Goal: Task Accomplishment & Management: Complete application form

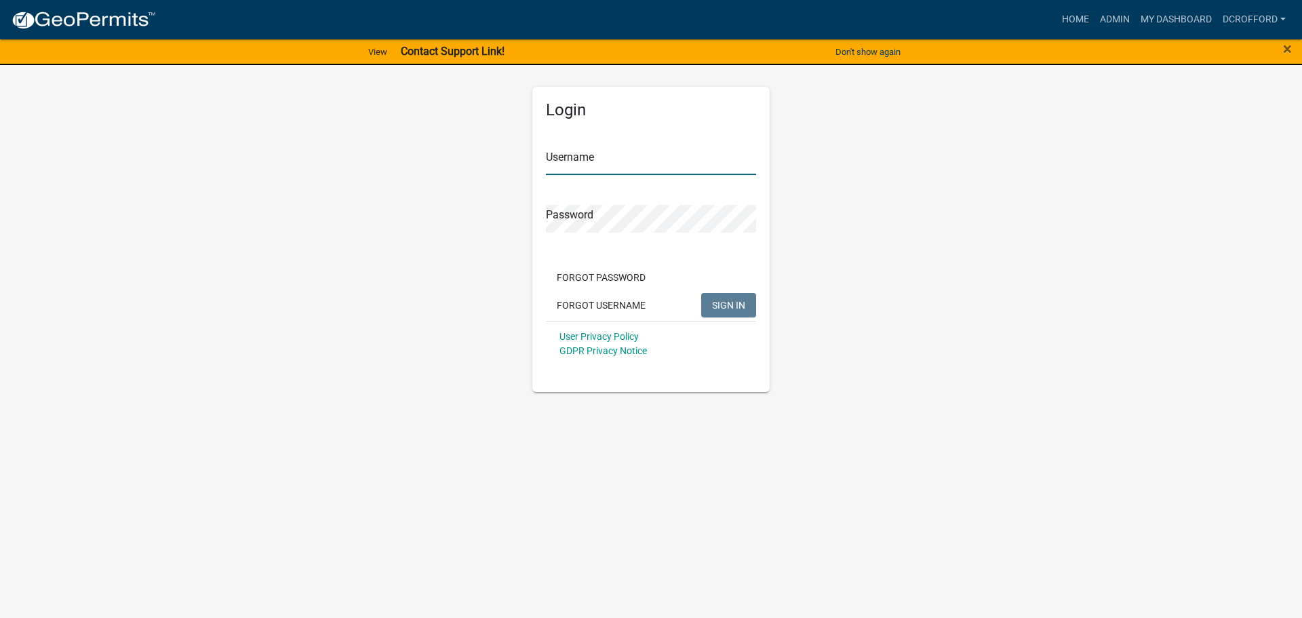
type input "dcrofford"
click at [745, 301] on button "SIGN IN" at bounding box center [728, 305] width 55 height 24
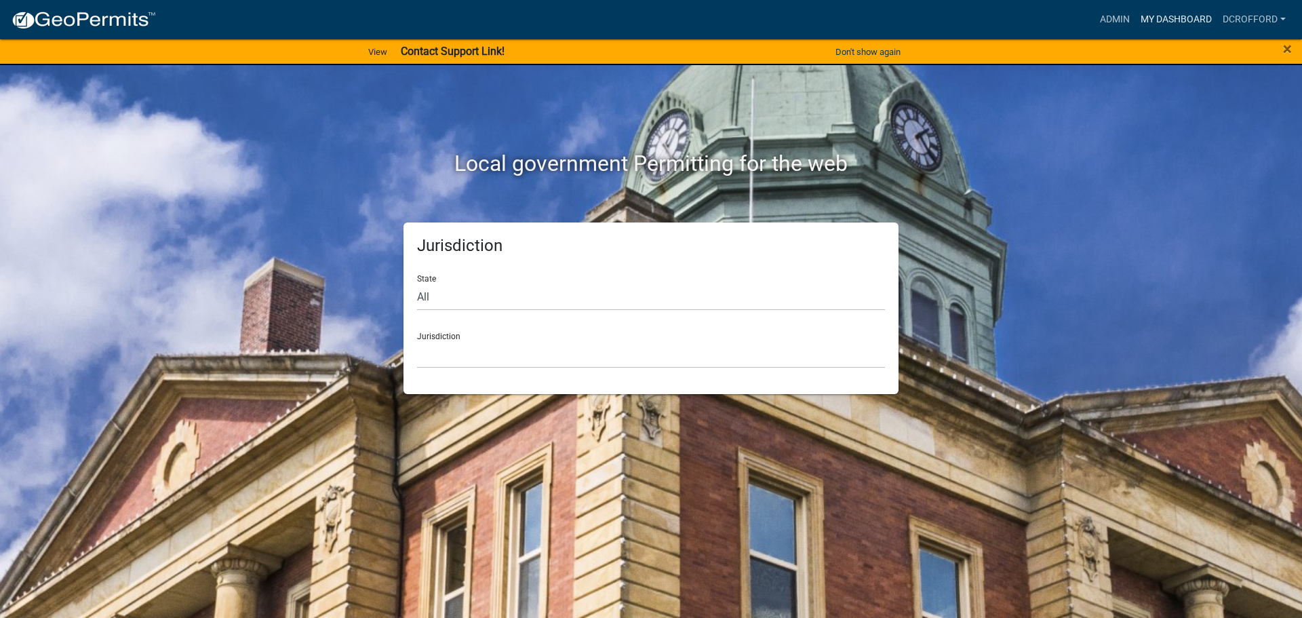
click at [1190, 22] on link "My Dashboard" at bounding box center [1176, 20] width 82 height 26
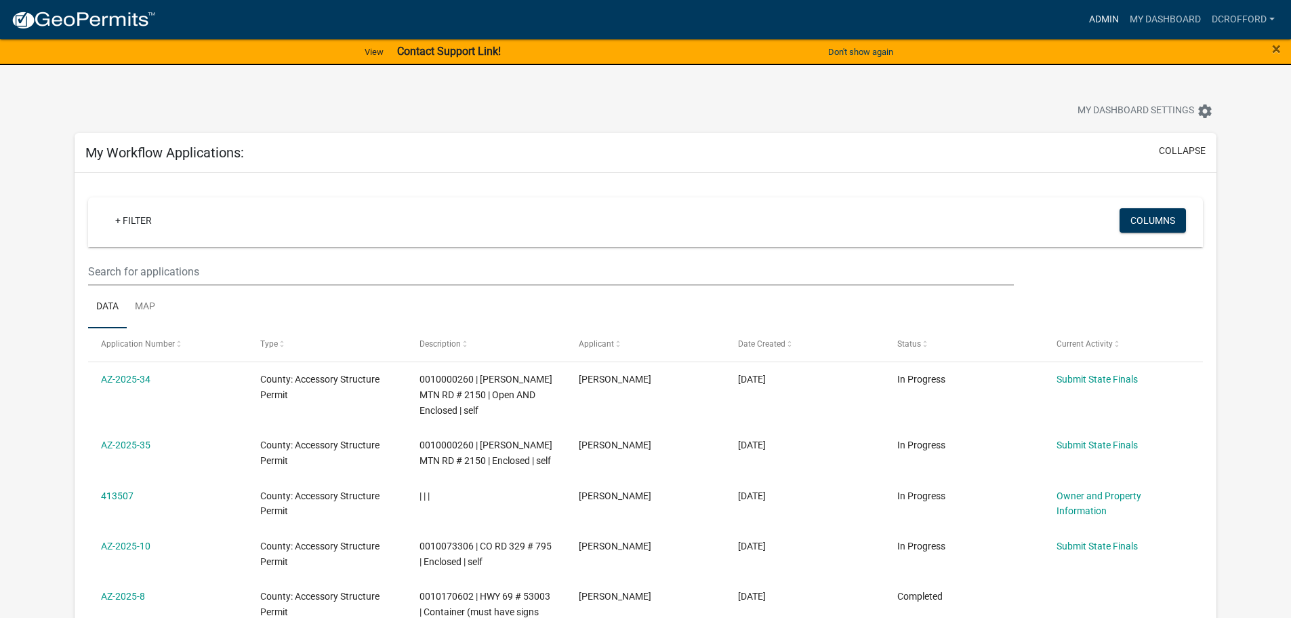
click at [1089, 20] on link "Admin" at bounding box center [1104, 20] width 41 height 26
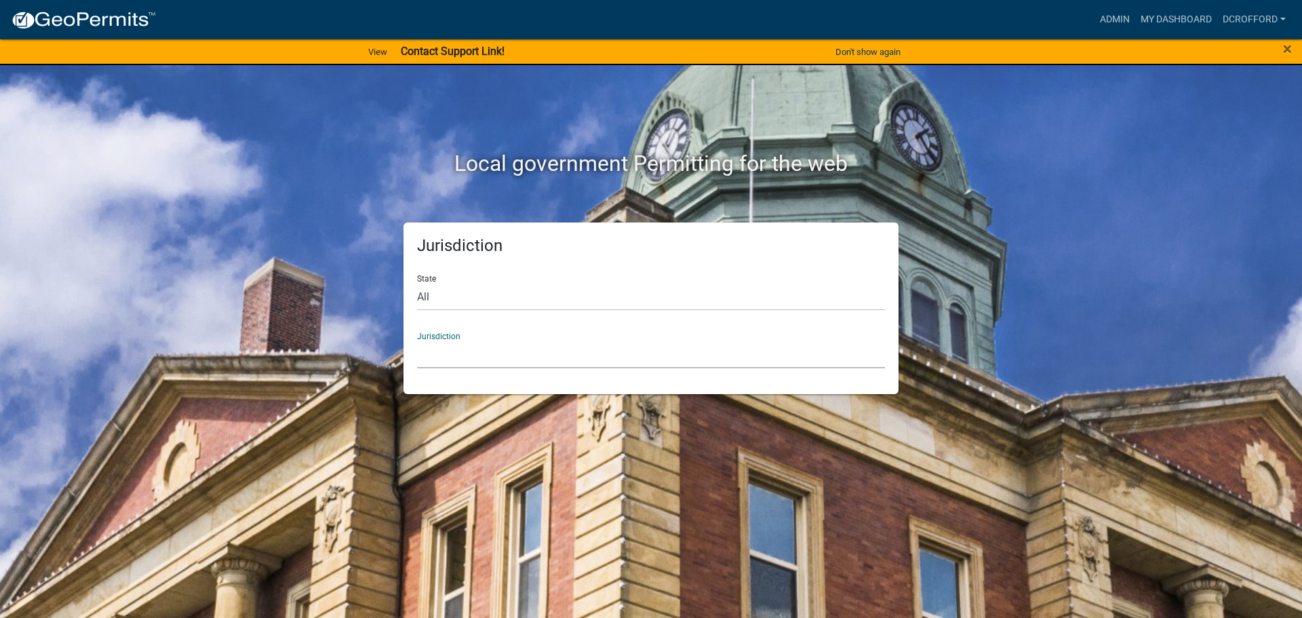
click at [472, 356] on select "[GEOGRAPHIC_DATA], [US_STATE] [GEOGRAPHIC_DATA], [US_STATE][PERSON_NAME][GEOGRA…" at bounding box center [651, 354] width 468 height 28
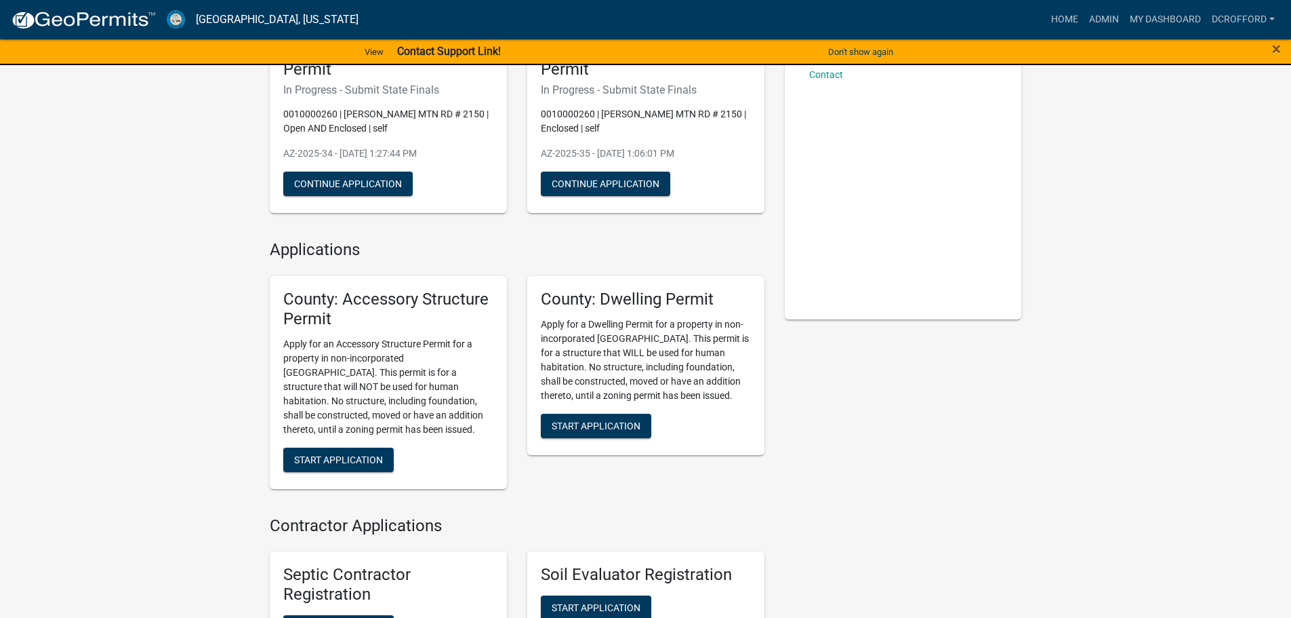
scroll to position [136, 0]
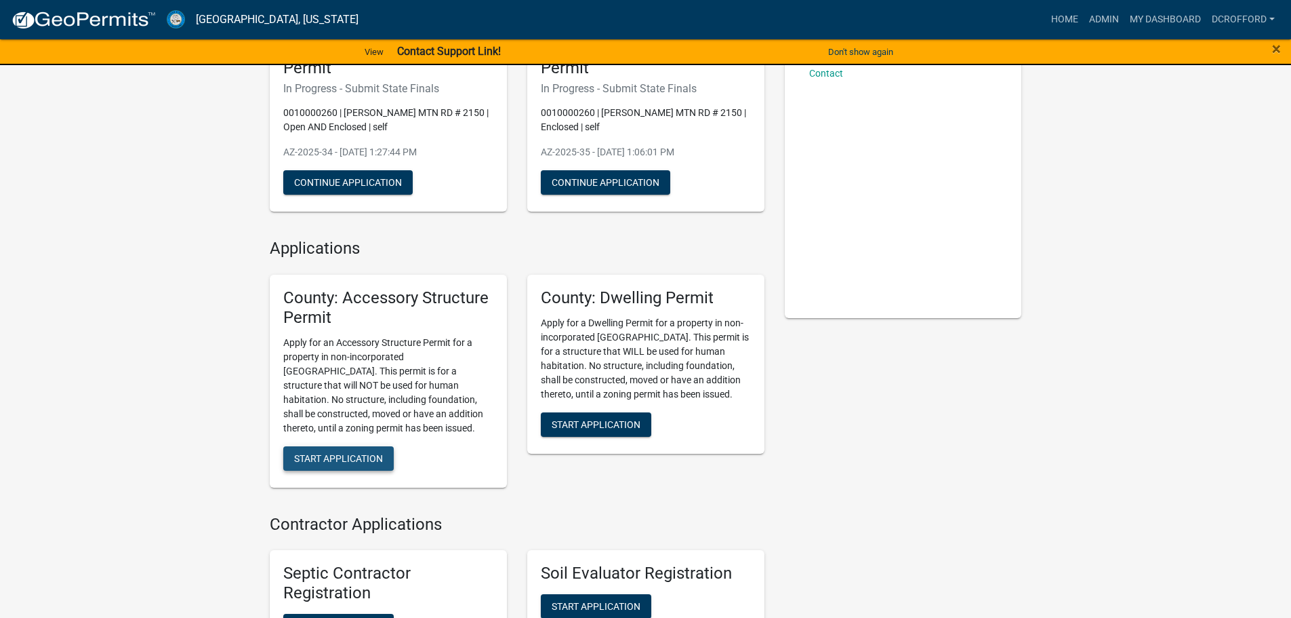
click at [350, 461] on span "Start Application" at bounding box center [338, 457] width 89 height 11
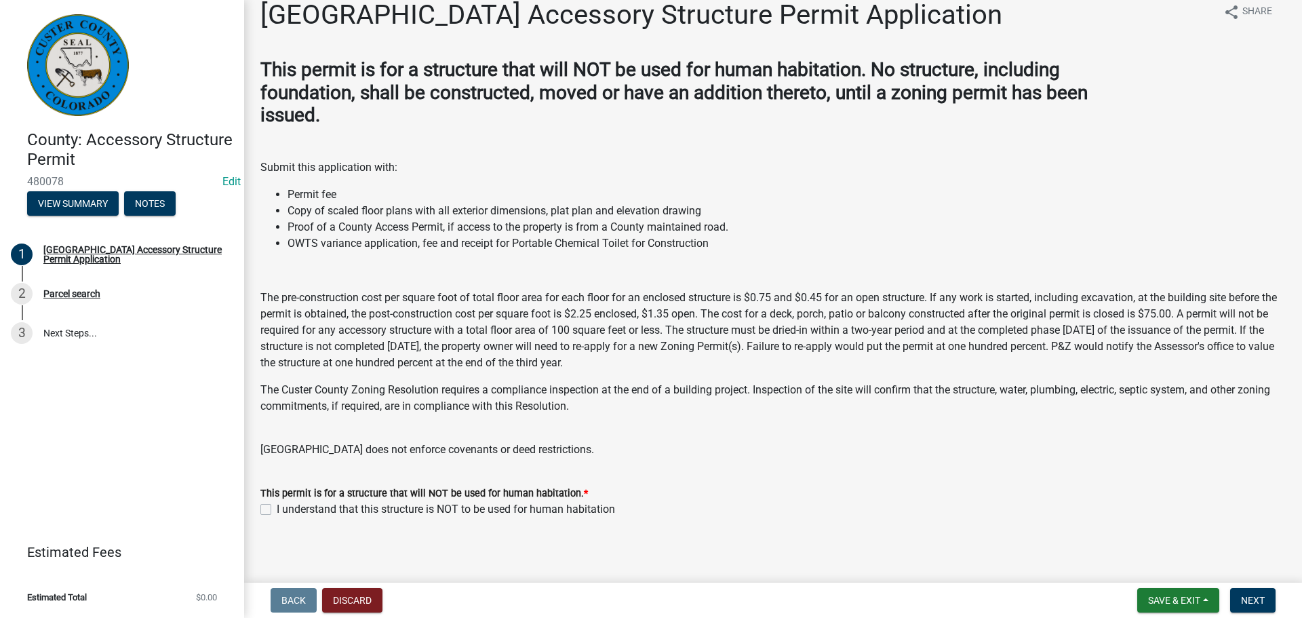
scroll to position [23, 0]
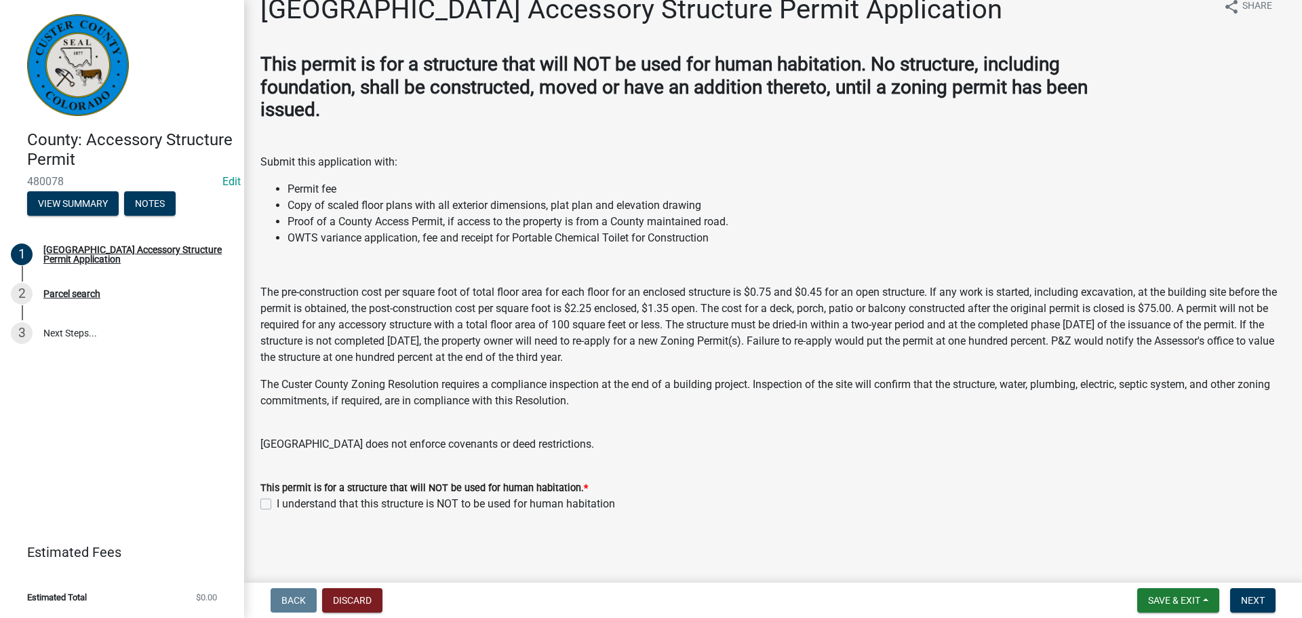
click at [277, 507] on label "I understand that this structure is NOT to be used for human habitation" at bounding box center [446, 504] width 338 height 16
click at [277, 504] on input "I understand that this structure is NOT to be used for human habitation" at bounding box center [281, 500] width 9 height 9
checkbox input "true"
click at [1237, 595] on button "Next" at bounding box center [1252, 600] width 45 height 24
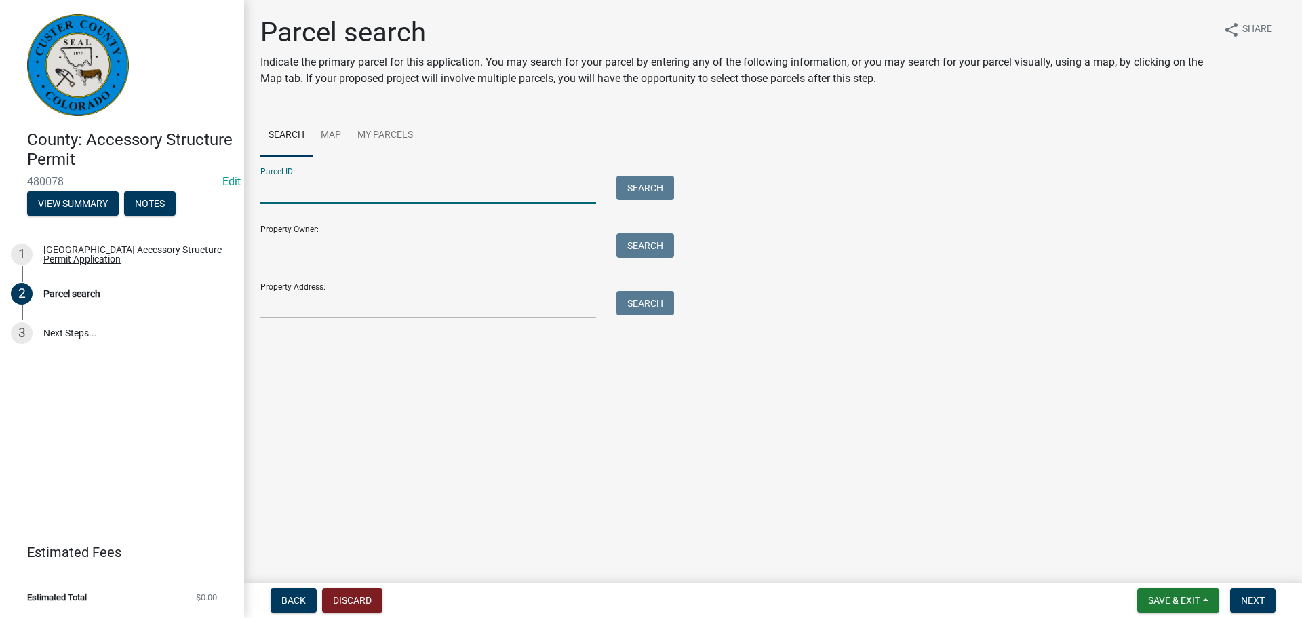
click at [356, 184] on input "Parcel ID:" at bounding box center [428, 190] width 336 height 28
type input "0010195550"
click at [646, 188] on button "Search" at bounding box center [645, 188] width 58 height 24
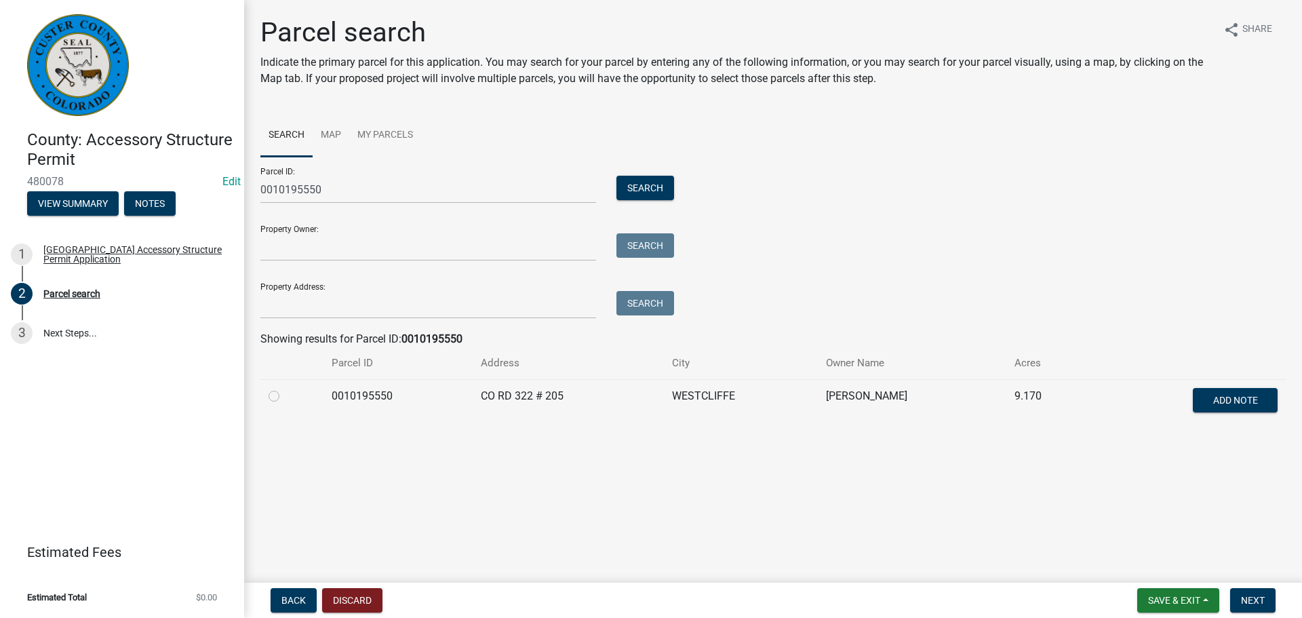
click at [285, 388] on label at bounding box center [285, 388] width 0 height 0
click at [285, 397] on input "radio" at bounding box center [289, 392] width 9 height 9
radio input "true"
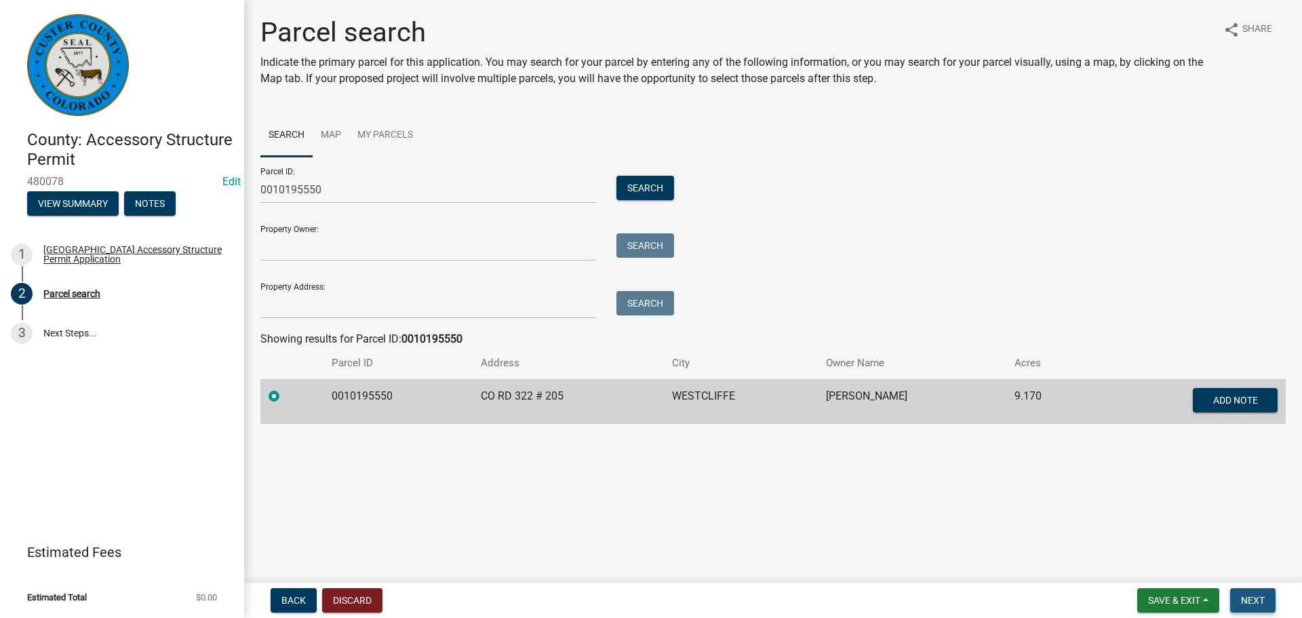
click at [1251, 595] on span "Next" at bounding box center [1253, 600] width 24 height 11
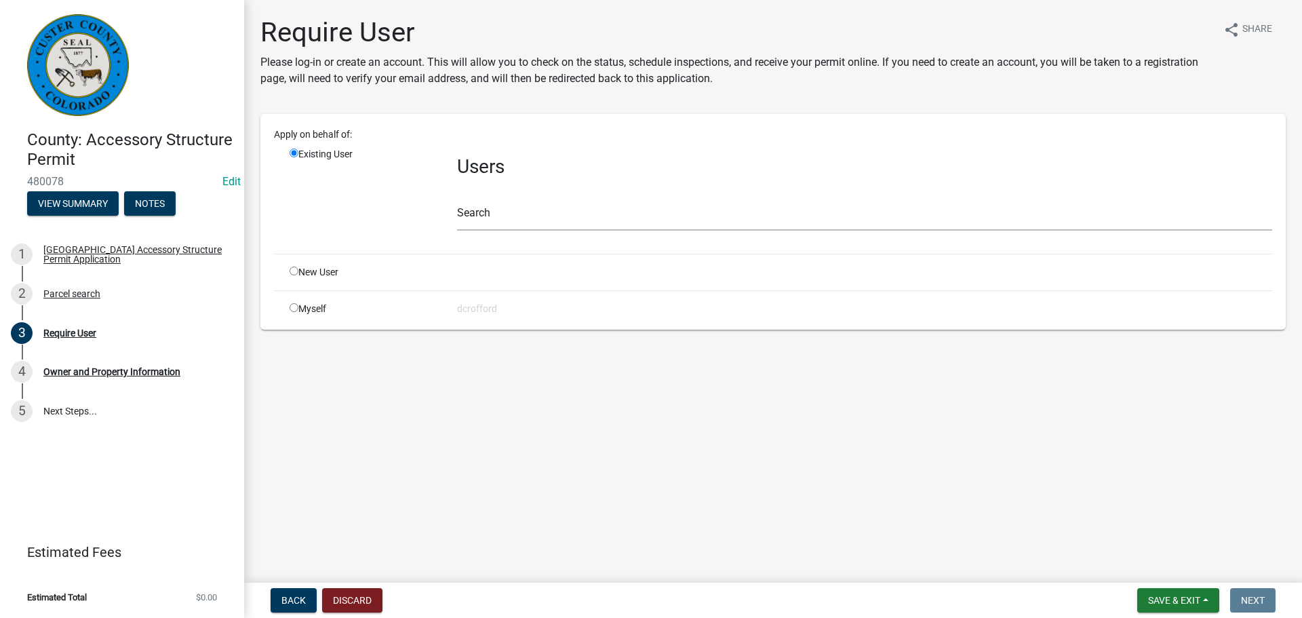
click at [294, 270] on input "radio" at bounding box center [293, 270] width 9 height 9
radio input "true"
radio input "false"
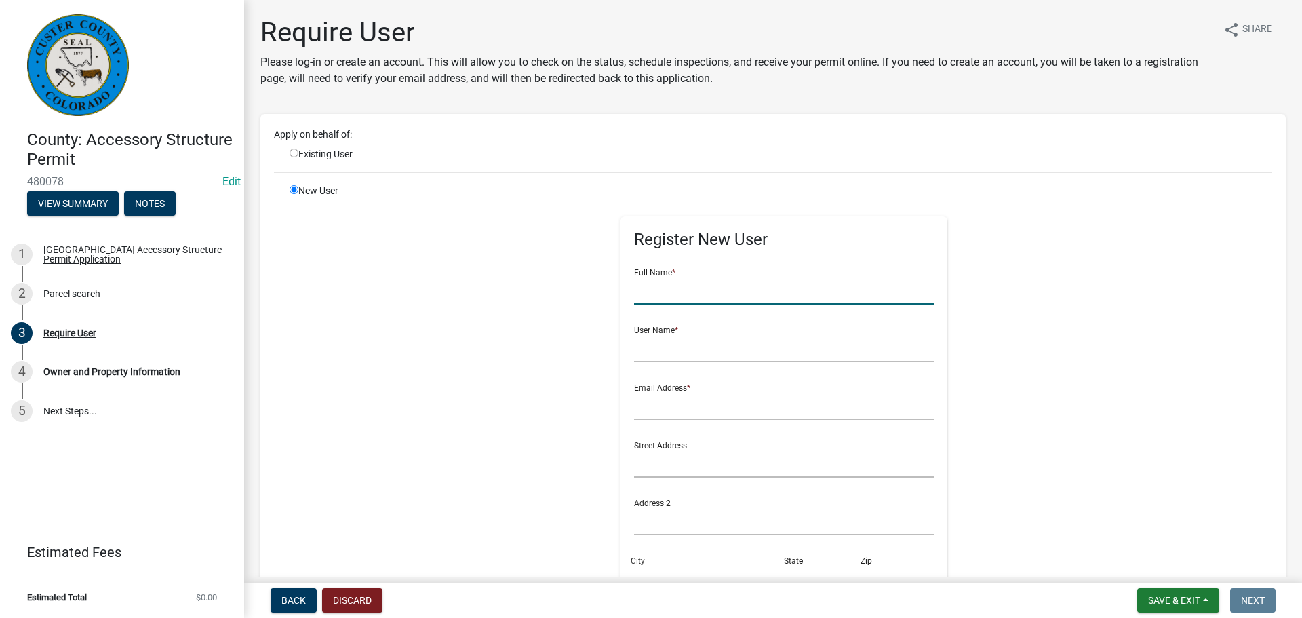
click at [763, 293] on input "text" at bounding box center [784, 291] width 300 height 28
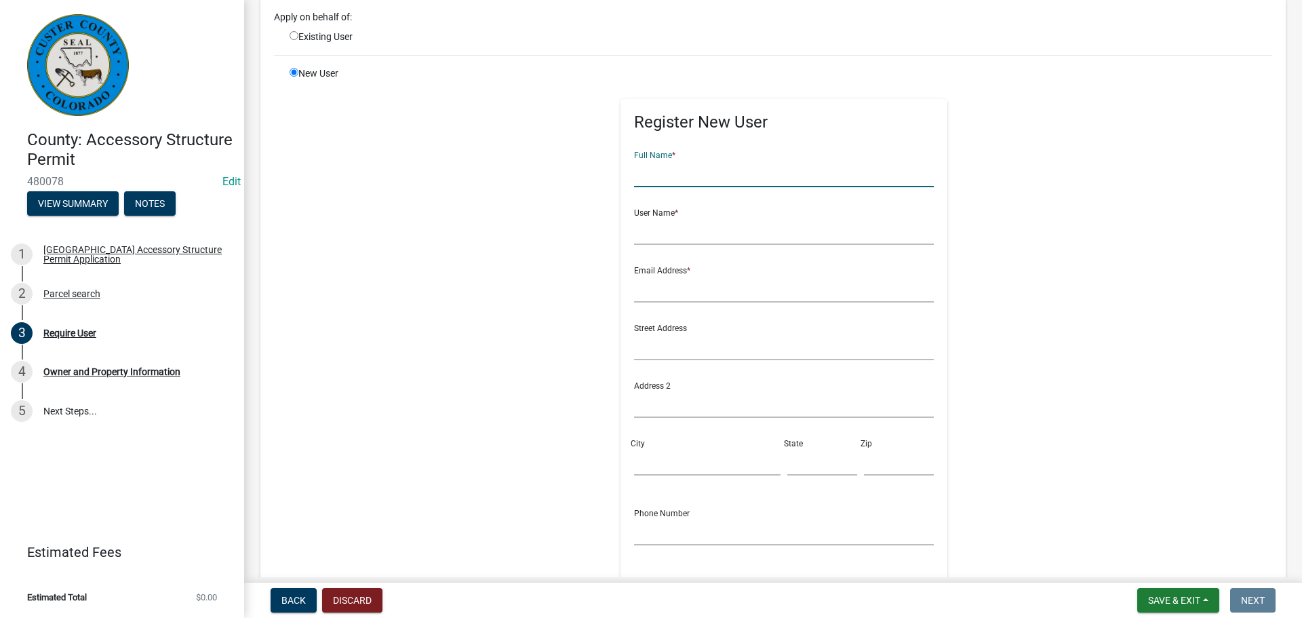
scroll to position [136, 0]
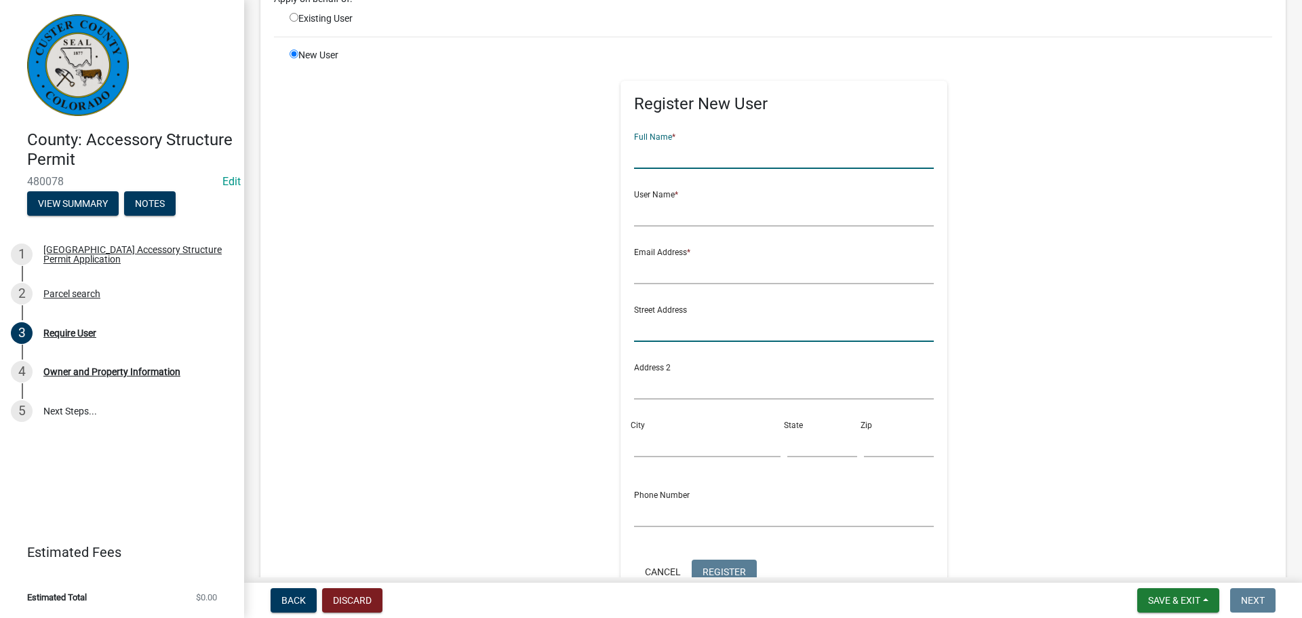
click at [653, 328] on input "text" at bounding box center [784, 328] width 300 height 28
type input "205 CR 322"
click at [636, 445] on input "City" at bounding box center [707, 443] width 146 height 28
type input "Westcliffe"
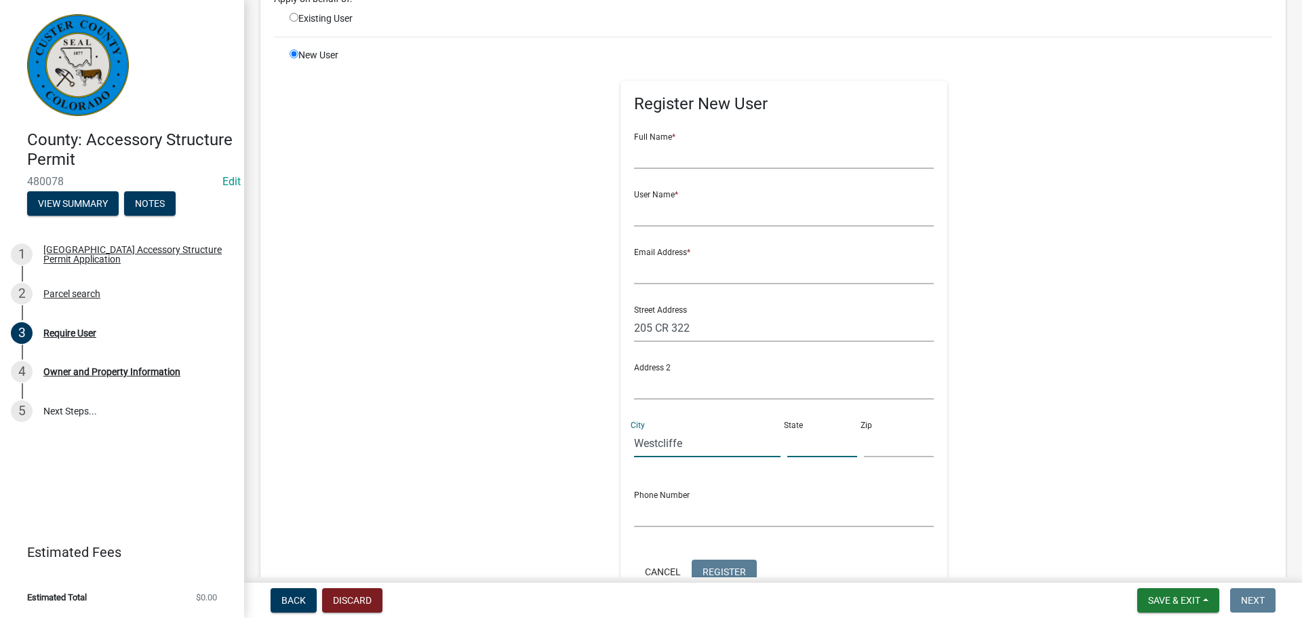
click at [787, 452] on input "text" at bounding box center [822, 443] width 70 height 28
type input "CO"
click at [864, 443] on input "text" at bounding box center [899, 443] width 70 height 28
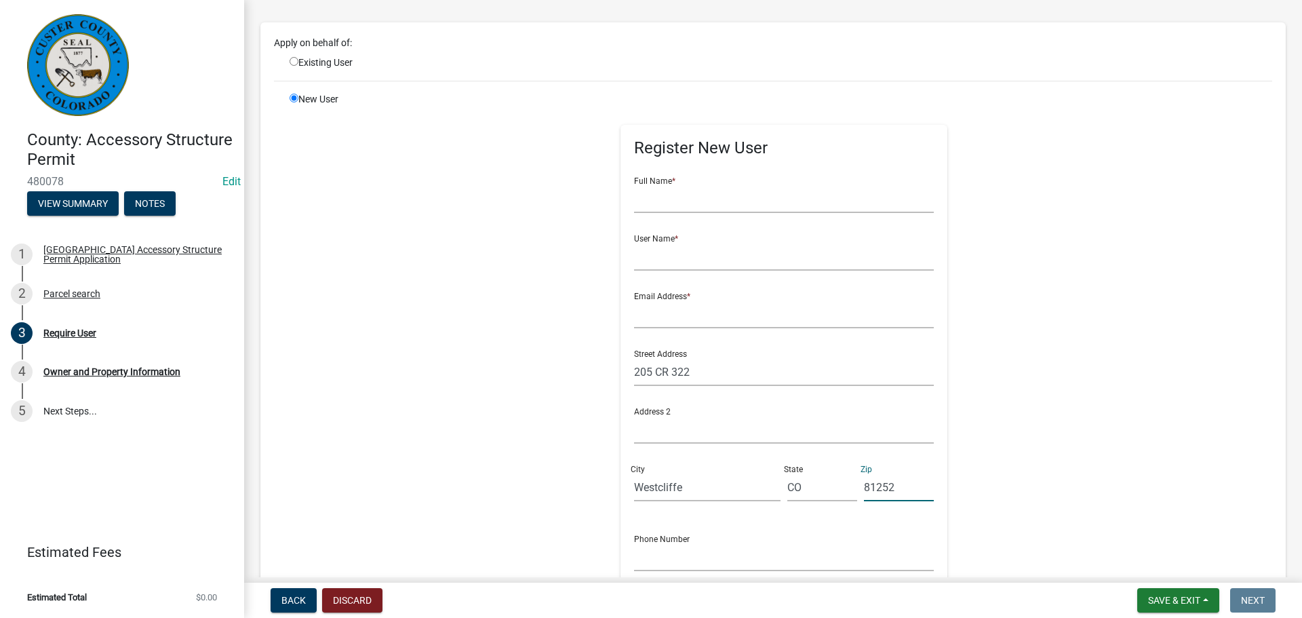
scroll to position [68, 0]
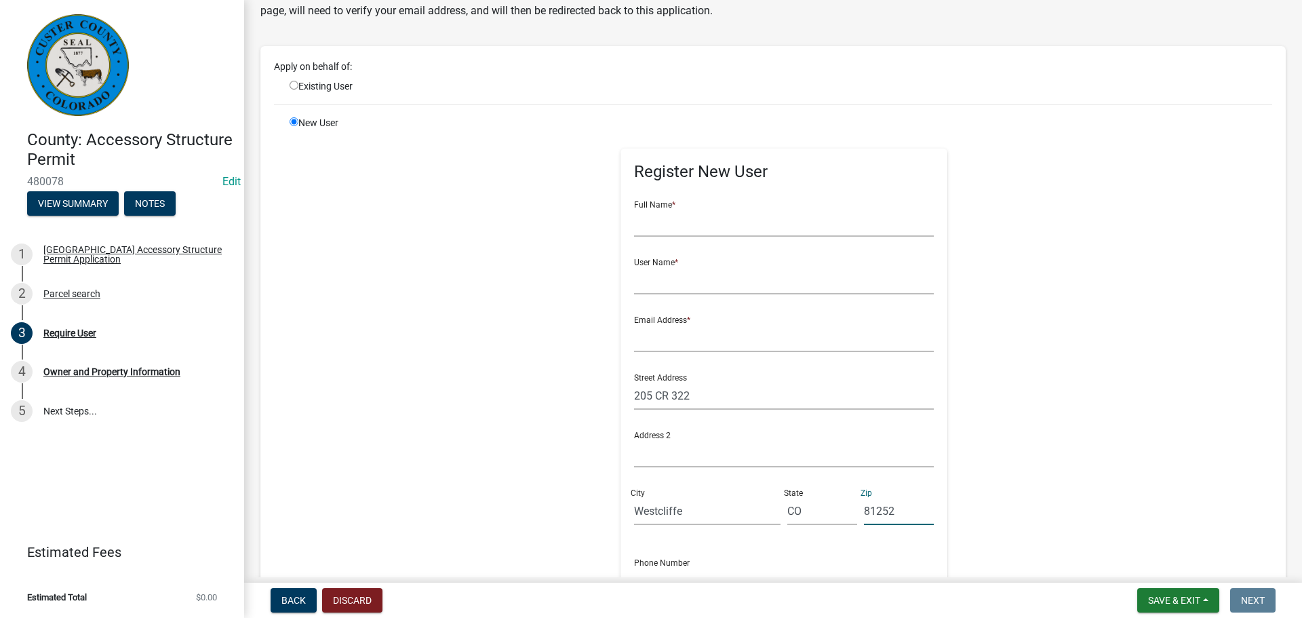
type input "81252"
click at [759, 226] on input "text" at bounding box center [784, 223] width 300 height 28
type input "[PERSON_NAME]"
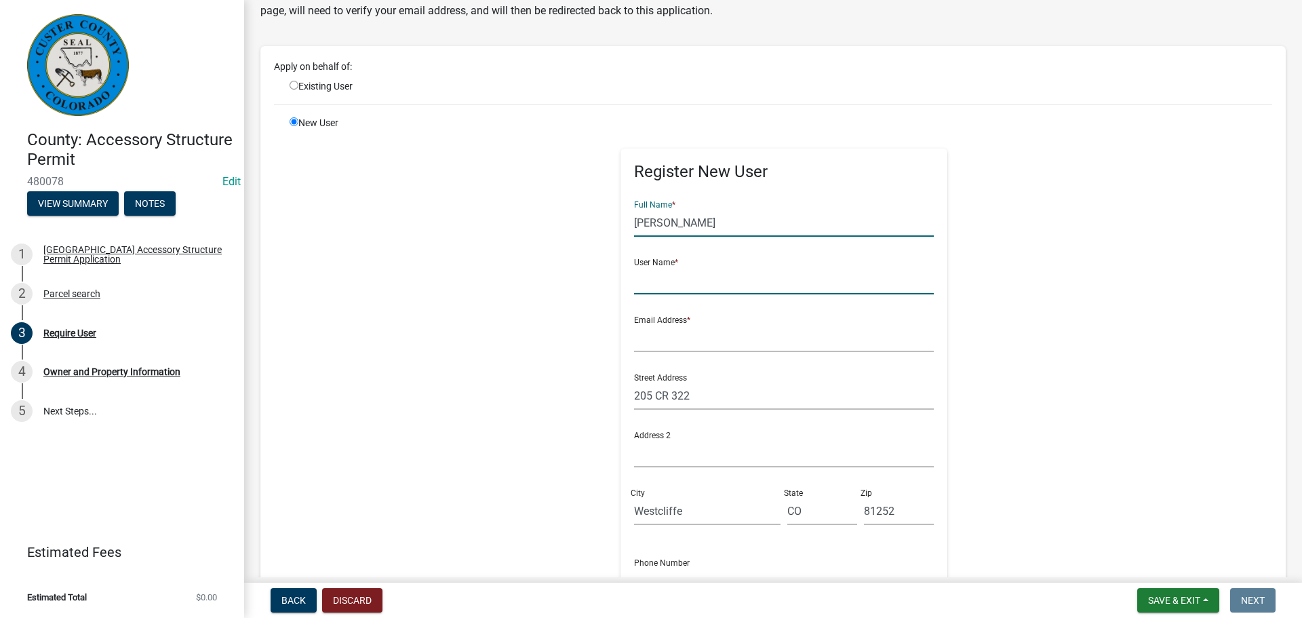
click at [743, 279] on input "text" at bounding box center [784, 280] width 300 height 28
type input "Hight"
click at [706, 342] on input "text" at bounding box center [784, 338] width 300 height 28
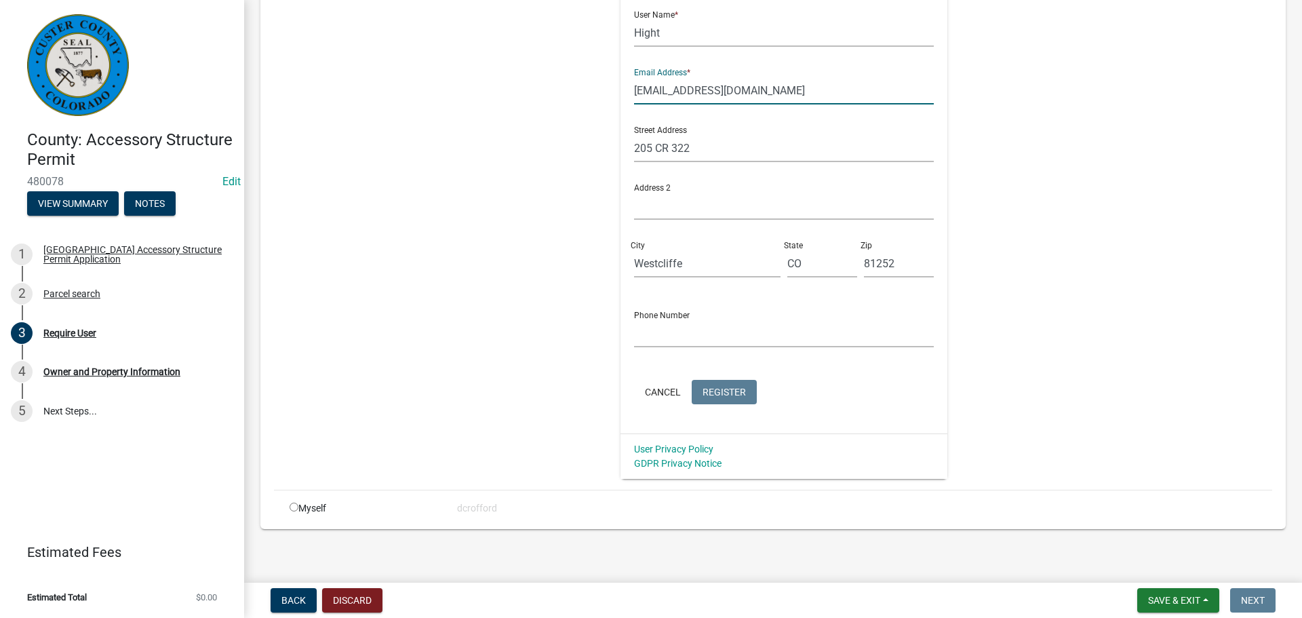
scroll to position [320, 0]
type input "[EMAIL_ADDRESS][DOMAIN_NAME]"
click at [656, 333] on input "text" at bounding box center [784, 329] width 300 height 28
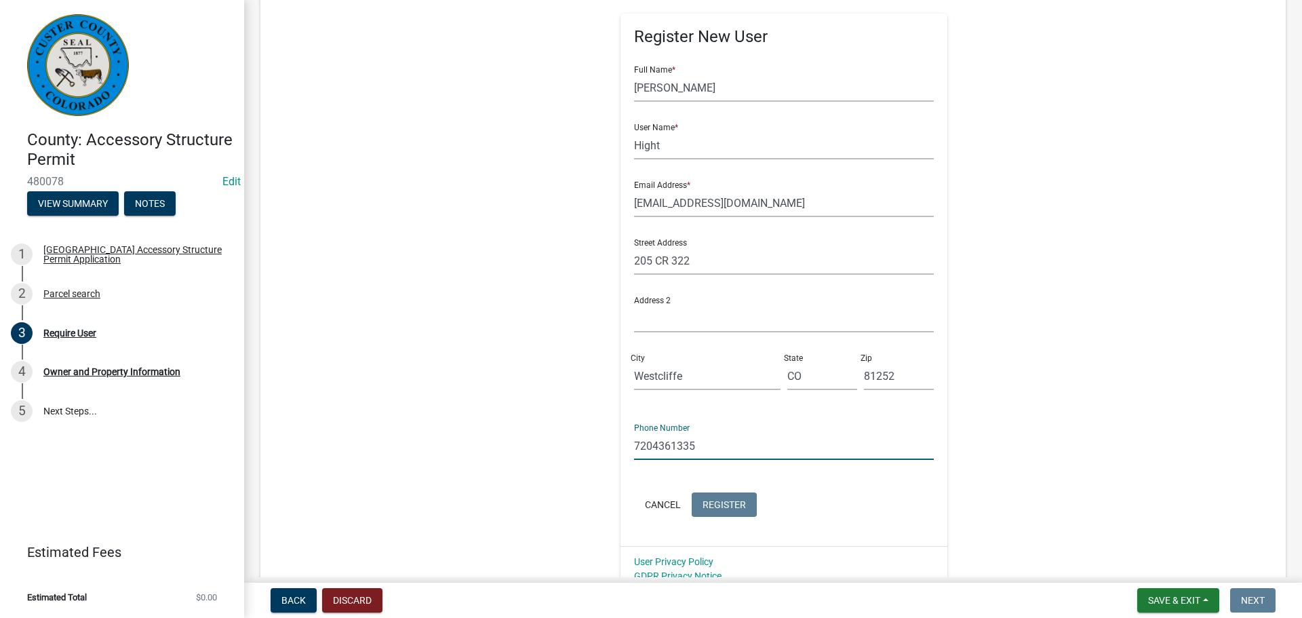
scroll to position [184, 0]
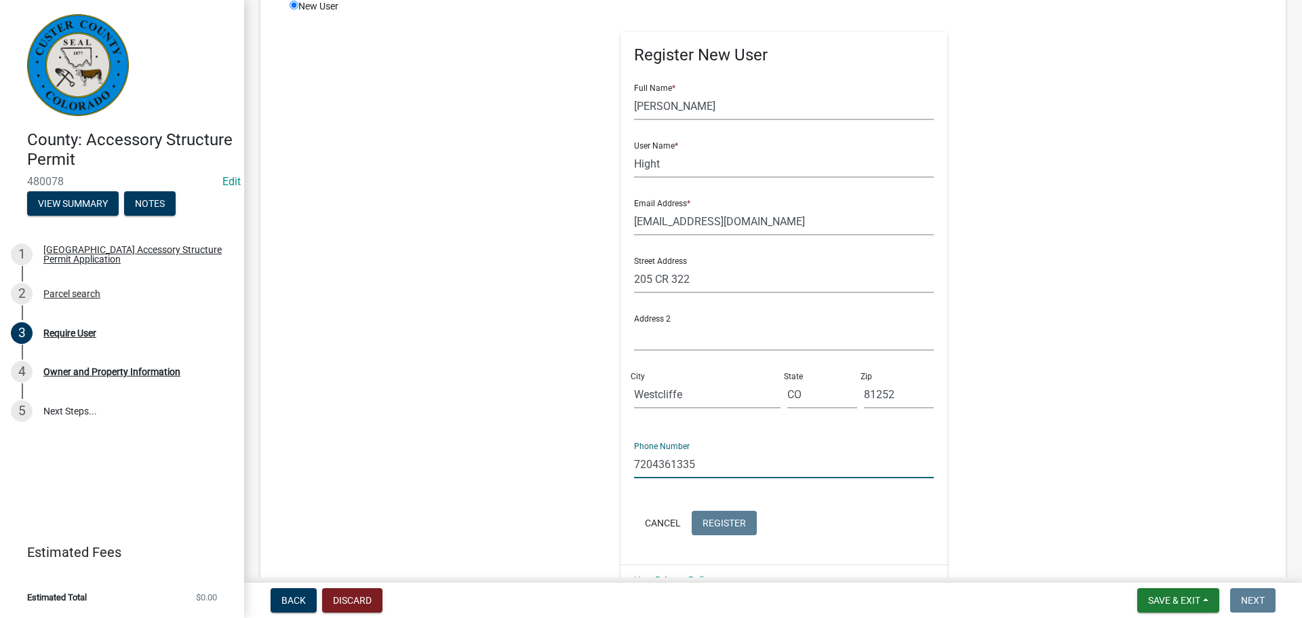
type input "7204361335"
click at [634, 112] on input "[PERSON_NAME]" at bounding box center [784, 106] width 300 height 28
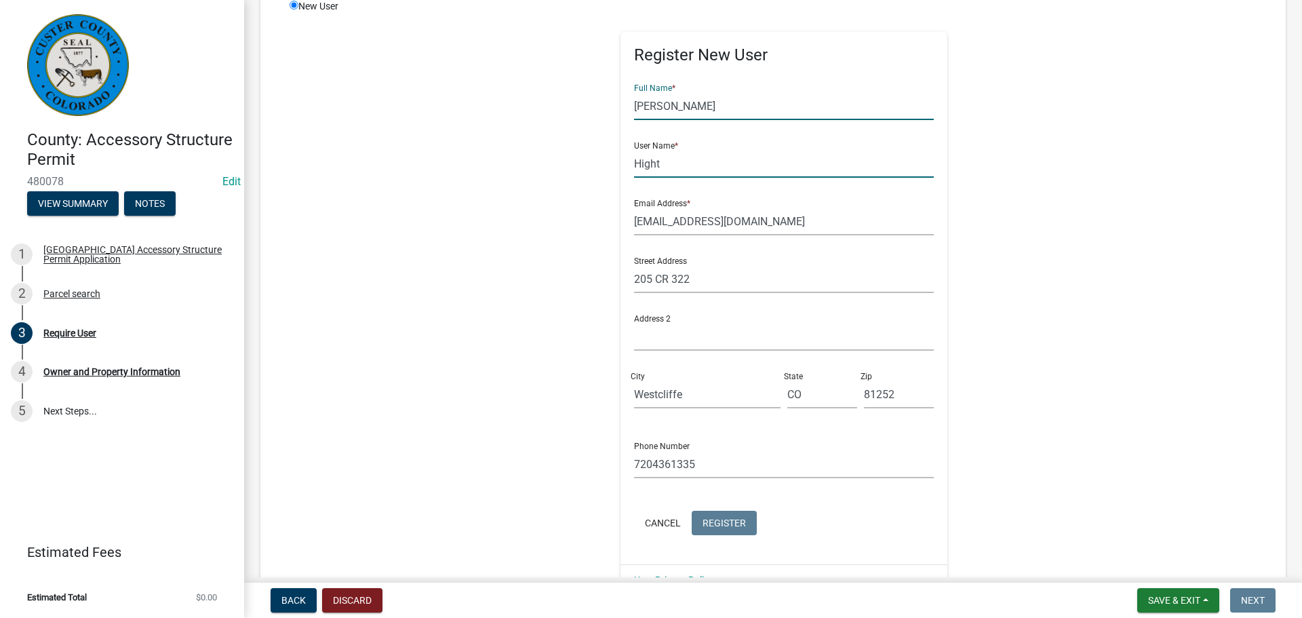
click at [634, 164] on input "Hight" at bounding box center [784, 164] width 300 height 28
click at [634, 224] on input "[EMAIL_ADDRESS][DOMAIN_NAME]" at bounding box center [784, 221] width 300 height 28
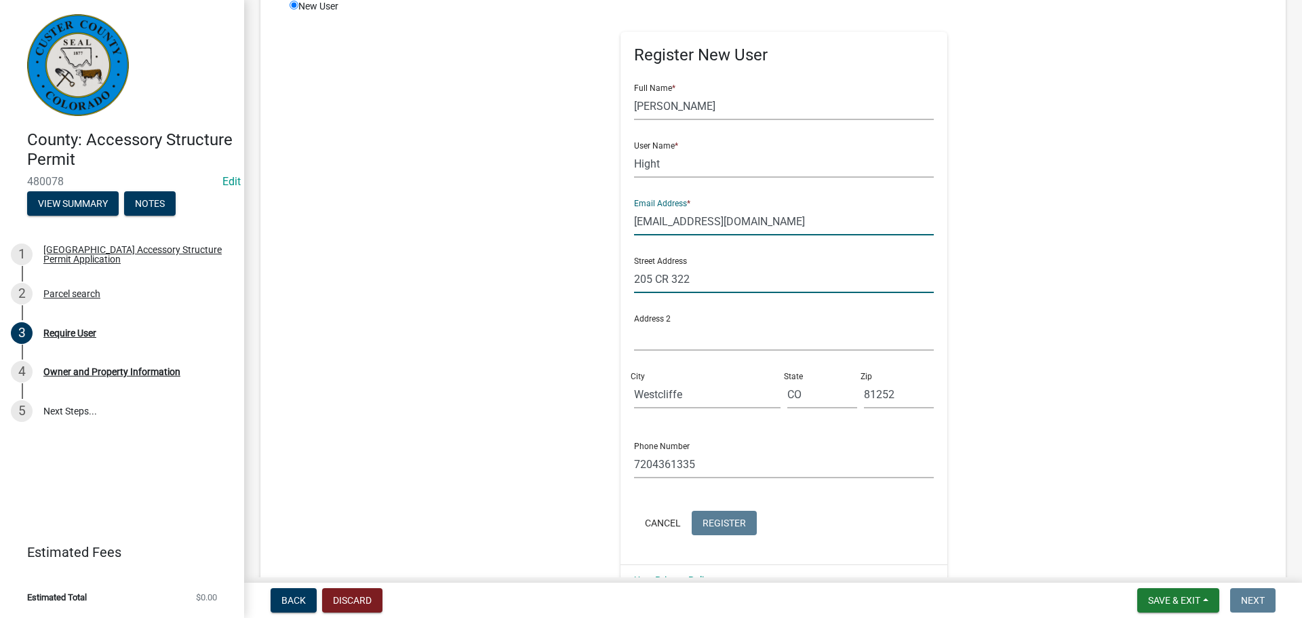
click at [634, 285] on input "205 CR 322" at bounding box center [784, 279] width 300 height 28
click at [634, 393] on input "Westcliffe" at bounding box center [707, 394] width 146 height 28
click at [787, 393] on input "CO" at bounding box center [822, 394] width 70 height 28
click at [864, 397] on input "81252" at bounding box center [899, 394] width 70 height 28
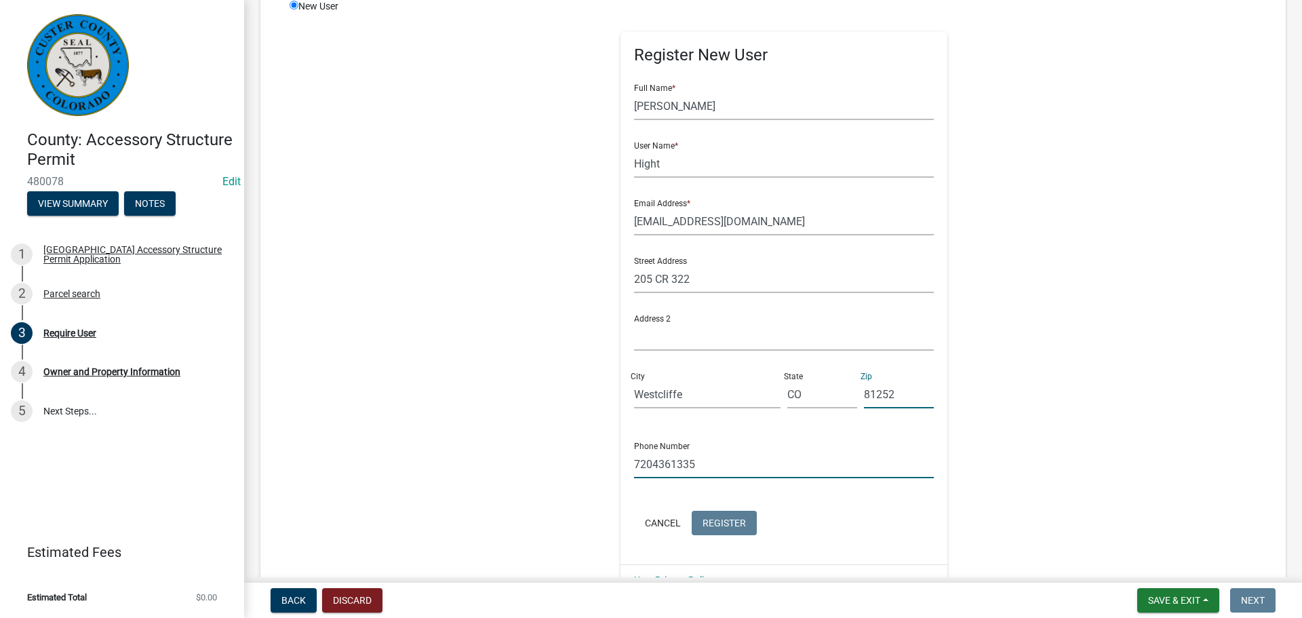
click at [634, 466] on input "7204361335" at bounding box center [784, 464] width 300 height 28
click at [653, 527] on button "Cancel" at bounding box center [663, 522] width 58 height 24
radio input "true"
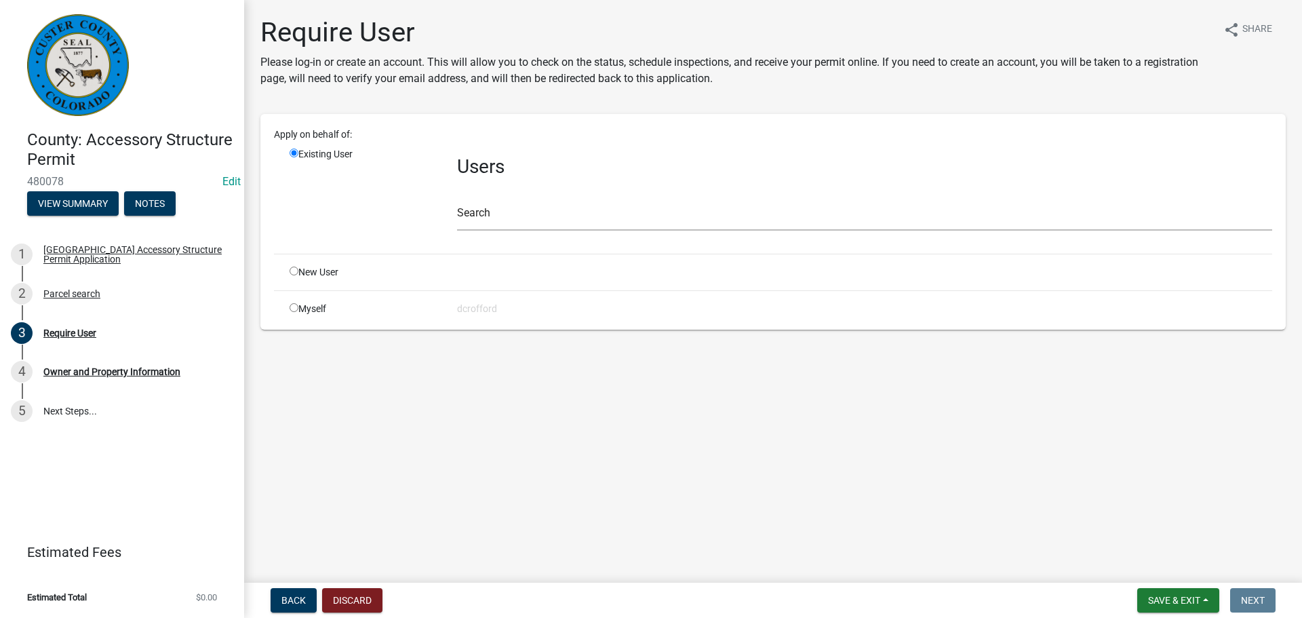
scroll to position [0, 0]
click at [292, 273] on input "radio" at bounding box center [293, 270] width 9 height 9
radio input "true"
radio input "false"
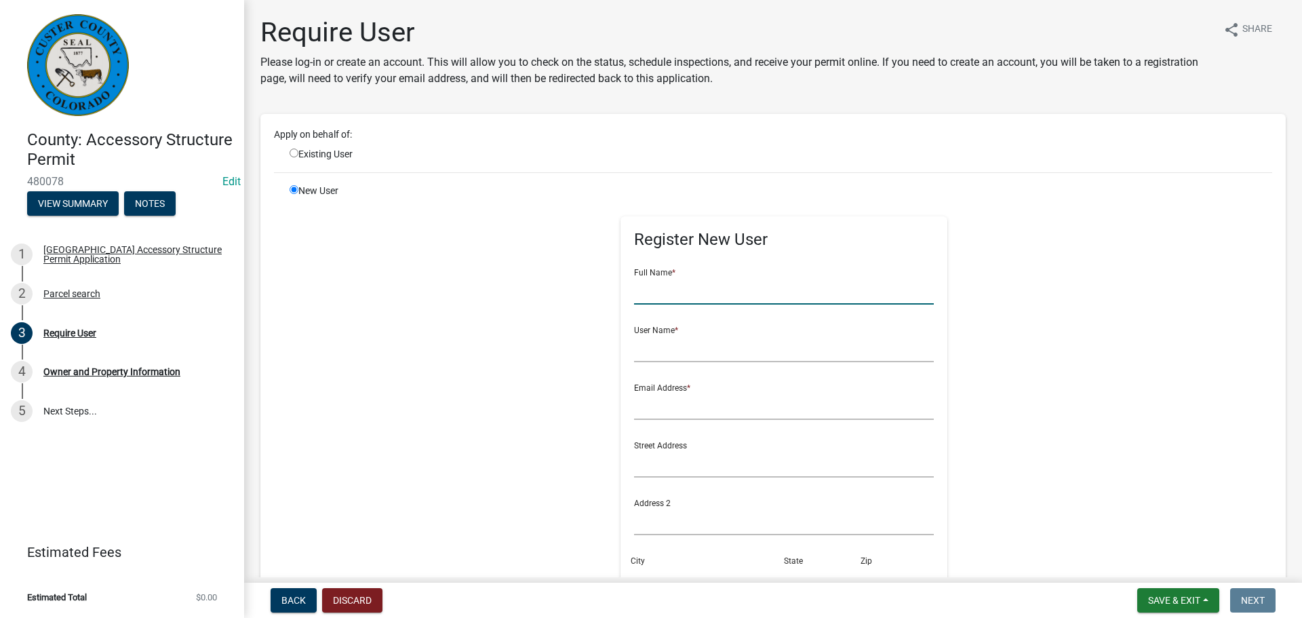
click at [729, 292] on input "text" at bounding box center [784, 291] width 300 height 28
type input "F"
type input "[PERSON_NAME]"
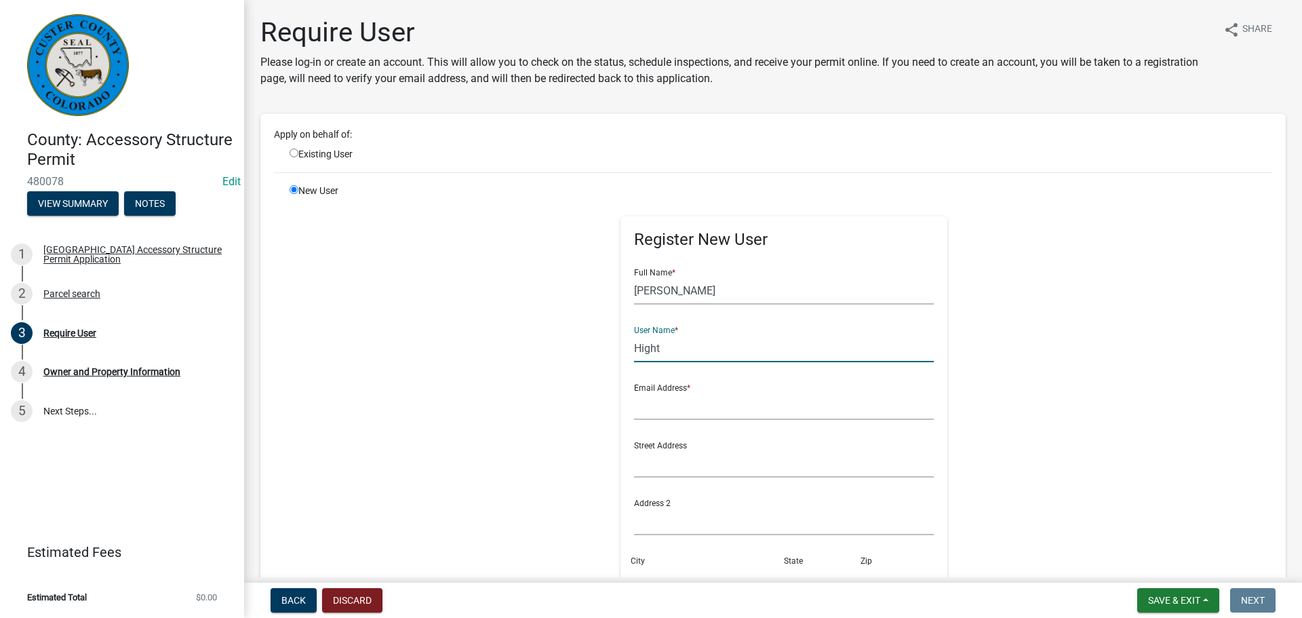
type input "Hight"
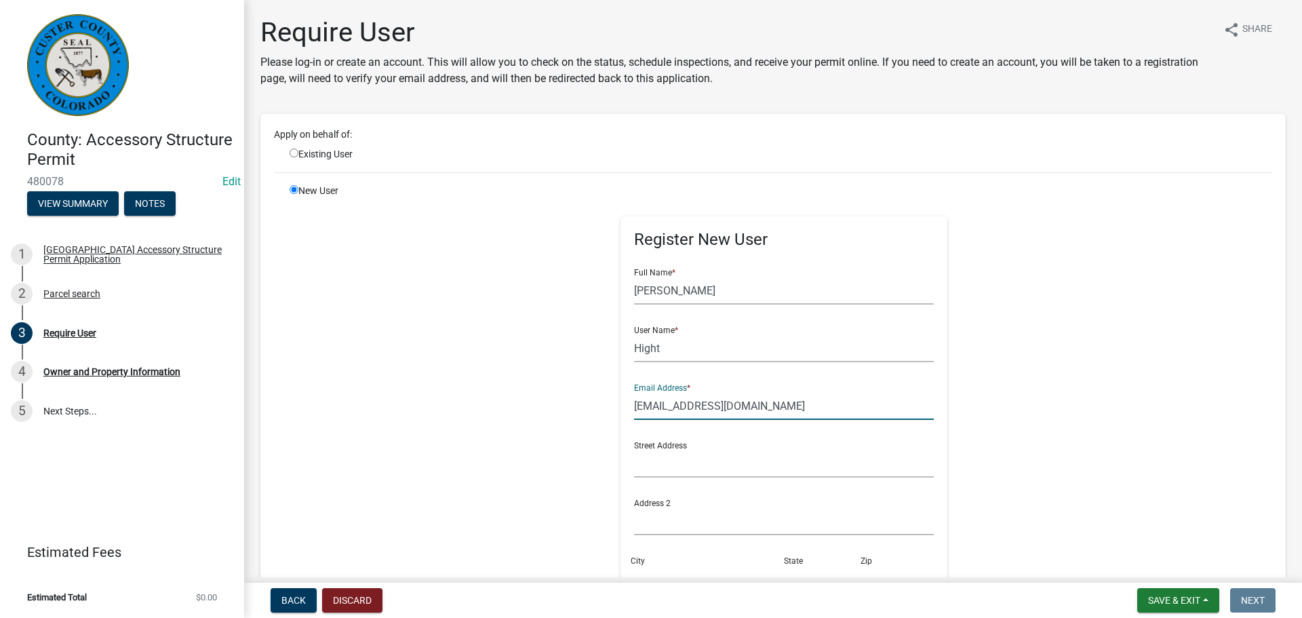
type input "[EMAIL_ADDRESS][DOMAIN_NAME]"
type input "205 Cr 322"
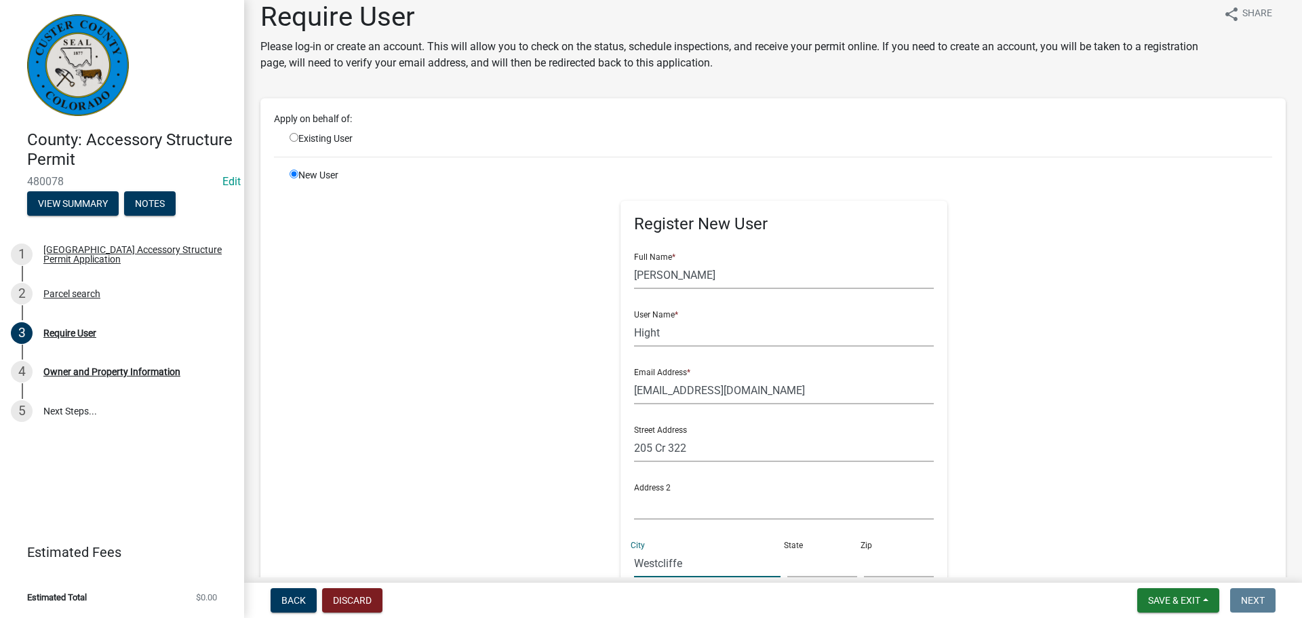
type input "Westcliffe"
type input "CO"
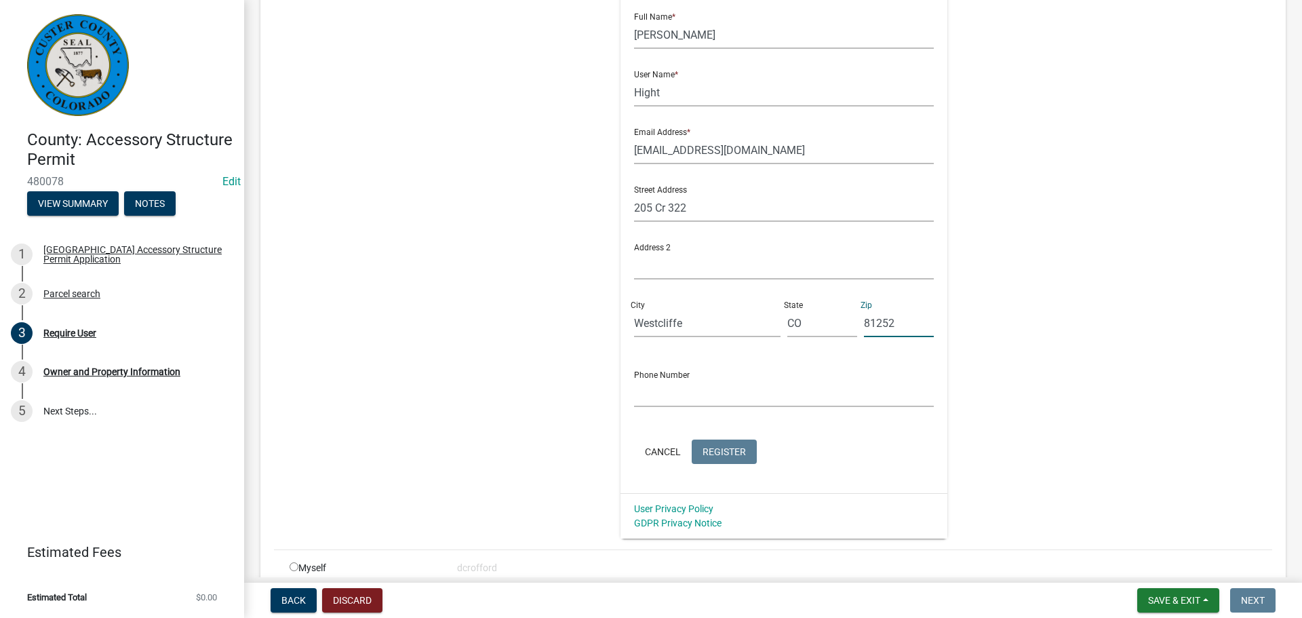
scroll to position [287, 0]
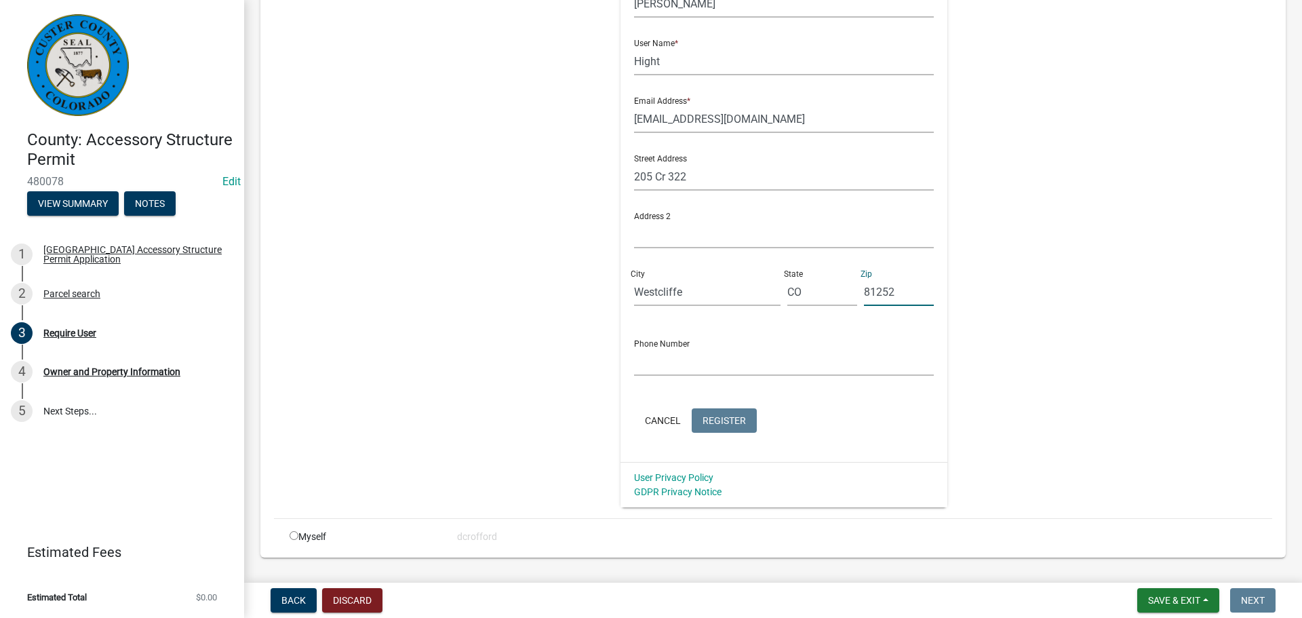
type input "81252"
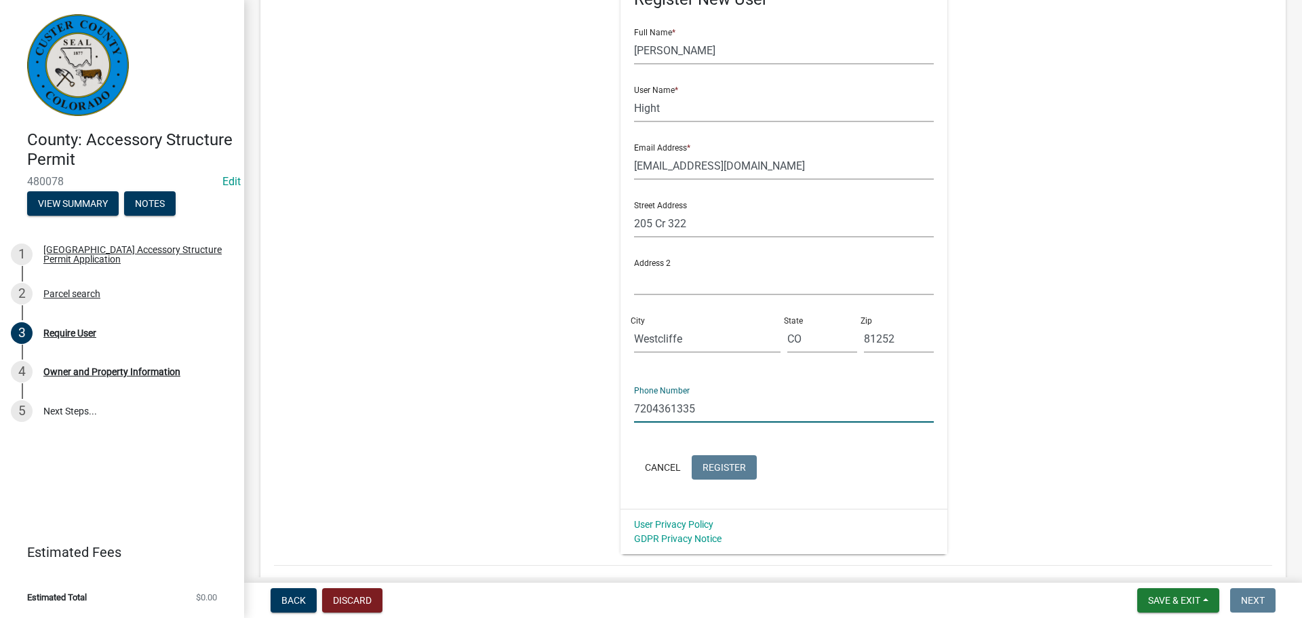
scroll to position [219, 0]
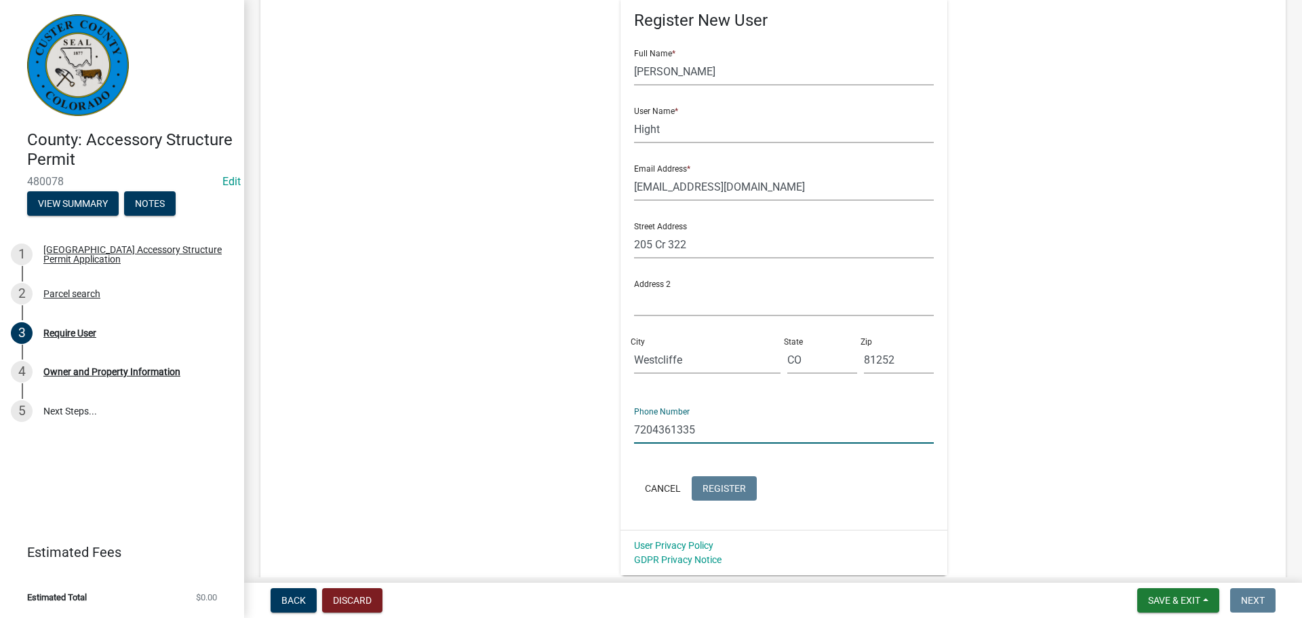
type input "7204361335"
click at [634, 76] on input "[PERSON_NAME]" at bounding box center [784, 72] width 300 height 28
click at [634, 126] on input "Hight" at bounding box center [784, 129] width 300 height 28
click at [676, 131] on input "Hight" at bounding box center [784, 129] width 300 height 28
type input "Hight"
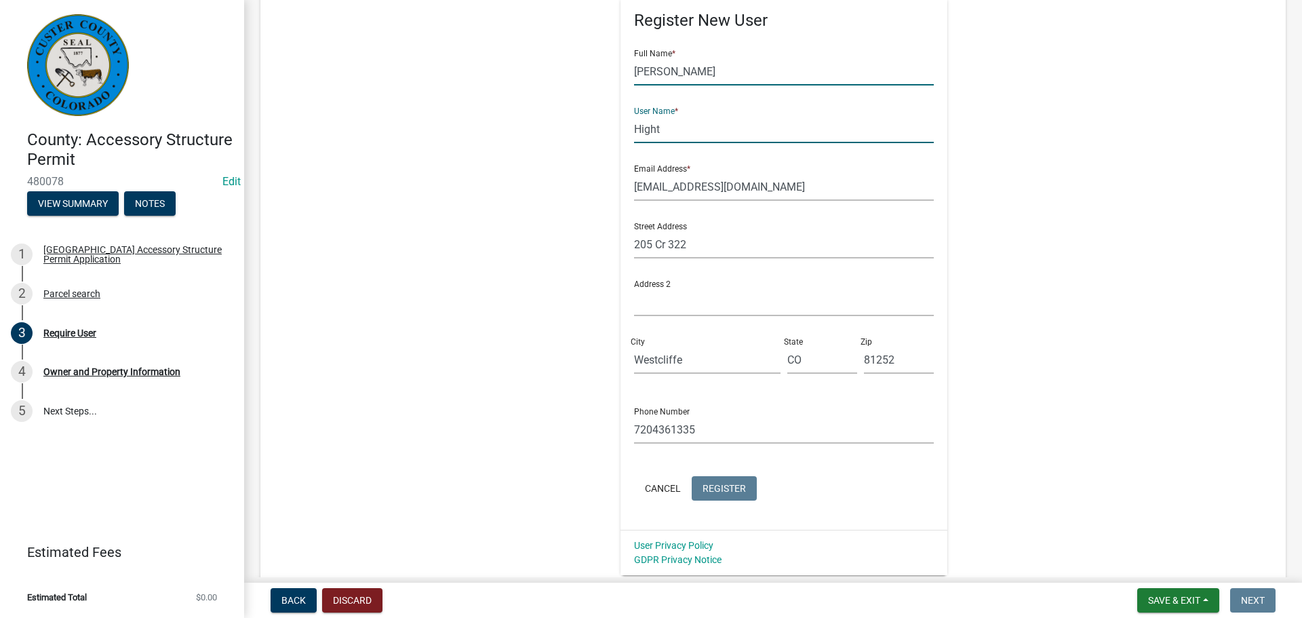
click at [690, 75] on input "[PERSON_NAME]" at bounding box center [784, 72] width 300 height 28
type input "[PERSON_NAME]"
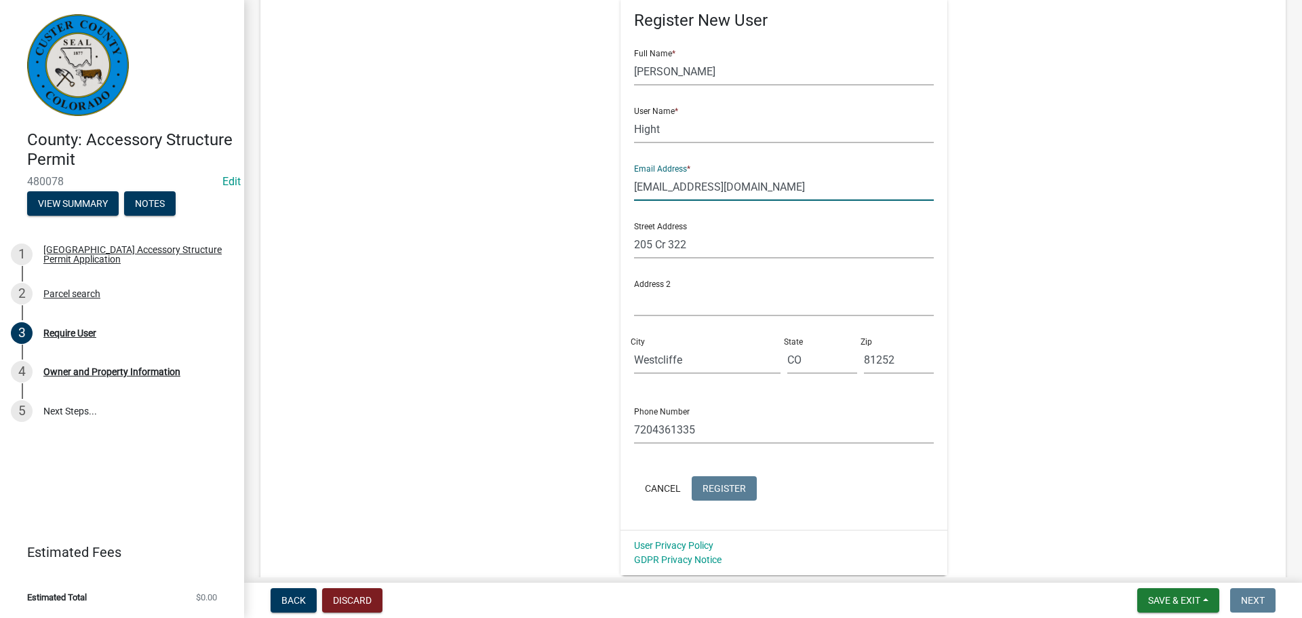
click at [634, 190] on input "[EMAIL_ADDRESS][DOMAIN_NAME]" at bounding box center [784, 187] width 300 height 28
click at [778, 191] on input "[EMAIL_ADDRESS][DOMAIN_NAME]" at bounding box center [784, 187] width 300 height 28
type input "[EMAIL_ADDRESS][DOMAIN_NAME]"
click at [712, 495] on button "Register" at bounding box center [723, 488] width 65 height 24
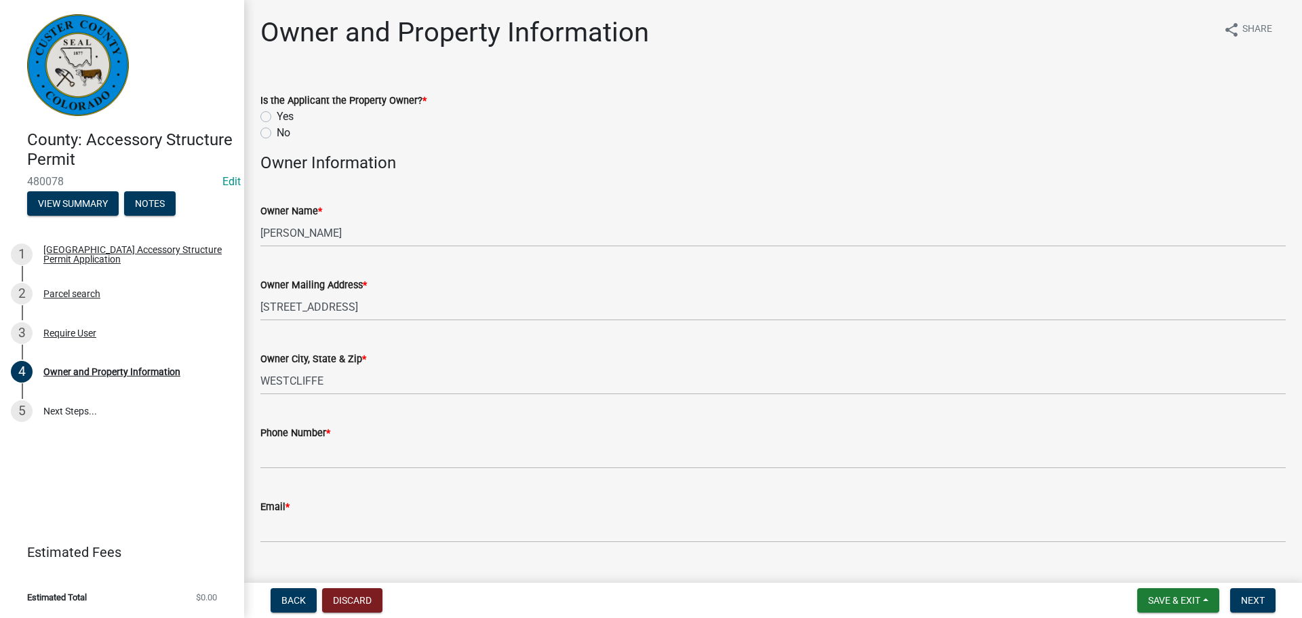
click at [345, 129] on div "No" at bounding box center [772, 133] width 1025 height 16
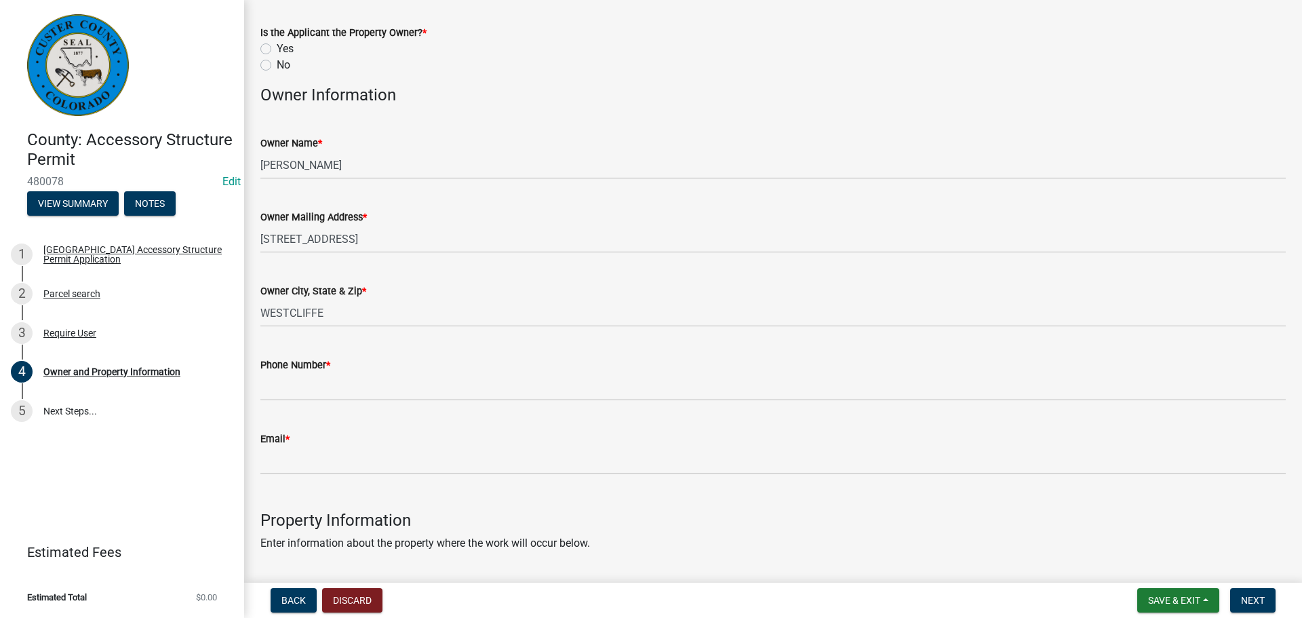
click at [298, 43] on div "Yes" at bounding box center [772, 49] width 1025 height 16
click at [325, 41] on div "Yes" at bounding box center [772, 49] width 1025 height 16
click at [277, 48] on label "Yes" at bounding box center [285, 49] width 17 height 16
click at [277, 48] on input "Yes" at bounding box center [281, 45] width 9 height 9
radio input "true"
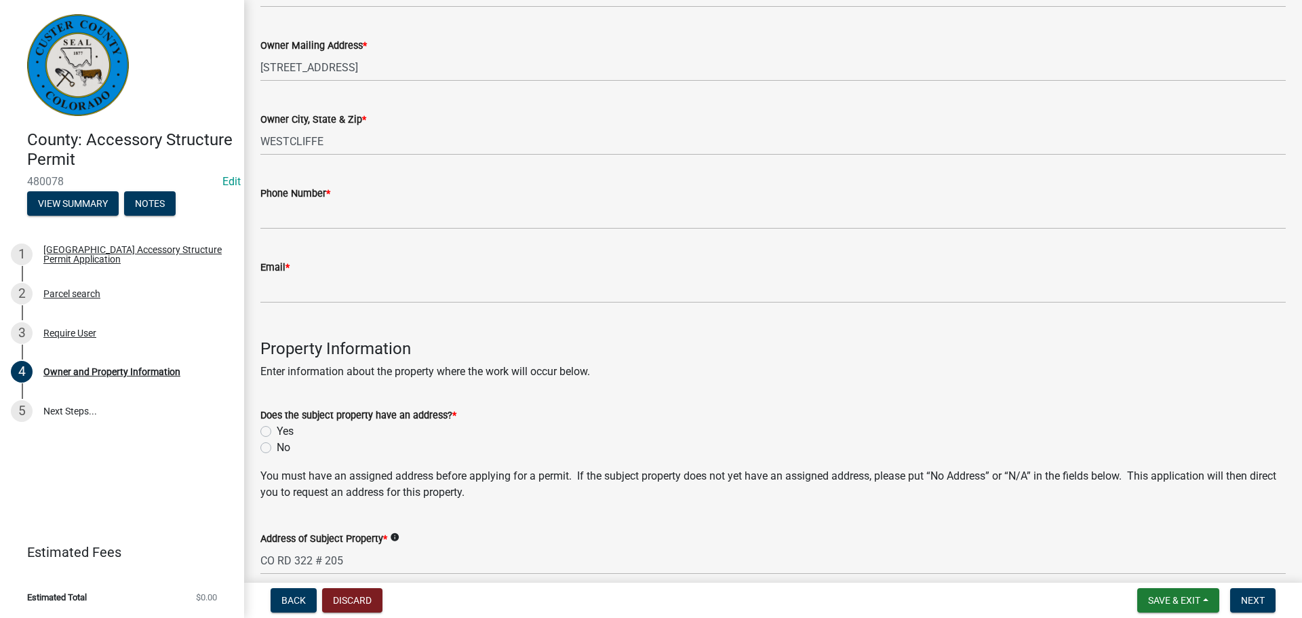
scroll to position [271, 0]
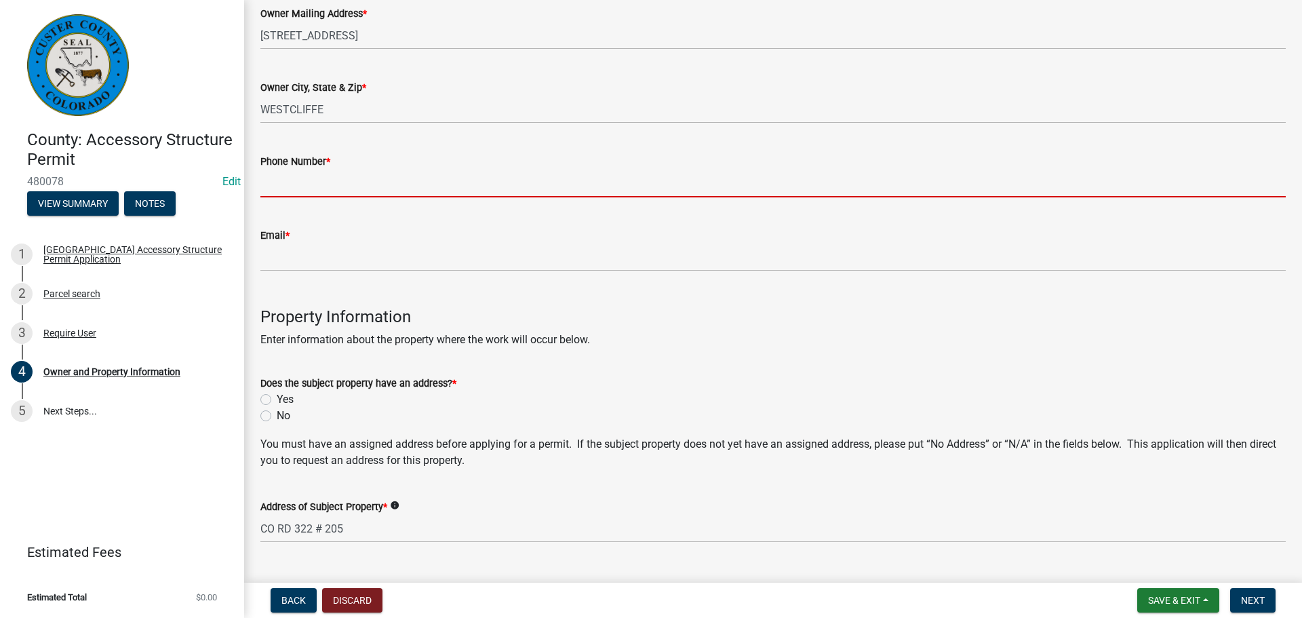
click at [334, 185] on input "Phone Number *" at bounding box center [772, 183] width 1025 height 28
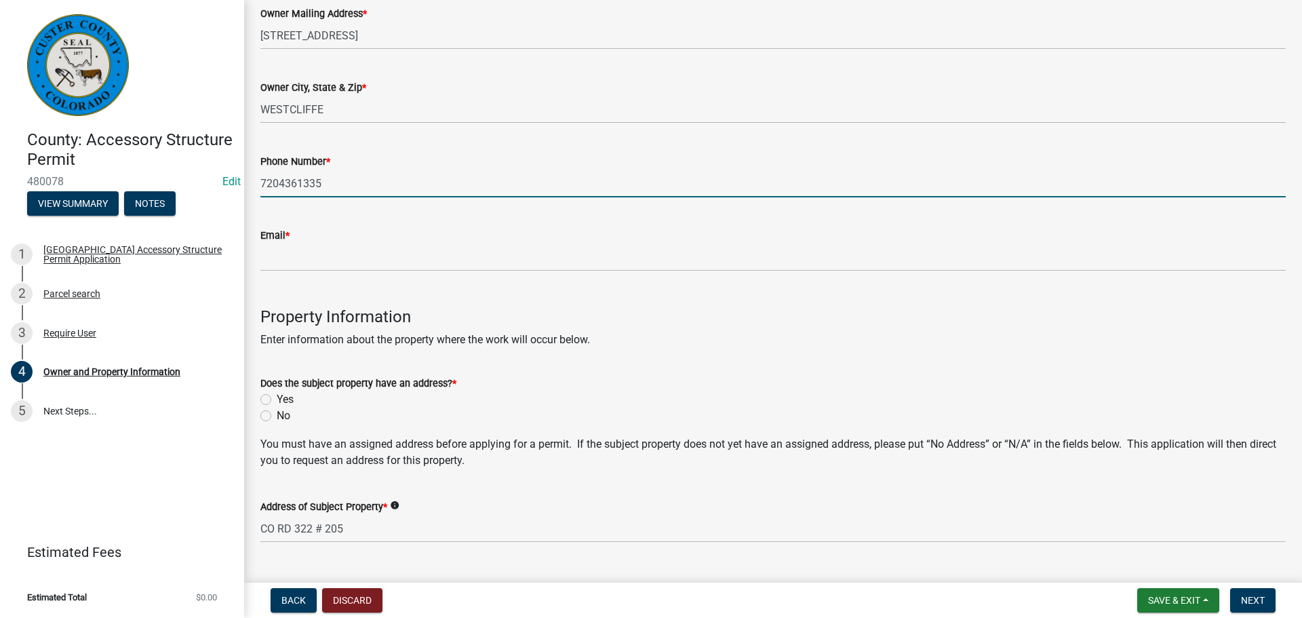
type input "7204361335"
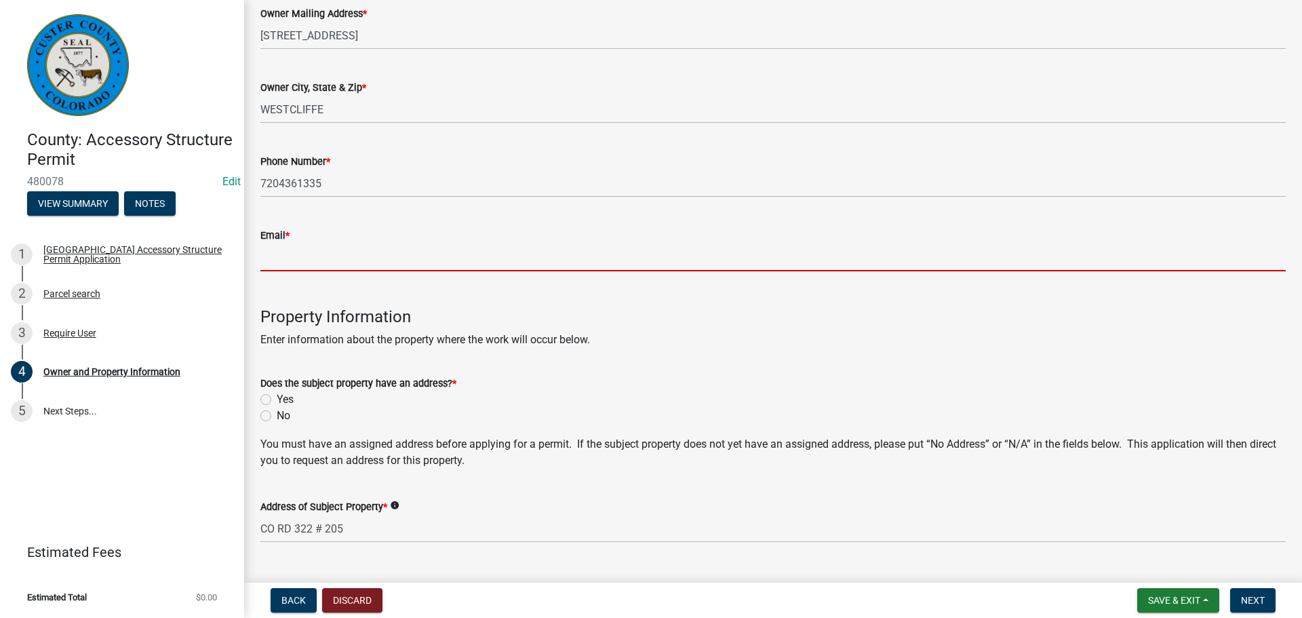
click at [422, 247] on input "Email *" at bounding box center [772, 257] width 1025 height 28
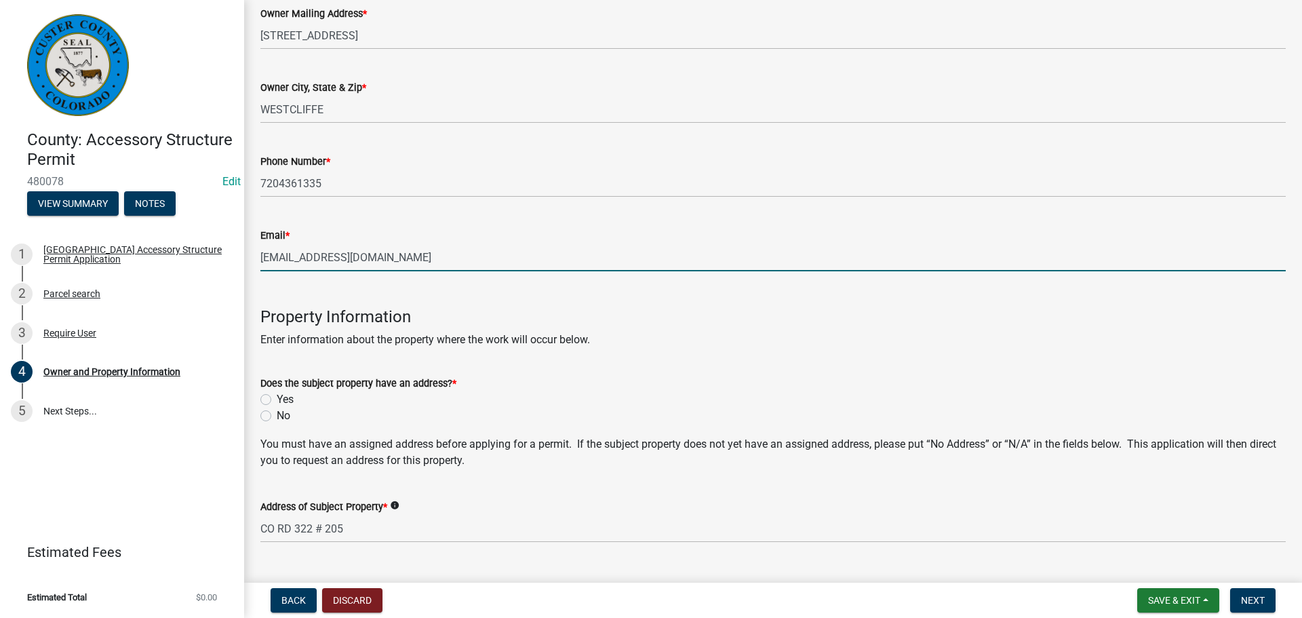
click at [422, 246] on input "[EMAIL_ADDRESS][DOMAIN_NAME]" at bounding box center [772, 257] width 1025 height 28
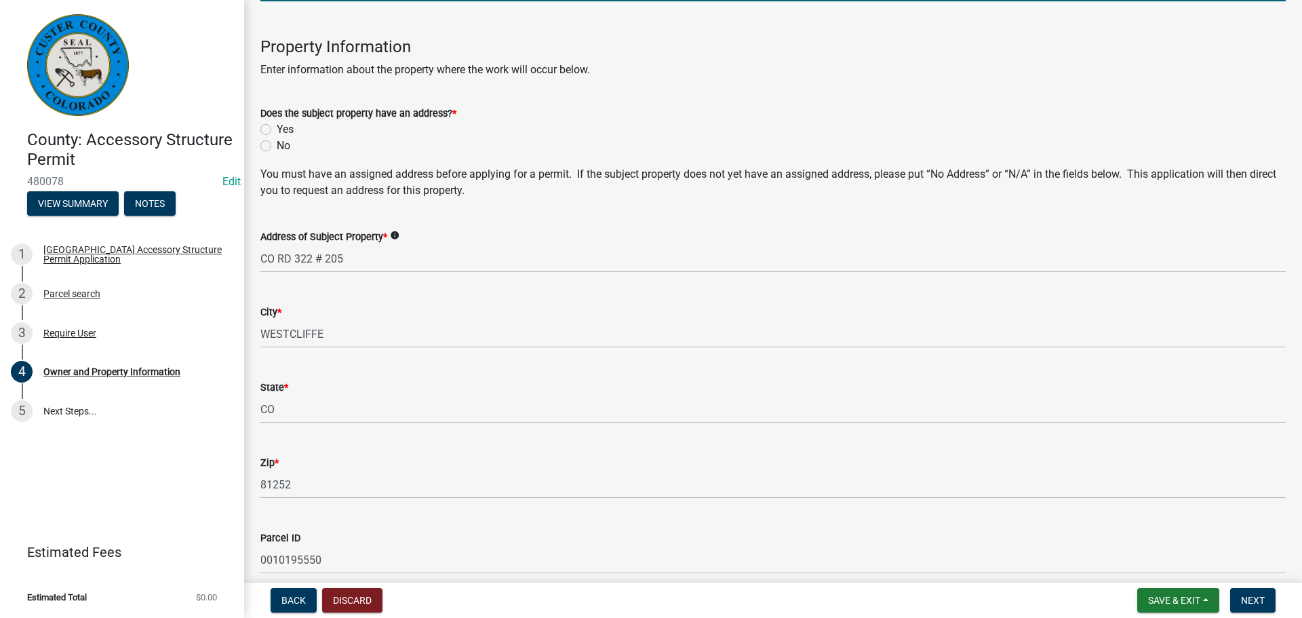
scroll to position [542, 0]
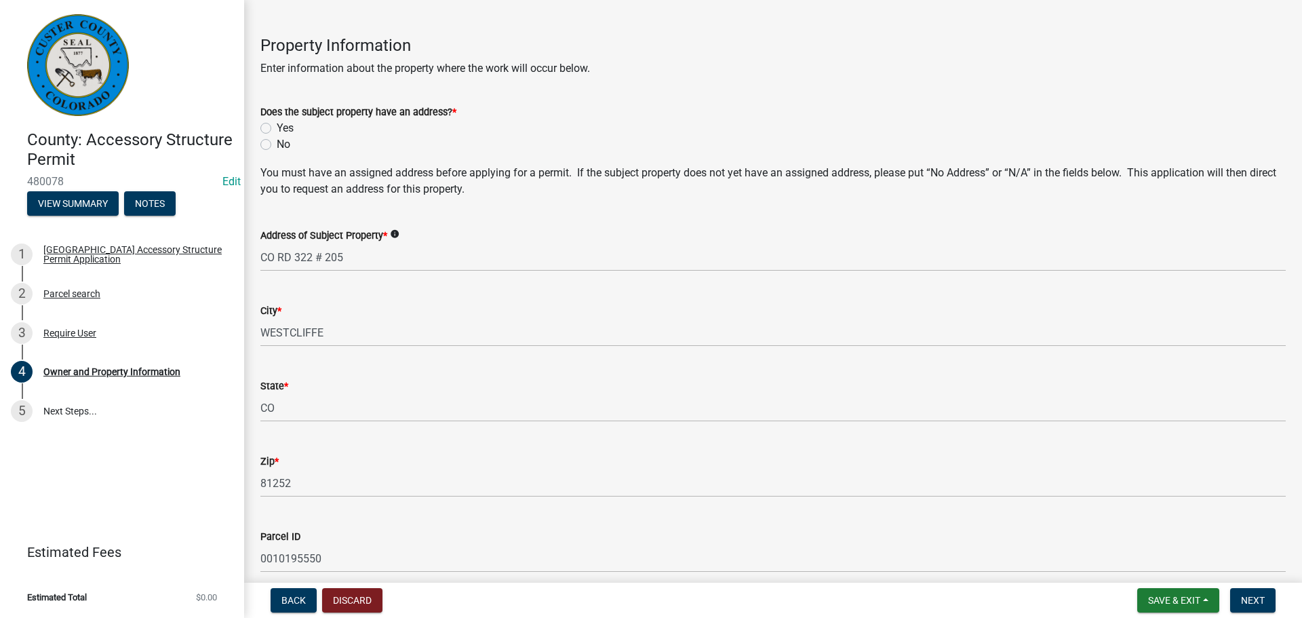
click at [268, 131] on div "Does the subject property have an address? * Yes No" at bounding box center [772, 128] width 1025 height 49
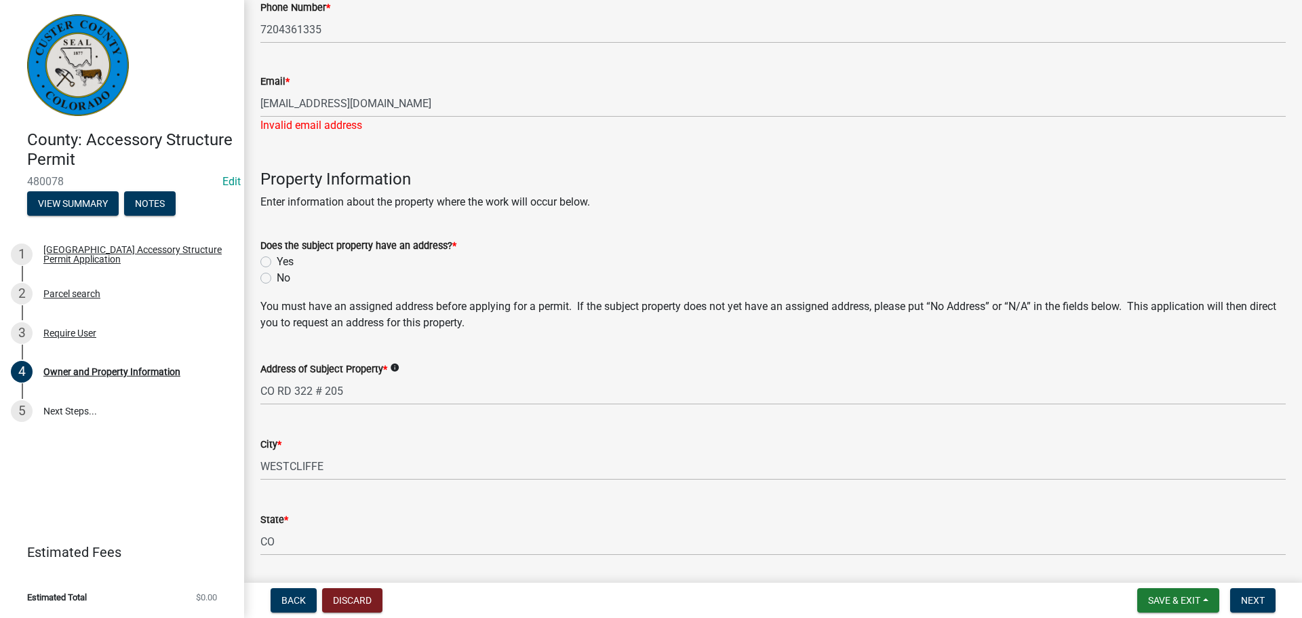
scroll to position [407, 0]
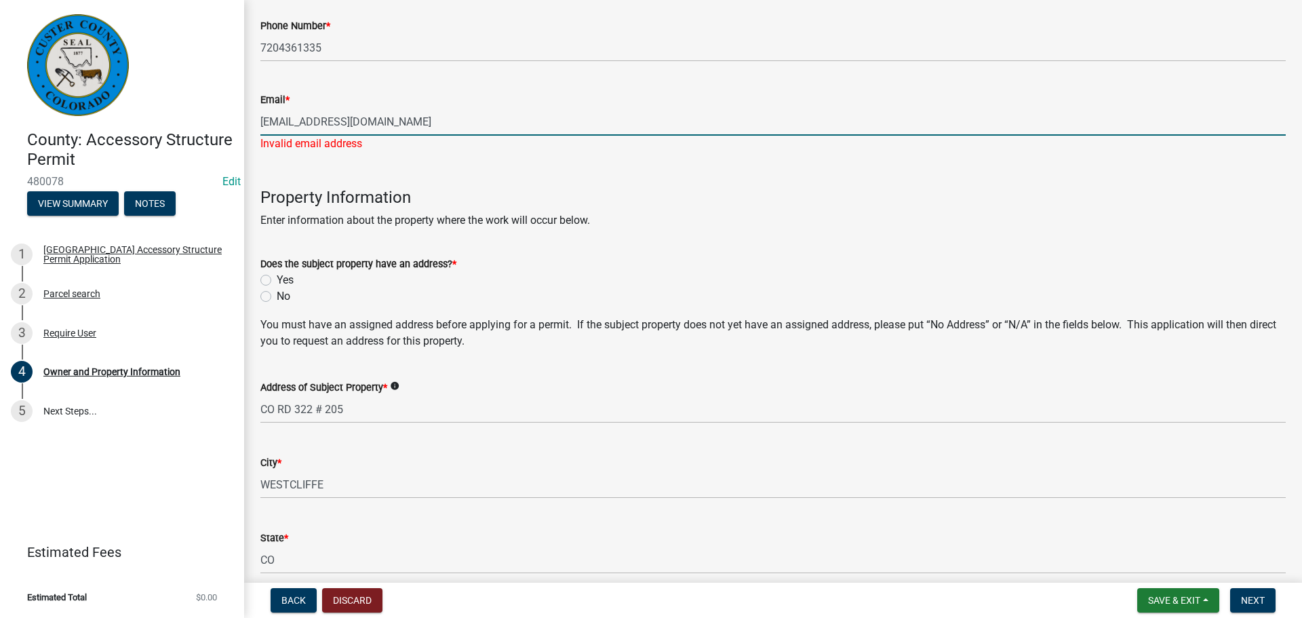
click at [418, 125] on input "[EMAIL_ADDRESS][DOMAIN_NAME]" at bounding box center [772, 122] width 1025 height 28
click at [262, 129] on input "[EMAIL_ADDRESS][DOMAIN_NAME]" at bounding box center [772, 122] width 1025 height 28
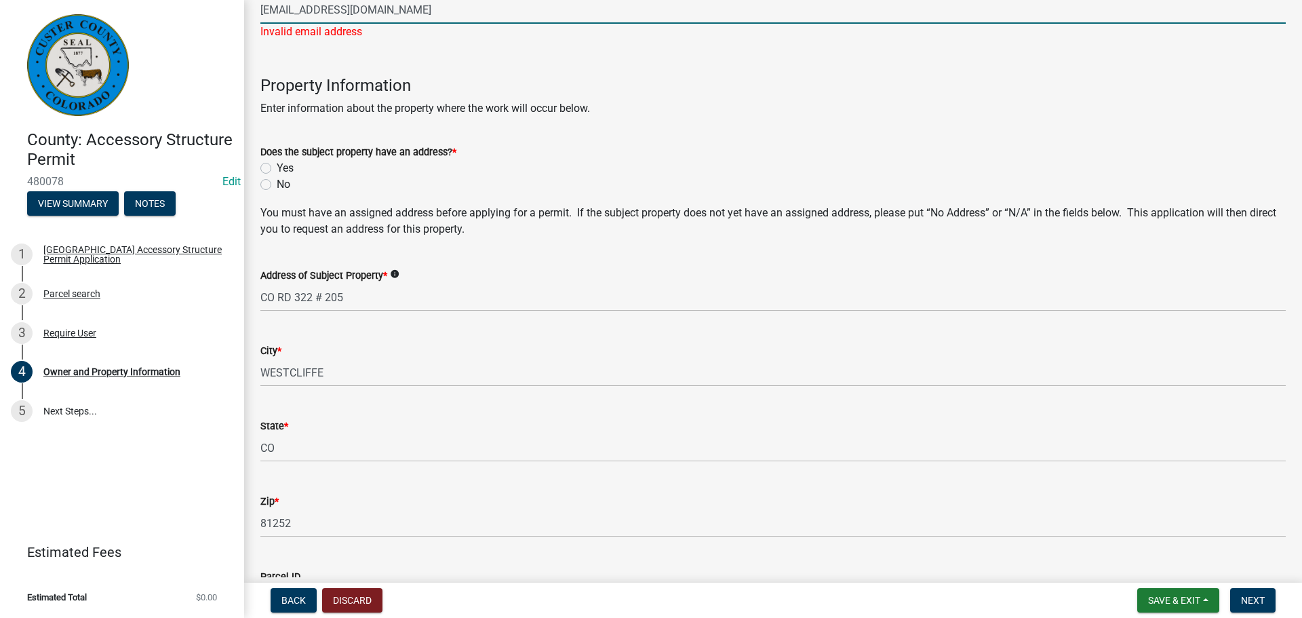
scroll to position [542, 0]
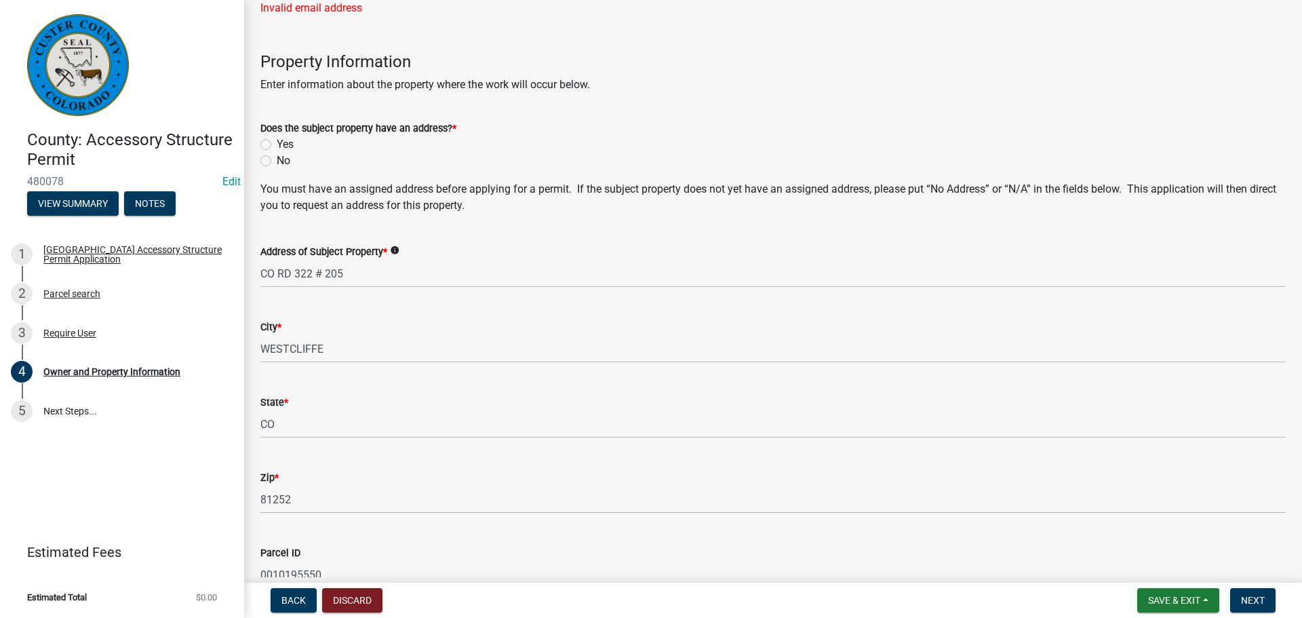
type input "[EMAIL_ADDRESS][DOMAIN_NAME]"
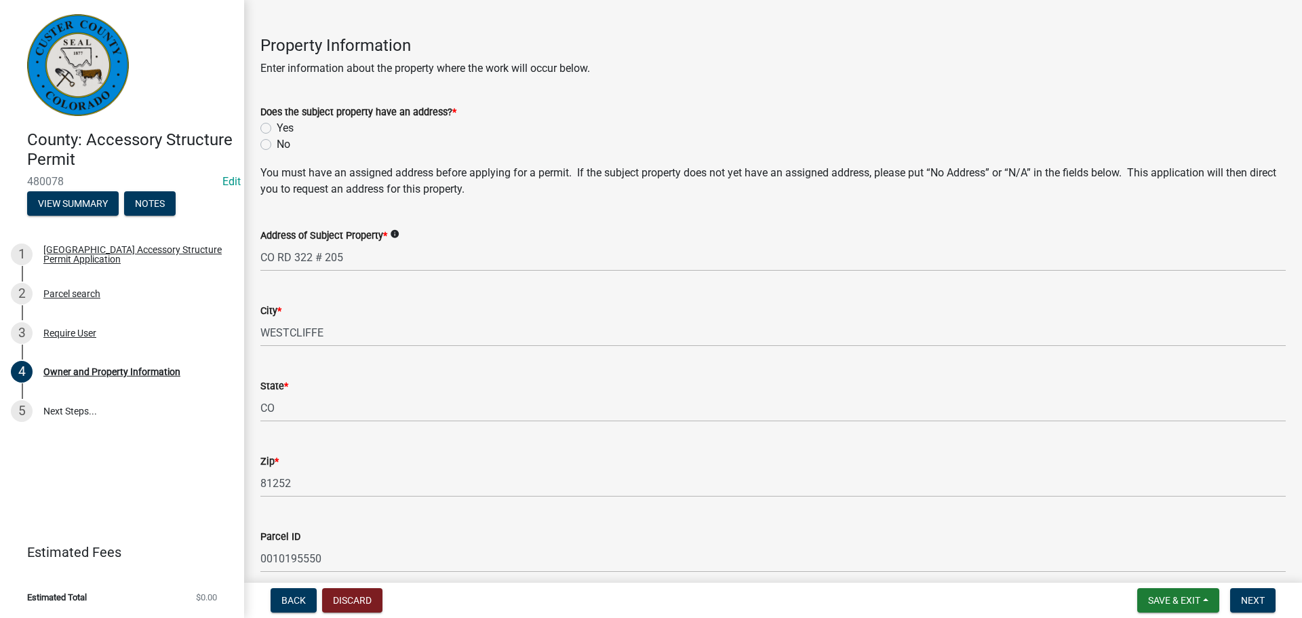
click at [268, 144] on div "Does the subject property have an address? * Yes No" at bounding box center [772, 128] width 1025 height 49
click at [277, 130] on label "Yes" at bounding box center [285, 128] width 17 height 16
click at [277, 129] on input "Yes" at bounding box center [281, 124] width 9 height 9
radio input "true"
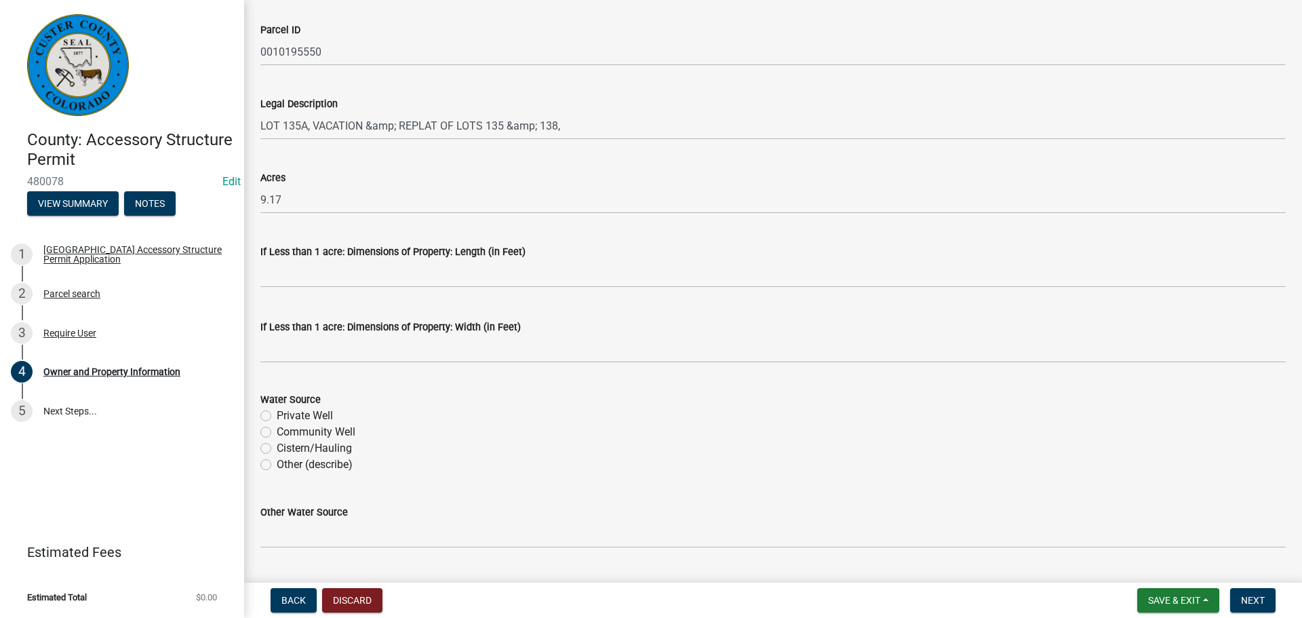
scroll to position [1083, 0]
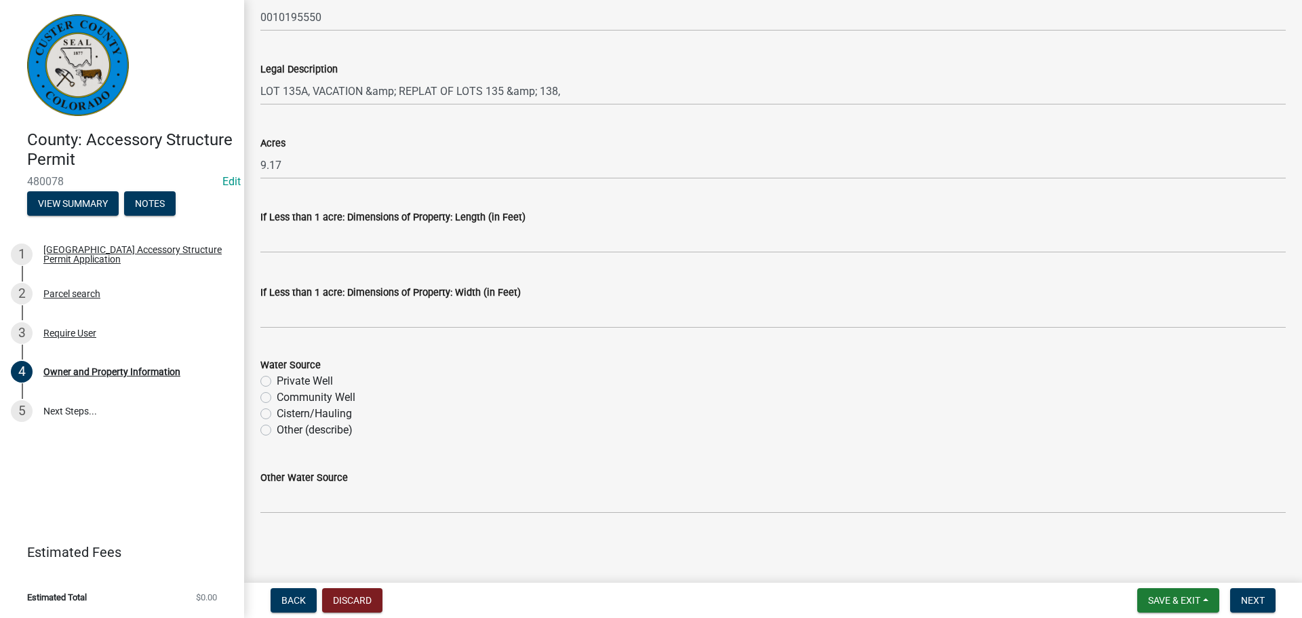
click at [277, 381] on label "Private Well" at bounding box center [305, 381] width 56 height 16
click at [277, 381] on input "Private Well" at bounding box center [281, 377] width 9 height 9
radio input "true"
click at [1256, 606] on button "Next" at bounding box center [1252, 600] width 45 height 24
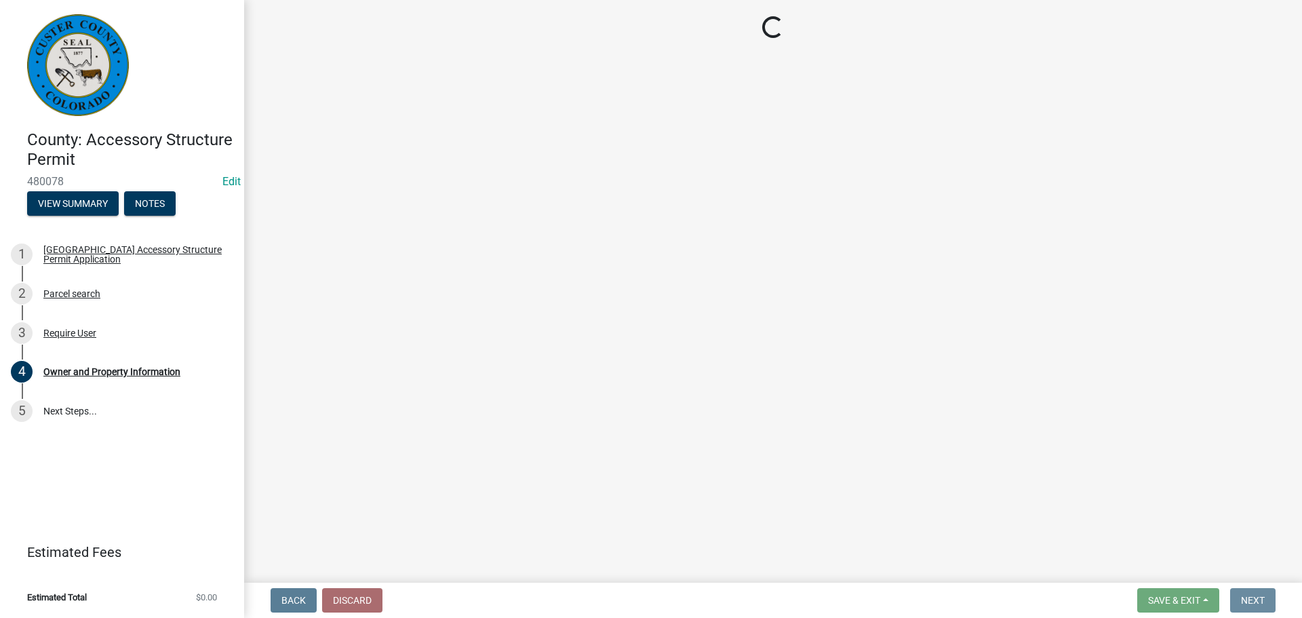
scroll to position [0, 0]
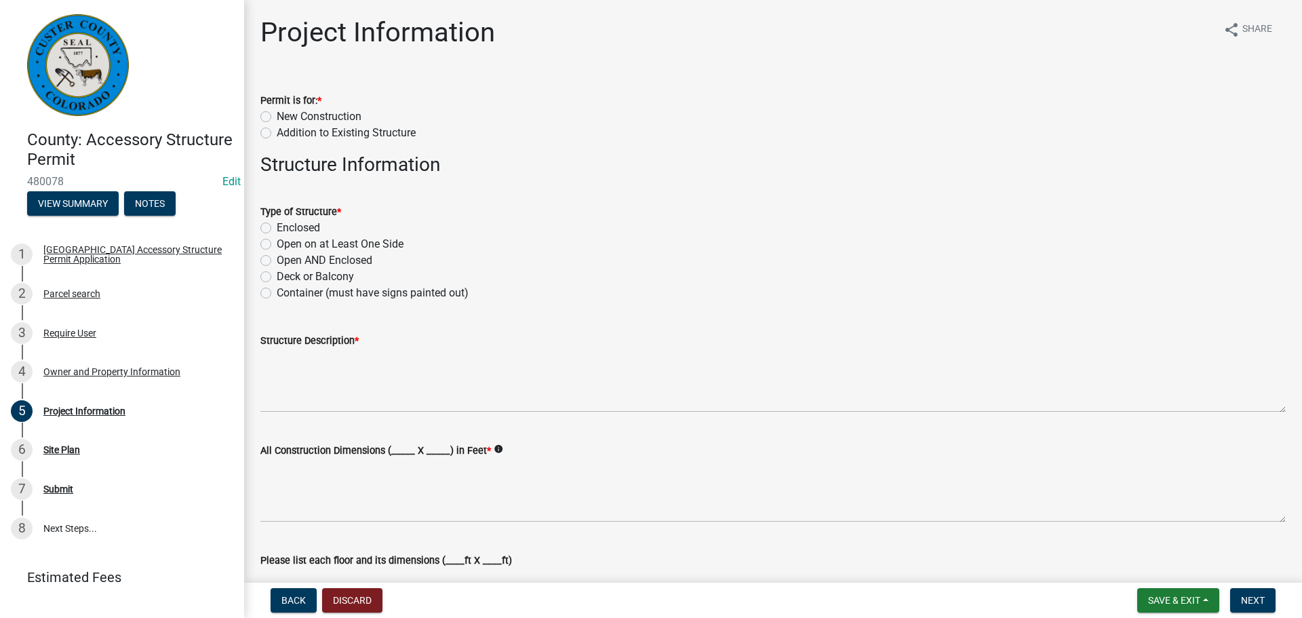
click at [277, 116] on label "New Construction" at bounding box center [319, 116] width 85 height 16
click at [277, 116] on input "New Construction" at bounding box center [281, 112] width 9 height 9
radio input "true"
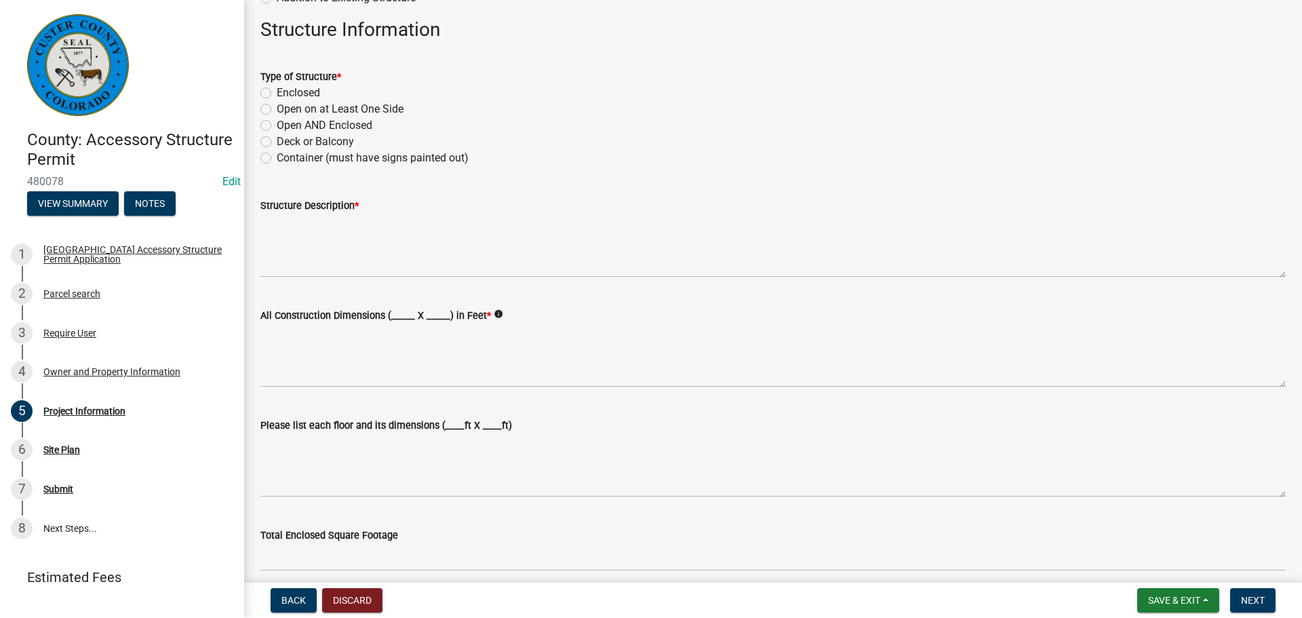
scroll to position [136, 0]
click at [378, 87] on div "Enclosed" at bounding box center [772, 92] width 1025 height 16
click at [302, 81] on label "Type of Structure *" at bounding box center [300, 76] width 81 height 9
click at [277, 125] on label "Open AND Enclosed" at bounding box center [325, 125] width 96 height 16
click at [277, 125] on input "Open AND Enclosed" at bounding box center [281, 121] width 9 height 9
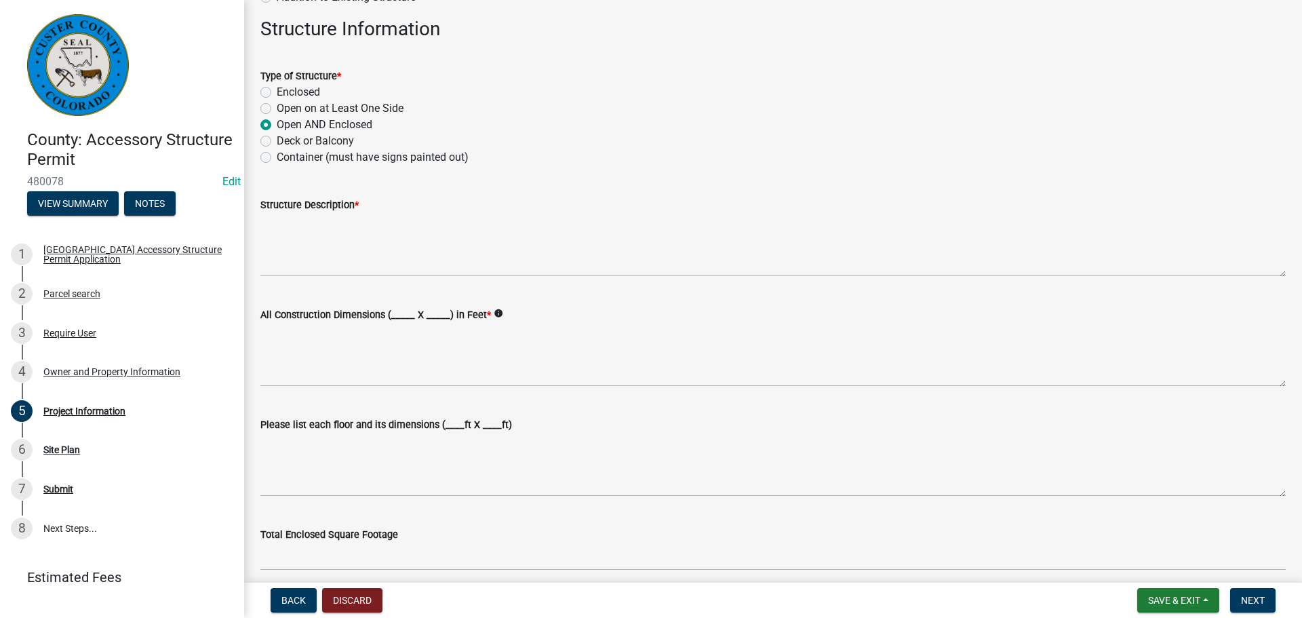
radio input "true"
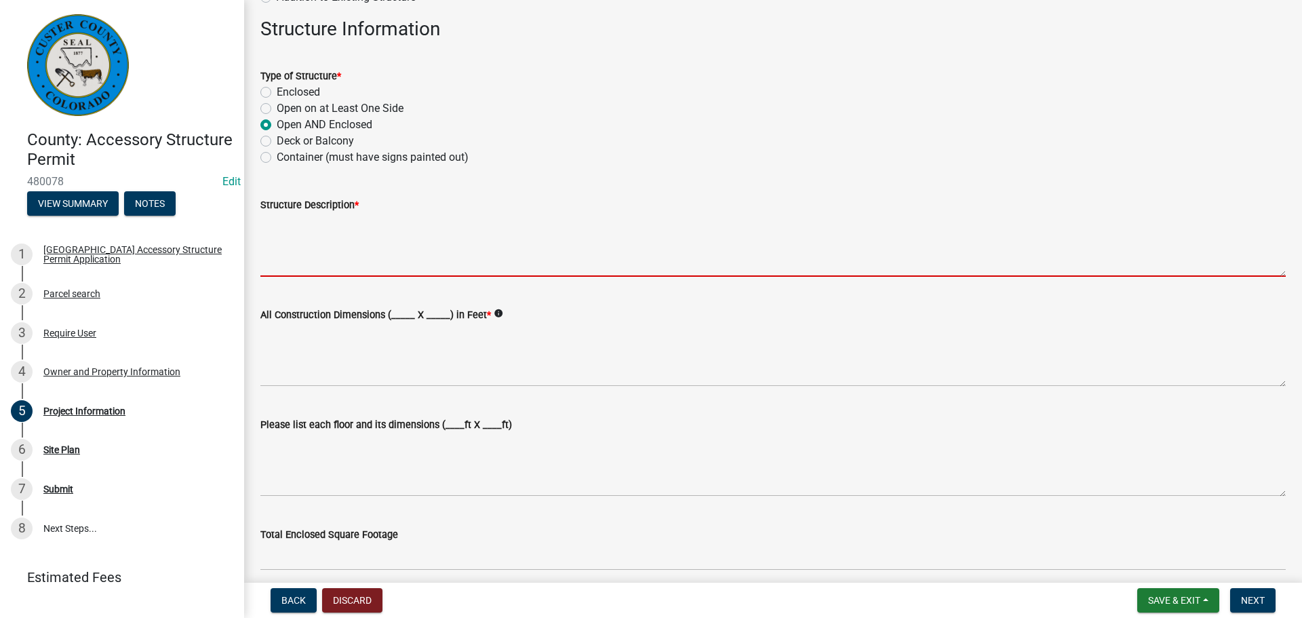
click at [377, 259] on textarea "Structure Description *" at bounding box center [772, 245] width 1025 height 64
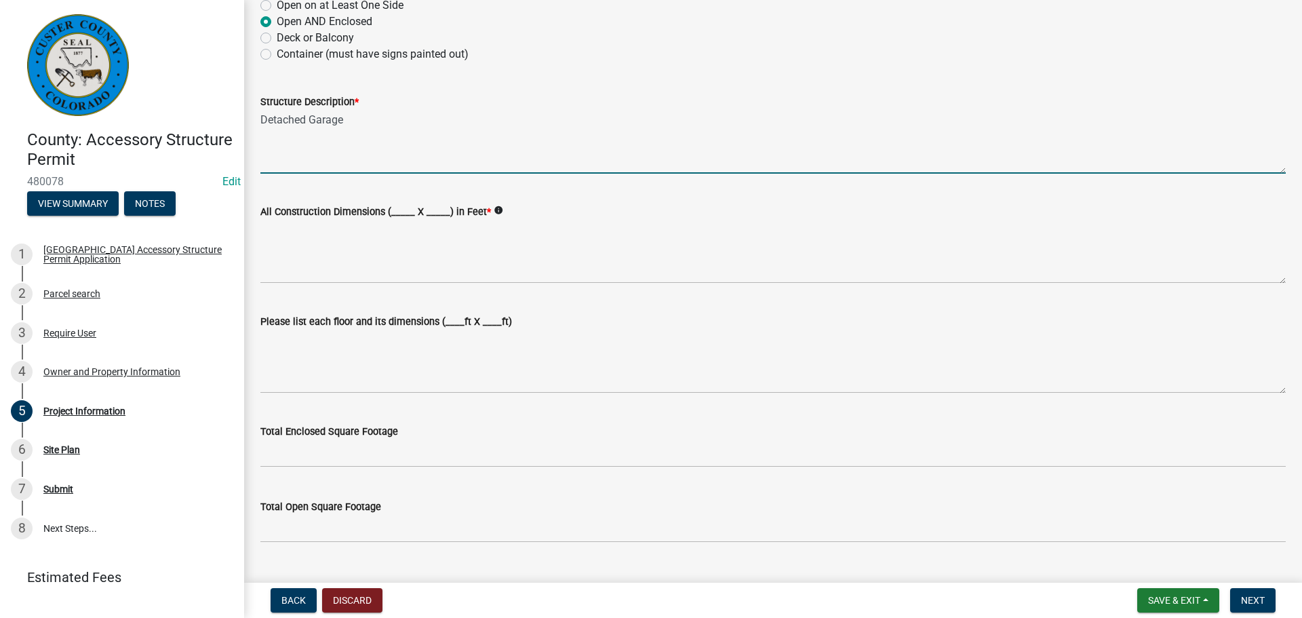
scroll to position [339, 0]
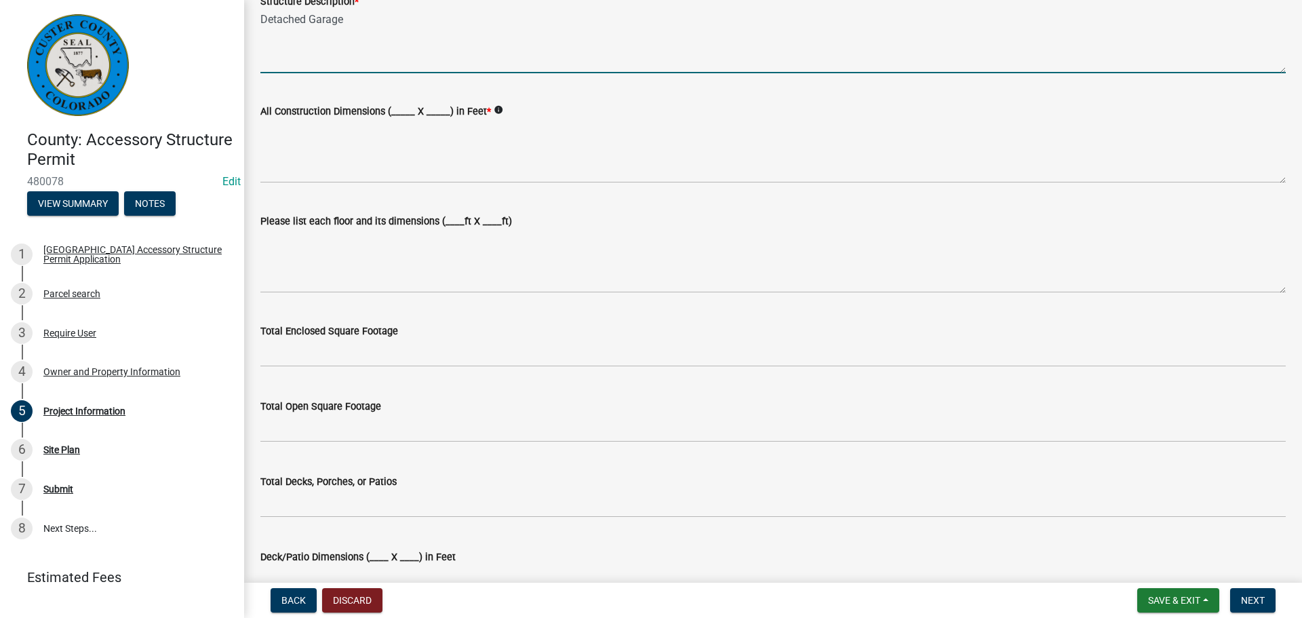
type textarea "Detached Garage"
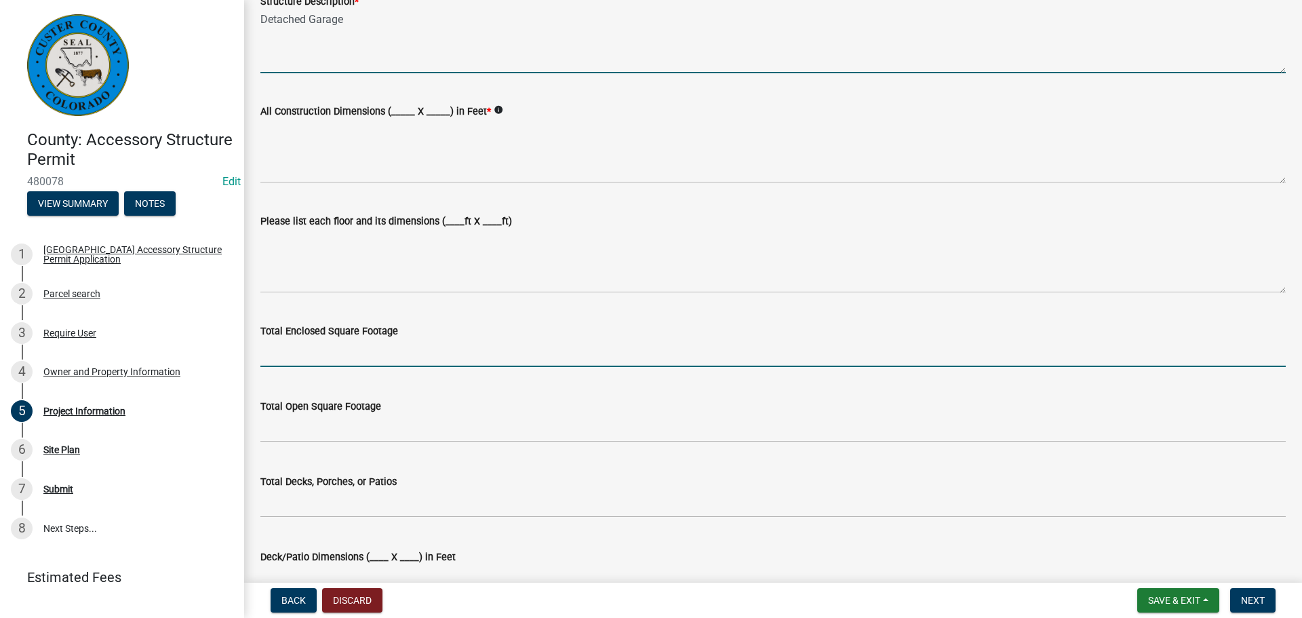
click at [391, 359] on input "text" at bounding box center [772, 353] width 1025 height 28
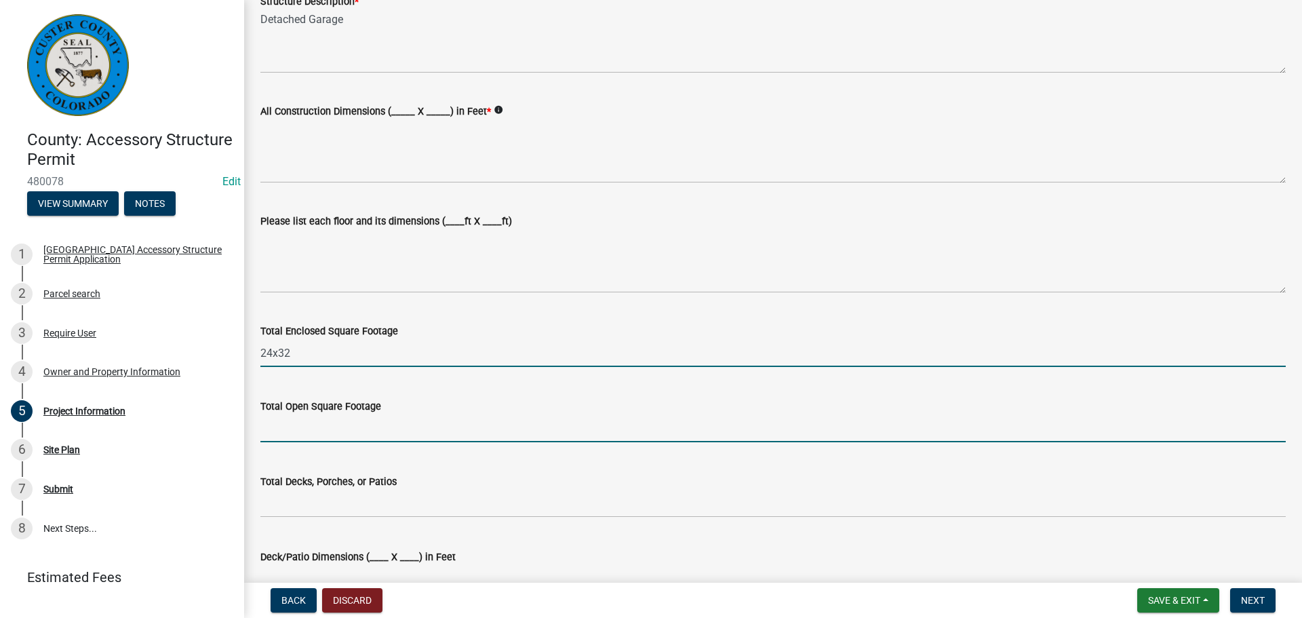
type input "2432"
click at [426, 428] on input "text" at bounding box center [772, 428] width 1025 height 28
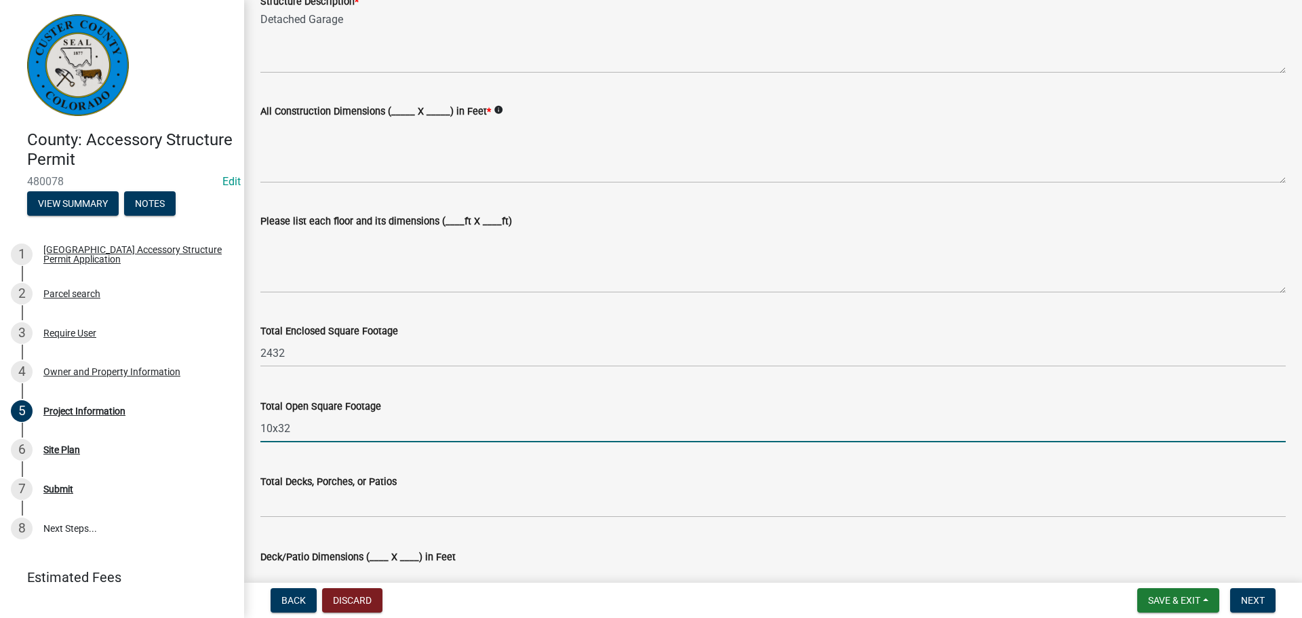
scroll to position [271, 0]
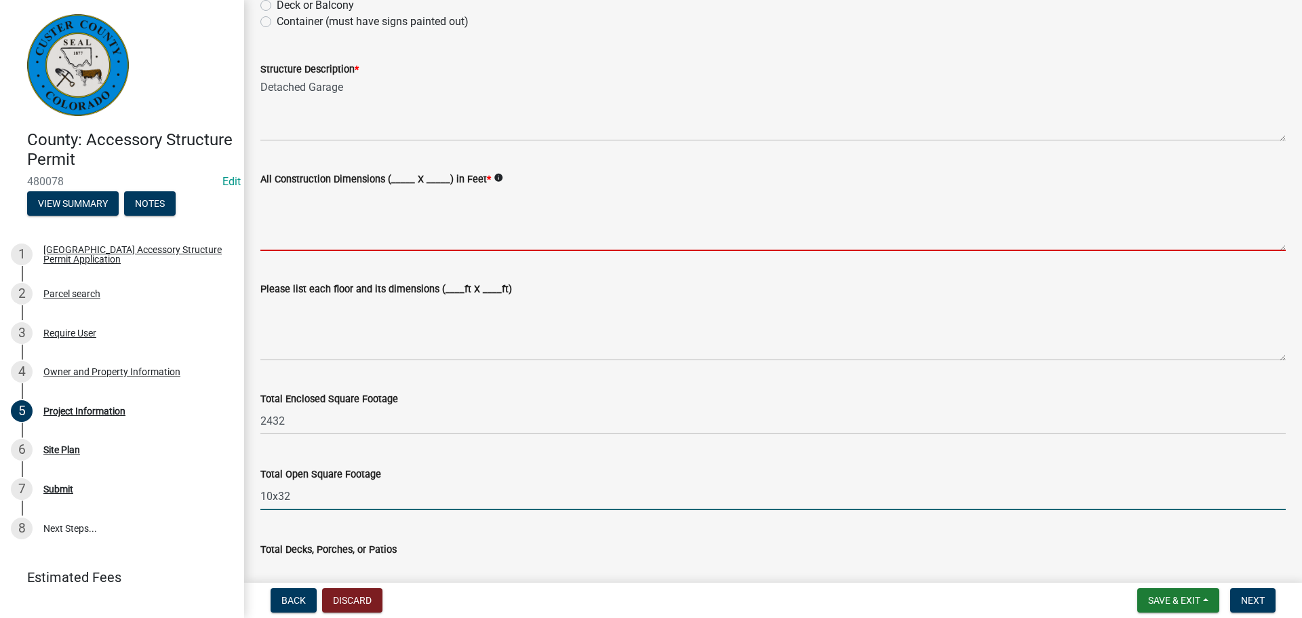
type input "1032"
click at [378, 222] on textarea "All Construction Dimensions (_____ X _____) in Feet *" at bounding box center [772, 219] width 1025 height 64
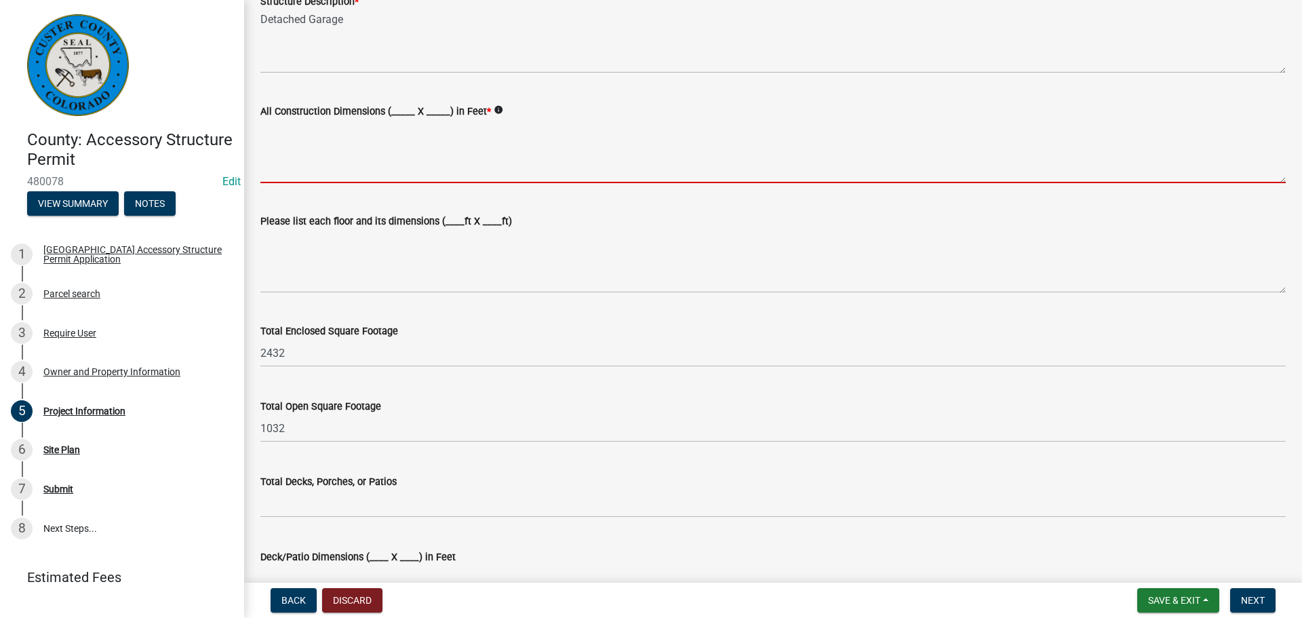
scroll to position [407, 0]
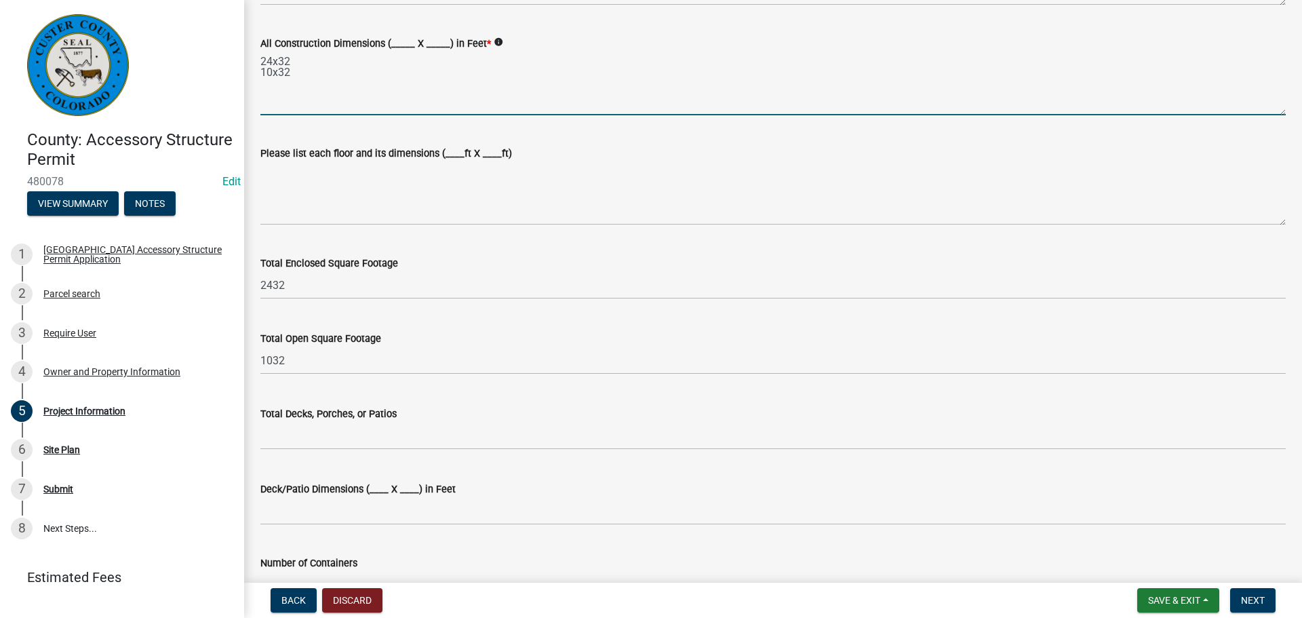
type textarea "24x32 10x32"
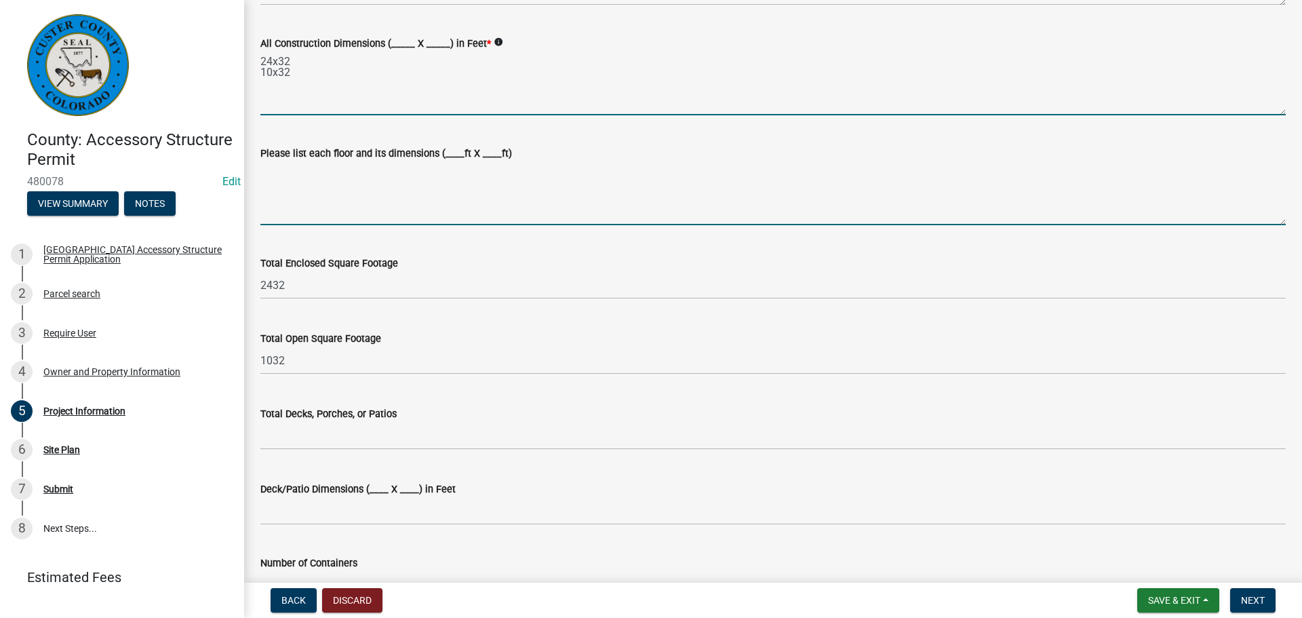
click at [365, 219] on textarea "Please list each floor and its dimensions (____ft X ____ft)" at bounding box center [772, 193] width 1025 height 64
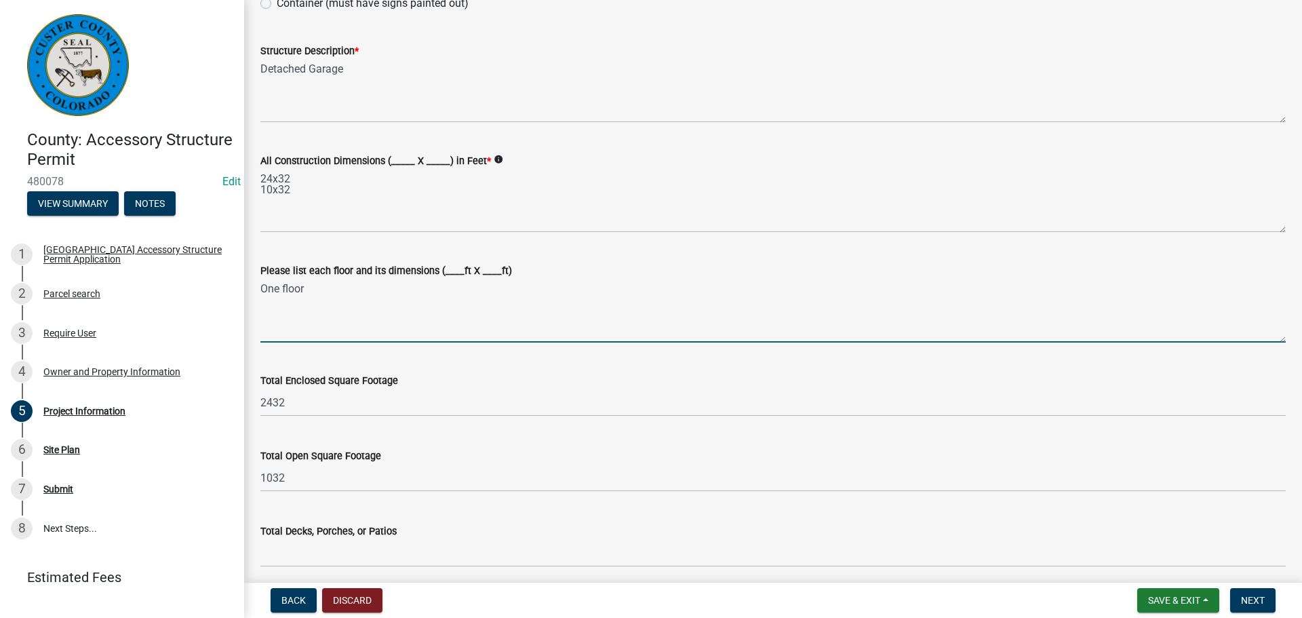
scroll to position [271, 0]
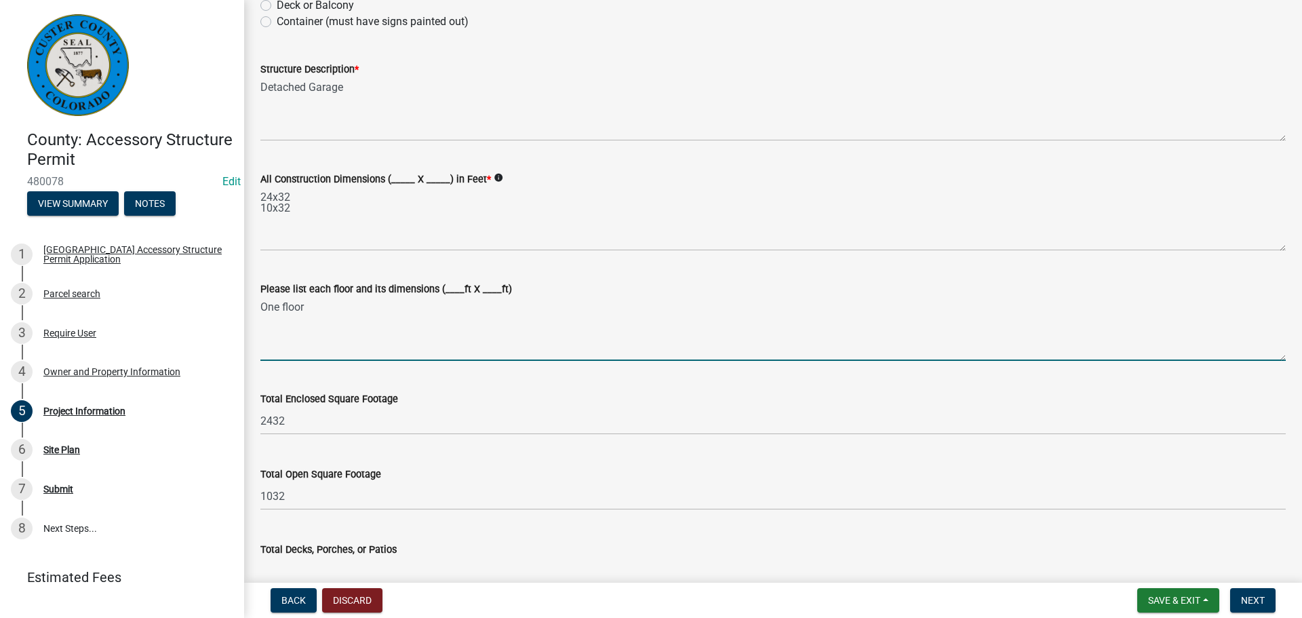
type textarea "One floor"
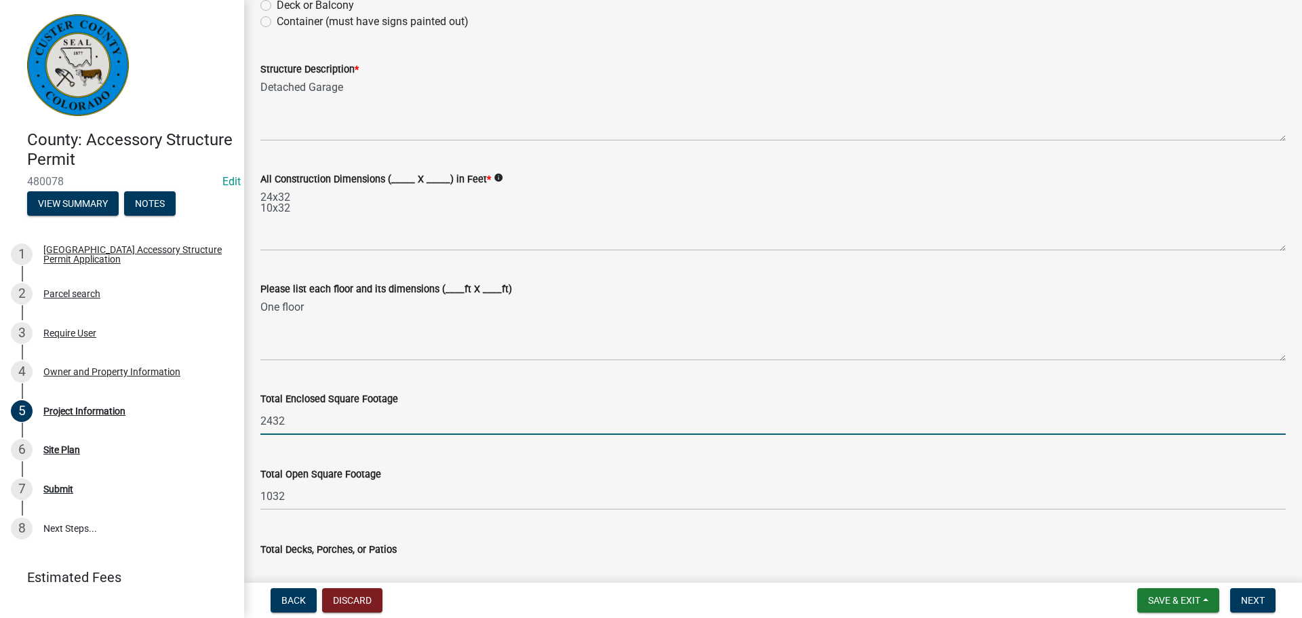
click at [419, 424] on input "2432" at bounding box center [772, 421] width 1025 height 28
type input "2"
click at [419, 424] on input "text" at bounding box center [772, 421] width 1025 height 28
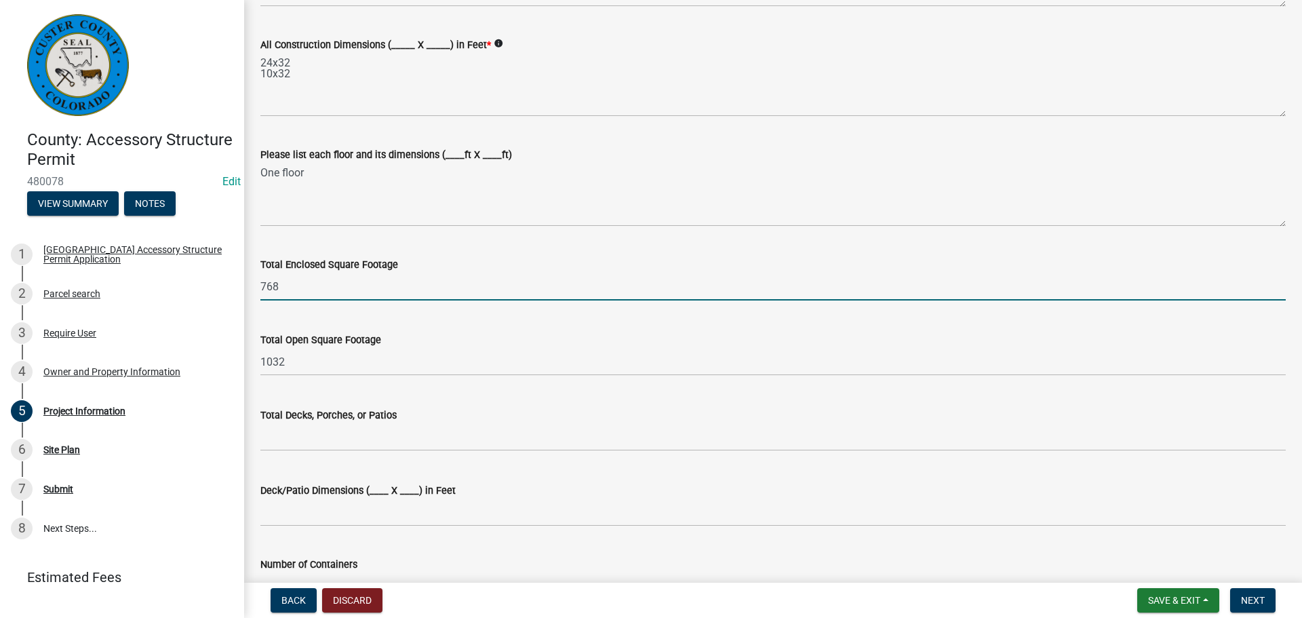
scroll to position [407, 0]
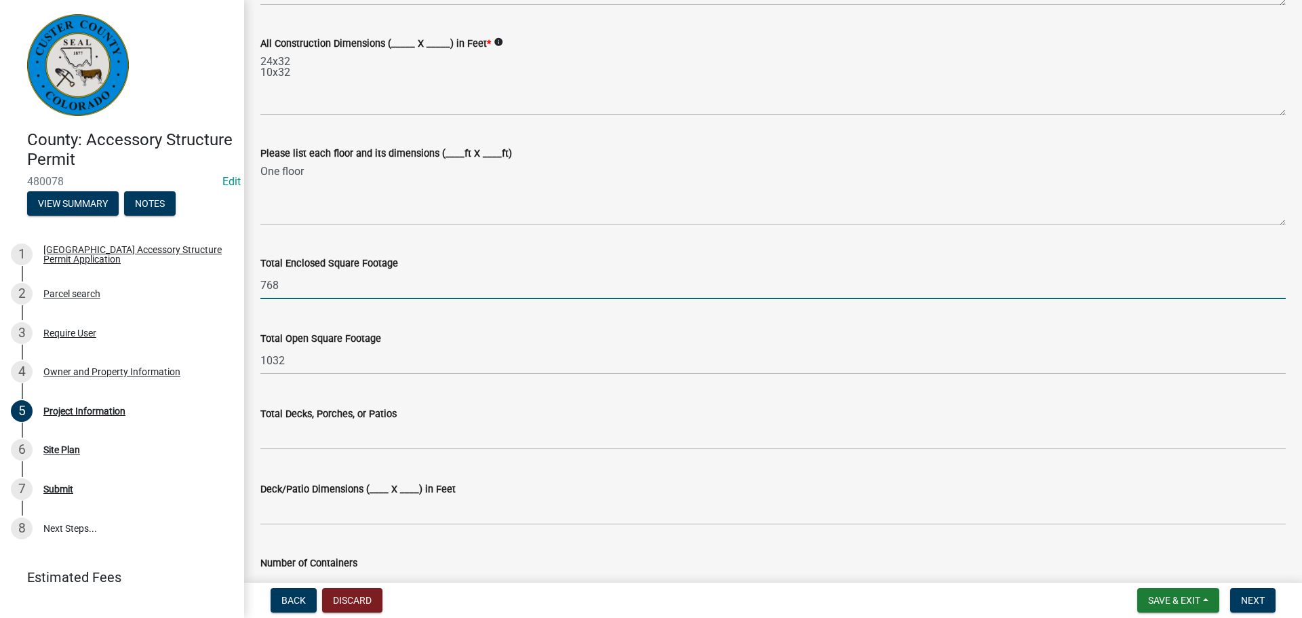
type input "768"
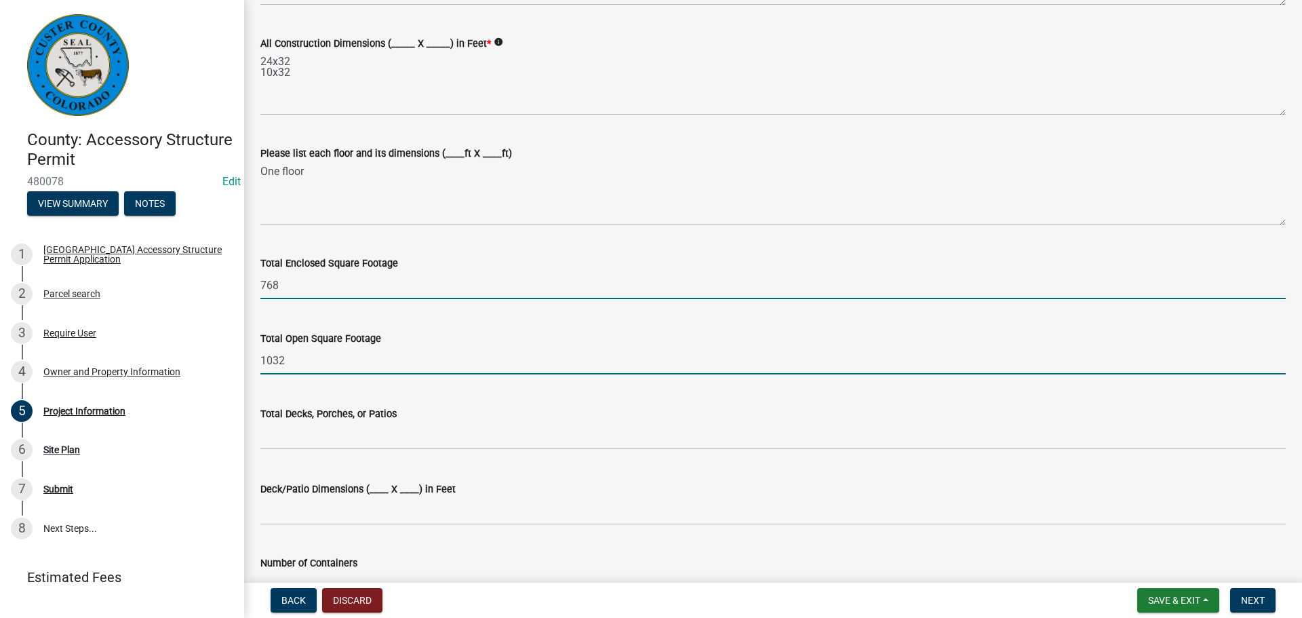
click at [377, 368] on input "1032" at bounding box center [772, 360] width 1025 height 28
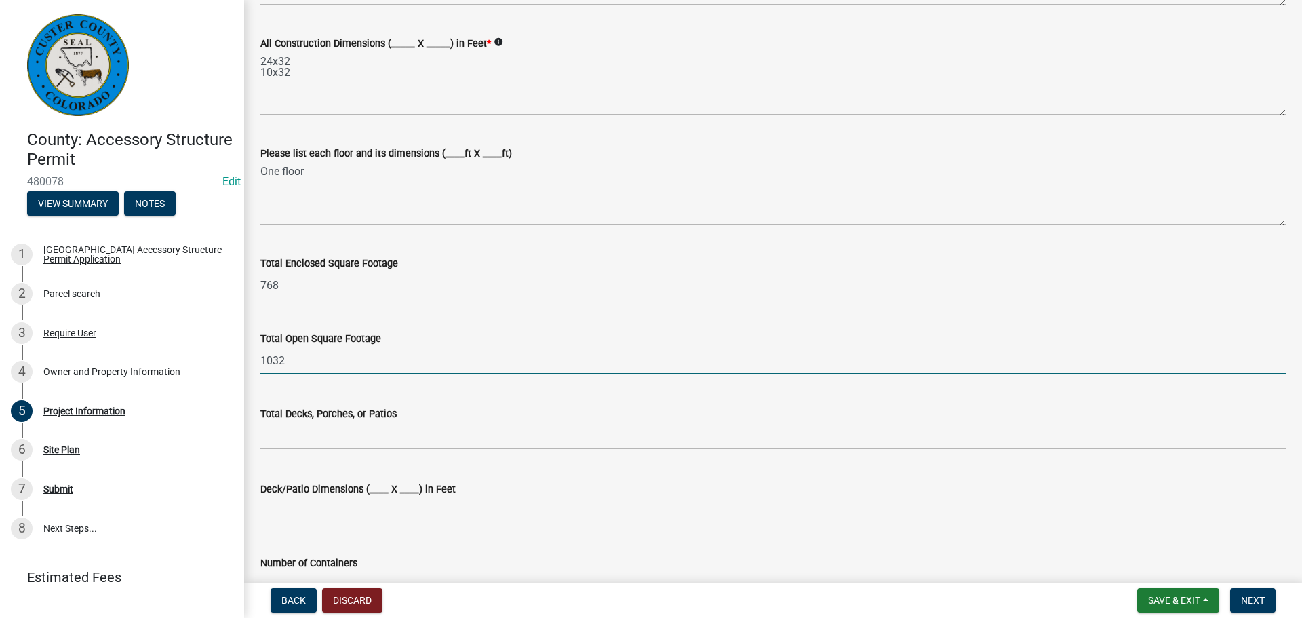
click at [377, 368] on input "1032" at bounding box center [772, 360] width 1025 height 28
type input "1"
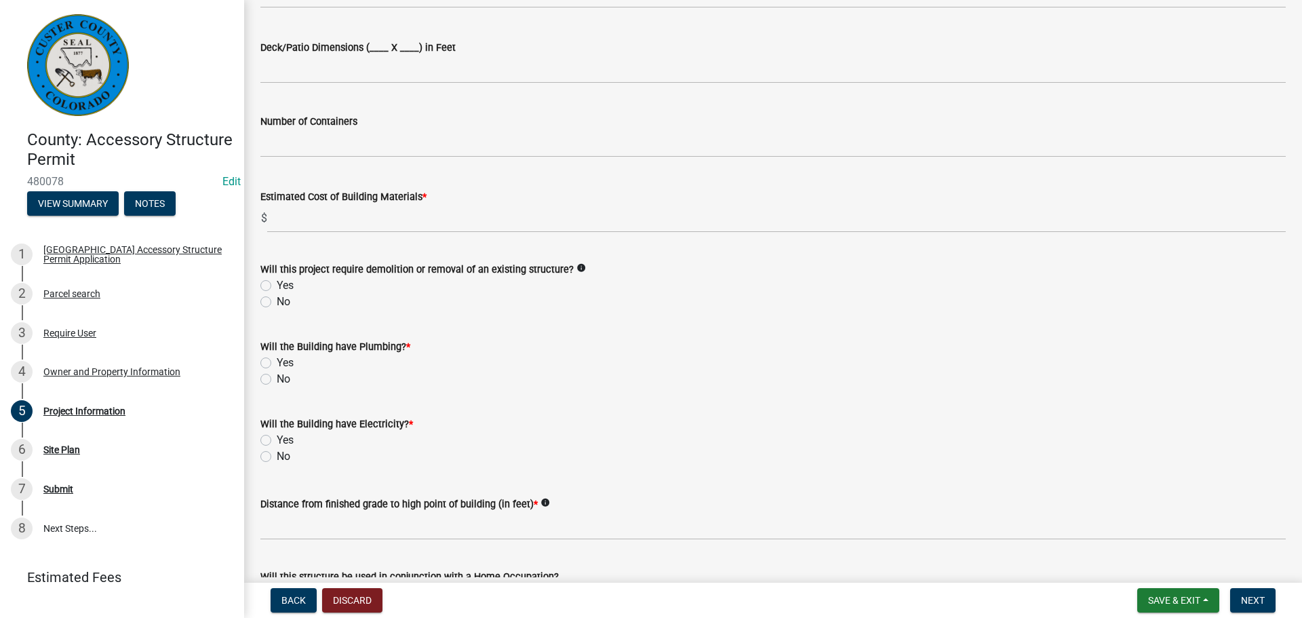
scroll to position [881, 0]
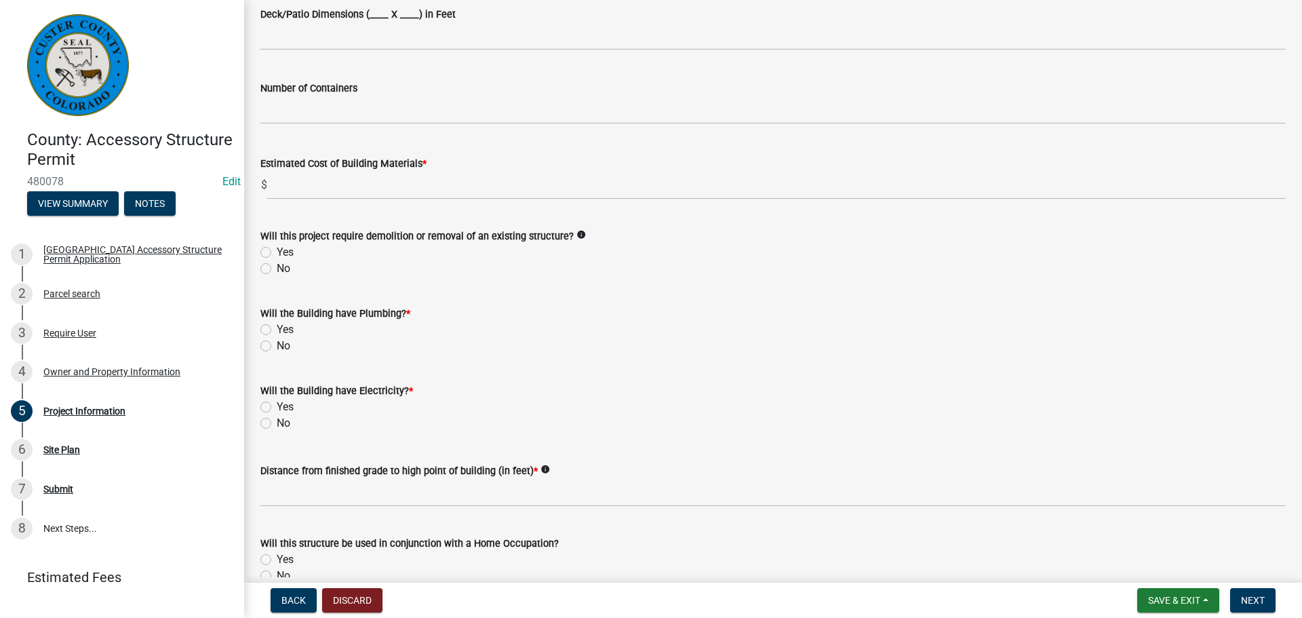
type input "320"
click at [277, 268] on label "No" at bounding box center [284, 268] width 14 height 16
click at [277, 268] on input "No" at bounding box center [281, 264] width 9 height 9
radio input "true"
click at [277, 344] on label "No" at bounding box center [284, 346] width 14 height 16
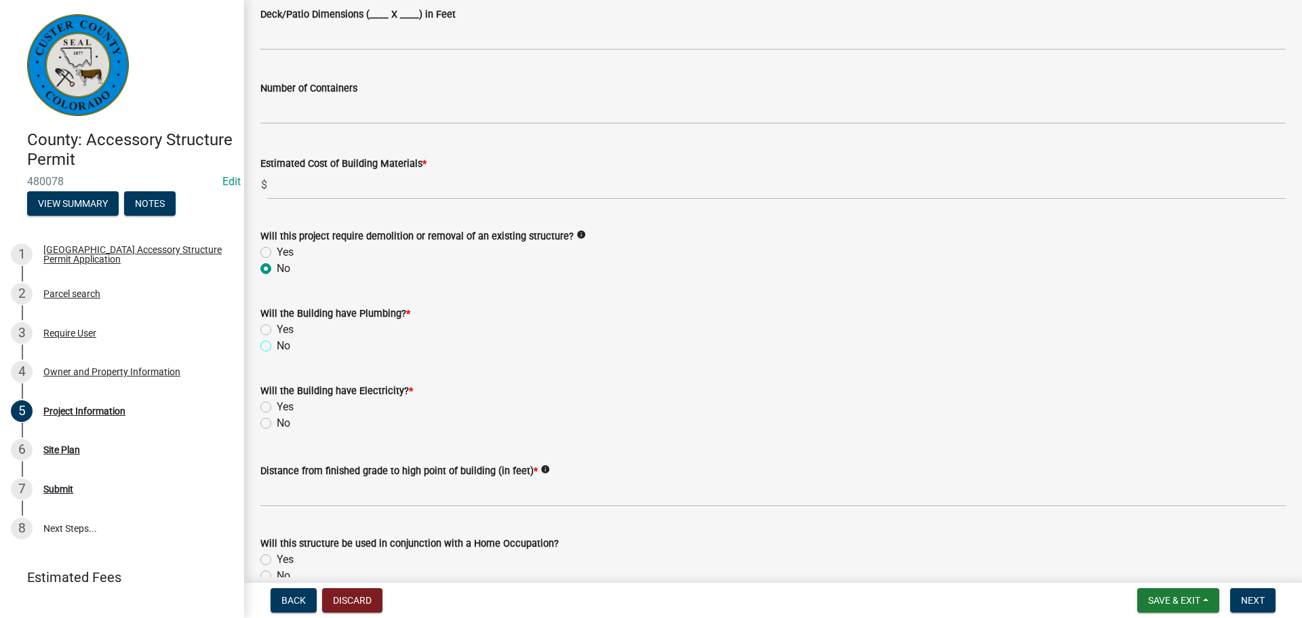
click at [277, 344] on input "No" at bounding box center [281, 342] width 9 height 9
radio input "true"
click at [277, 424] on label "No" at bounding box center [284, 423] width 14 height 16
click at [277, 424] on input "No" at bounding box center [281, 419] width 9 height 9
radio input "true"
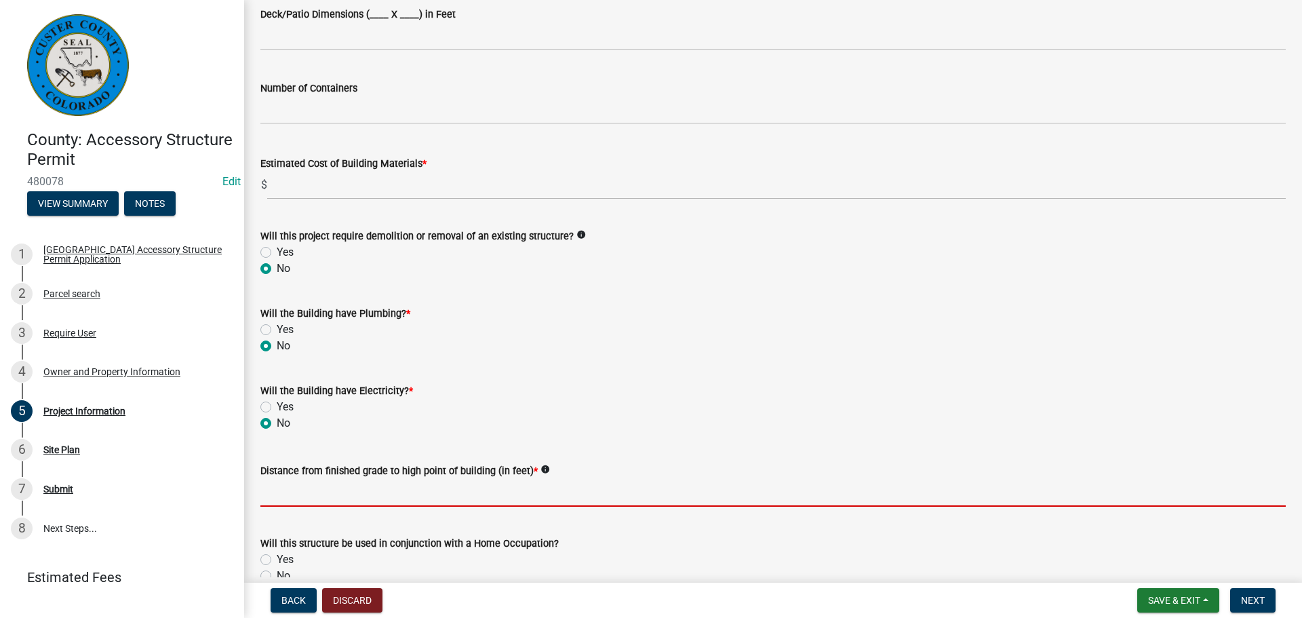
click at [362, 491] on input "text" at bounding box center [772, 493] width 1025 height 28
click at [437, 494] on input "text" at bounding box center [772, 493] width 1025 height 28
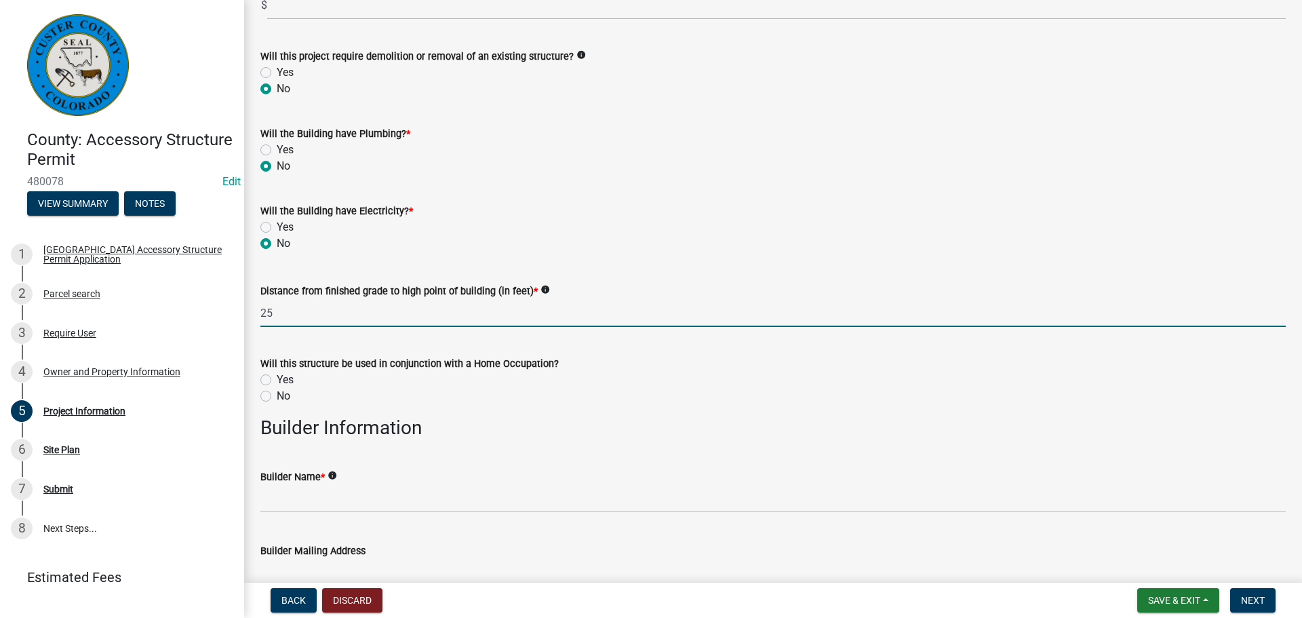
scroll to position [1085, 0]
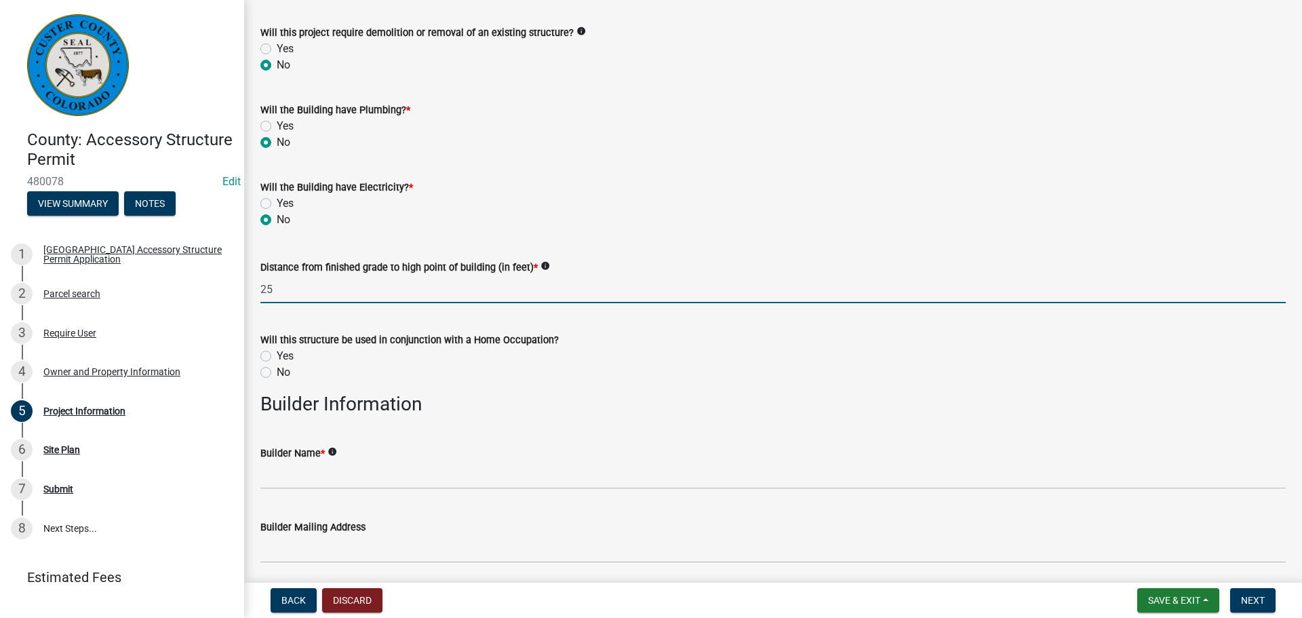
type input "25"
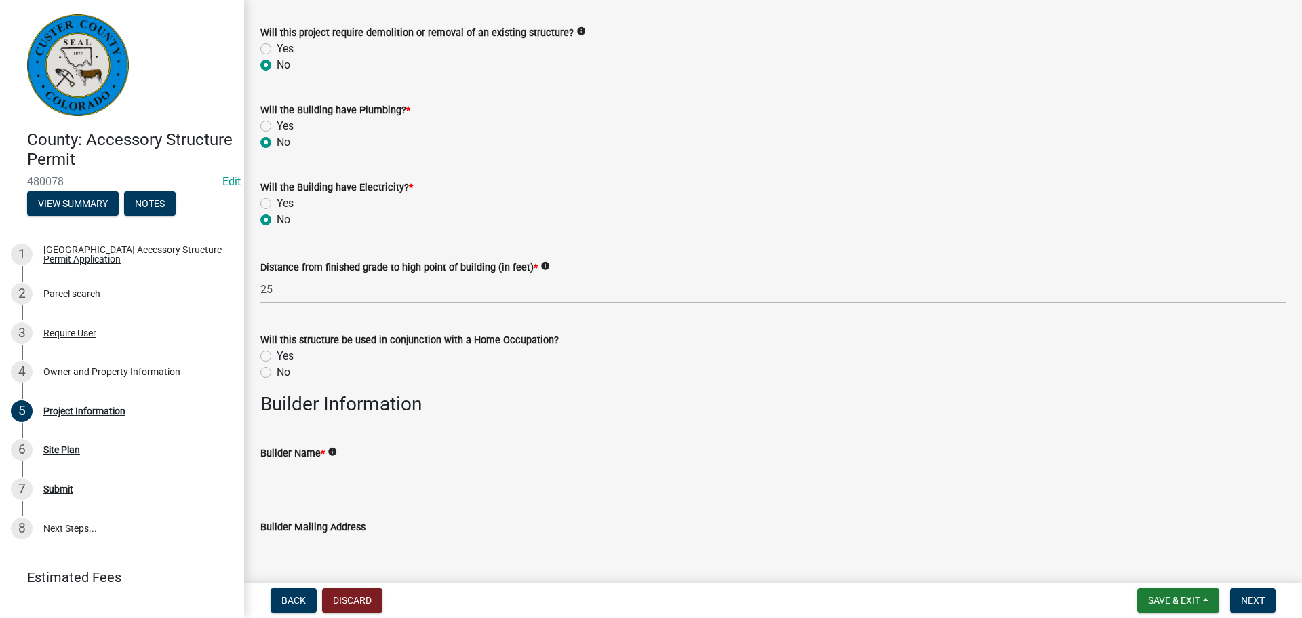
click at [277, 375] on label "No" at bounding box center [284, 372] width 14 height 16
click at [277, 373] on input "No" at bounding box center [281, 368] width 9 height 9
radio input "true"
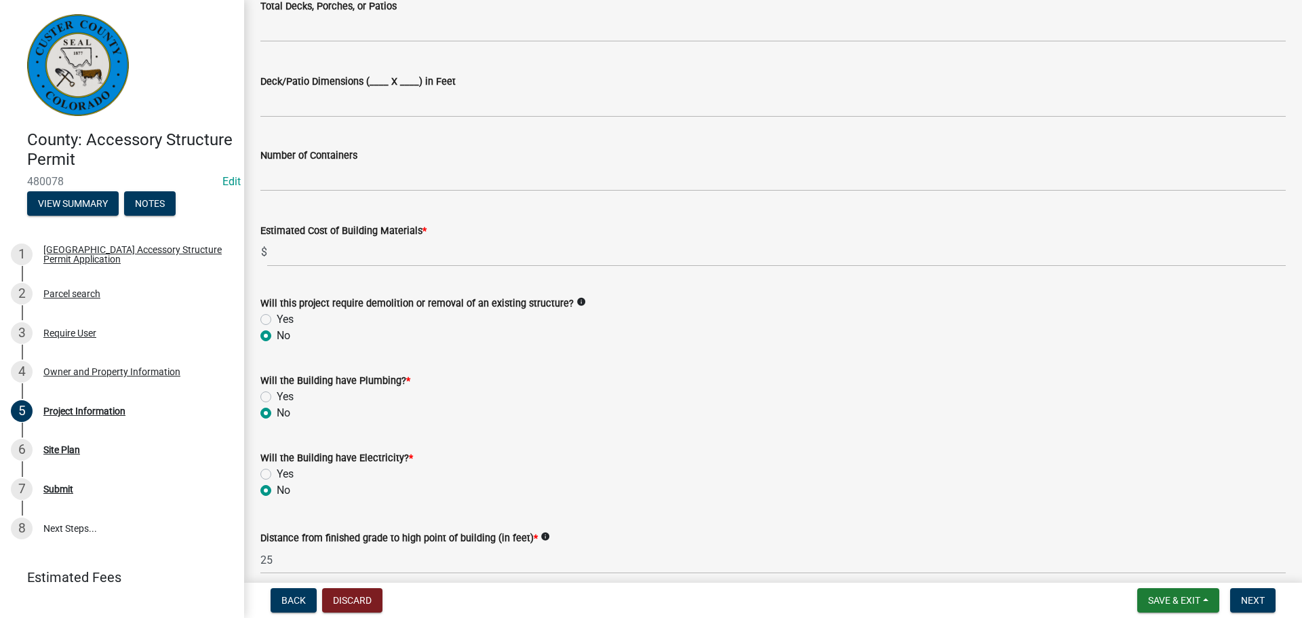
scroll to position [813, 0]
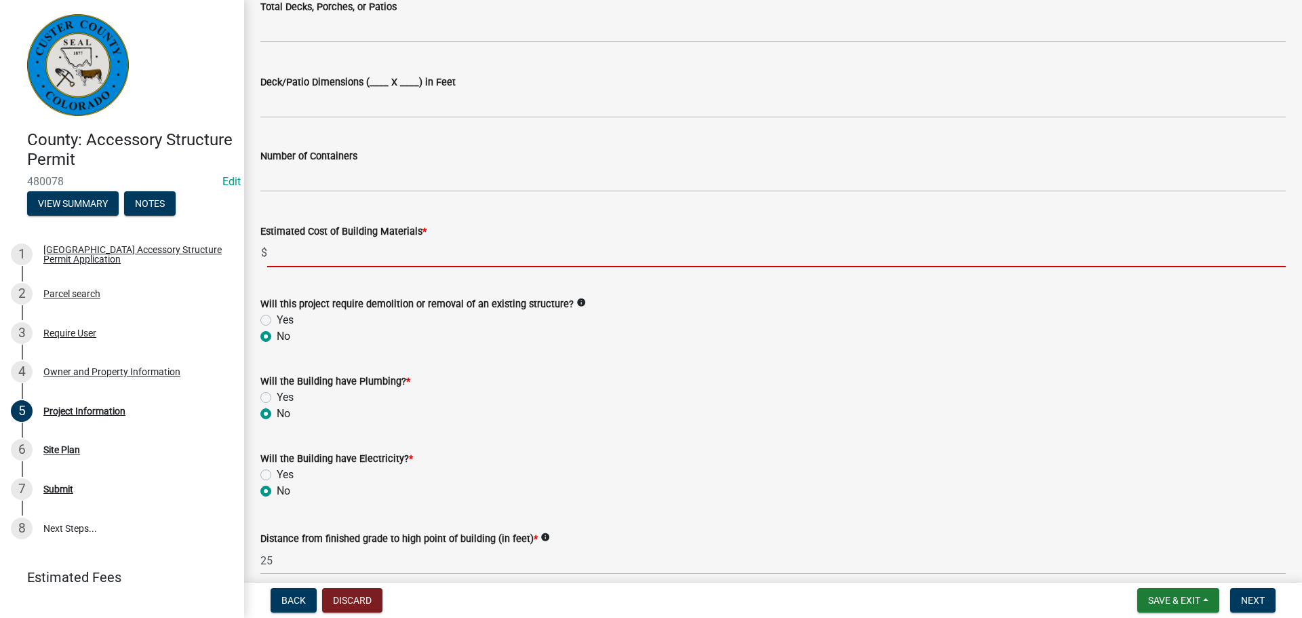
click at [293, 259] on input "text" at bounding box center [776, 253] width 1018 height 28
click at [607, 256] on input "text" at bounding box center [776, 253] width 1018 height 28
click at [595, 250] on input "text" at bounding box center [776, 253] width 1018 height 28
click at [595, 248] on input "text" at bounding box center [776, 253] width 1018 height 28
click at [585, 250] on input "text" at bounding box center [776, 253] width 1018 height 28
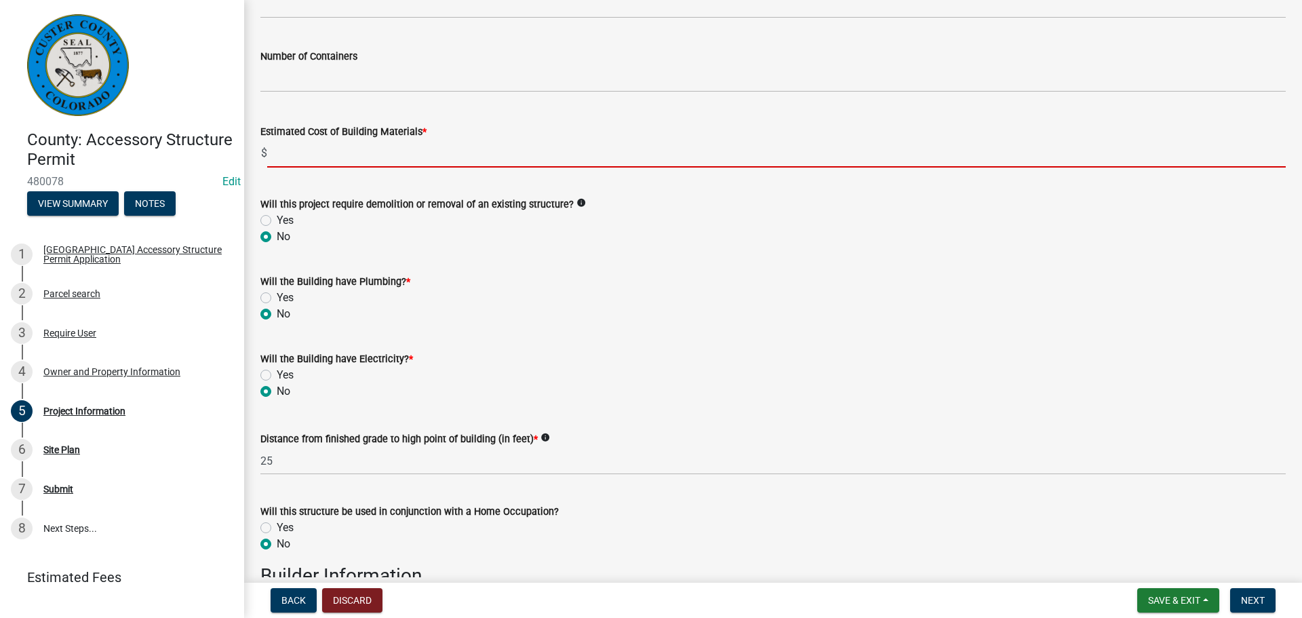
scroll to position [949, 0]
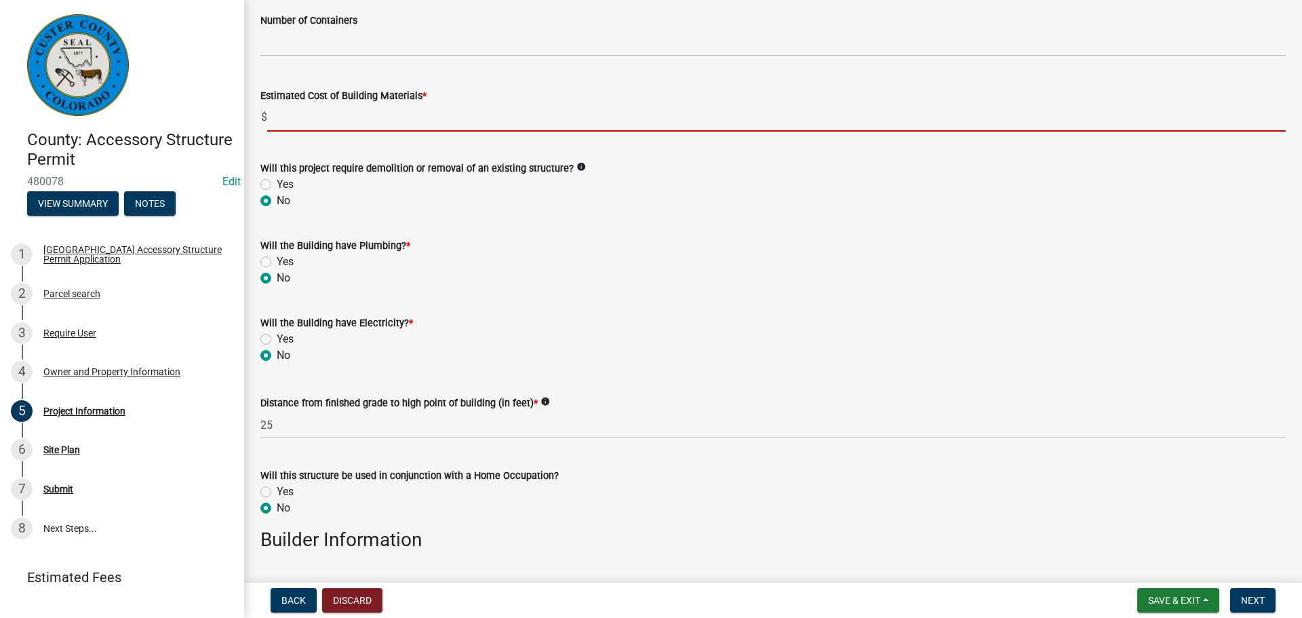
click at [458, 115] on input "text" at bounding box center [776, 118] width 1018 height 28
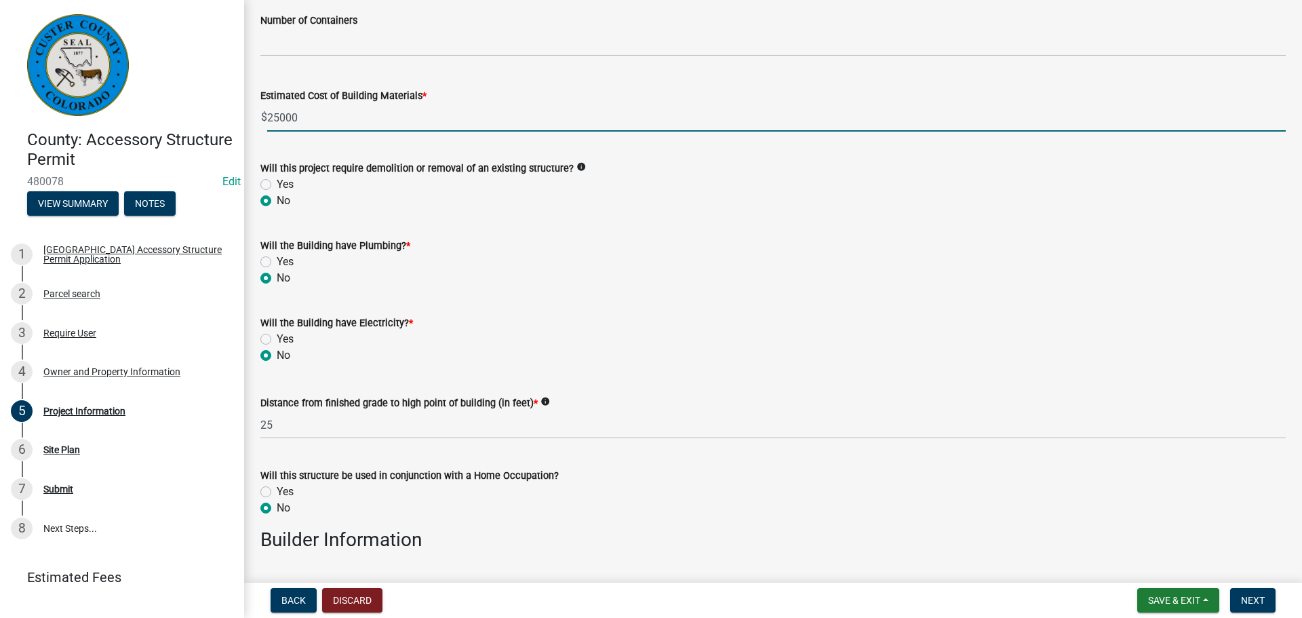
click at [481, 108] on input "25000" at bounding box center [776, 118] width 1018 height 28
click at [277, 121] on input "25000" at bounding box center [776, 118] width 1018 height 28
click at [432, 116] on input "25000" at bounding box center [776, 118] width 1018 height 28
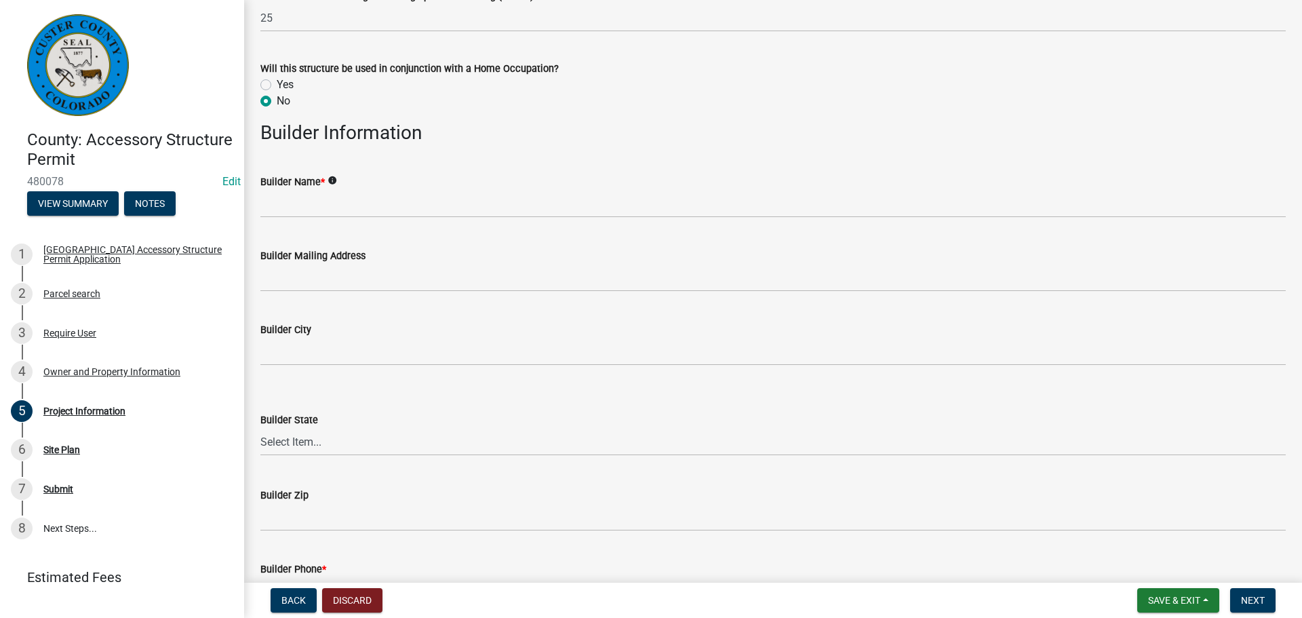
scroll to position [1424, 0]
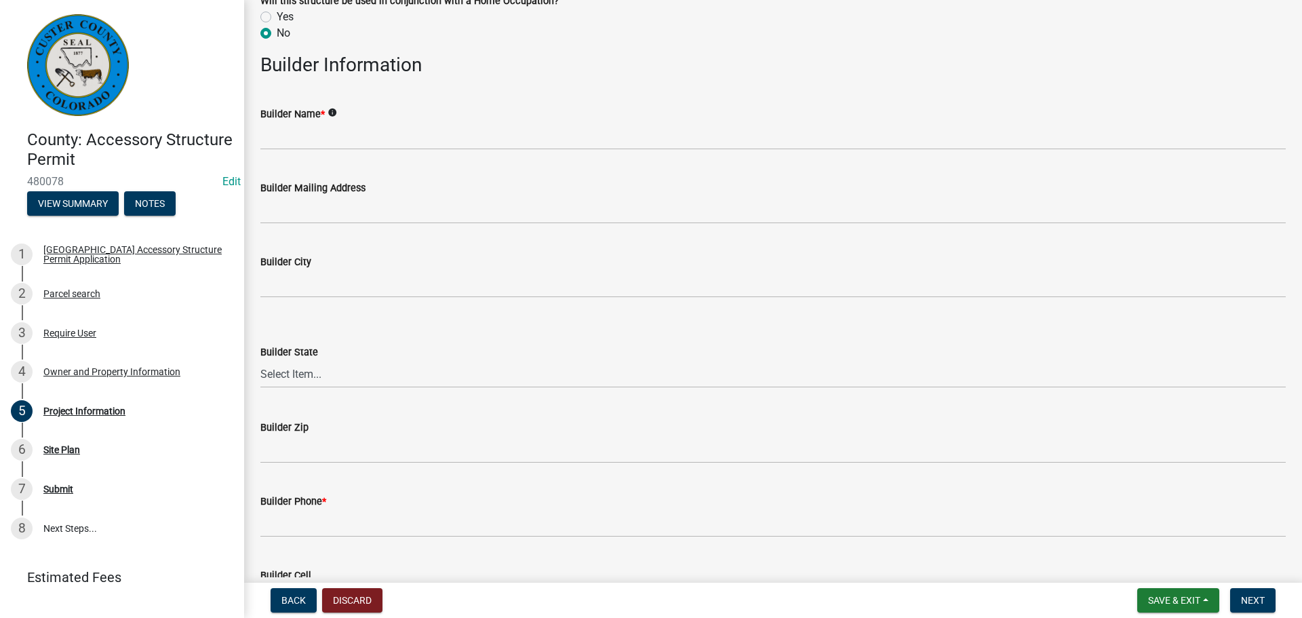
type input "25000"
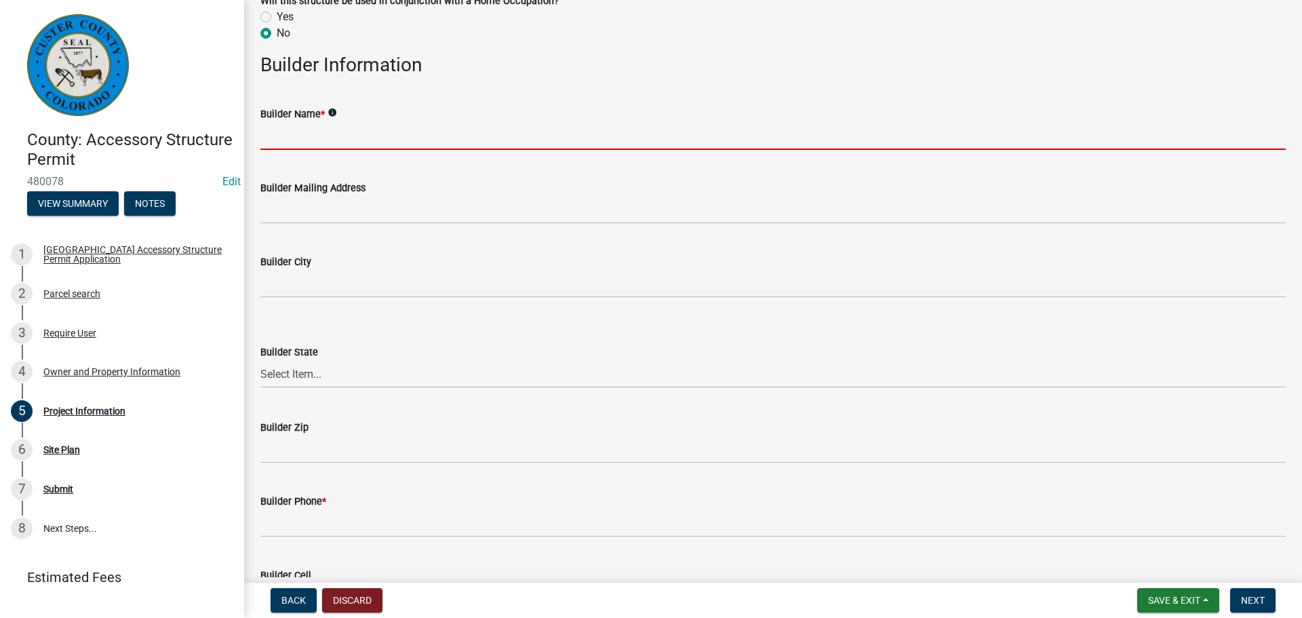
click at [426, 138] on input "Builder Name *" at bounding box center [772, 136] width 1025 height 28
click at [613, 139] on input "Builder Name *" at bounding box center [772, 136] width 1025 height 28
click at [331, 113] on icon "info" at bounding box center [331, 112] width 9 height 9
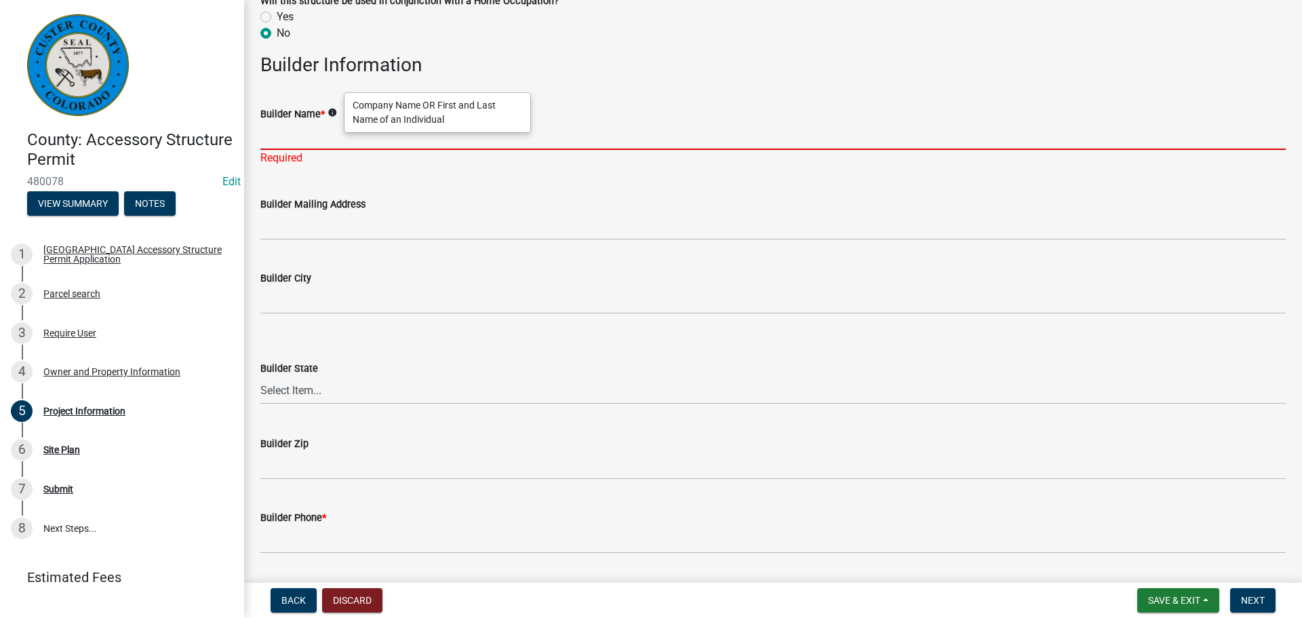
click at [297, 135] on input "Builder Name *" at bounding box center [772, 136] width 1025 height 28
click at [302, 140] on input "Builder Name *" at bounding box center [772, 136] width 1025 height 28
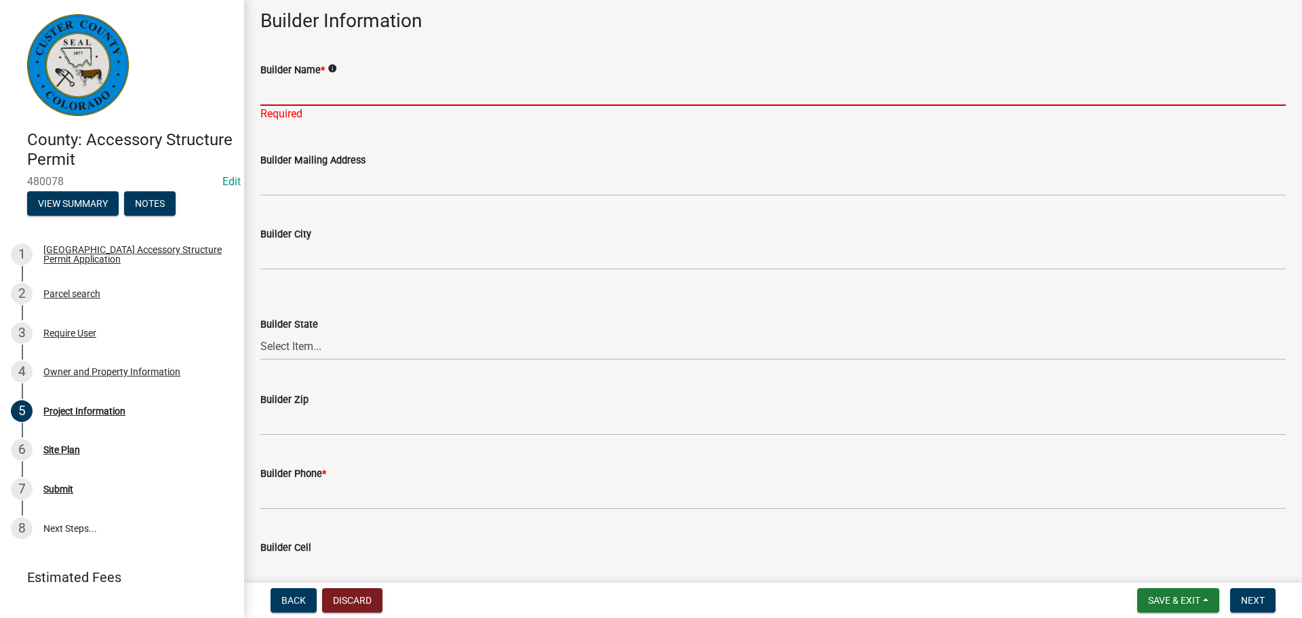
scroll to position [1491, 0]
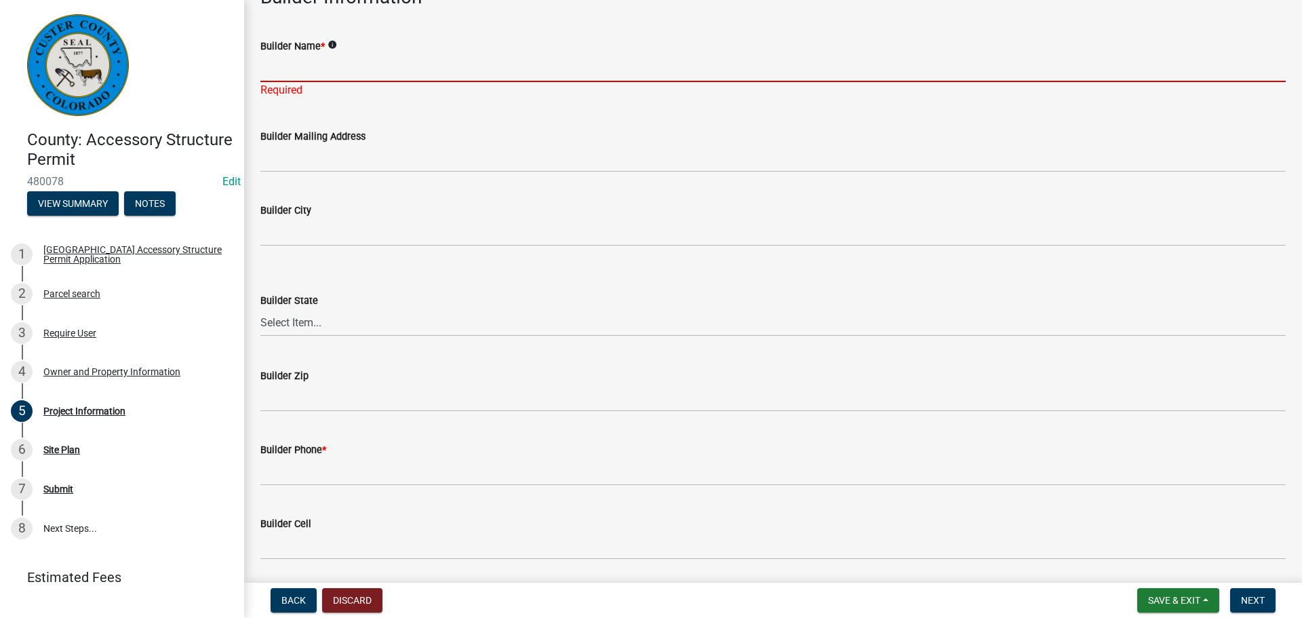
click at [300, 71] on input "Builder Name *" at bounding box center [772, 68] width 1025 height 28
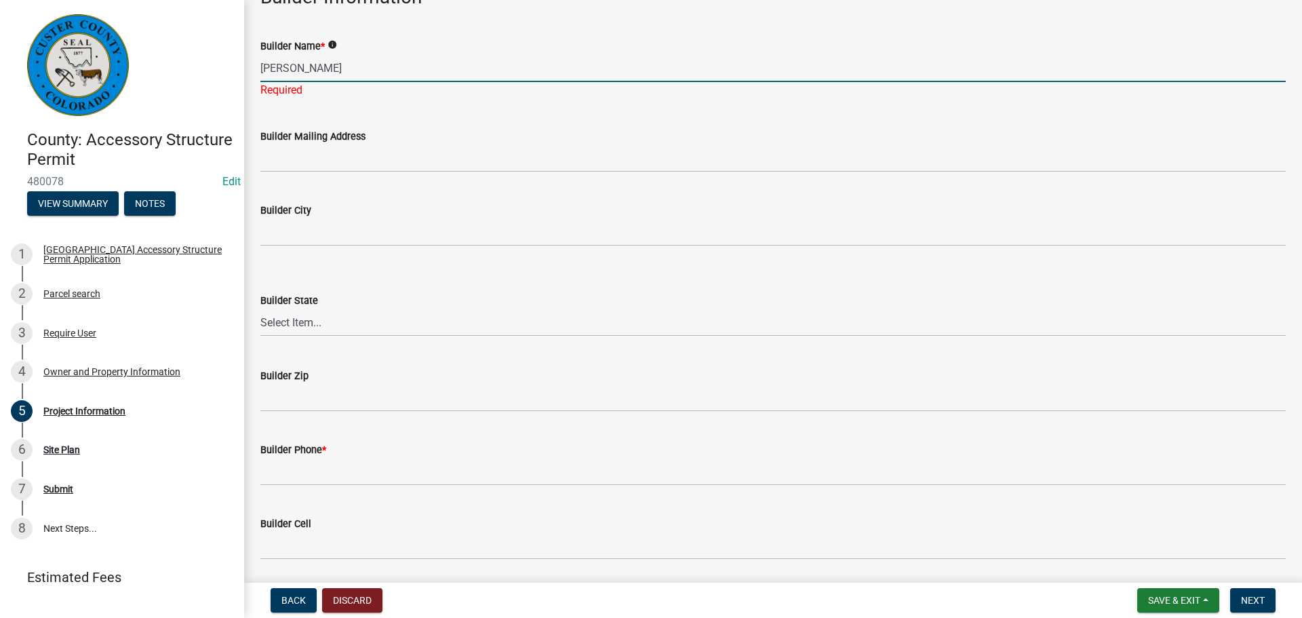
click at [397, 67] on input "[PERSON_NAME]" at bounding box center [772, 68] width 1025 height 28
type input "[PERSON_NAME]"
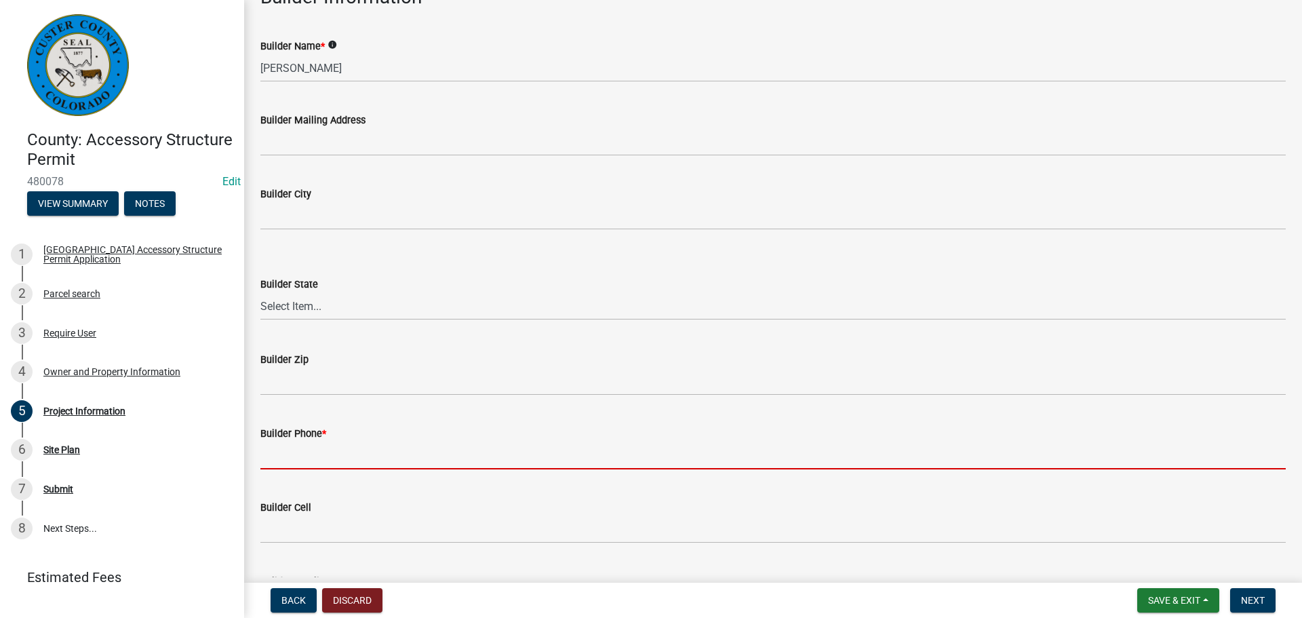
click at [431, 477] on wm-data-entity-input "Builder Phone *" at bounding box center [772, 443] width 1025 height 74
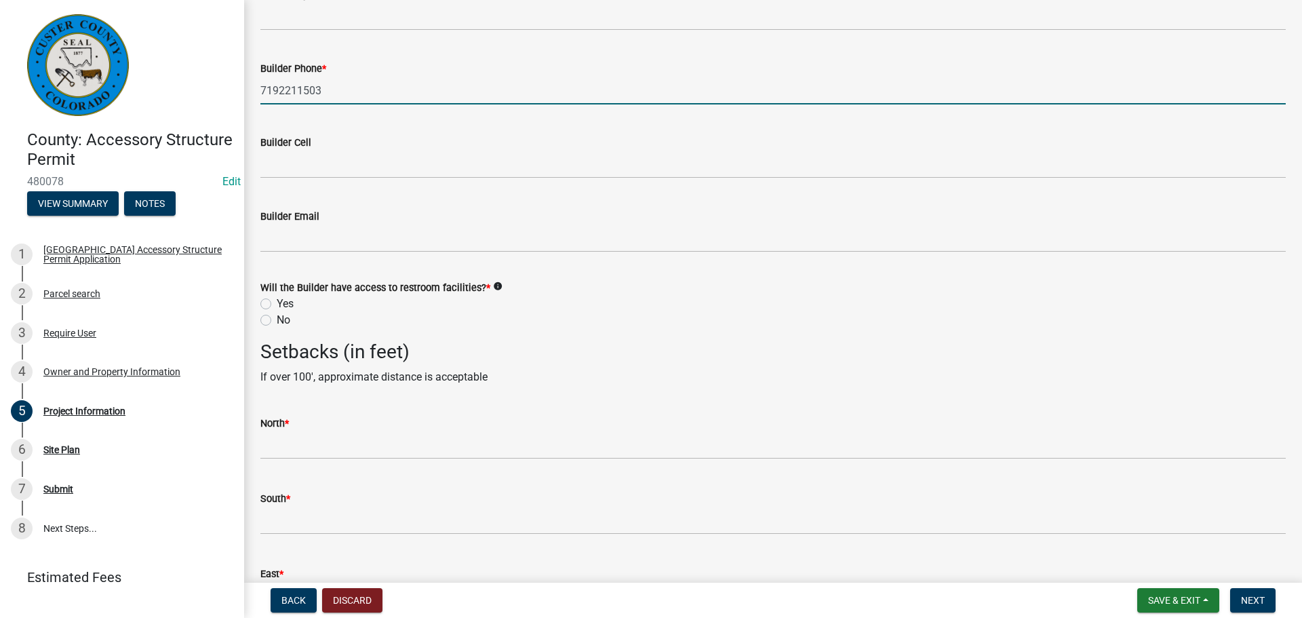
scroll to position [1966, 0]
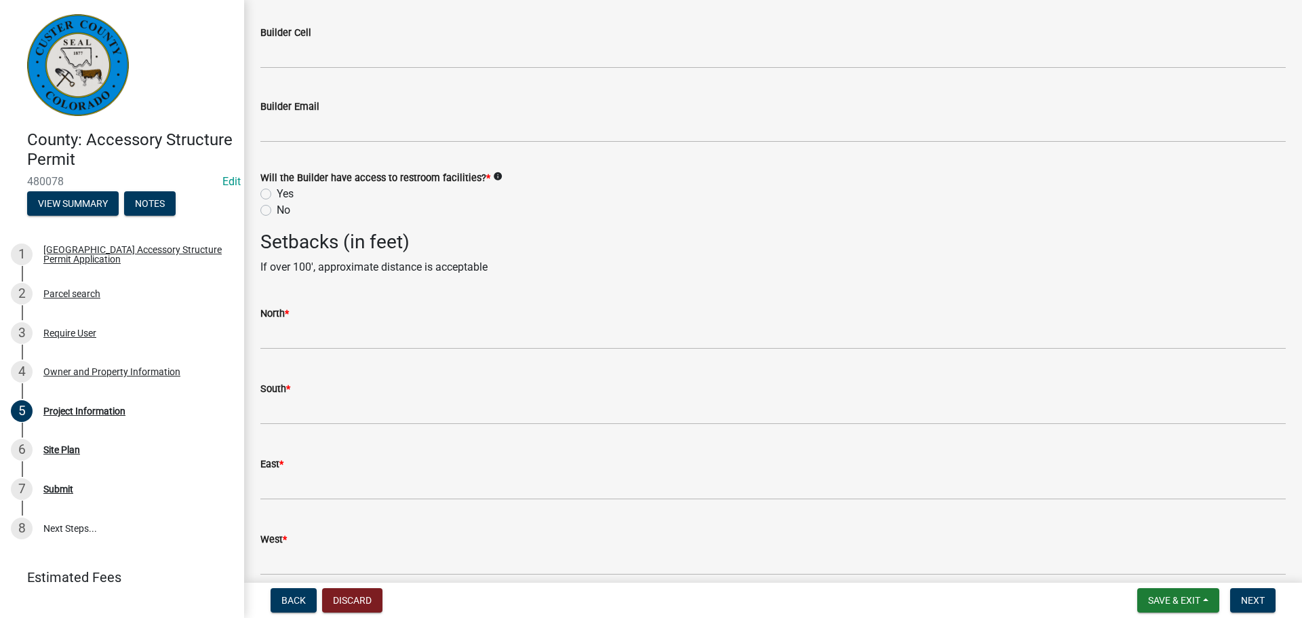
type input "7192211503"
click at [277, 192] on label "Yes" at bounding box center [285, 194] width 17 height 16
click at [277, 192] on input "Yes" at bounding box center [281, 190] width 9 height 9
radio input "true"
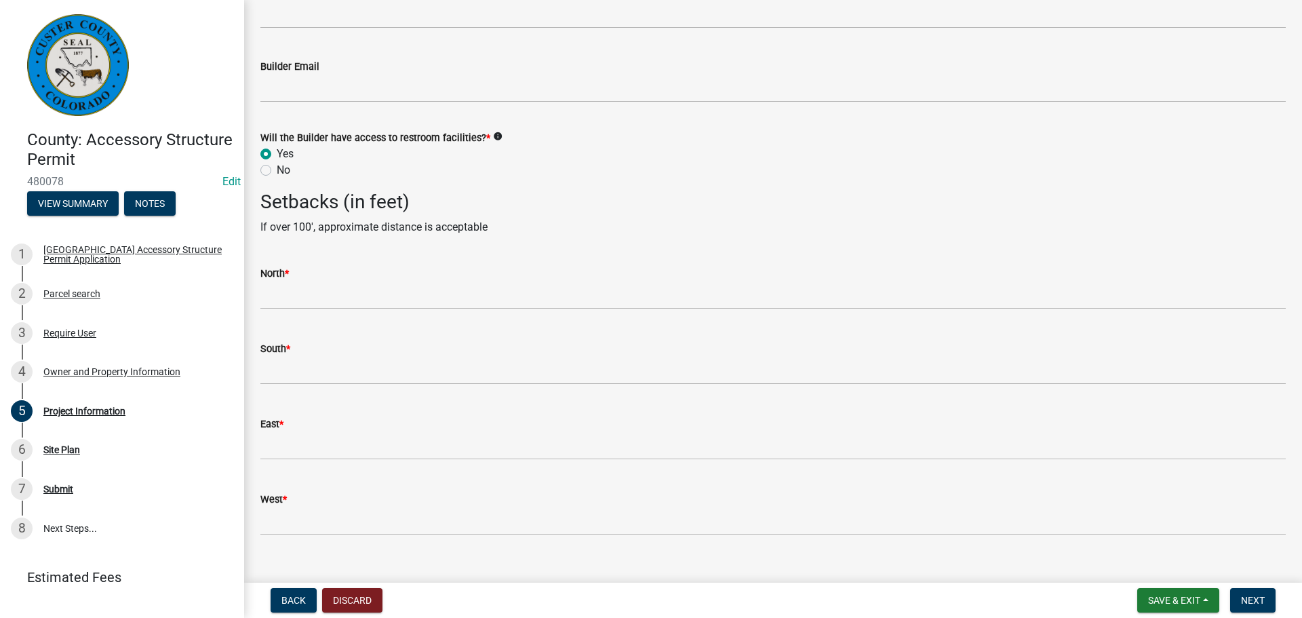
scroll to position [2028, 0]
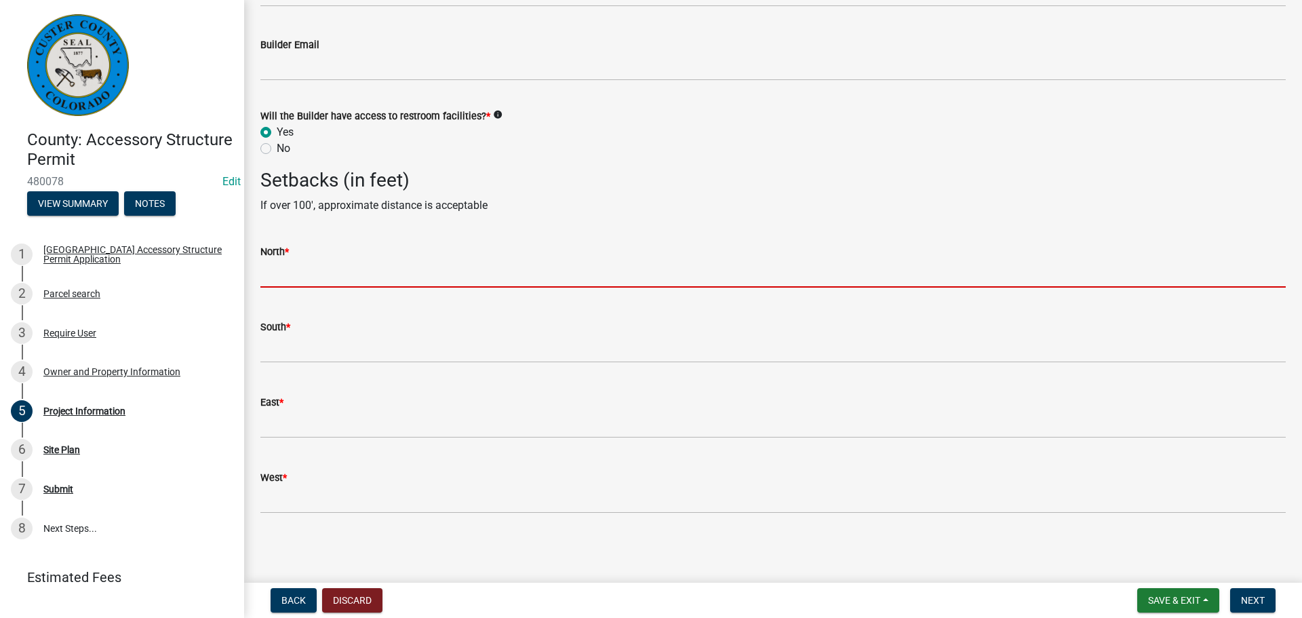
click at [411, 274] on input "text" at bounding box center [772, 274] width 1025 height 28
click at [491, 281] on input "text" at bounding box center [772, 274] width 1025 height 28
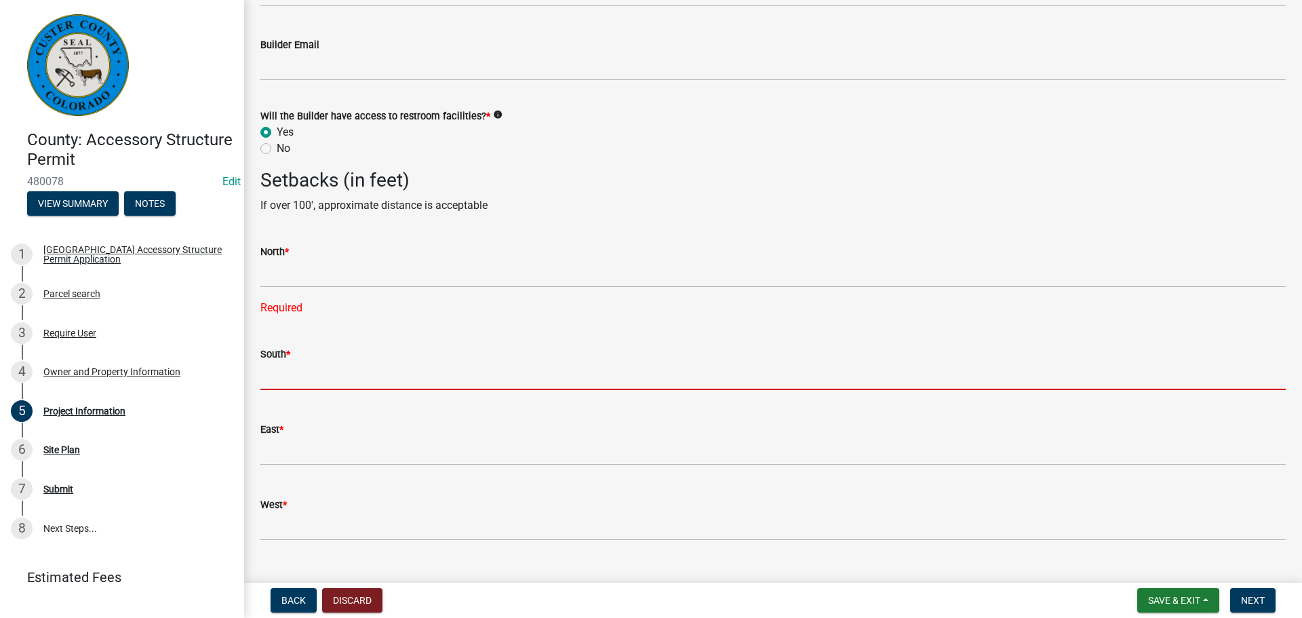
click at [276, 348] on form "South *" at bounding box center [772, 368] width 1025 height 44
click at [302, 374] on input "text" at bounding box center [772, 376] width 1025 height 28
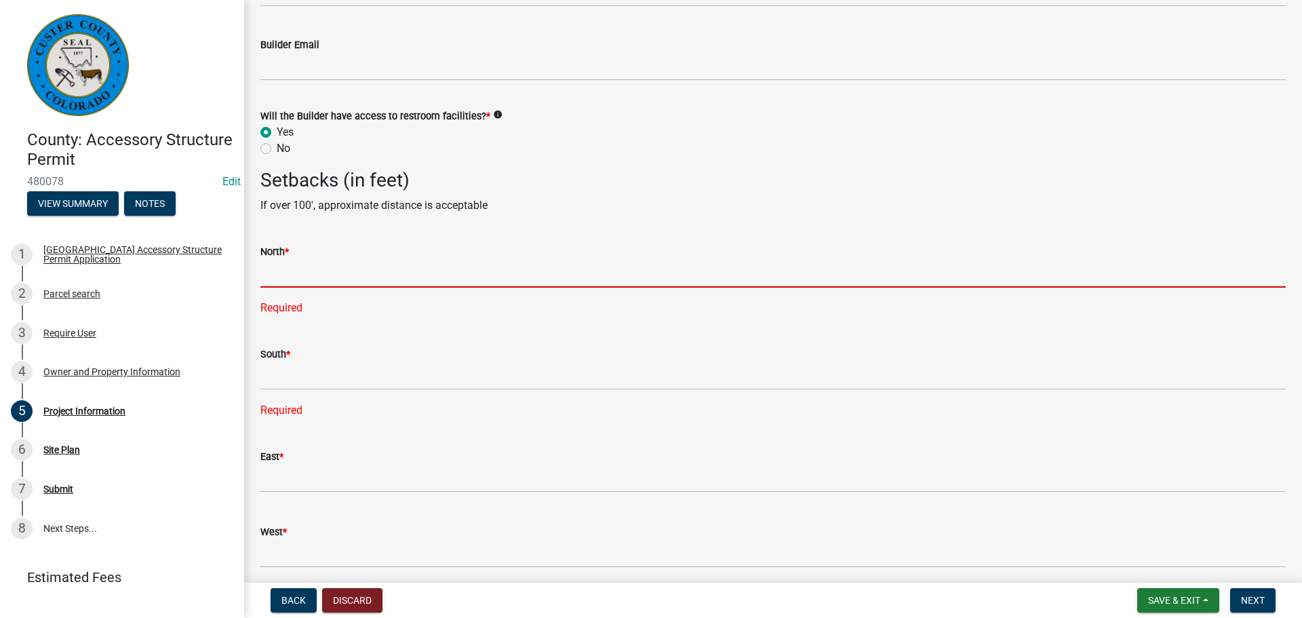
click at [353, 277] on input "text" at bounding box center [772, 274] width 1025 height 28
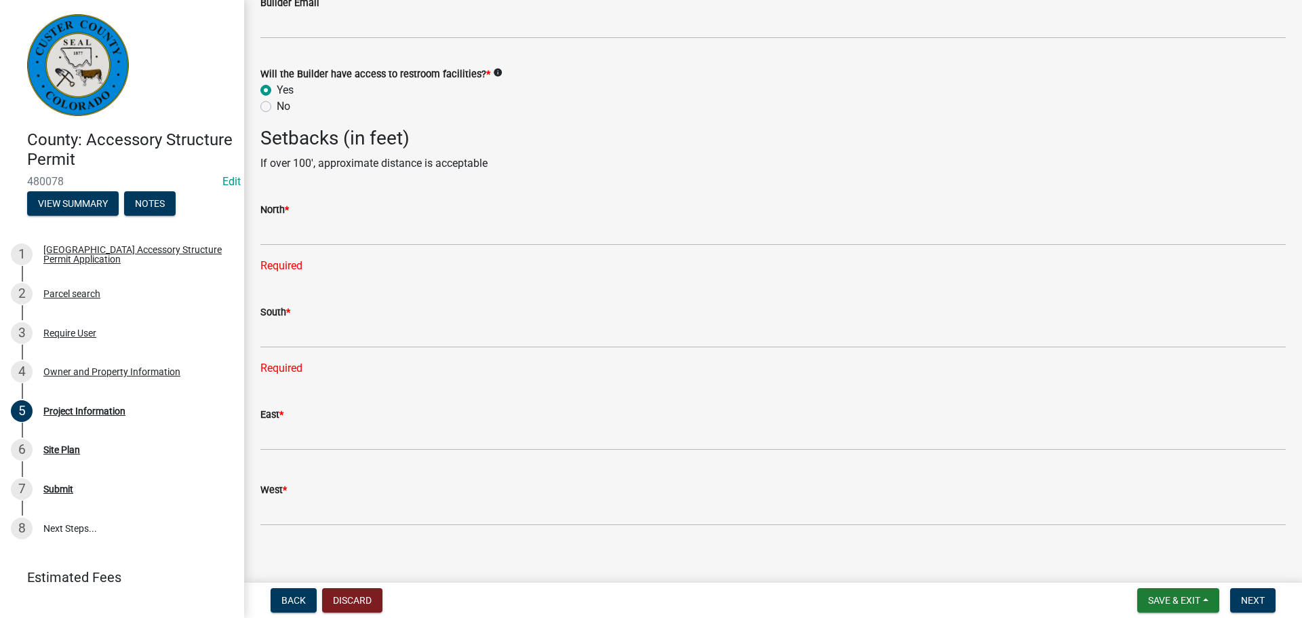
scroll to position [2082, 0]
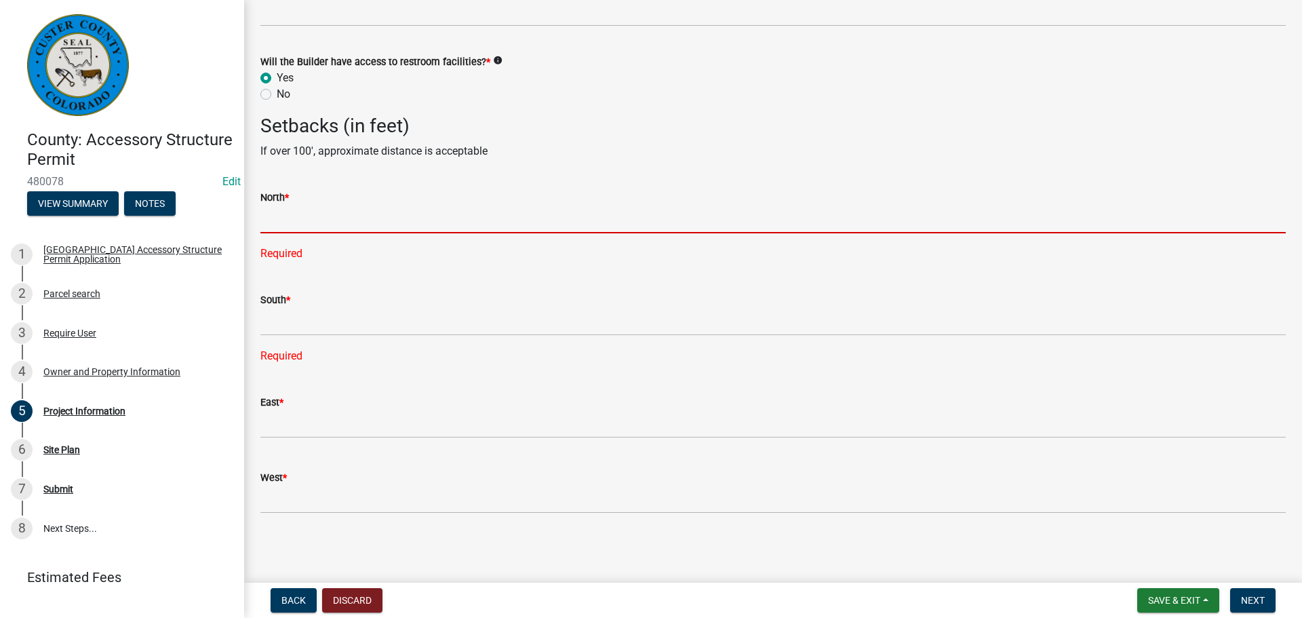
click at [313, 220] on input "text" at bounding box center [772, 219] width 1025 height 28
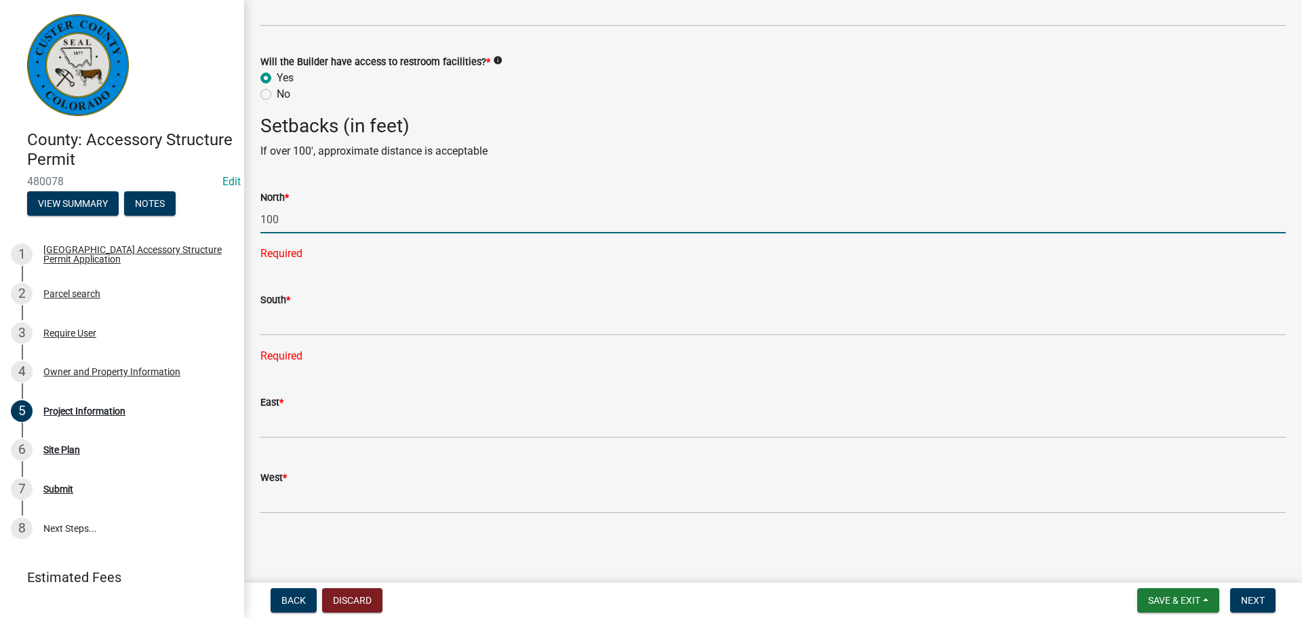
type input "100"
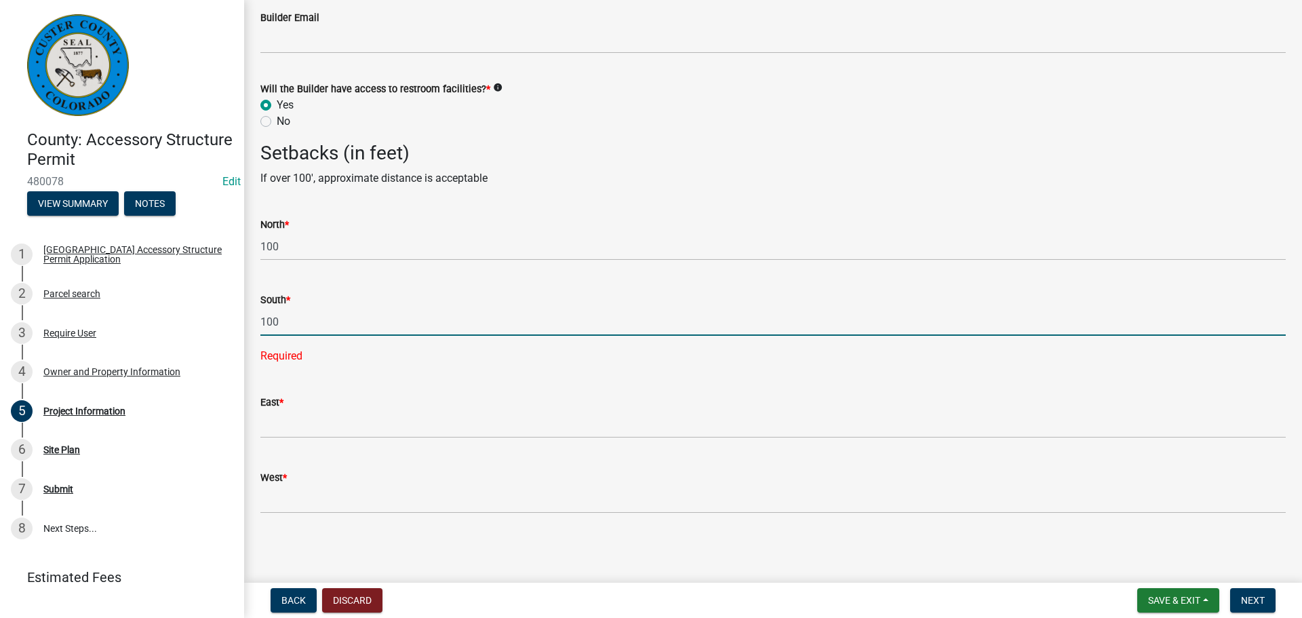
type input "100"
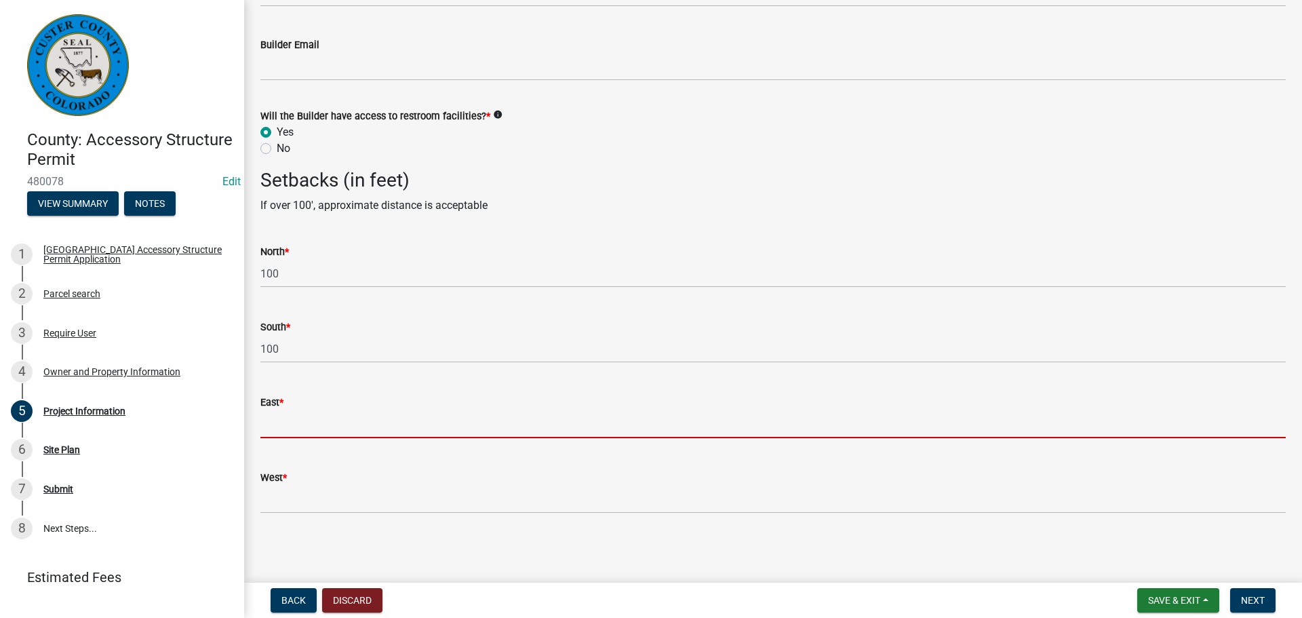
scroll to position [2028, 0]
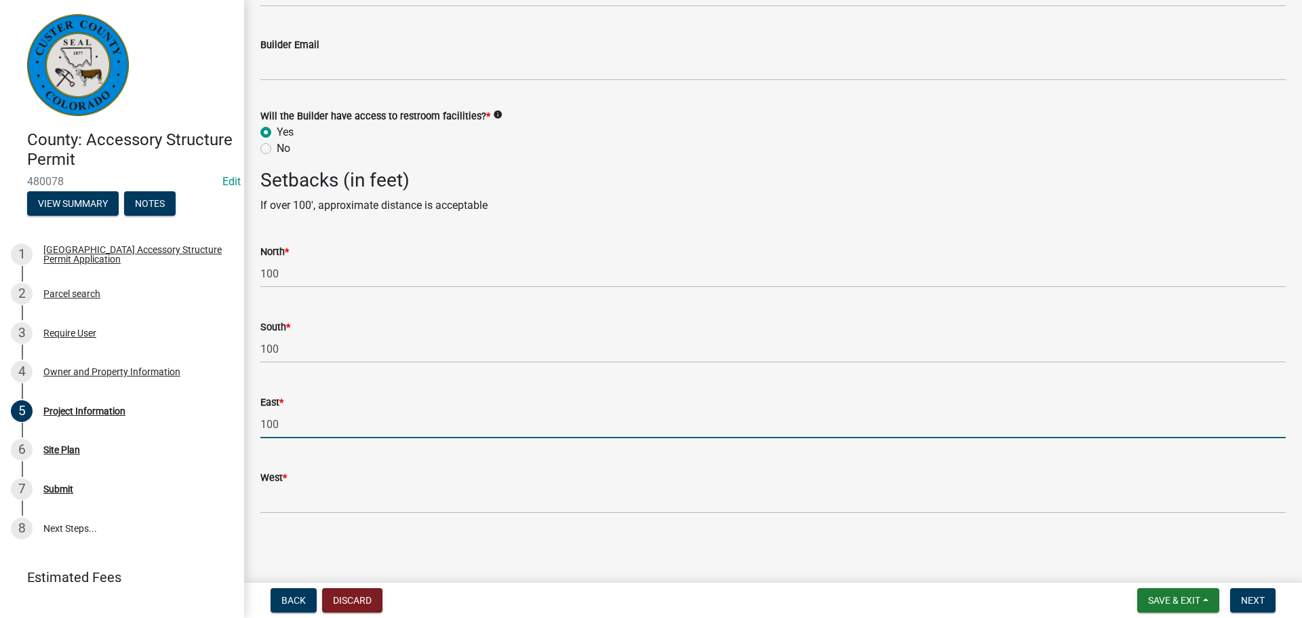
type input "100"
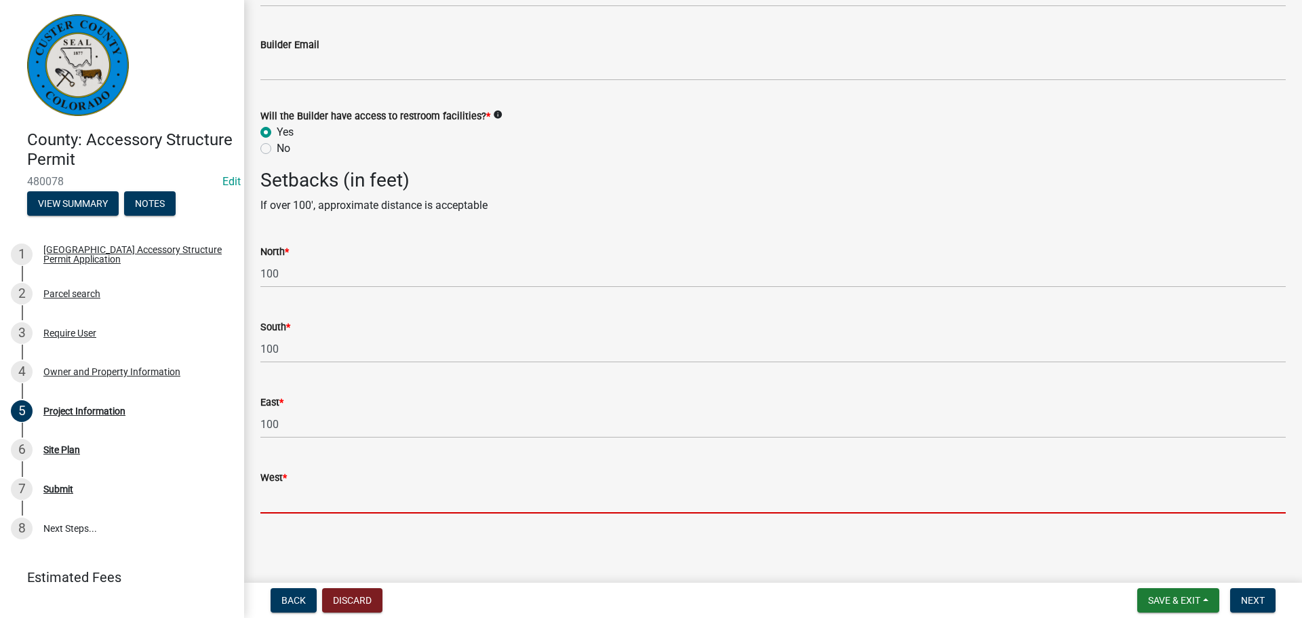
click at [291, 498] on input "West *" at bounding box center [772, 499] width 1025 height 28
click at [310, 495] on input "West *" at bounding box center [772, 499] width 1025 height 28
click at [309, 495] on input "West *" at bounding box center [772, 499] width 1025 height 28
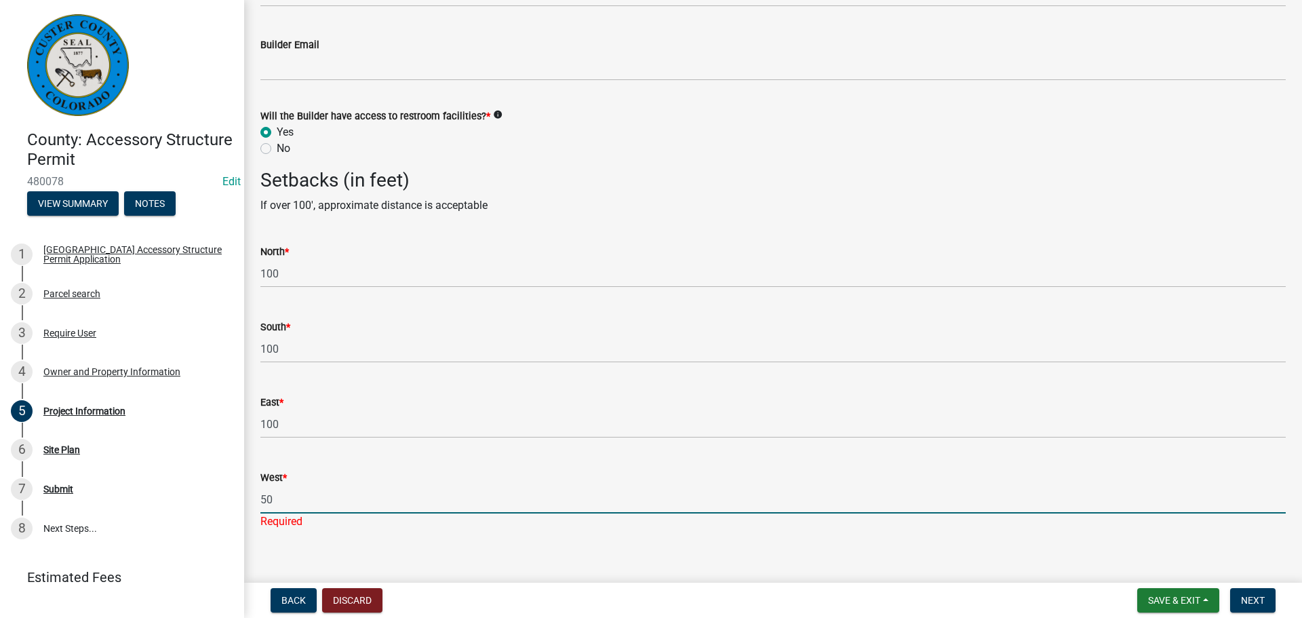
click at [309, 495] on input "50" at bounding box center [772, 499] width 1025 height 28
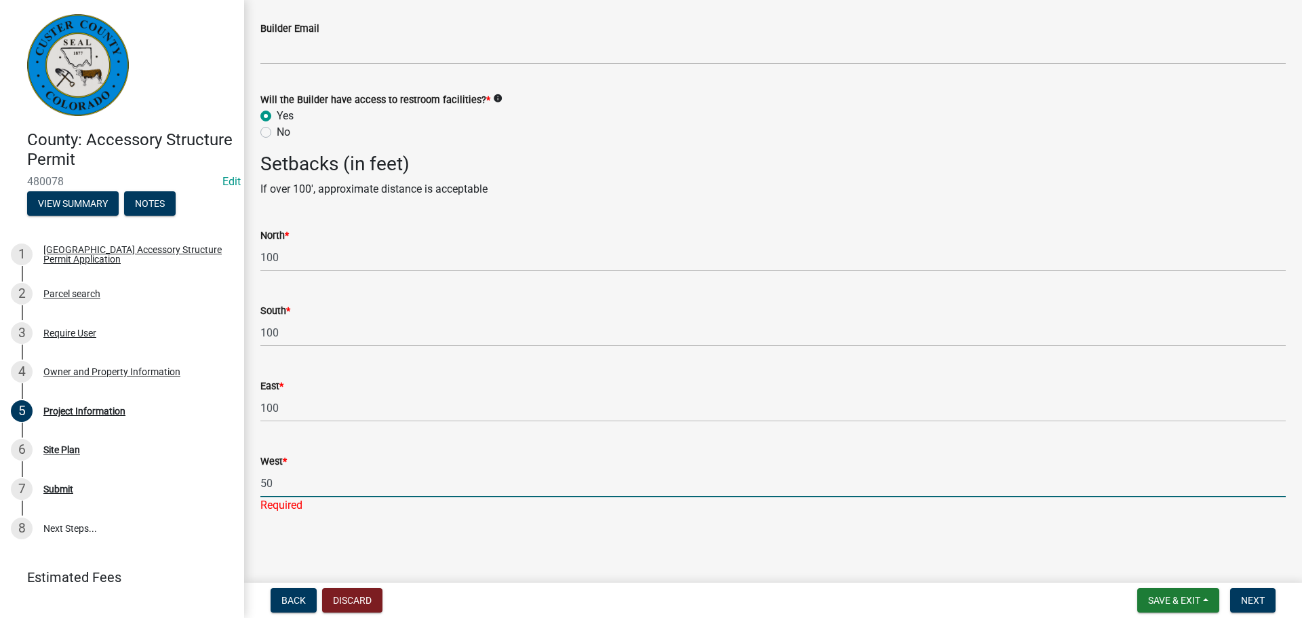
type input "50"
click at [626, 542] on main "Project Information share Share Permit is for: * New Construction Addition to E…" at bounding box center [773, 288] width 1058 height 577
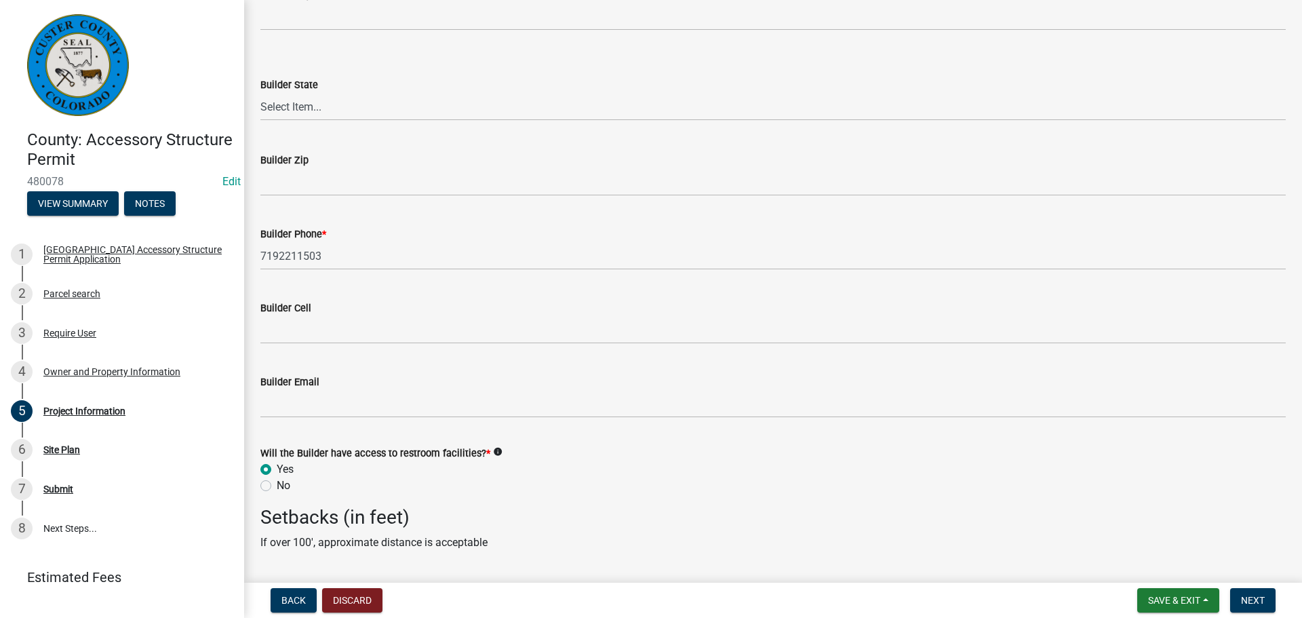
scroll to position [1689, 0]
click at [1266, 607] on button "Next" at bounding box center [1252, 600] width 45 height 24
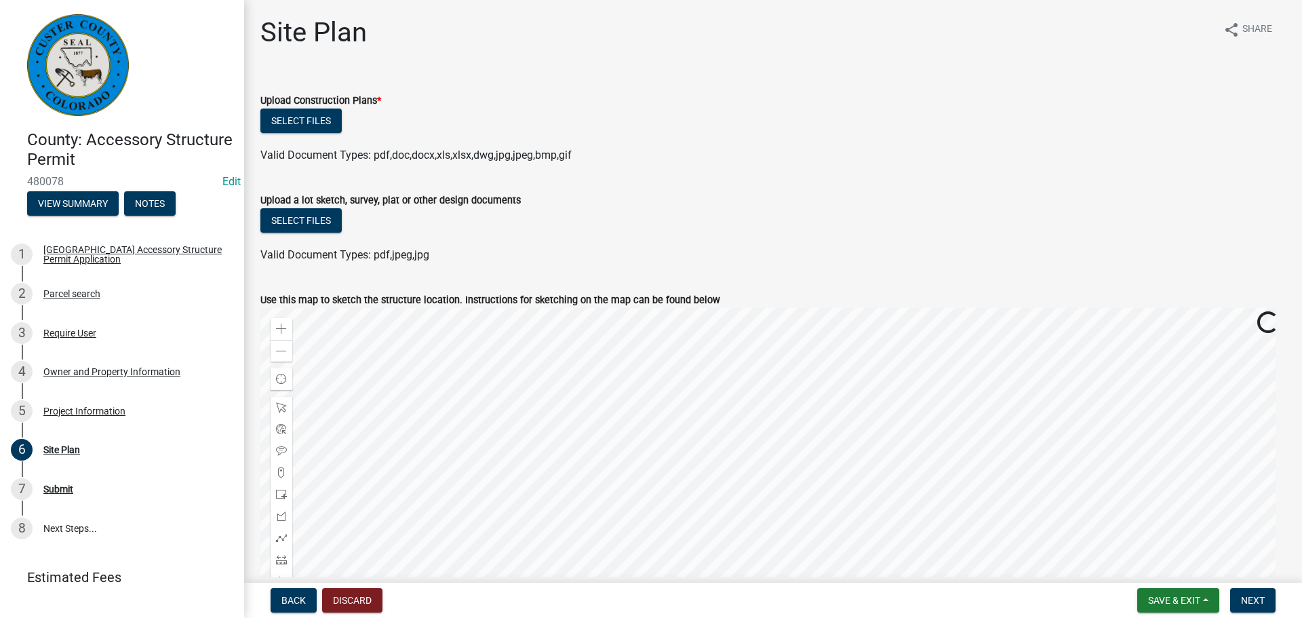
click at [653, 182] on form "Upload a lot sketch, survey, plat or other design documents Select files Valid …" at bounding box center [772, 219] width 1025 height 87
drag, startPoint x: 538, startPoint y: 50, endPoint x: 548, endPoint y: 14, distance: 38.0
click at [541, 37] on div "Site Plan share Share" at bounding box center [772, 37] width 1025 height 43
click at [287, 115] on button "Select files" at bounding box center [300, 120] width 81 height 24
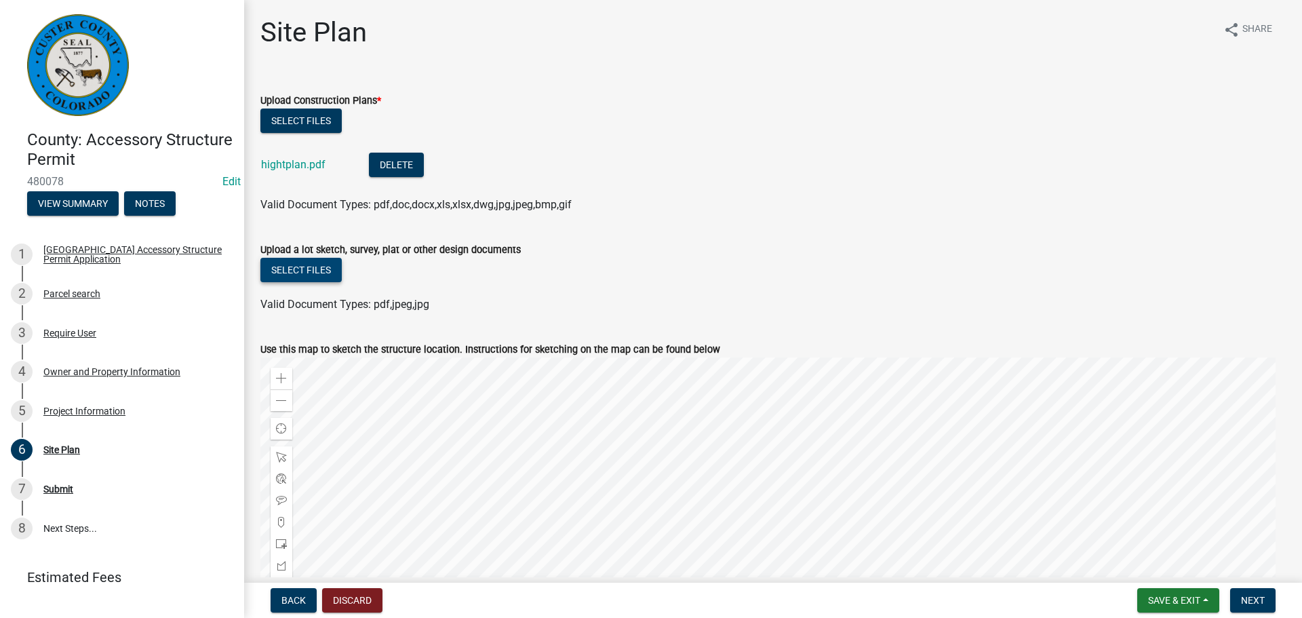
click at [308, 275] on button "Select files" at bounding box center [300, 270] width 81 height 24
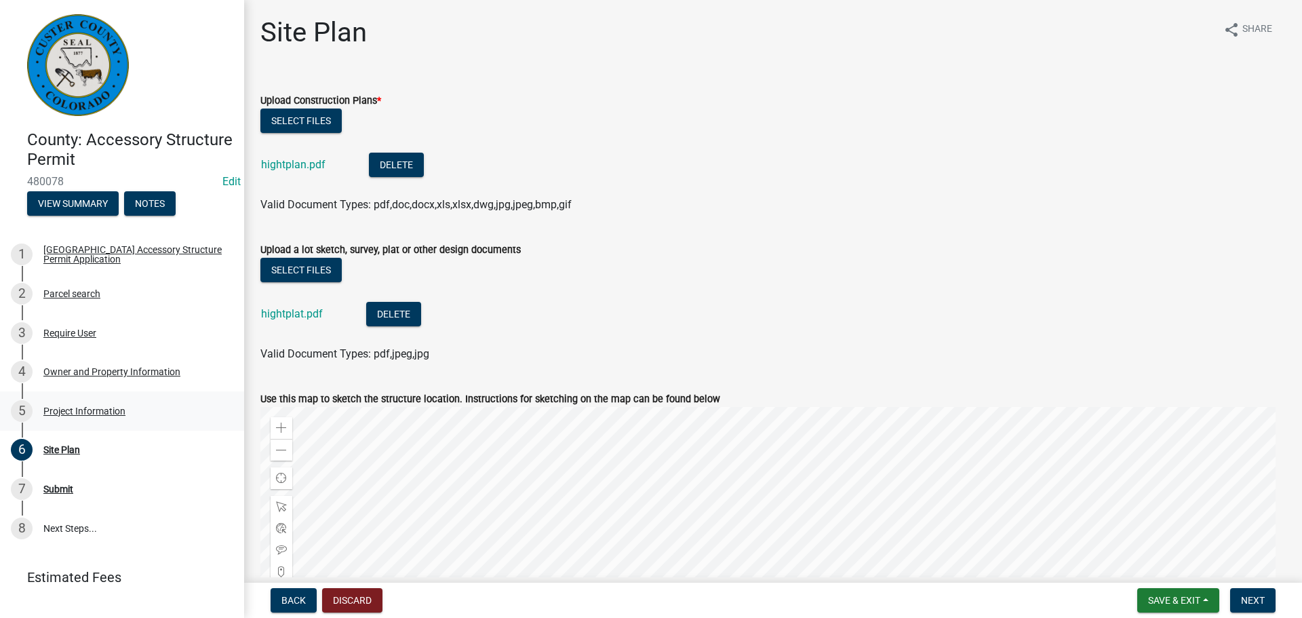
click at [73, 411] on div "Project Information" at bounding box center [84, 410] width 82 height 9
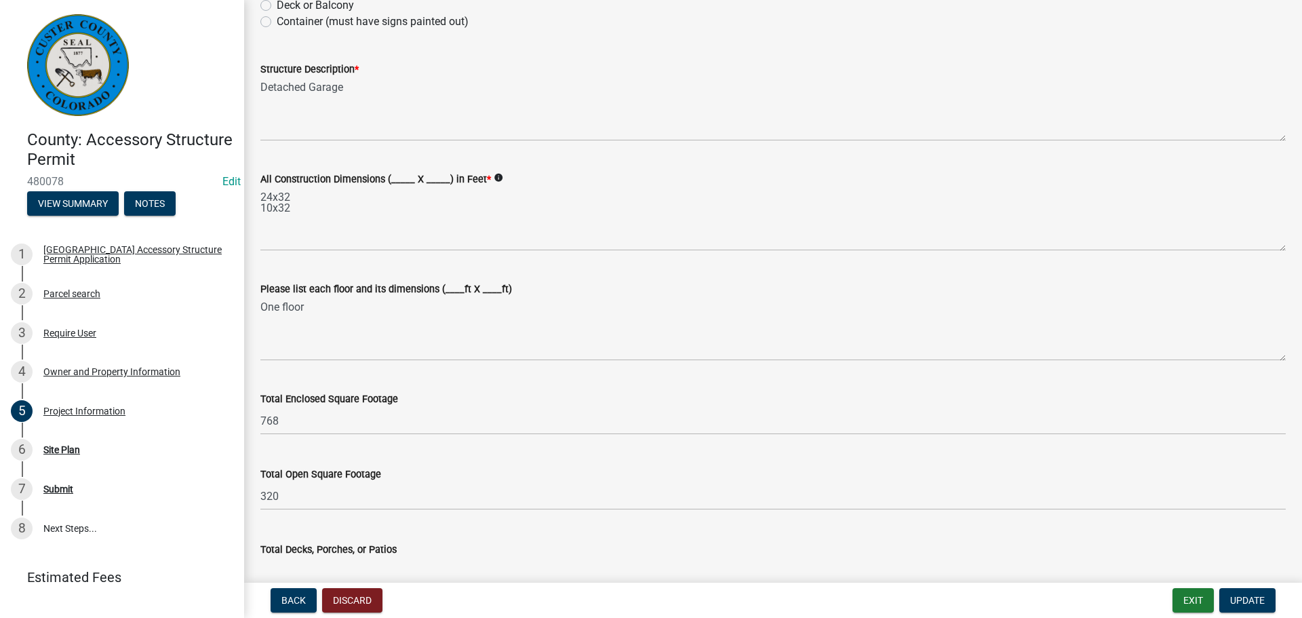
scroll to position [339, 0]
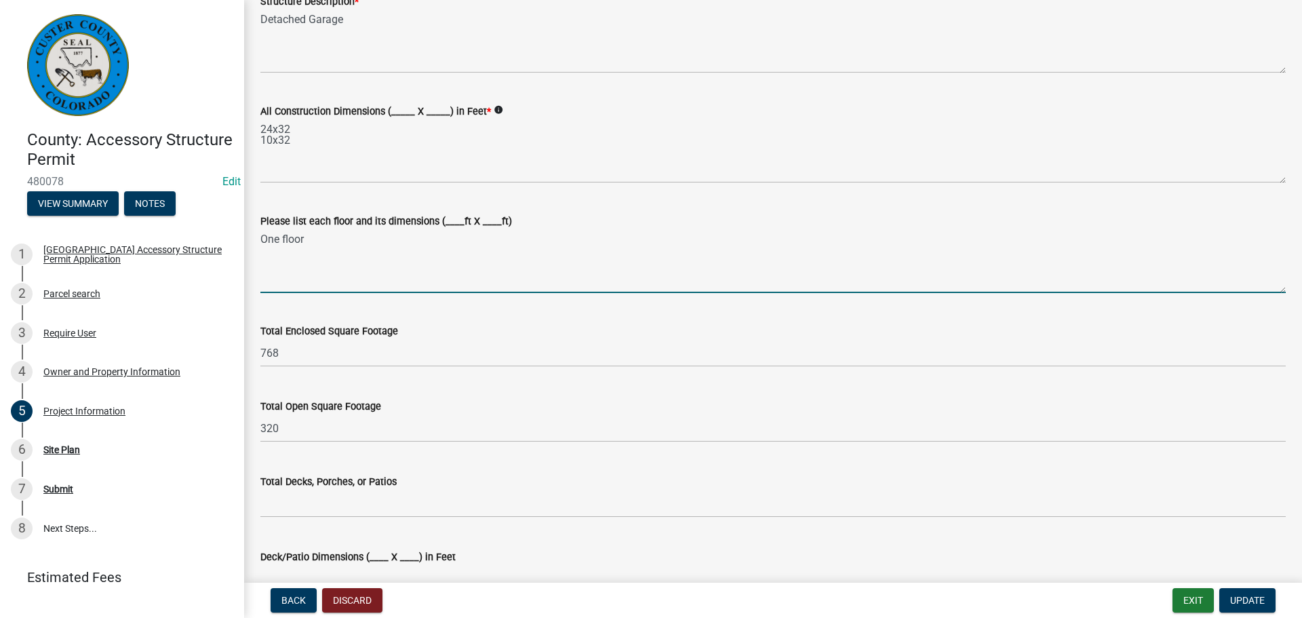
click at [315, 283] on textarea "One floor" at bounding box center [772, 261] width 1025 height 64
click at [327, 243] on textarea "One floor" at bounding box center [772, 261] width 1025 height 64
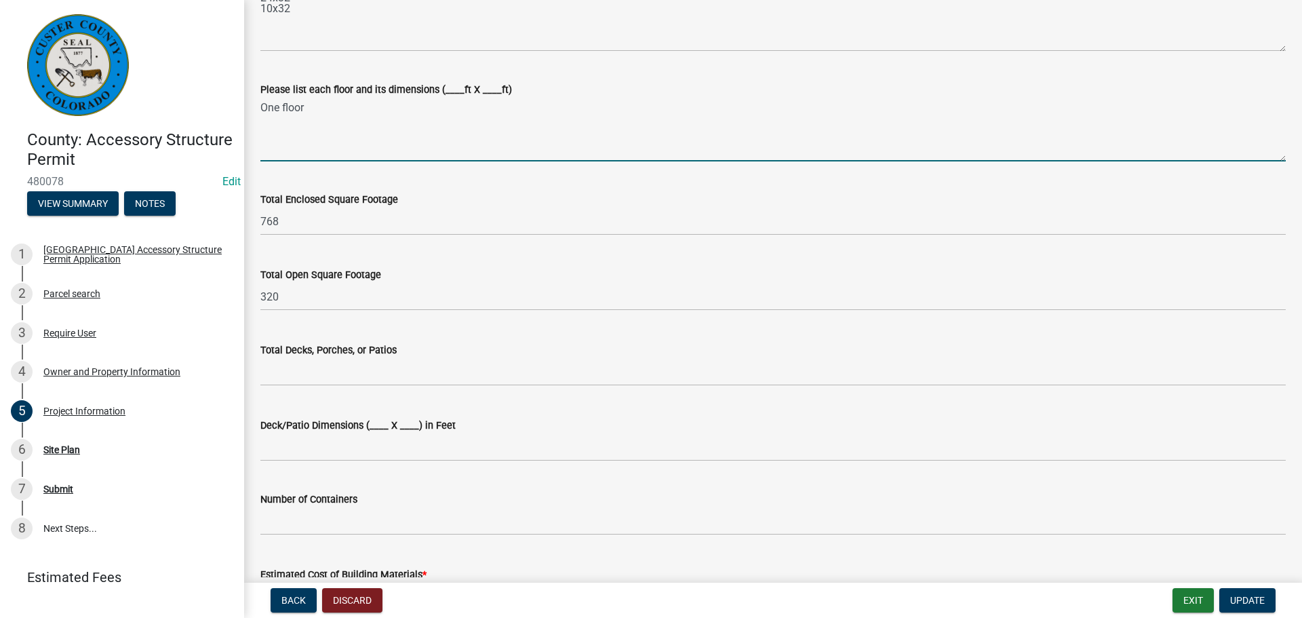
scroll to position [475, 0]
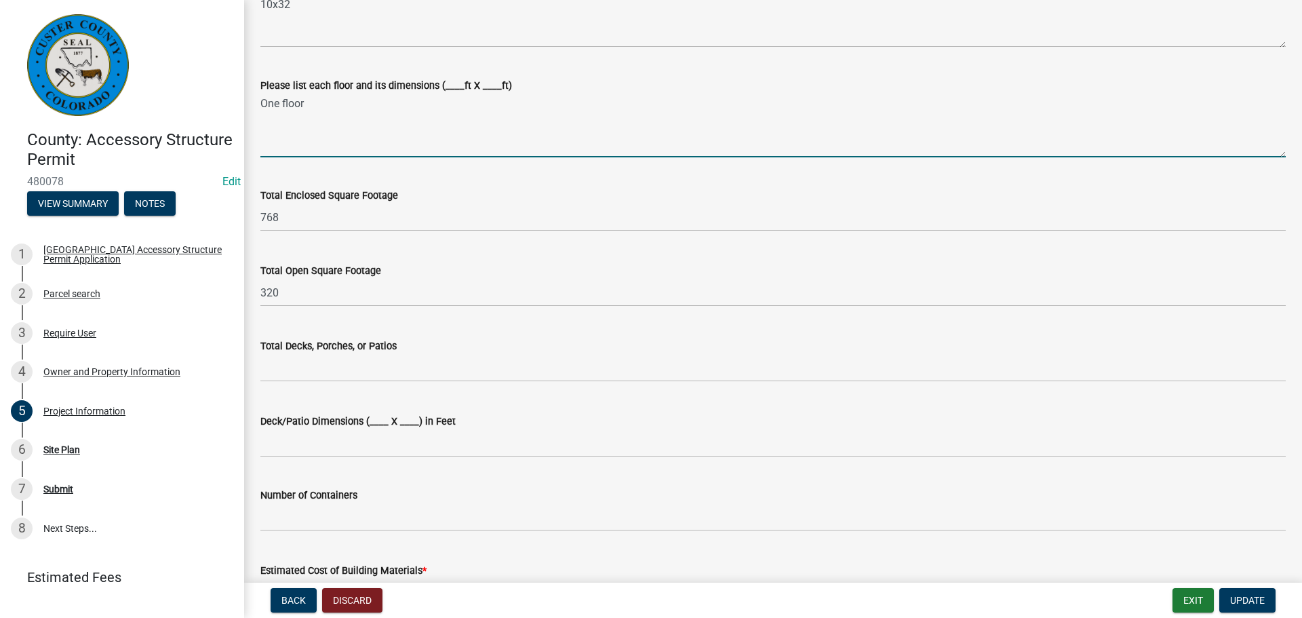
click at [287, 130] on textarea "One floor" at bounding box center [772, 126] width 1025 height 64
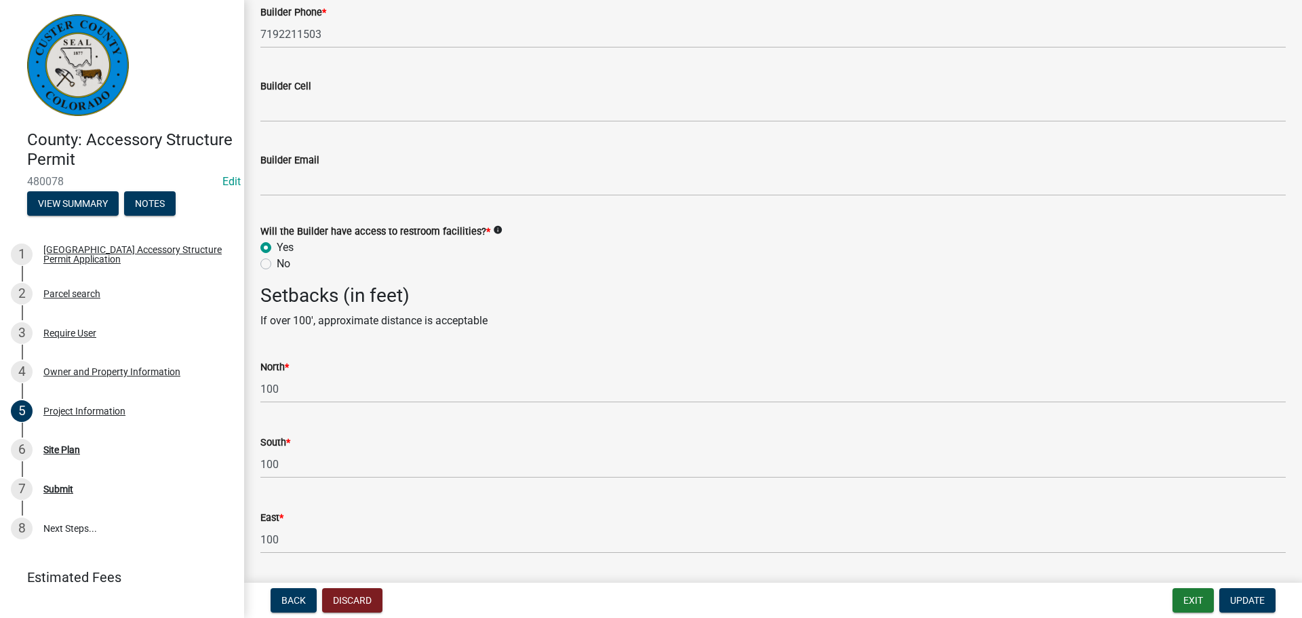
scroll to position [2028, 0]
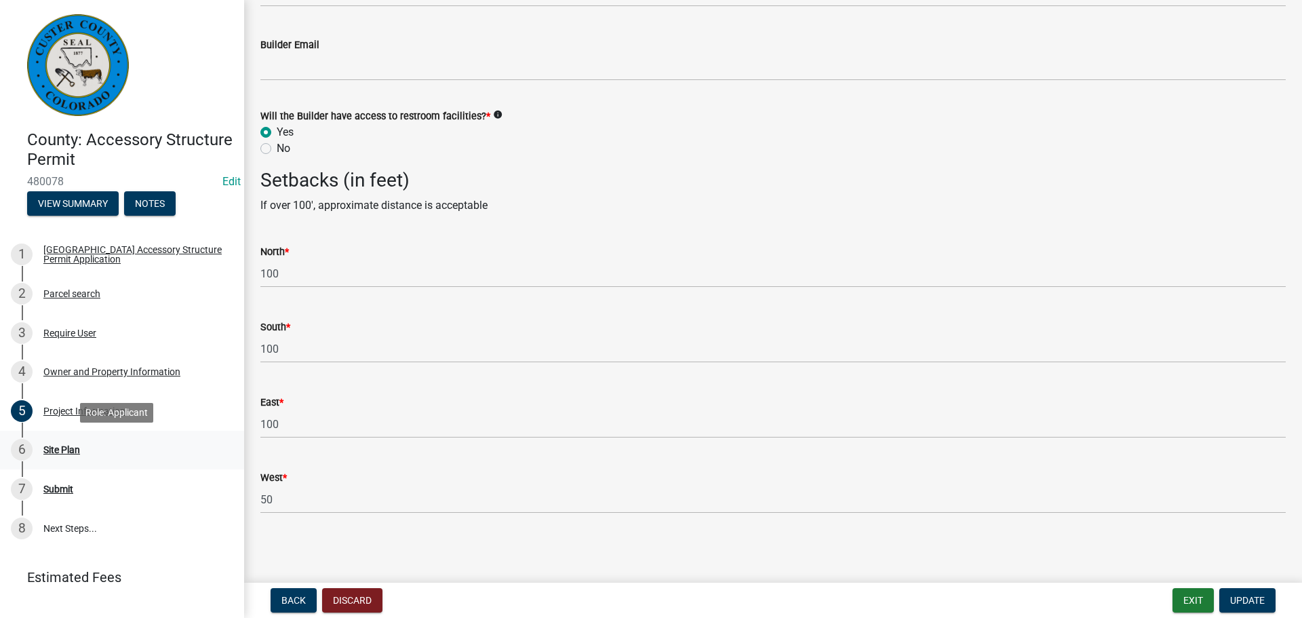
click at [62, 445] on div "Site Plan" at bounding box center [61, 449] width 37 height 9
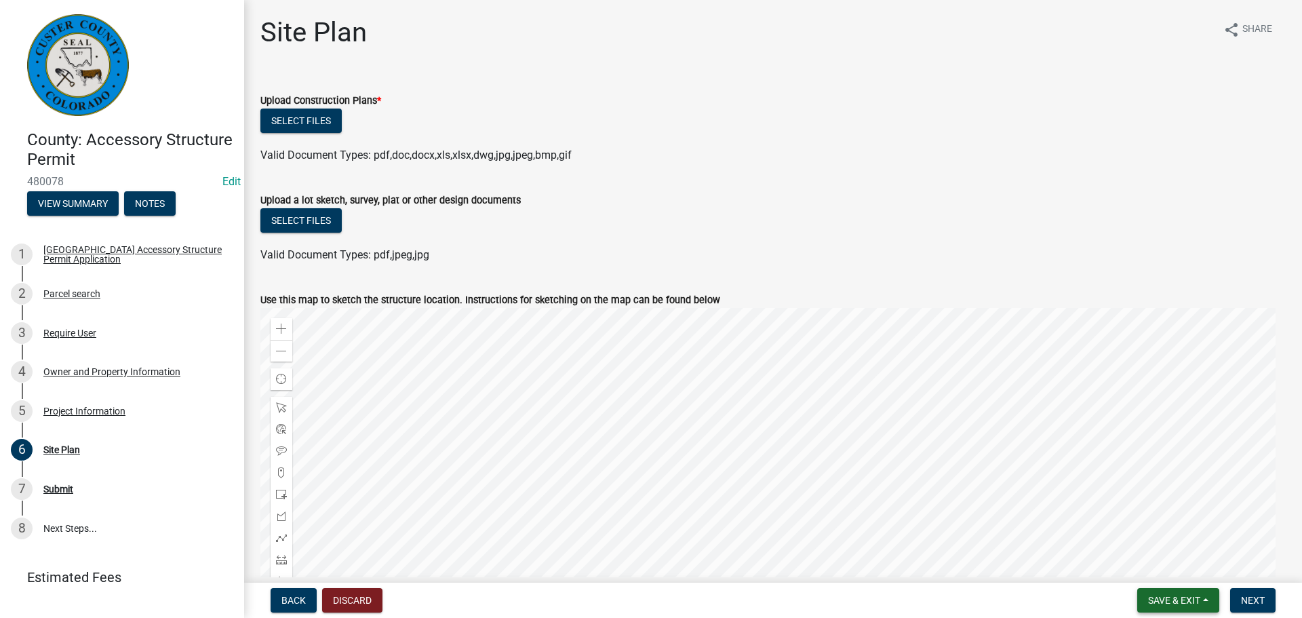
scroll to position [407, 0]
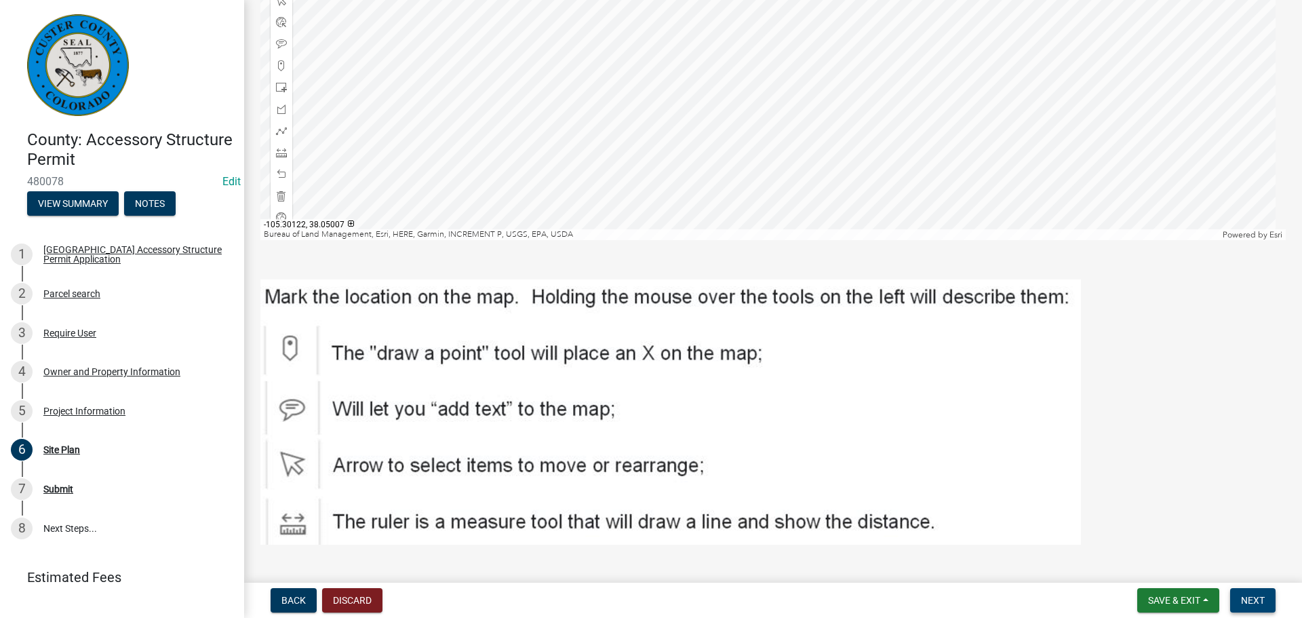
click at [1258, 595] on span "Next" at bounding box center [1253, 600] width 24 height 11
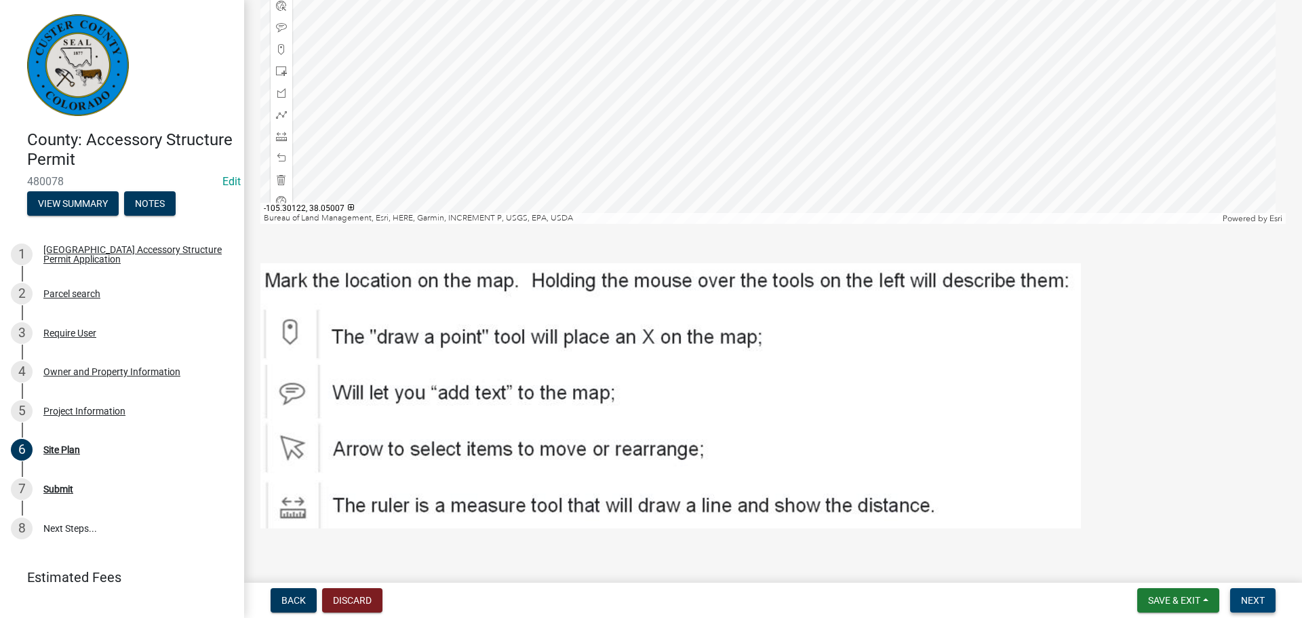
scroll to position [465, 0]
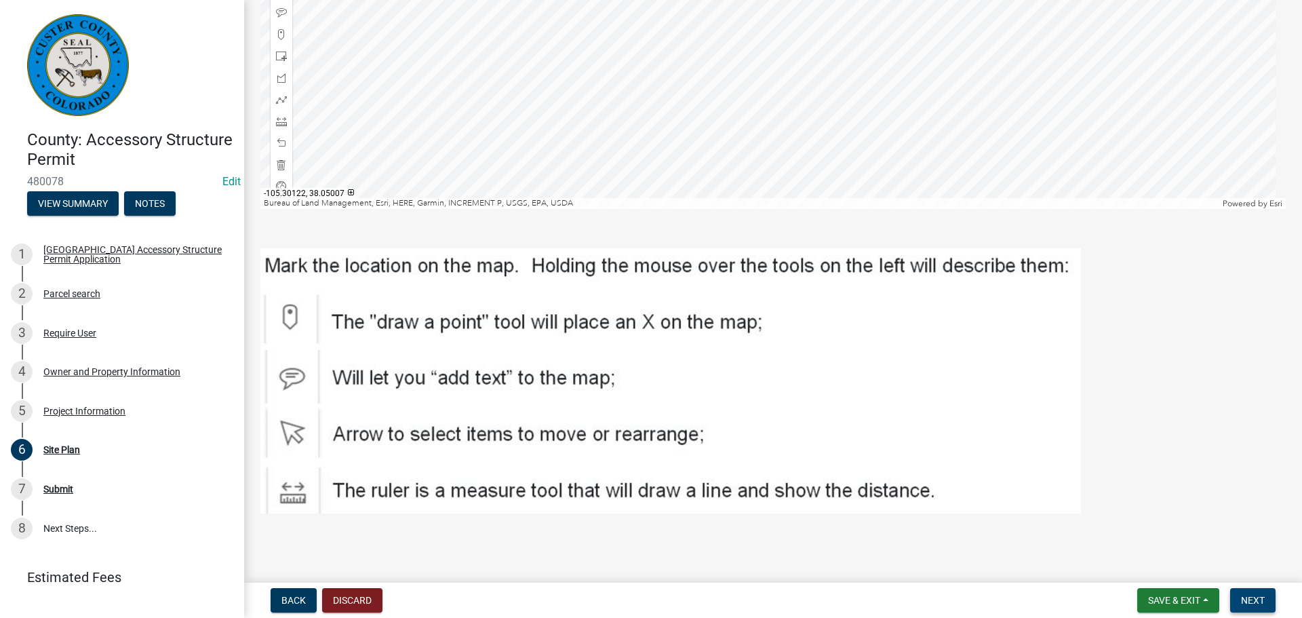
click at [1257, 601] on span "Next" at bounding box center [1253, 600] width 24 height 11
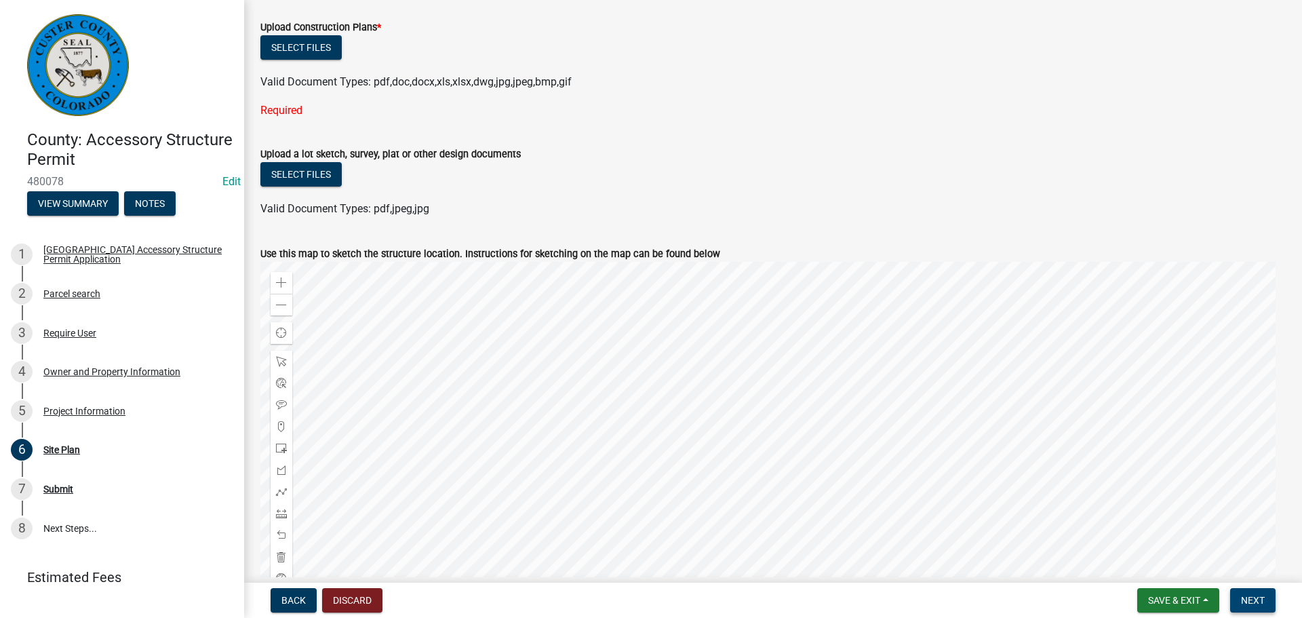
scroll to position [0, 0]
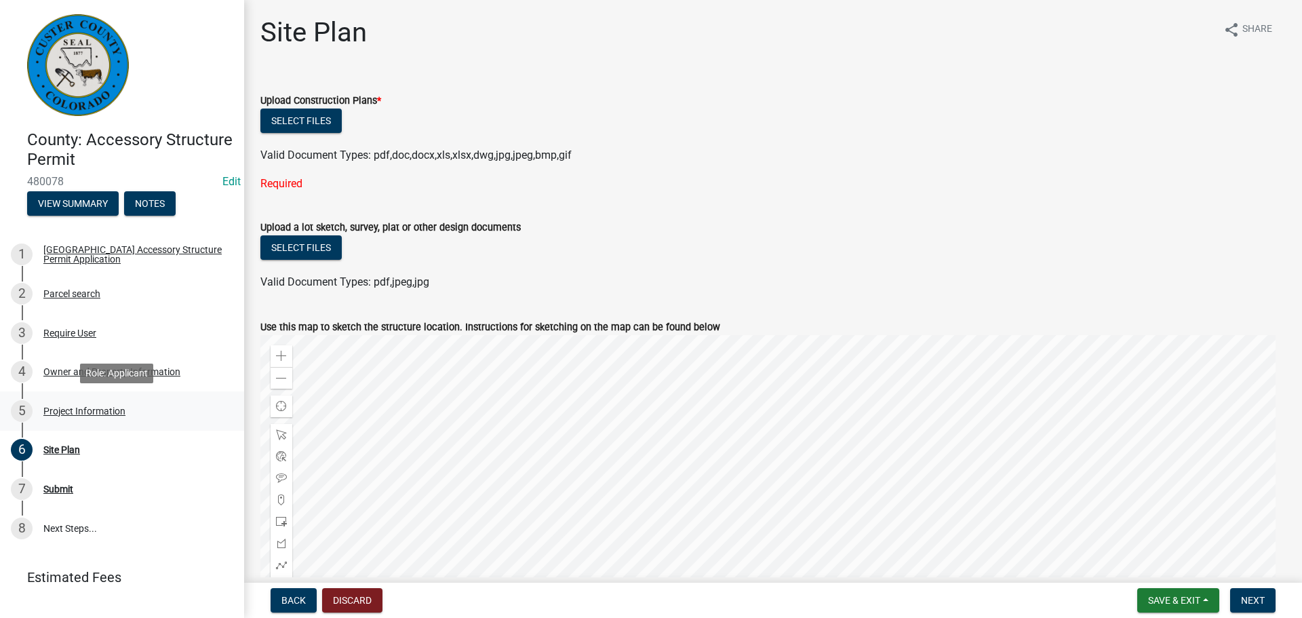
click at [75, 416] on div "Project Information" at bounding box center [84, 410] width 82 height 9
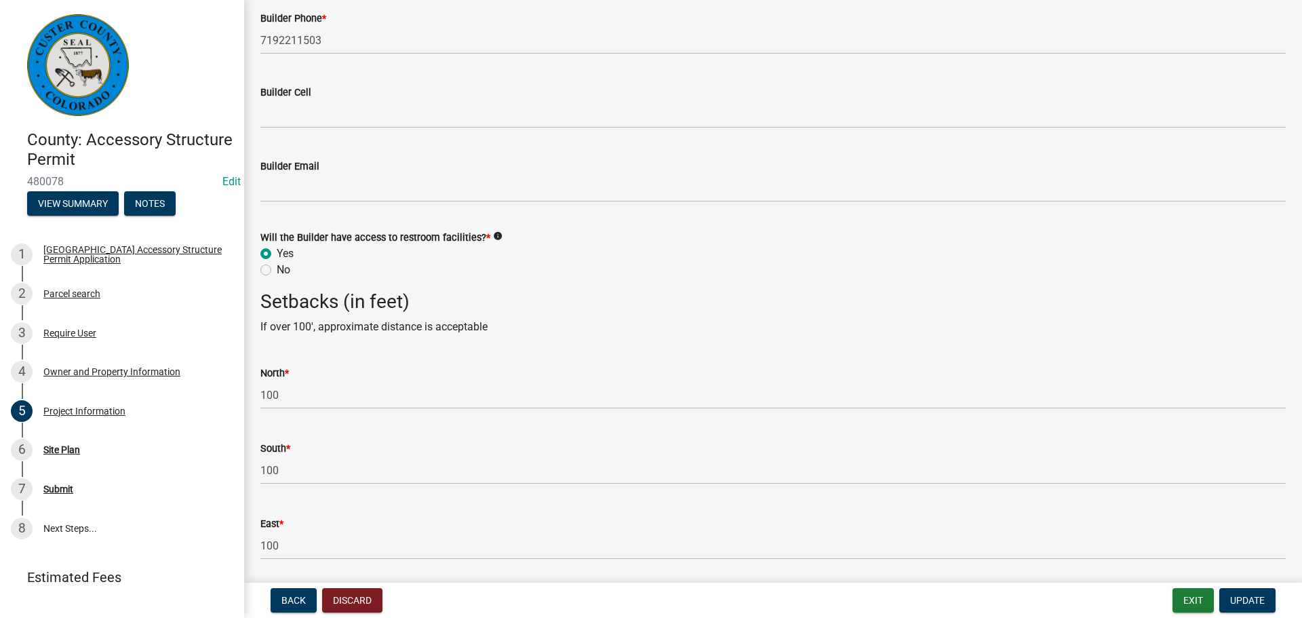
scroll to position [2028, 0]
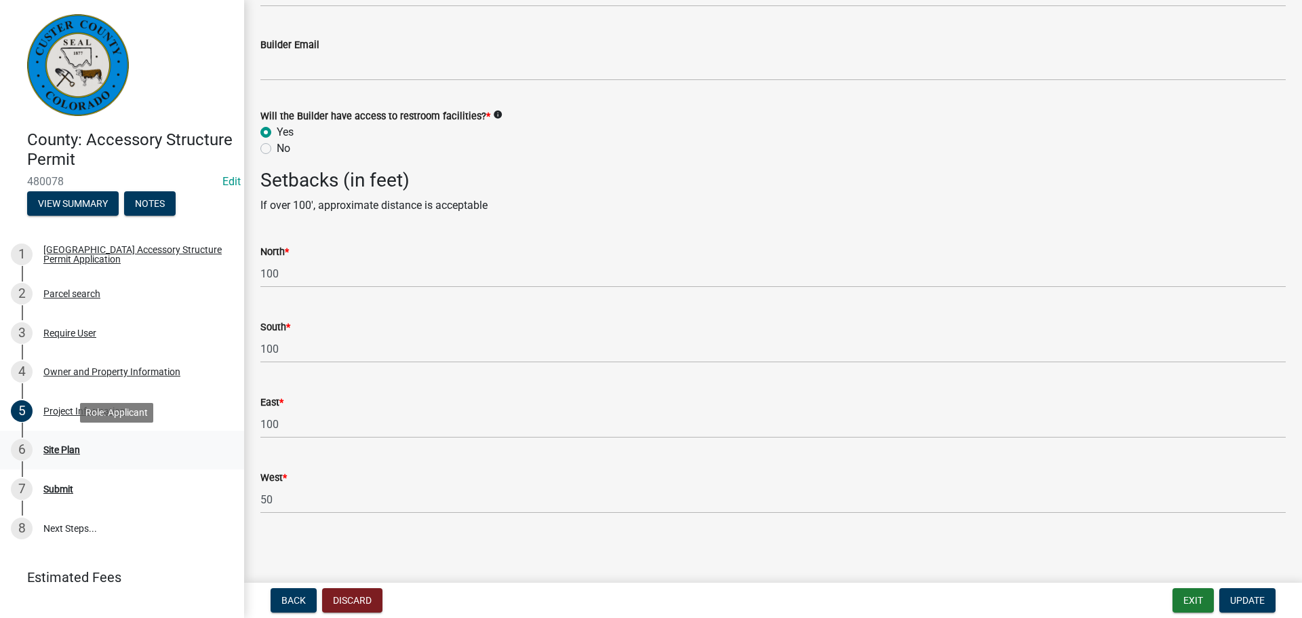
click at [53, 449] on div "Site Plan" at bounding box center [61, 449] width 37 height 9
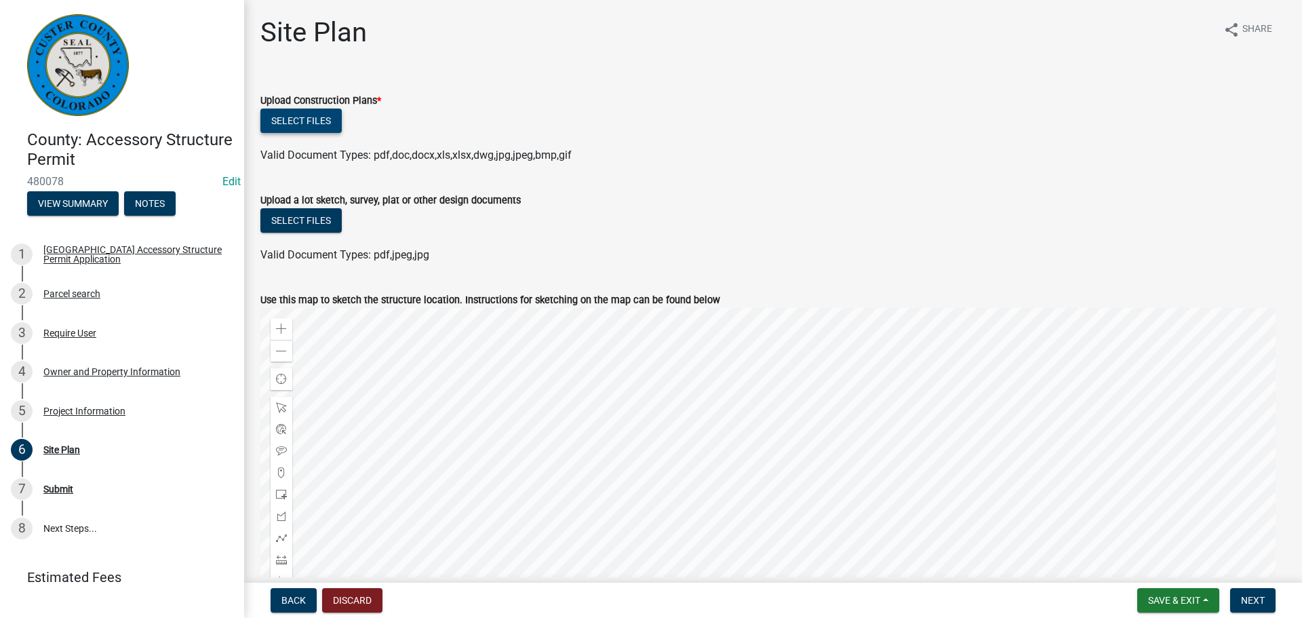
click at [315, 116] on button "Select files" at bounding box center [300, 120] width 81 height 24
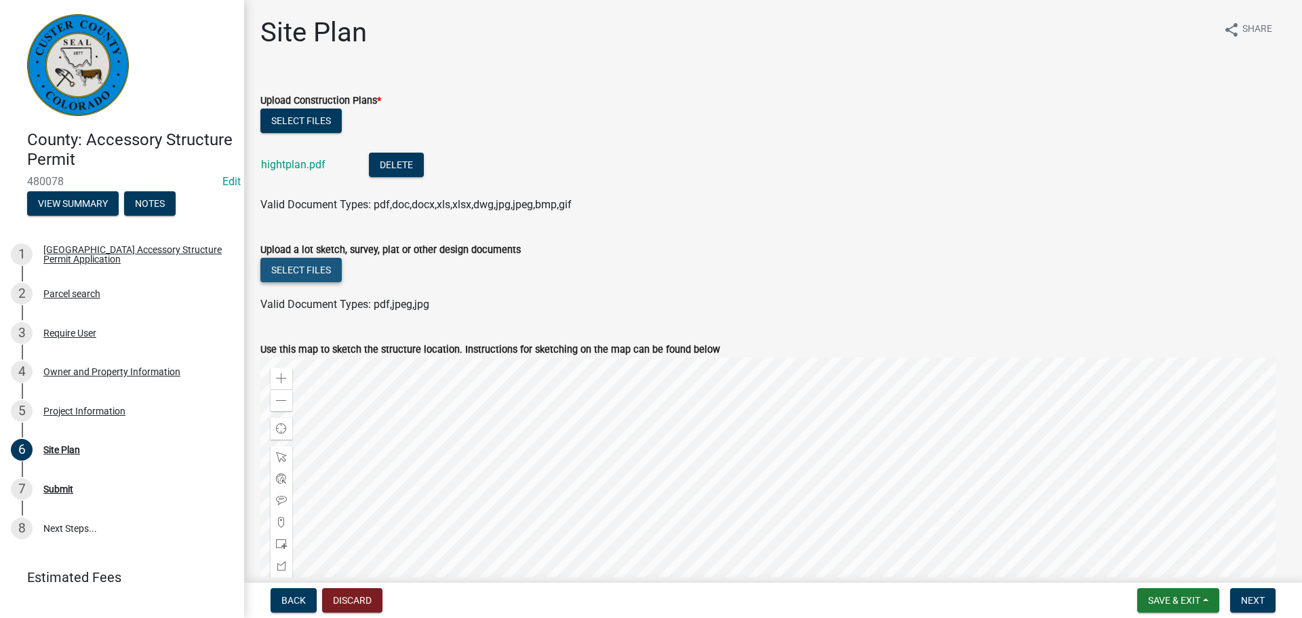
click at [296, 270] on button "Select files" at bounding box center [300, 270] width 81 height 24
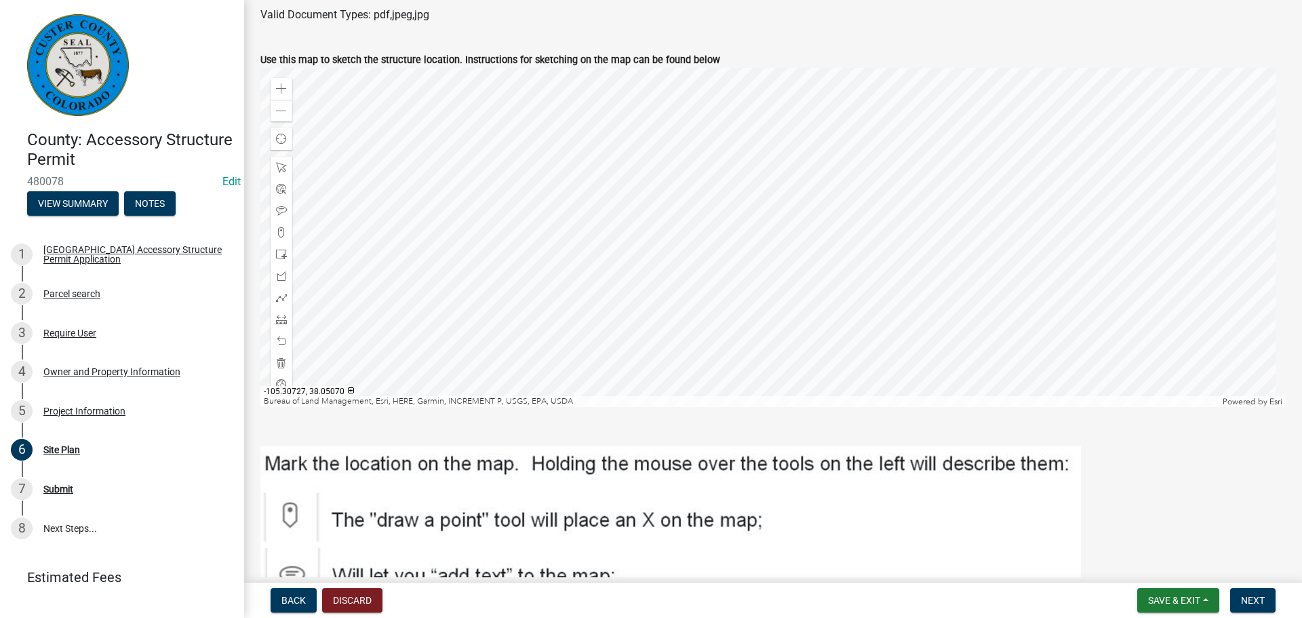
scroll to position [537, 0]
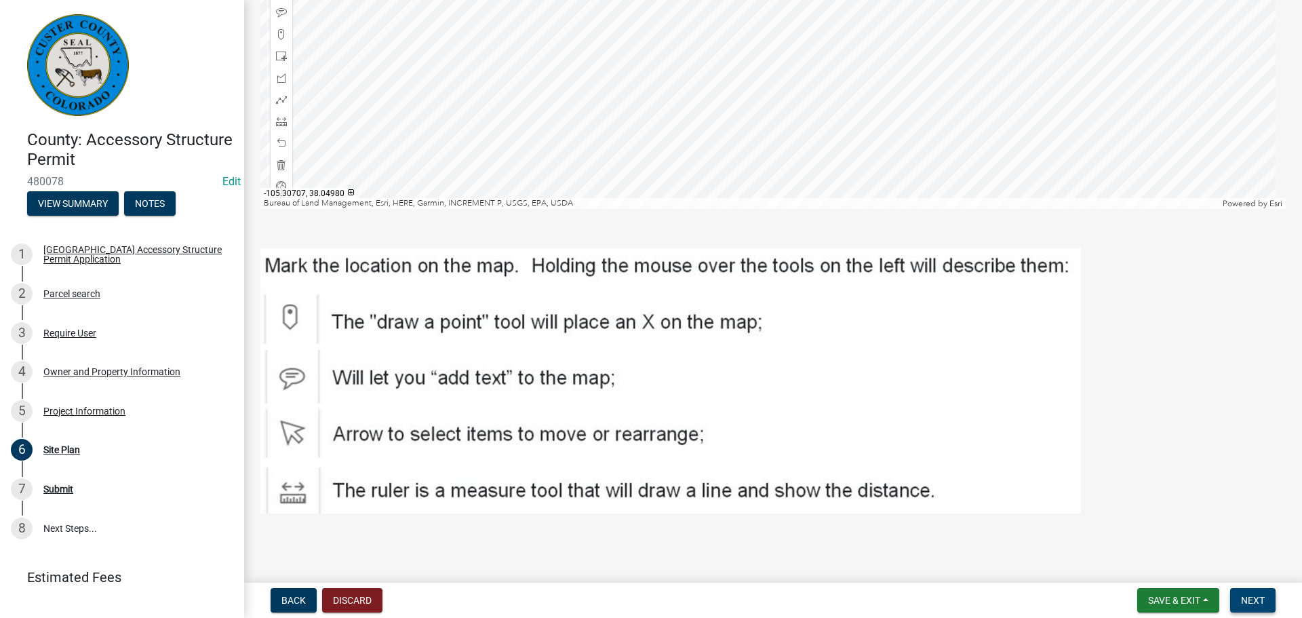
click at [1248, 592] on button "Next" at bounding box center [1252, 600] width 45 height 24
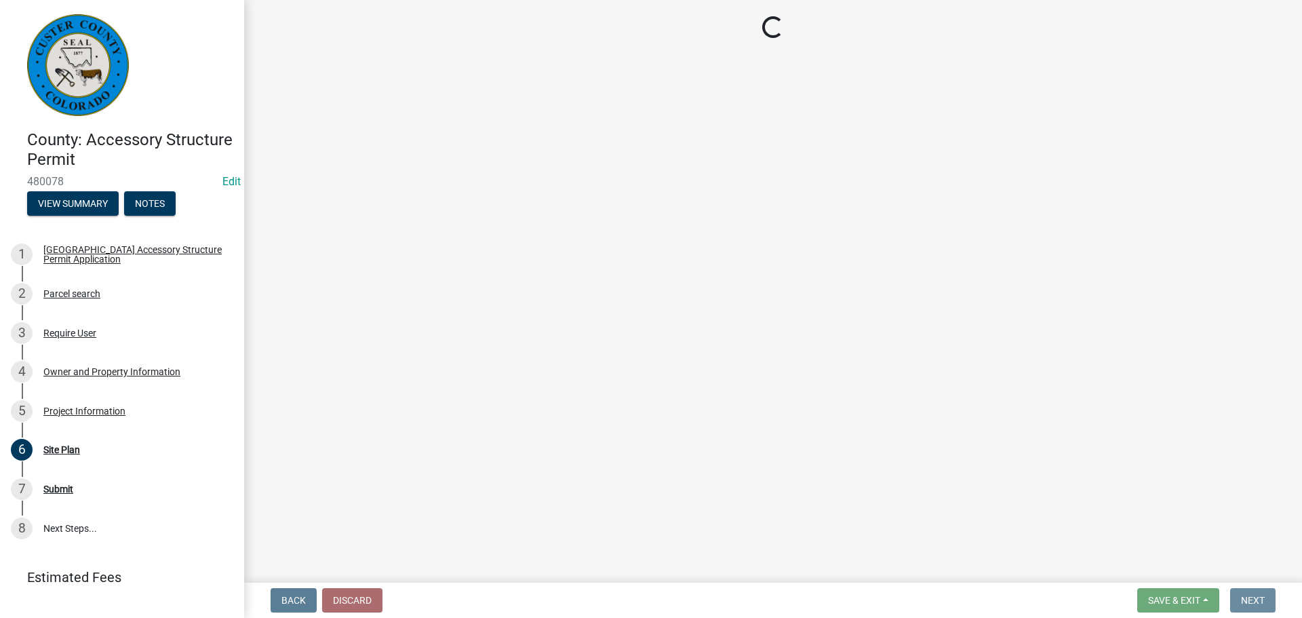
scroll to position [0, 0]
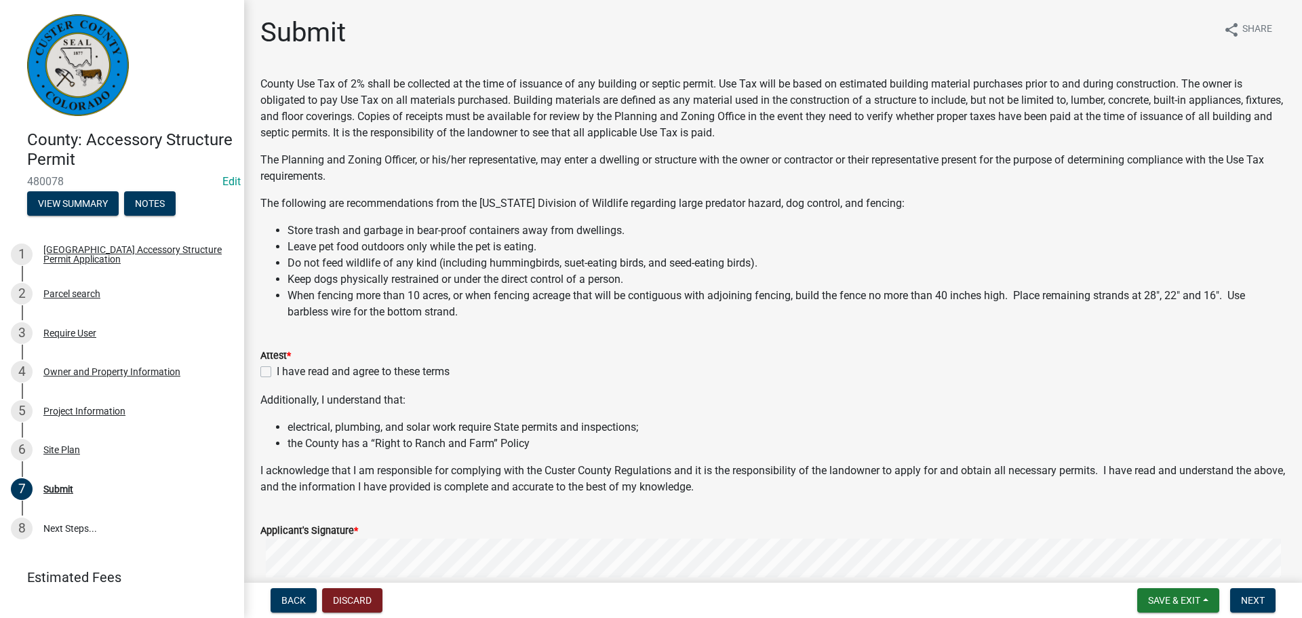
click at [277, 371] on label "I have read and agree to these terms" at bounding box center [363, 371] width 173 height 16
click at [277, 371] on input "I have read and agree to these terms" at bounding box center [281, 367] width 9 height 9
checkbox input "true"
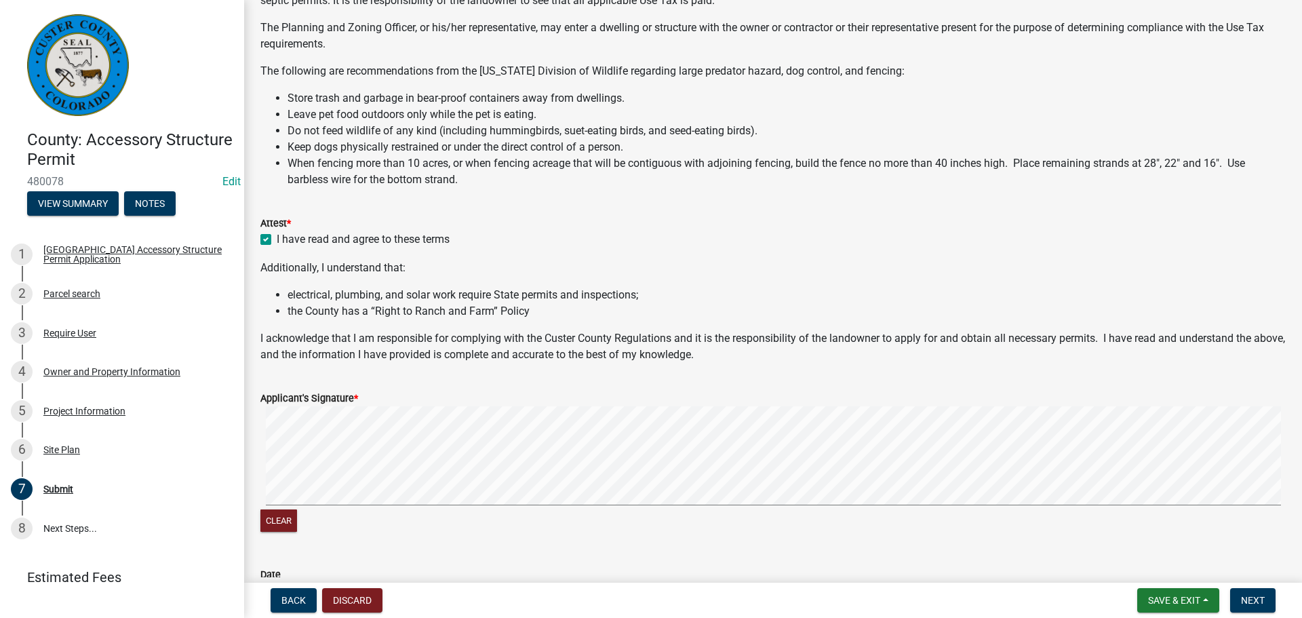
scroll to position [339, 0]
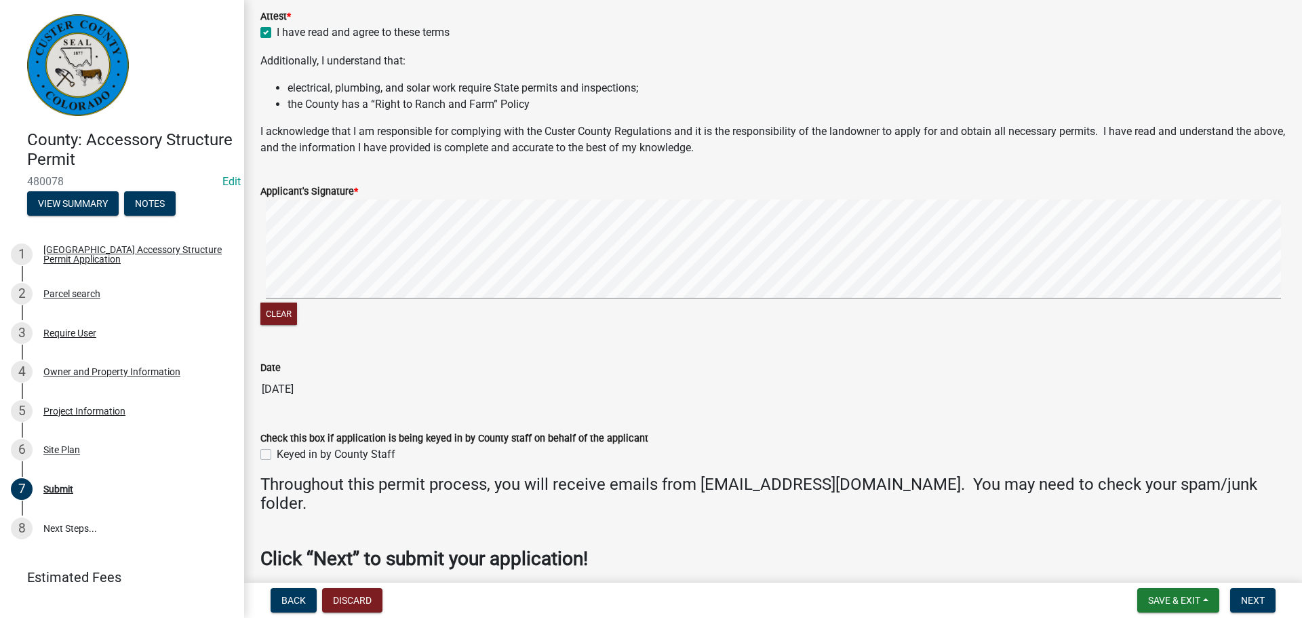
click at [277, 451] on label "Keyed in by County Staff" at bounding box center [336, 454] width 119 height 16
click at [277, 451] on input "Keyed in by County Staff" at bounding box center [281, 450] width 9 height 9
checkbox input "true"
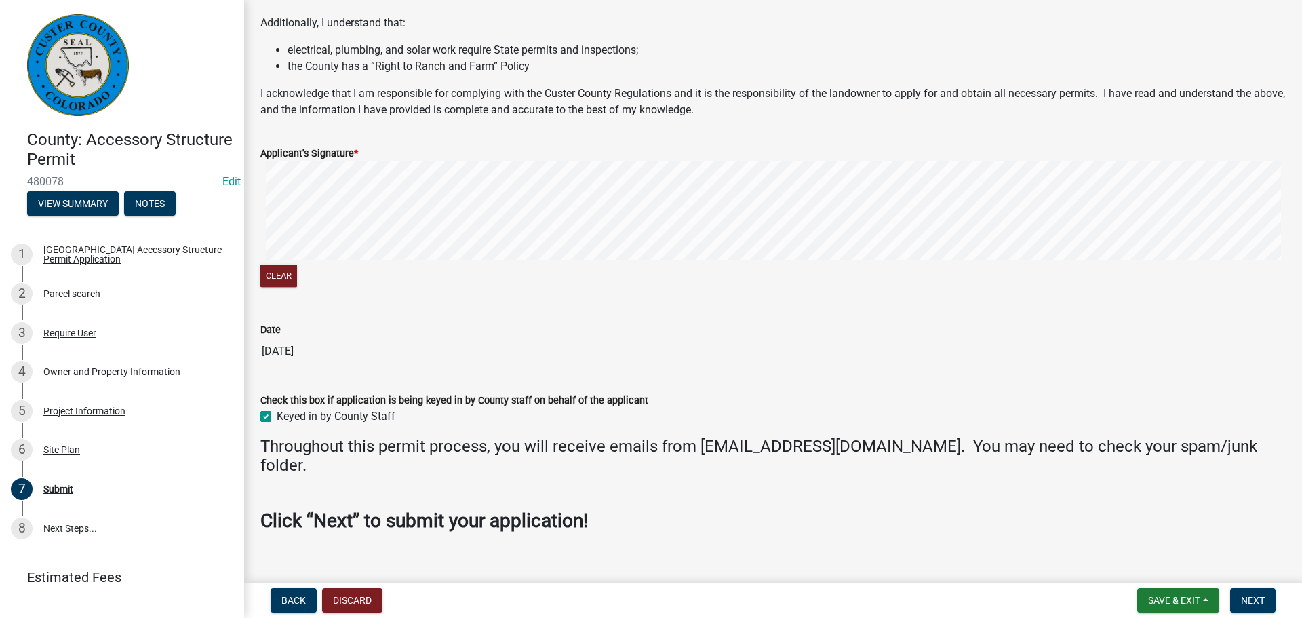
scroll to position [397, 0]
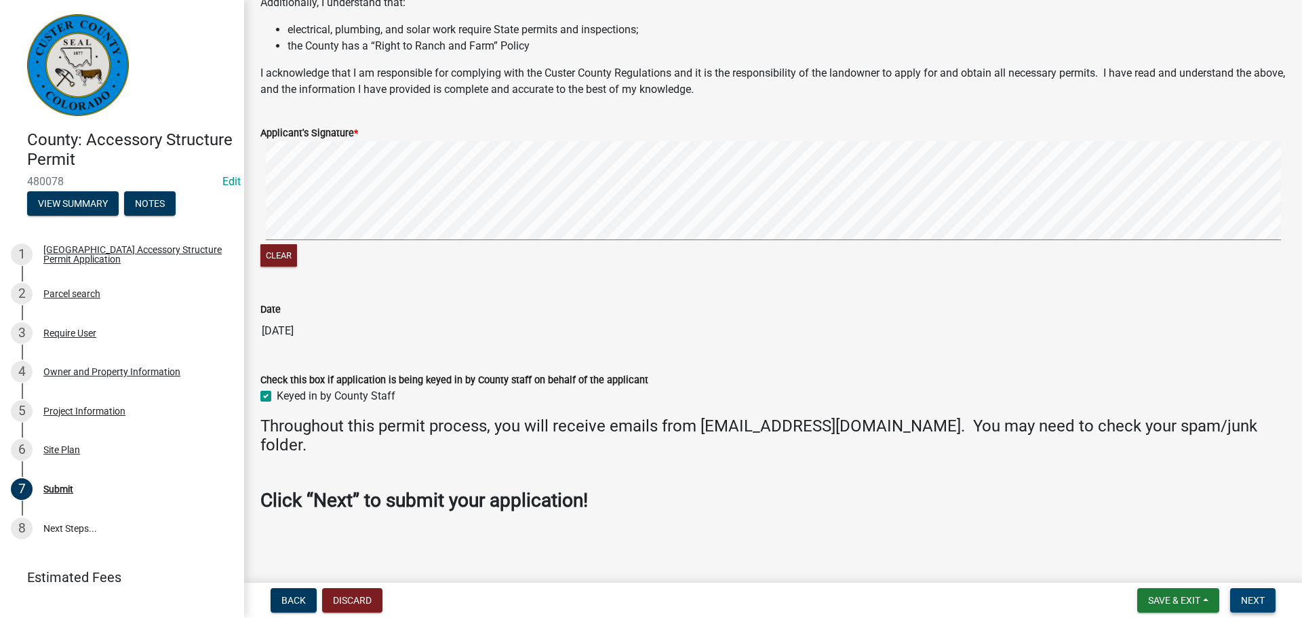
click at [1254, 602] on span "Next" at bounding box center [1253, 600] width 24 height 11
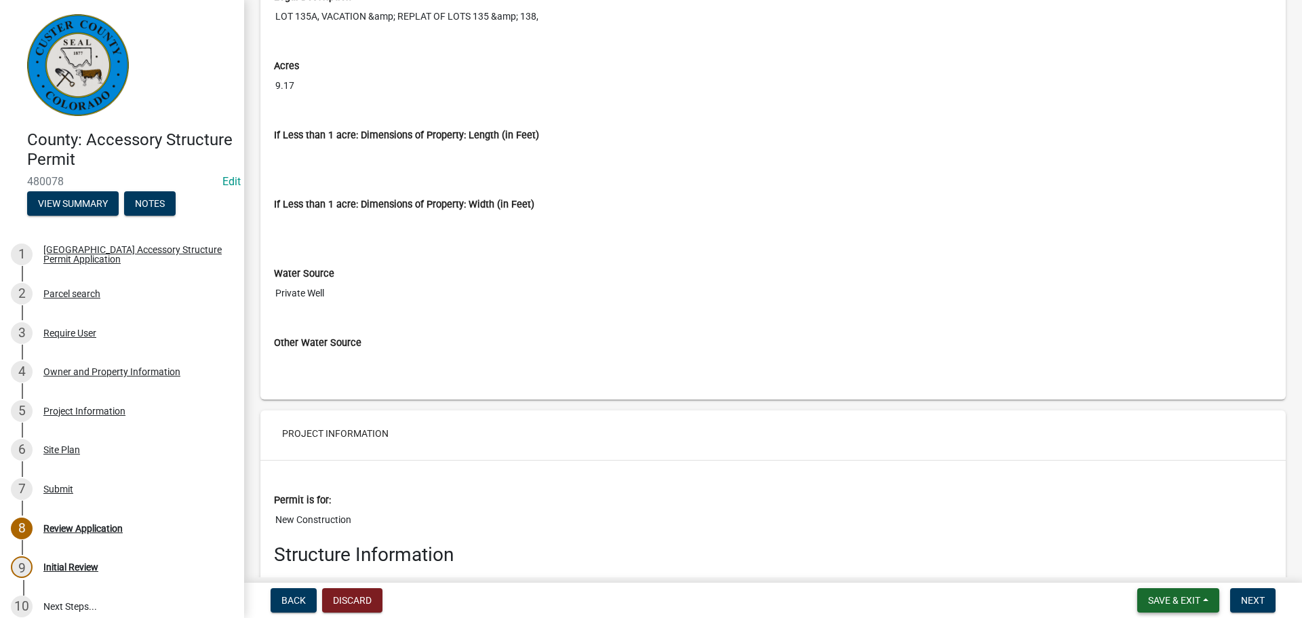
scroll to position [2169, 0]
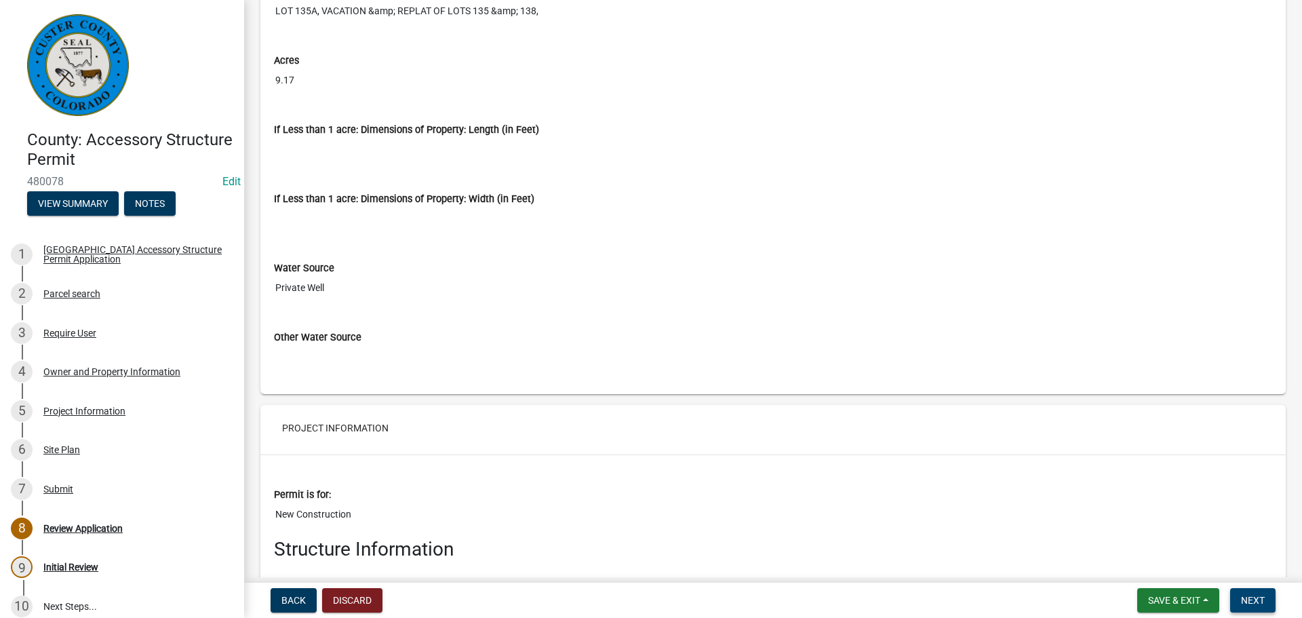
click at [1264, 597] on span "Next" at bounding box center [1253, 600] width 24 height 11
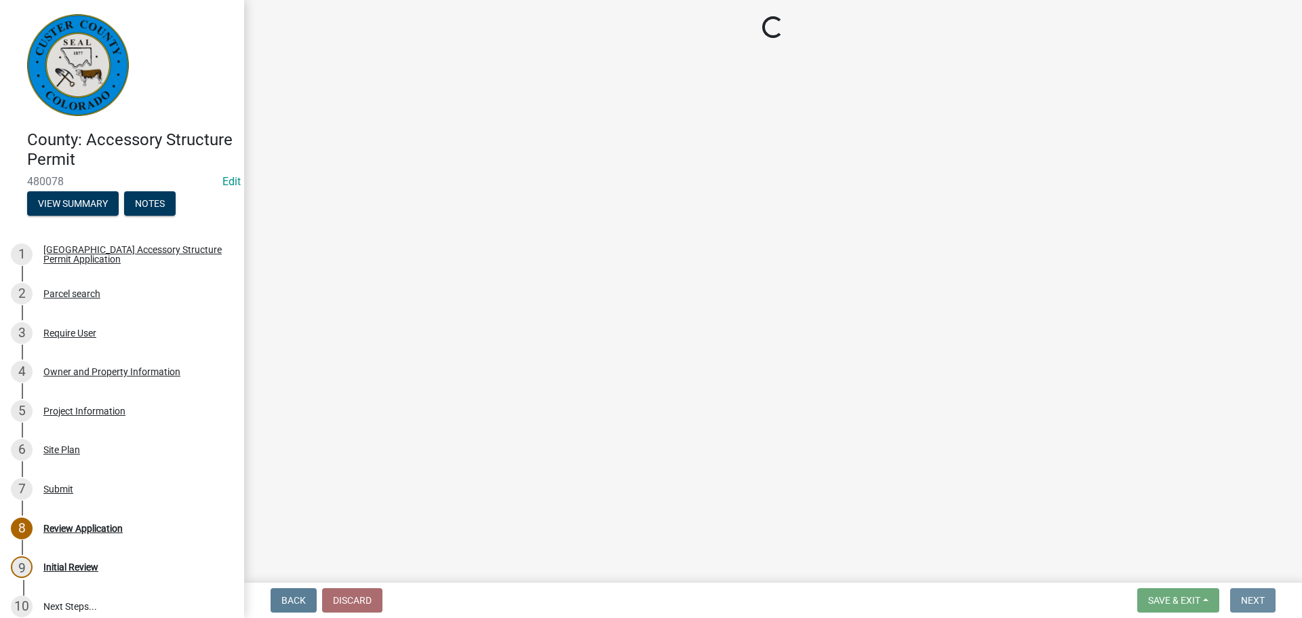
scroll to position [0, 0]
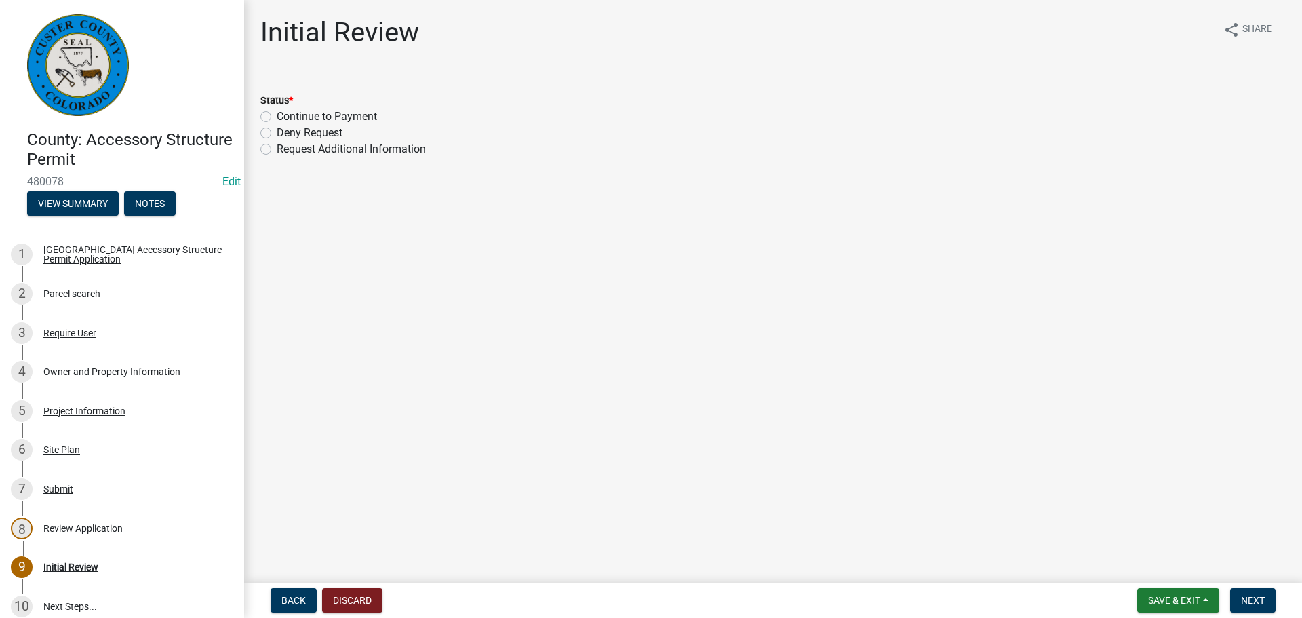
click at [277, 113] on label "Continue to Payment" at bounding box center [327, 116] width 100 height 16
click at [277, 113] on input "Continue to Payment" at bounding box center [281, 112] width 9 height 9
radio input "true"
click at [1260, 596] on span "Next" at bounding box center [1253, 600] width 24 height 11
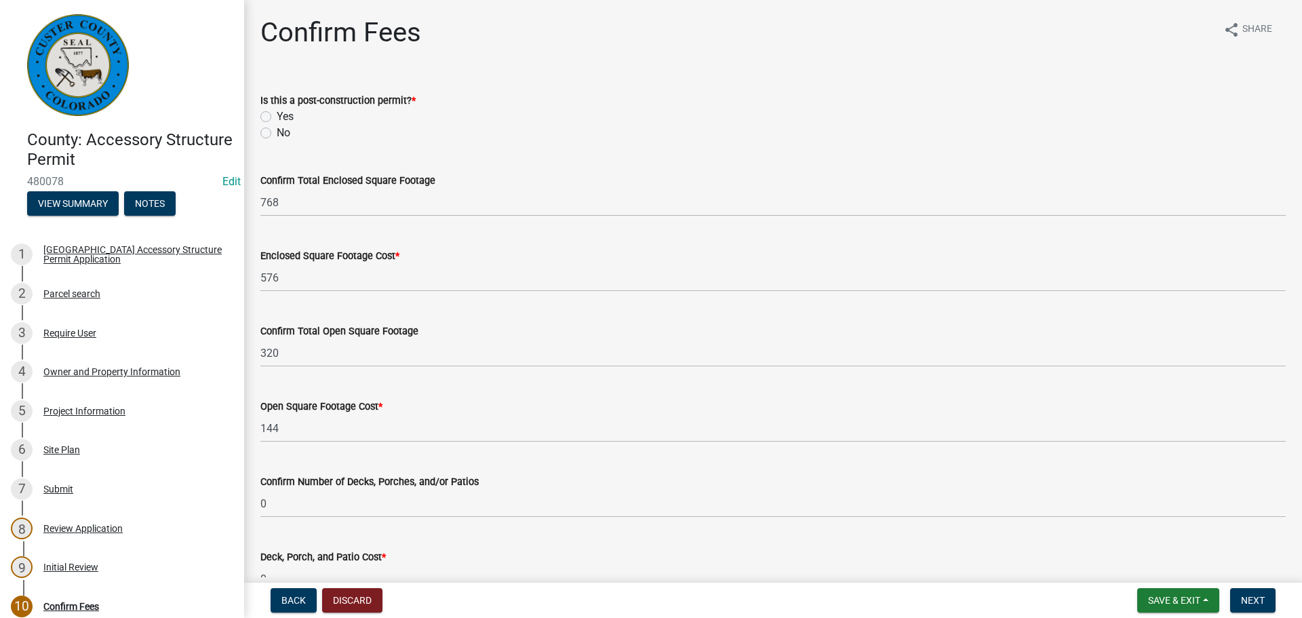
click at [277, 134] on label "No" at bounding box center [284, 133] width 14 height 16
click at [277, 134] on input "No" at bounding box center [281, 129] width 9 height 9
radio input "true"
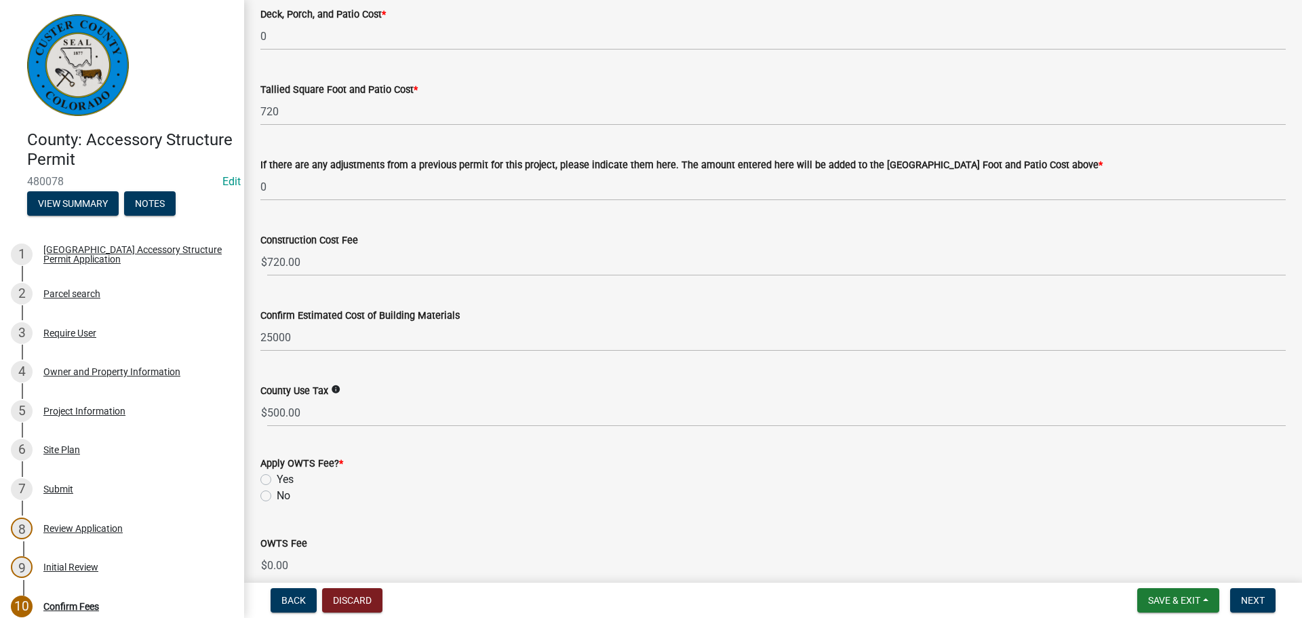
scroll to position [609, 0]
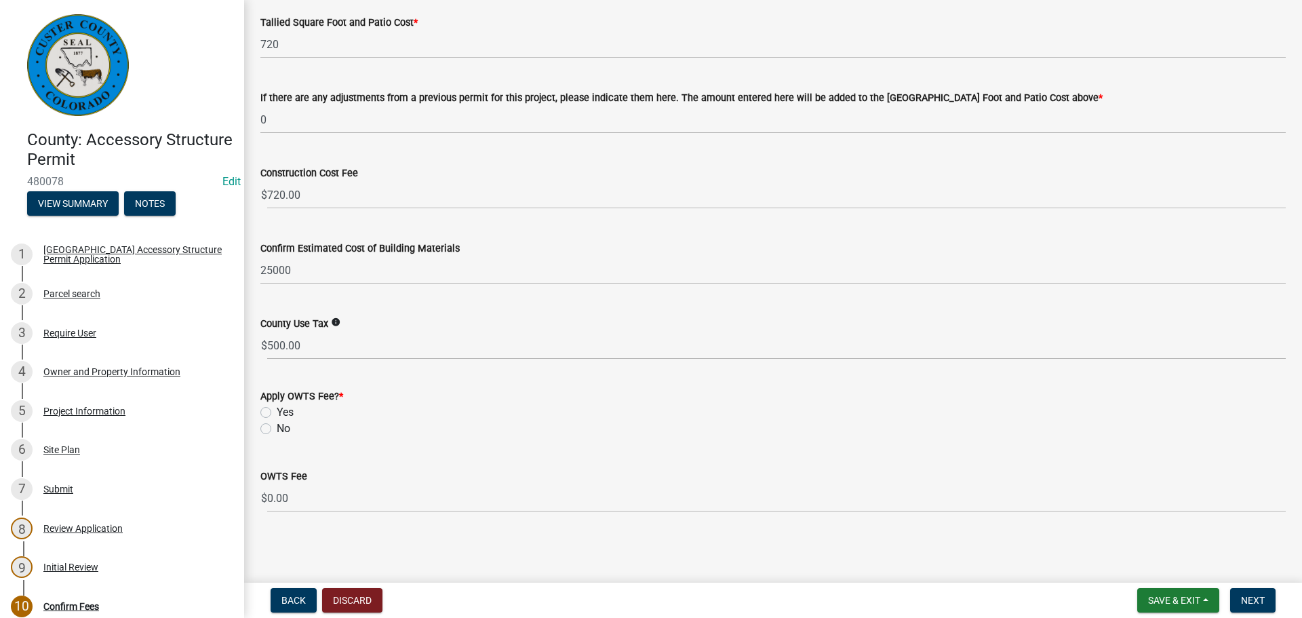
click at [277, 426] on label "No" at bounding box center [284, 428] width 14 height 16
click at [277, 426] on input "No" at bounding box center [281, 424] width 9 height 9
radio input "true"
drag, startPoint x: 1249, startPoint y: 599, endPoint x: 1241, endPoint y: 591, distance: 11.5
click at [1249, 599] on span "Next" at bounding box center [1253, 600] width 24 height 11
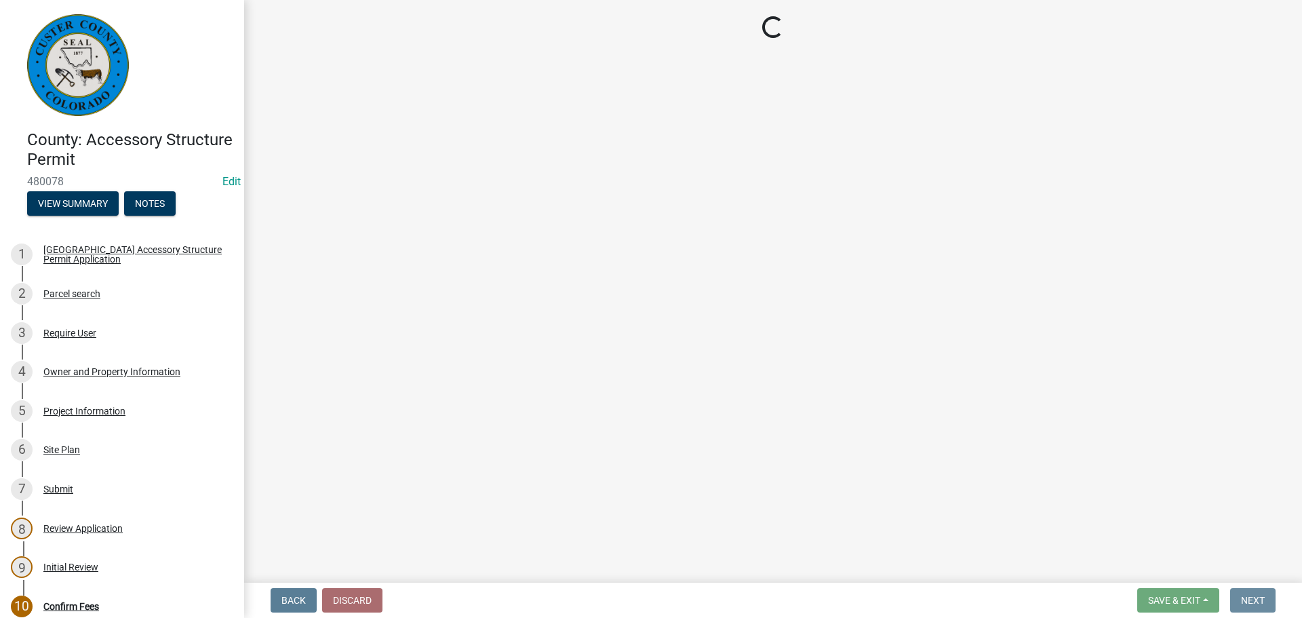
scroll to position [0, 0]
select select "3: 3"
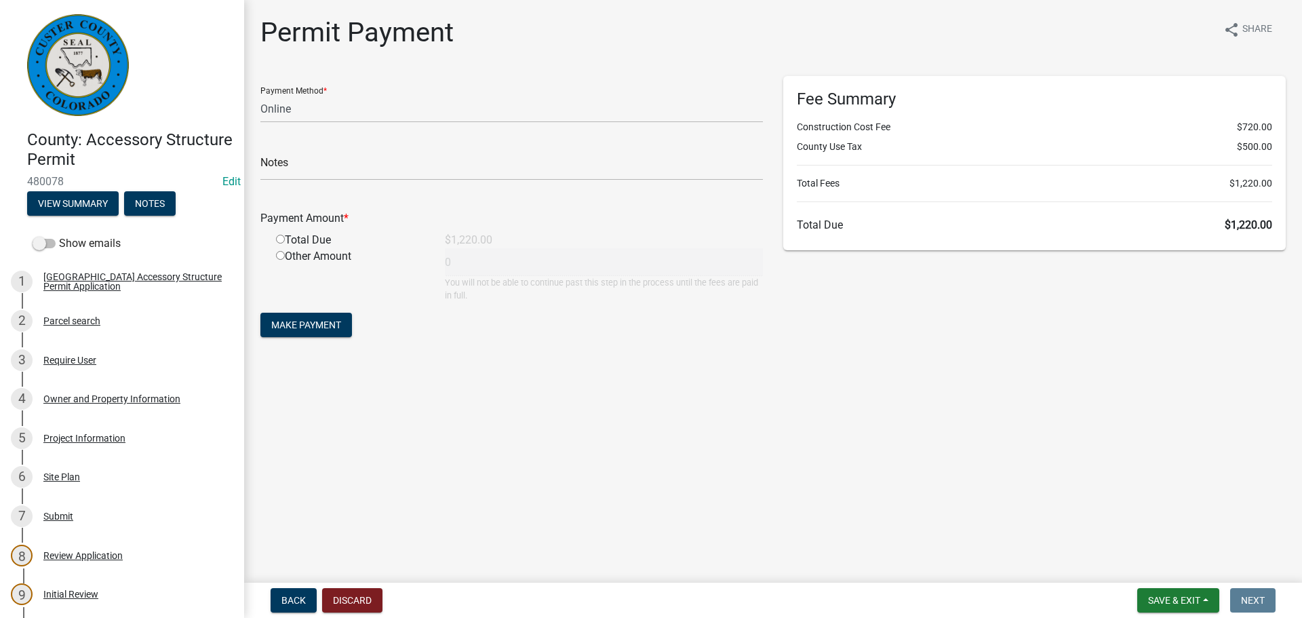
click at [712, 362] on div "Permit Payment share Share Payment Method * Credit Card POS Check Cash Online N…" at bounding box center [772, 190] width 1045 height 348
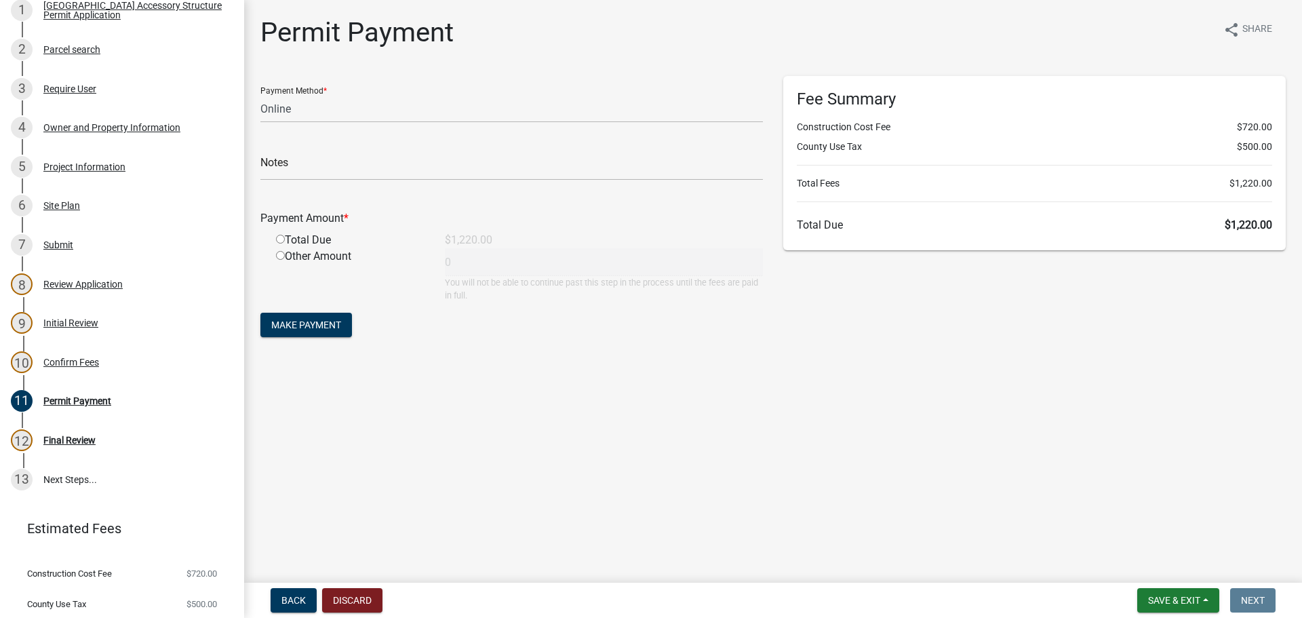
scroll to position [308, 0]
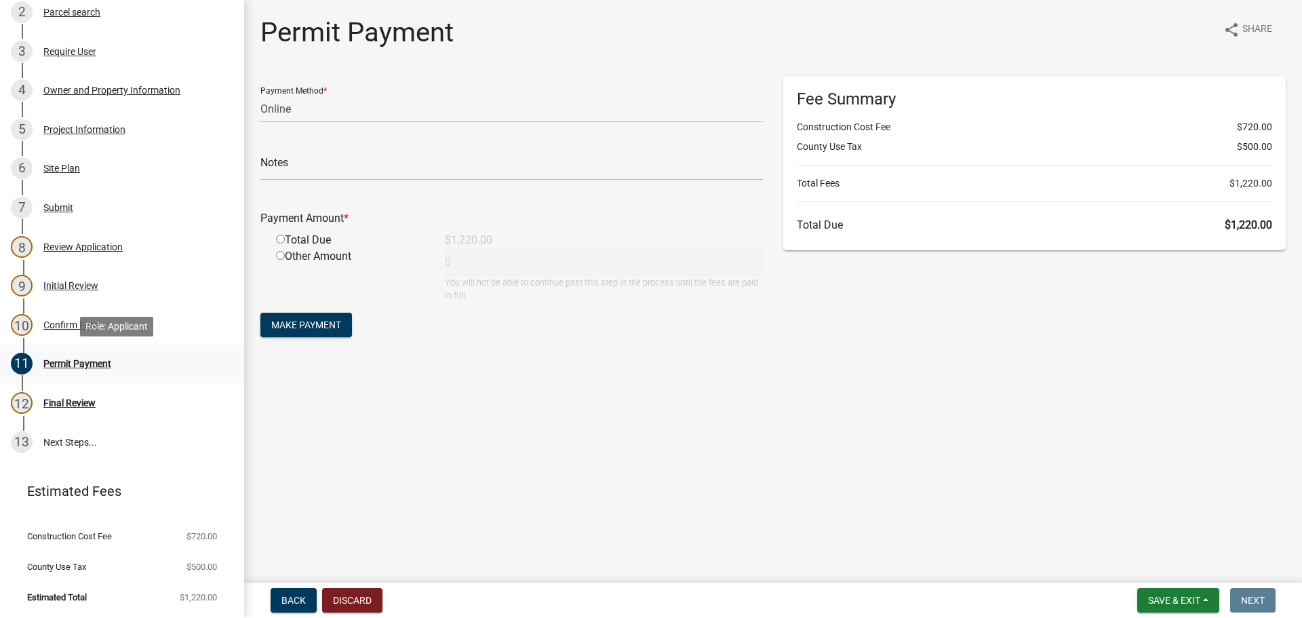
click at [66, 361] on div "Permit Payment" at bounding box center [77, 363] width 68 height 9
click at [64, 367] on div "Permit Payment" at bounding box center [77, 363] width 68 height 9
click at [848, 446] on main "Permit Payment share Share Payment Method * Credit Card POS Check Cash Online N…" at bounding box center [773, 288] width 1058 height 577
click at [843, 446] on main "Permit Payment share Share Payment Method * Credit Card POS Check Cash Online N…" at bounding box center [773, 288] width 1058 height 577
click at [529, 87] on div "Payment Method * Credit Card POS Check Cash Online" at bounding box center [511, 99] width 502 height 47
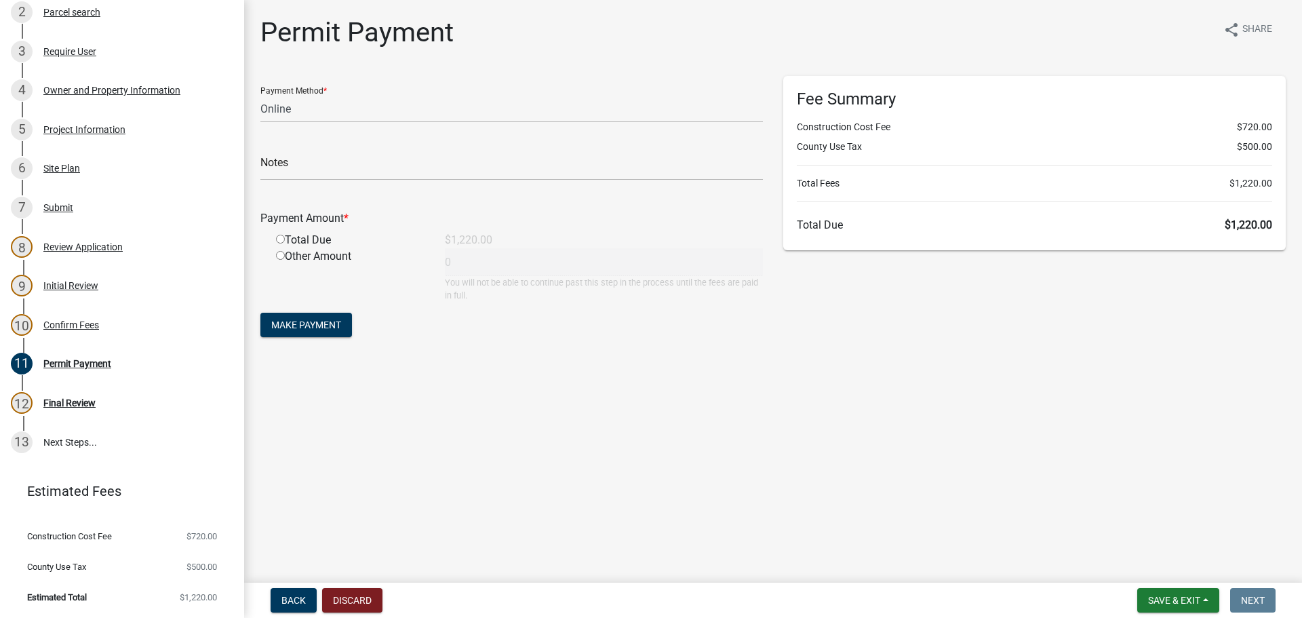
click at [1072, 483] on main "Permit Payment share Share Payment Method * Credit Card POS Check Cash Online N…" at bounding box center [773, 288] width 1058 height 577
click at [1165, 157] on div "Fee Summary Construction Cost Fee $720.00 County Use Tax $500.00 Total Fees $1,…" at bounding box center [1034, 163] width 502 height 174
click at [961, 156] on div "Fee Summary Construction Cost Fee $720.00 County Use Tax $500.00 Total Fees $1,…" at bounding box center [1034, 163] width 502 height 174
click at [768, 470] on main "Permit Payment share Share Payment Method * Credit Card POS Check Cash Online N…" at bounding box center [773, 288] width 1058 height 577
click at [80, 94] on div "Owner and Property Information" at bounding box center [111, 89] width 137 height 9
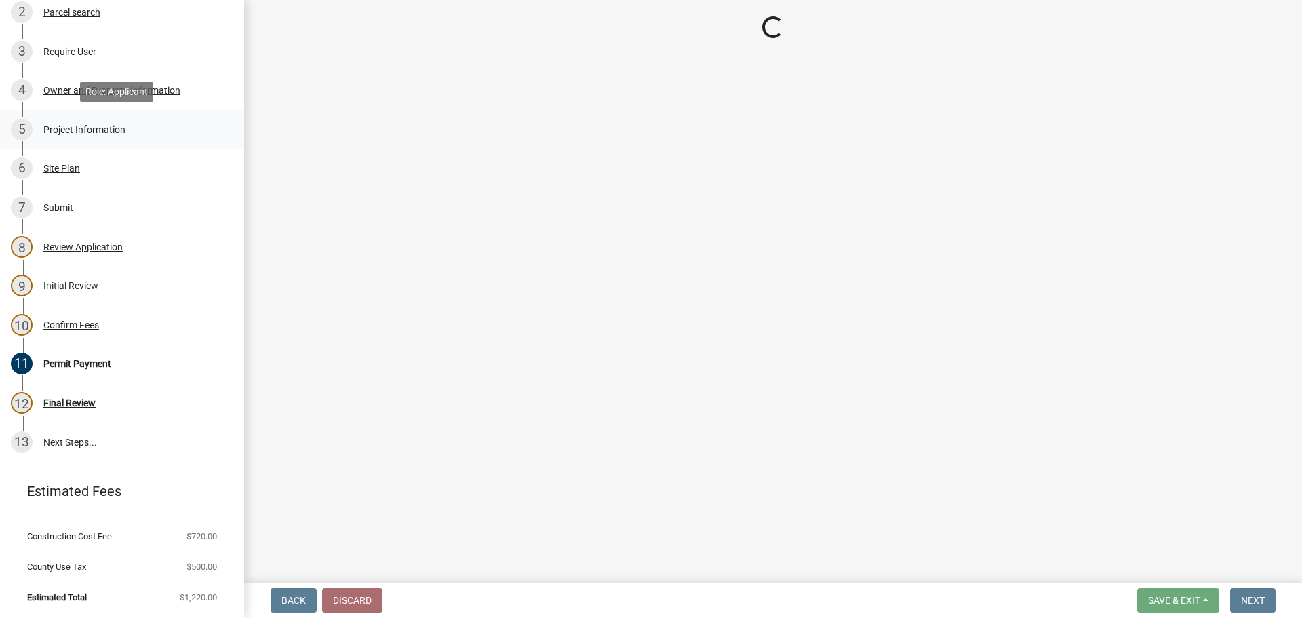
click at [81, 136] on div "5 Project Information" at bounding box center [117, 130] width 212 height 22
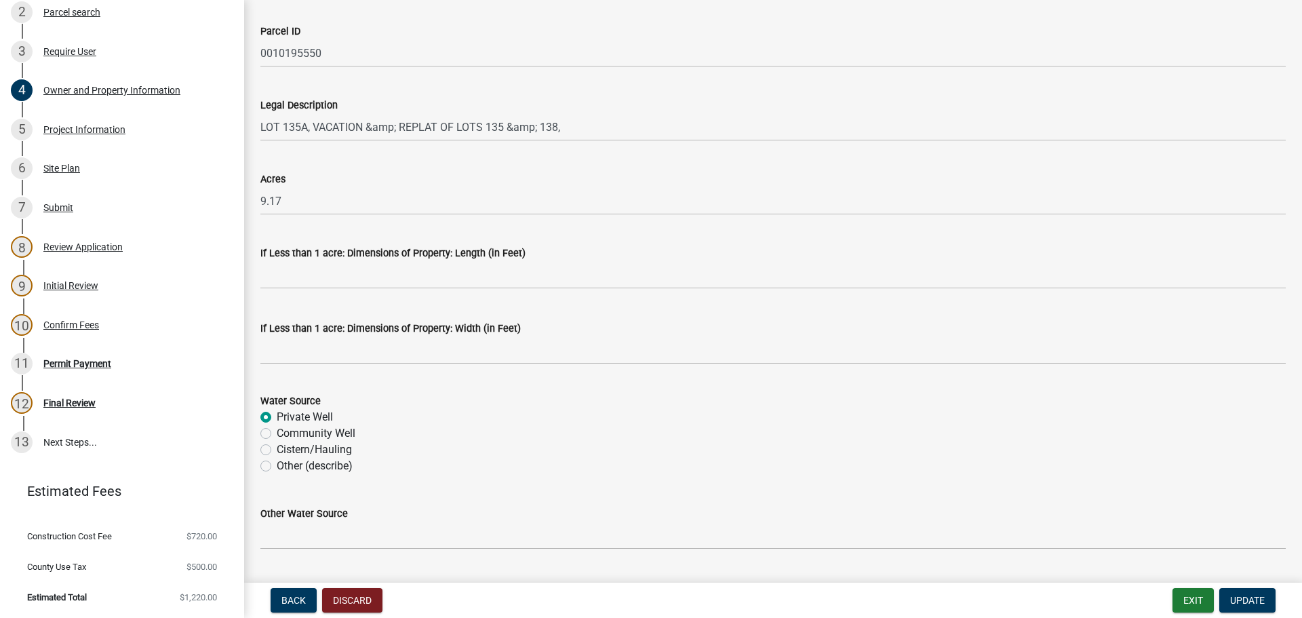
scroll to position [1083, 0]
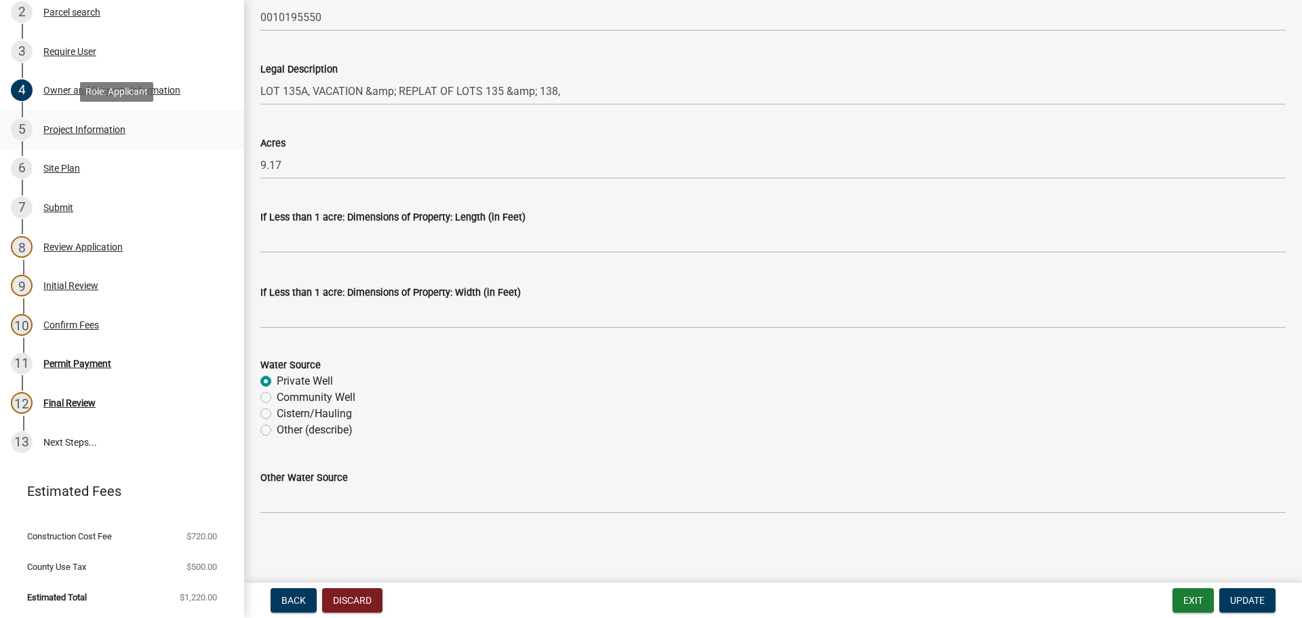
click at [73, 134] on div "Project Information" at bounding box center [84, 129] width 82 height 9
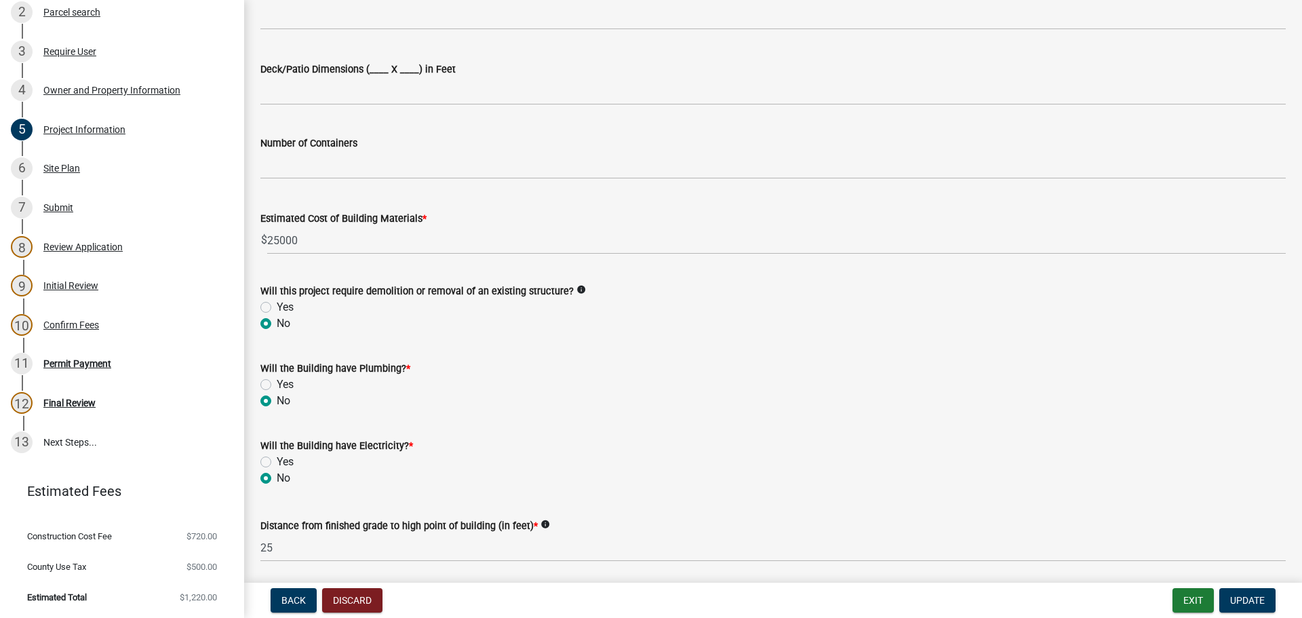
scroll to position [881, 0]
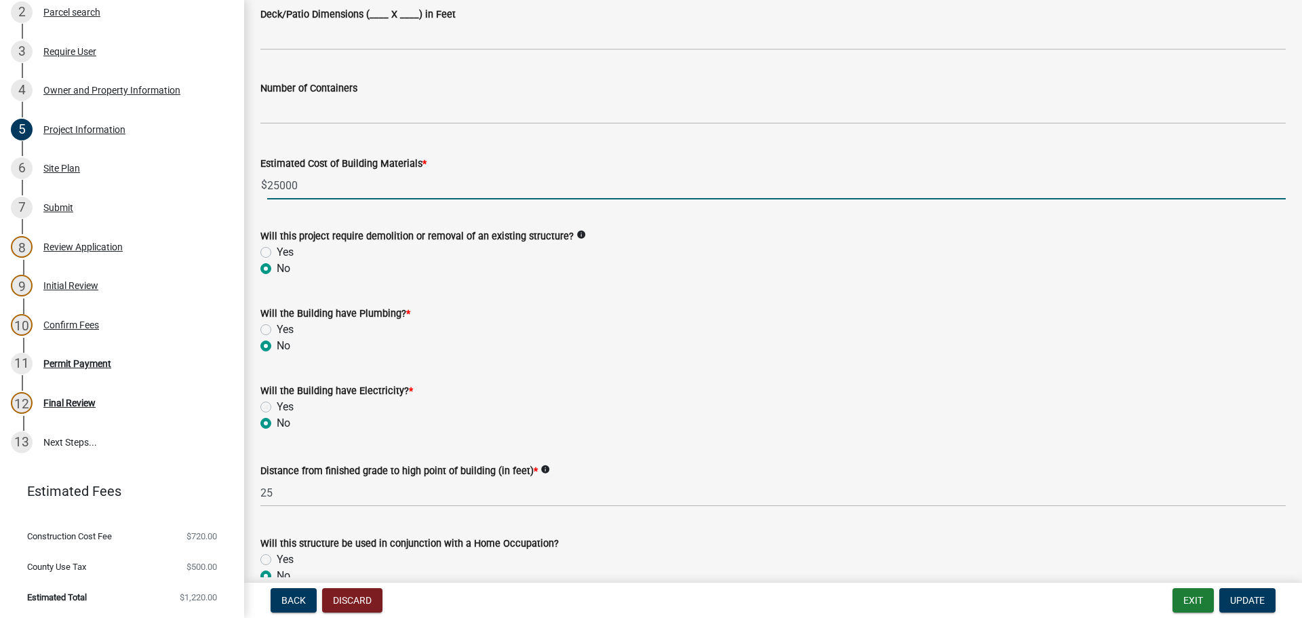
click at [277, 187] on input "25000" at bounding box center [776, 186] width 1018 height 28
click at [298, 182] on input "25000" at bounding box center [776, 186] width 1018 height 28
click at [285, 186] on input "25000" at bounding box center [776, 186] width 1018 height 28
click at [349, 188] on input "25000" at bounding box center [776, 186] width 1018 height 28
click at [284, 191] on input "25000" at bounding box center [776, 186] width 1018 height 28
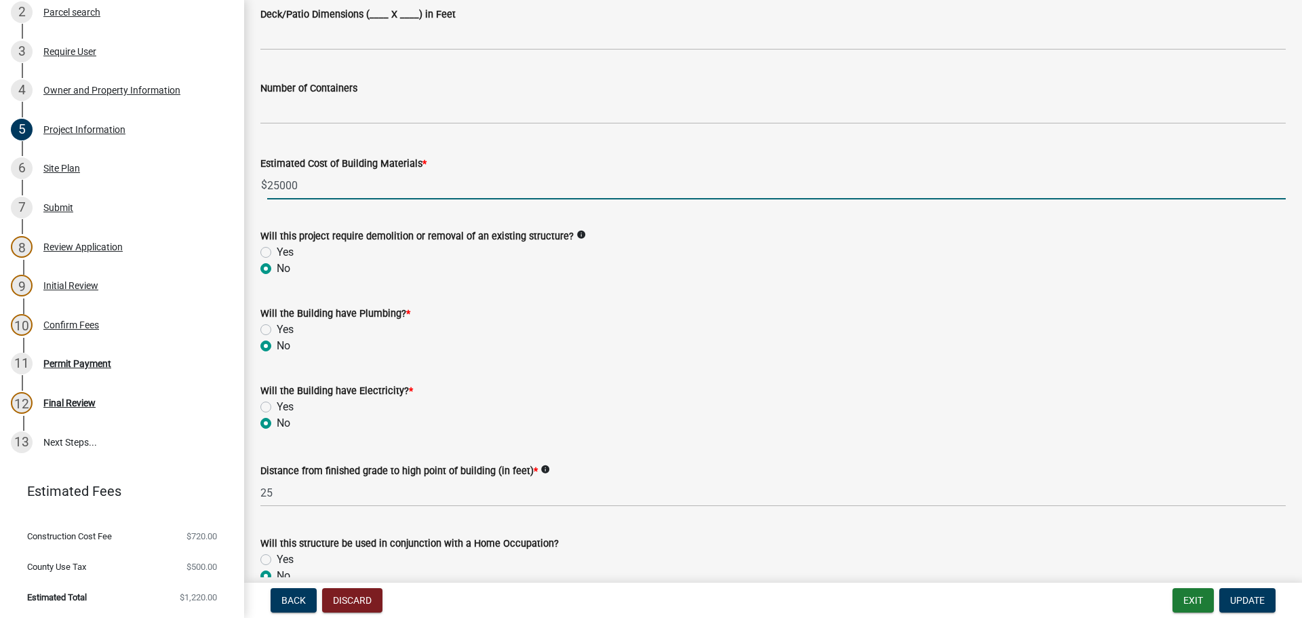
click at [298, 189] on input "25000" at bounding box center [776, 186] width 1018 height 28
click at [300, 190] on input "25000" at bounding box center [776, 186] width 1018 height 28
click at [276, 186] on input "25000" at bounding box center [776, 186] width 1018 height 28
click at [278, 184] on input "25000" at bounding box center [776, 186] width 1018 height 28
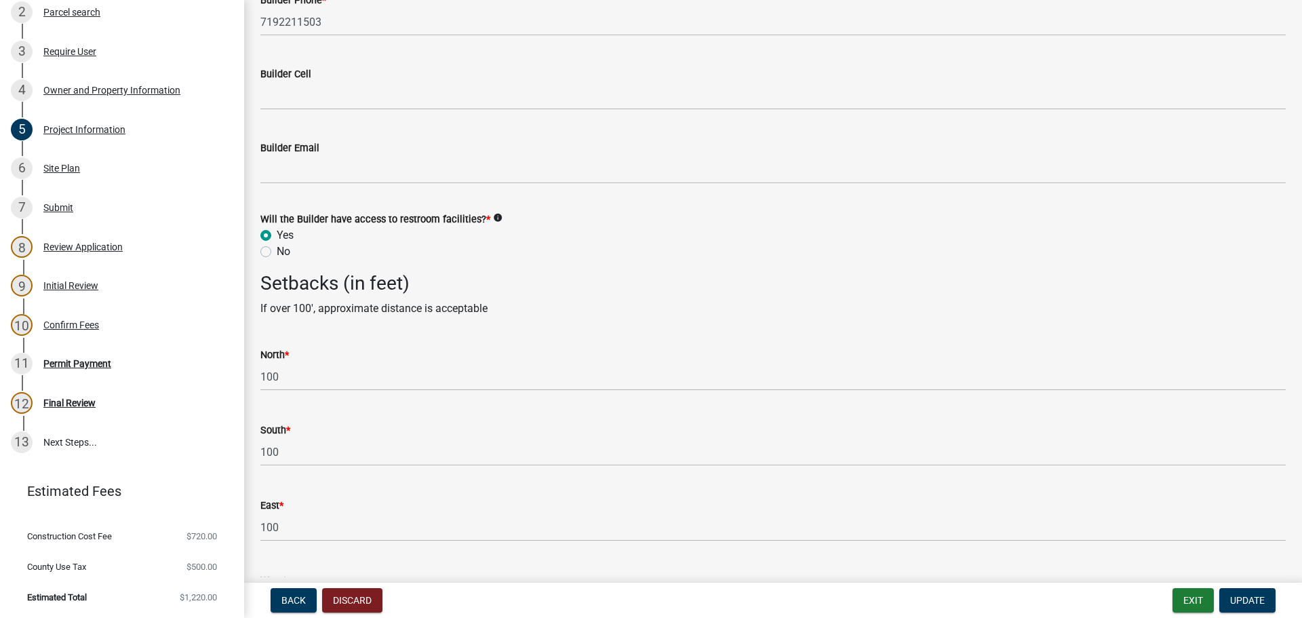
scroll to position [2028, 0]
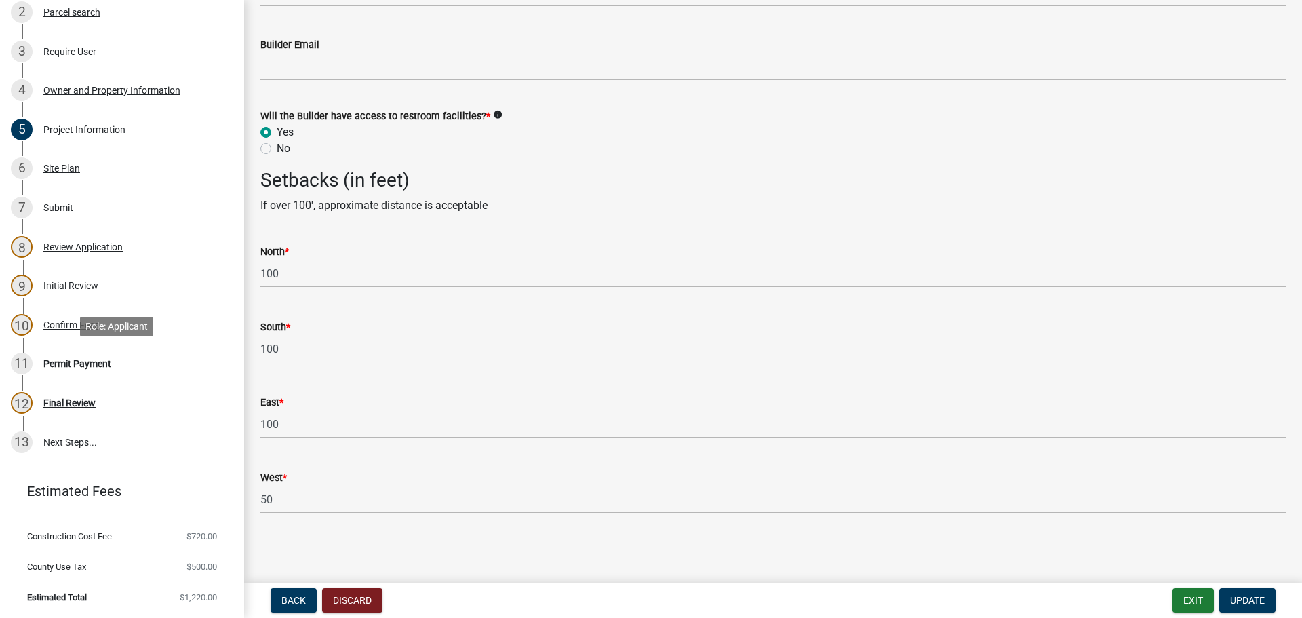
click at [75, 366] on div "Permit Payment" at bounding box center [77, 363] width 68 height 9
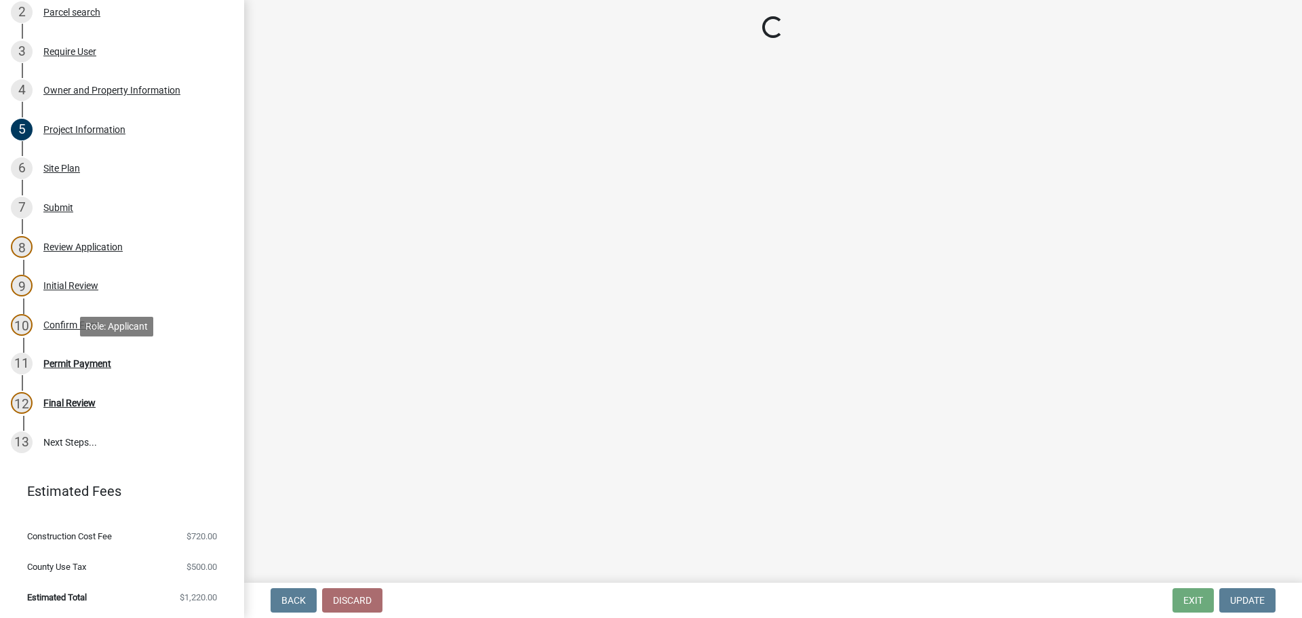
scroll to position [0, 0]
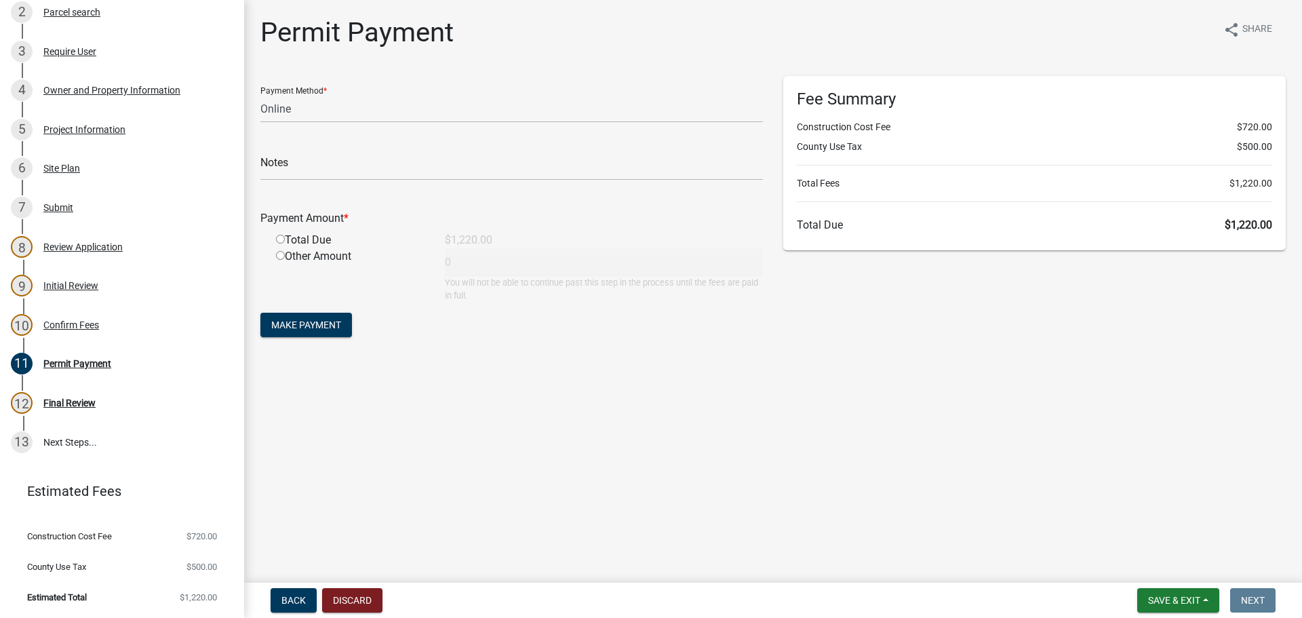
click at [1234, 241] on div "Fee Summary Construction Cost Fee $720.00 County Use Tax $500.00 Total Fees $1,…" at bounding box center [1034, 163] width 502 height 174
click at [976, 415] on main "Permit Payment share Share Payment Method * Credit Card POS Check Cash Online N…" at bounding box center [773, 288] width 1058 height 577
click at [1028, 341] on div "Fee Summary Construction Cost Fee $720.00 County Use Tax $500.00 Total Fees $1,…" at bounding box center [1034, 214] width 523 height 277
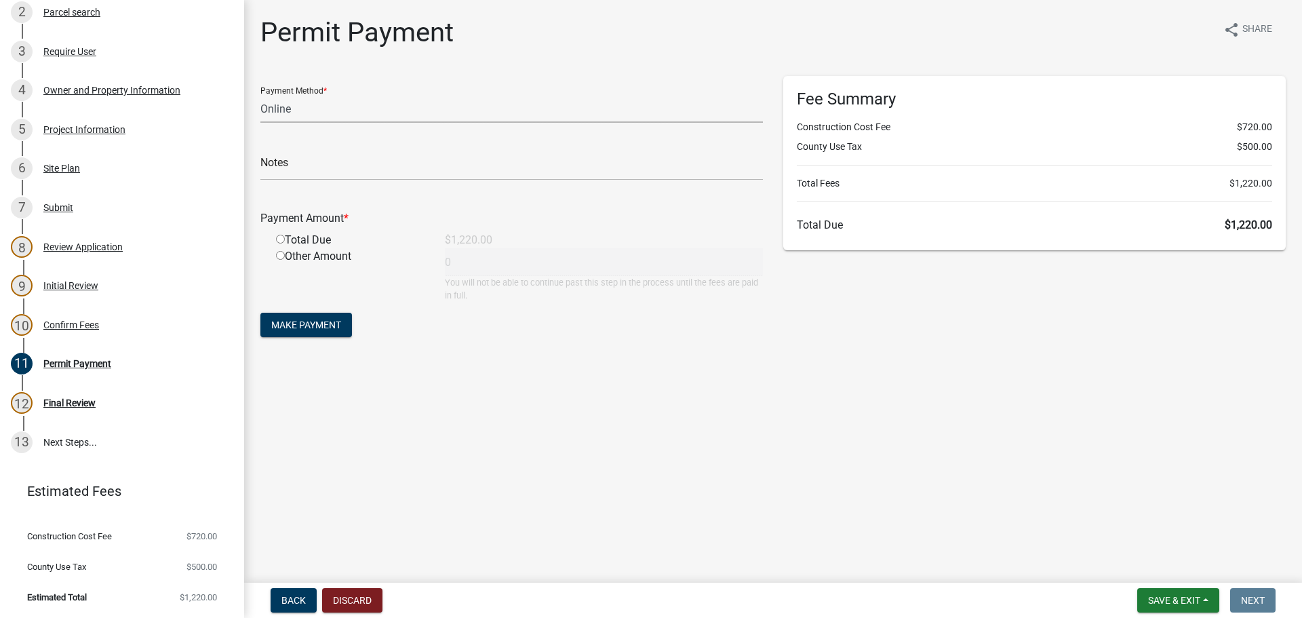
click at [348, 106] on select "Credit Card POS Check Cash Online" at bounding box center [511, 109] width 502 height 28
click at [260, 95] on select "Credit Card POS Check Cash Online" at bounding box center [511, 109] width 502 height 28
drag, startPoint x: 298, startPoint y: 106, endPoint x: 295, endPoint y: 119, distance: 12.5
click at [298, 106] on select "Credit Card POS Check Cash Online" at bounding box center [511, 109] width 502 height 28
select select "1: 0"
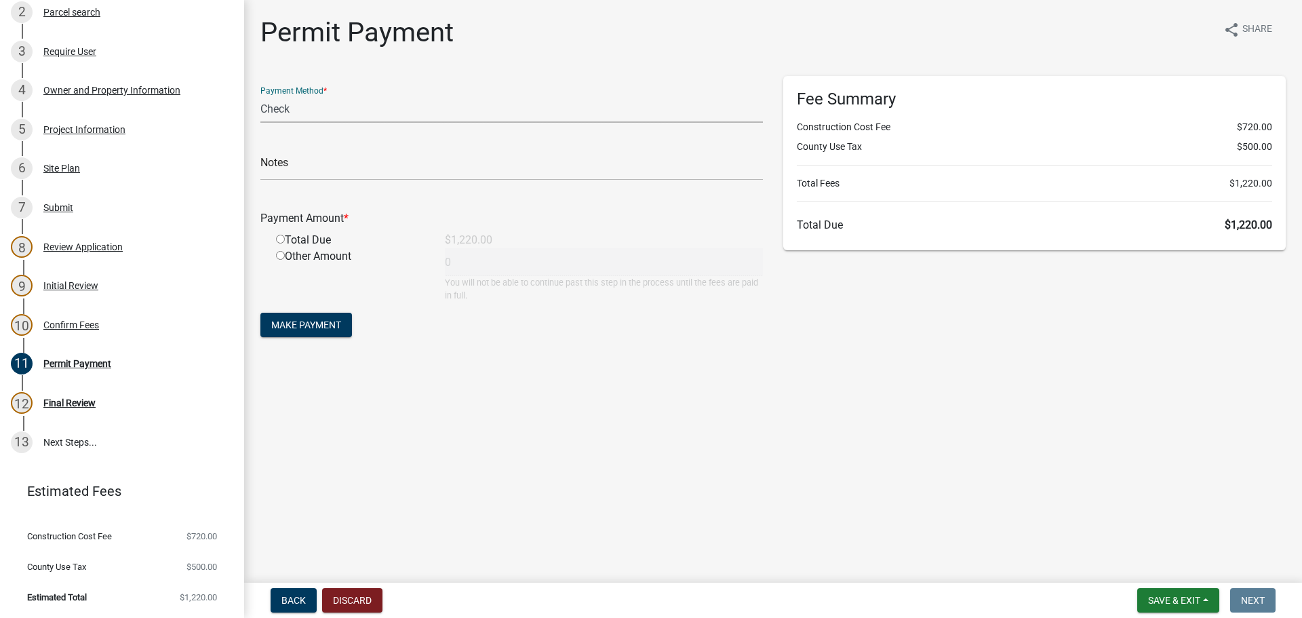
click at [260, 95] on select "Credit Card POS Check Cash Online" at bounding box center [511, 109] width 502 height 28
click at [308, 168] on input "text" at bounding box center [511, 167] width 502 height 28
click at [353, 172] on input "1779" at bounding box center [511, 167] width 502 height 28
type input "1779"
click at [281, 243] on input "radio" at bounding box center [280, 239] width 9 height 9
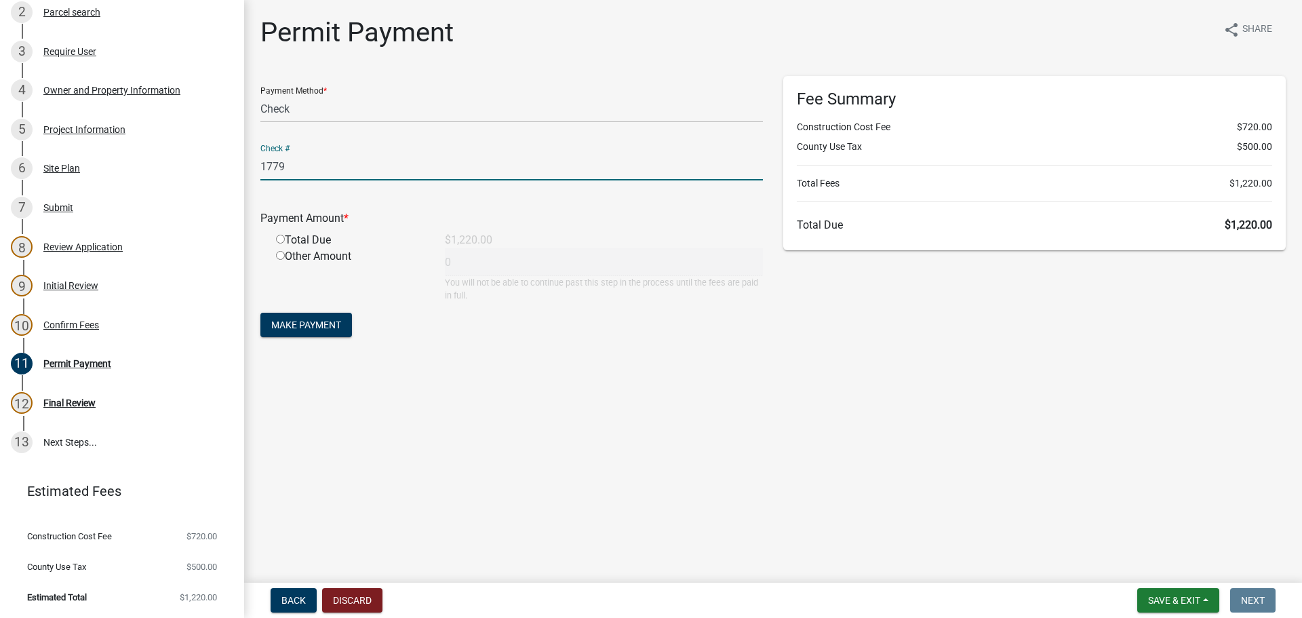
radio input "true"
type input "1220"
click at [300, 323] on span "Make Payment" at bounding box center [306, 324] width 70 height 11
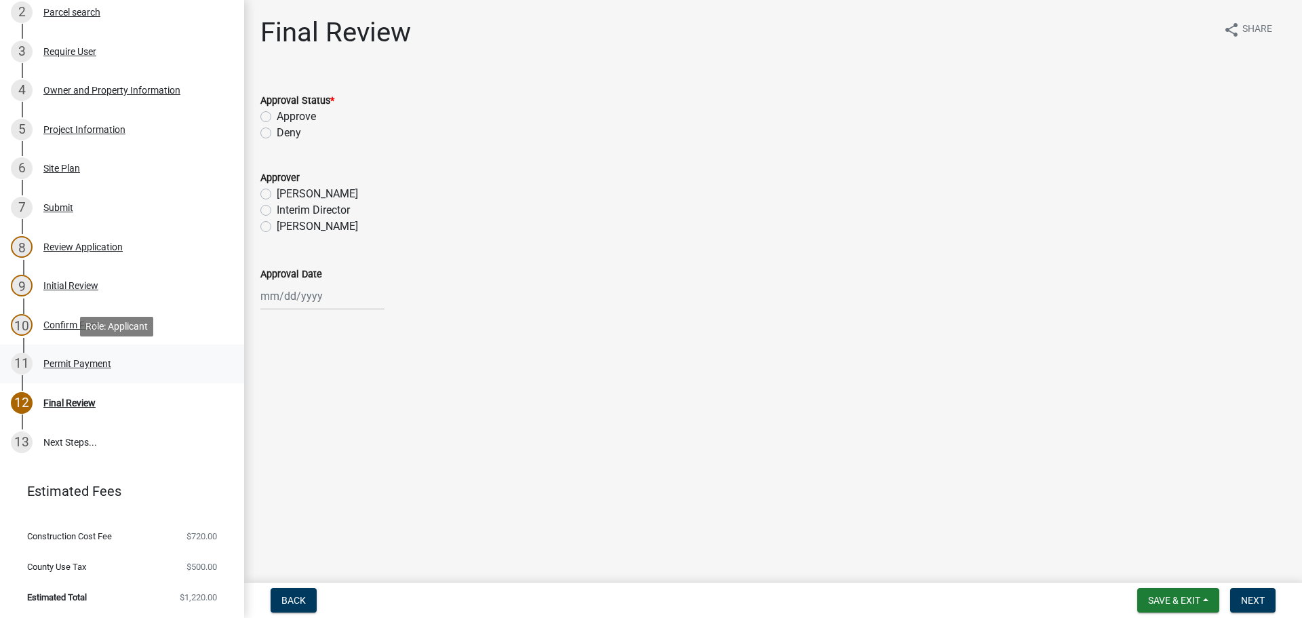
click at [57, 362] on div "Permit Payment" at bounding box center [77, 363] width 68 height 9
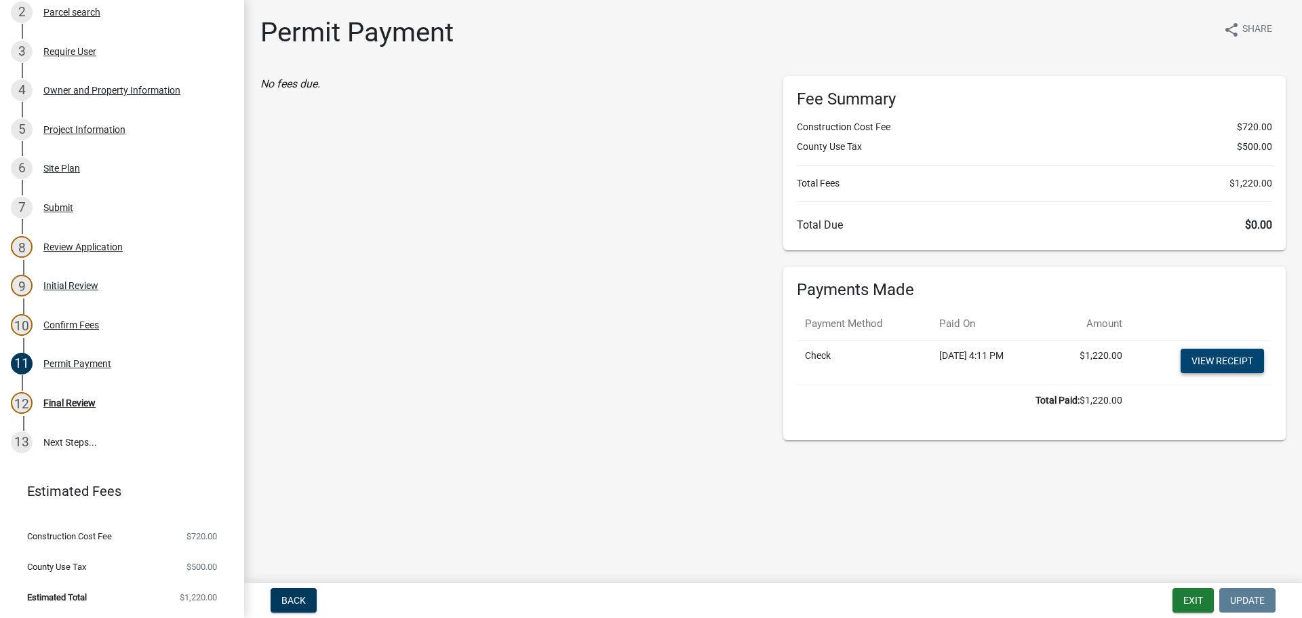
click at [1209, 359] on link "View receipt" at bounding box center [1221, 360] width 83 height 24
click at [61, 397] on div "12 Final Review" at bounding box center [117, 403] width 212 height 22
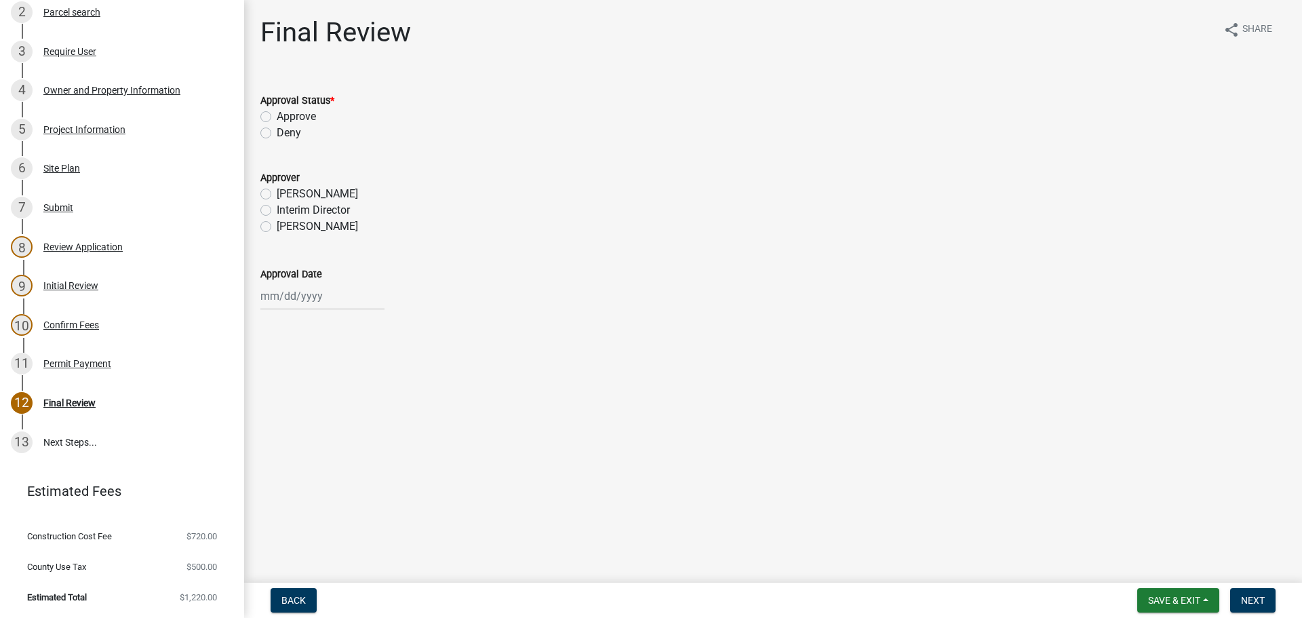
click at [277, 117] on label "Approve" at bounding box center [296, 116] width 39 height 16
click at [277, 117] on input "Approve" at bounding box center [281, 112] width 9 height 9
radio input "true"
click at [277, 226] on label "[PERSON_NAME]" at bounding box center [317, 226] width 81 height 16
click at [277, 226] on input "[PERSON_NAME]" at bounding box center [281, 222] width 9 height 9
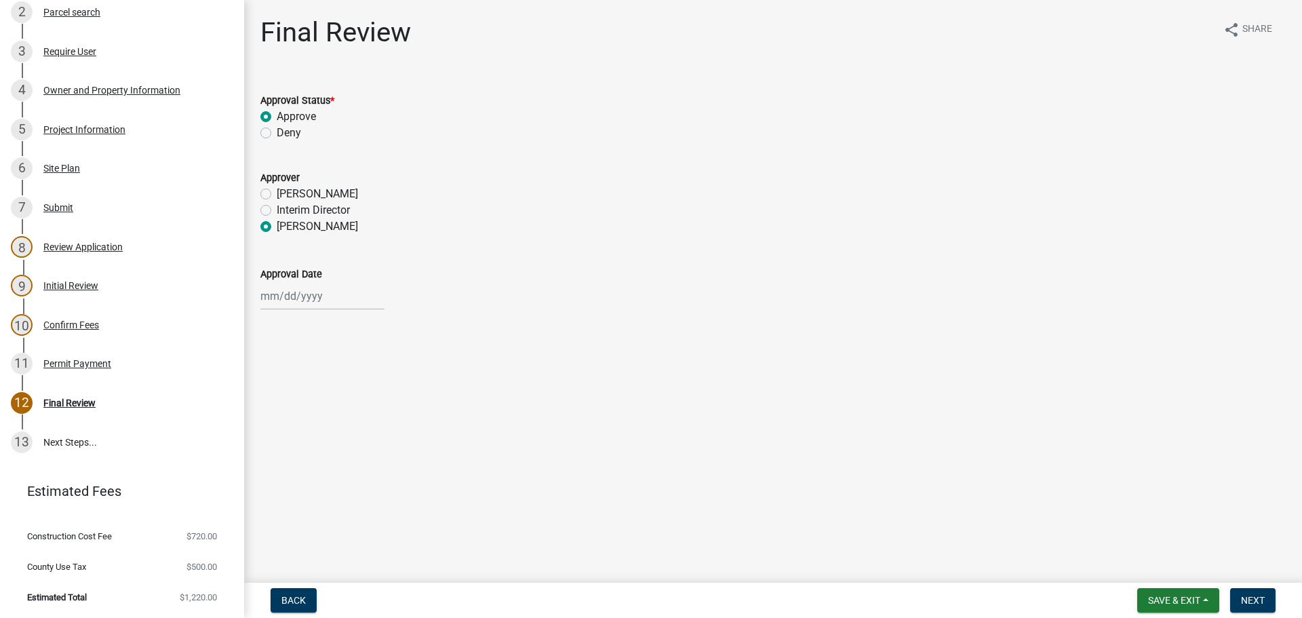
radio input "true"
click at [289, 289] on div at bounding box center [322, 296] width 124 height 28
select select "9"
select select "2025"
click at [319, 414] on div "17" at bounding box center [317, 412] width 22 height 22
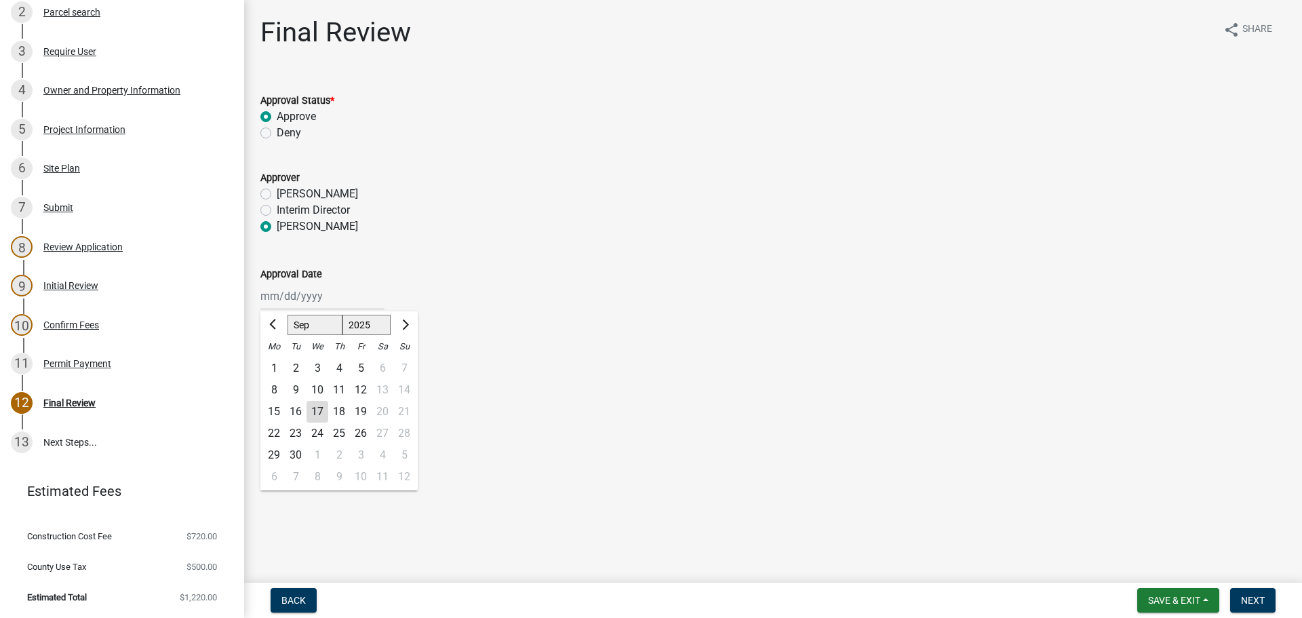
type input "[DATE]"
click at [1252, 595] on span "Next" at bounding box center [1253, 600] width 24 height 11
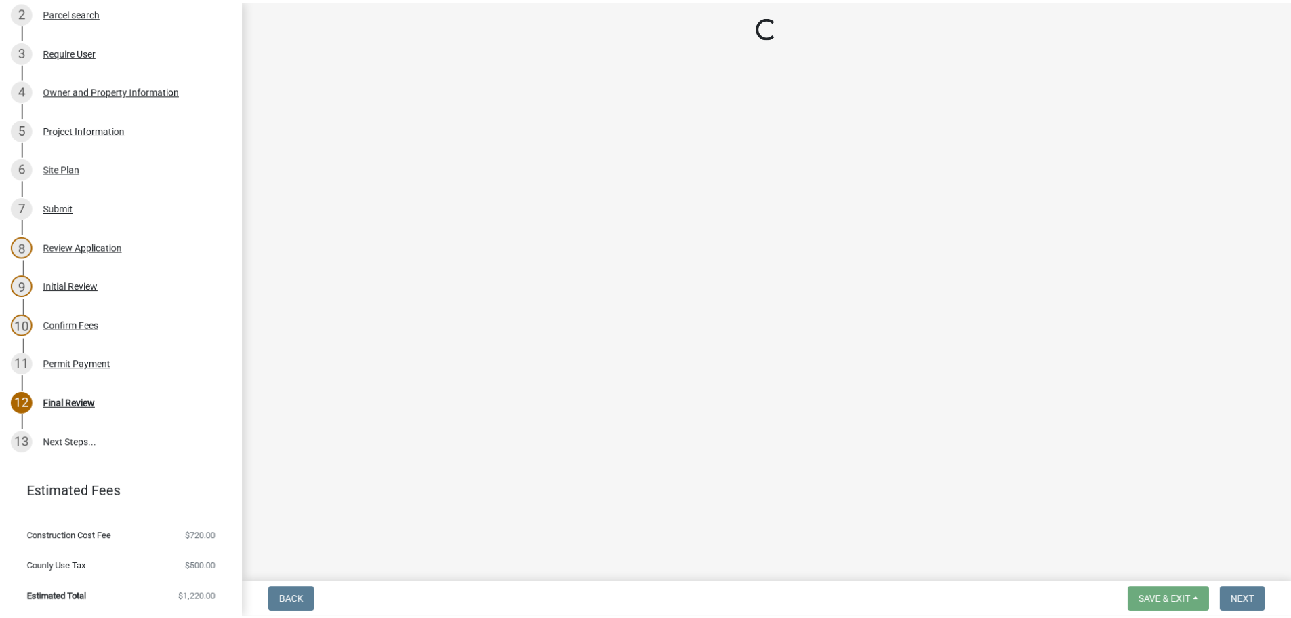
scroll to position [386, 0]
select select "cd09b013-b94f-4524-a046-a3f04ce1867e"
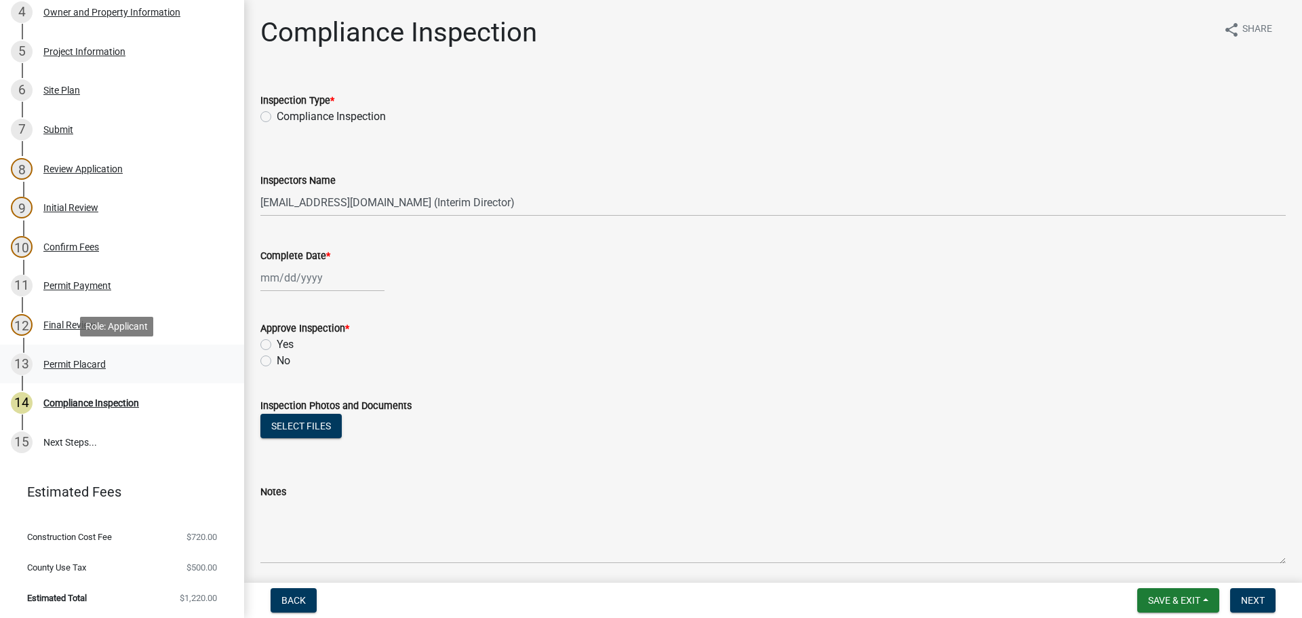
click at [45, 365] on div "Permit Placard" at bounding box center [74, 363] width 62 height 9
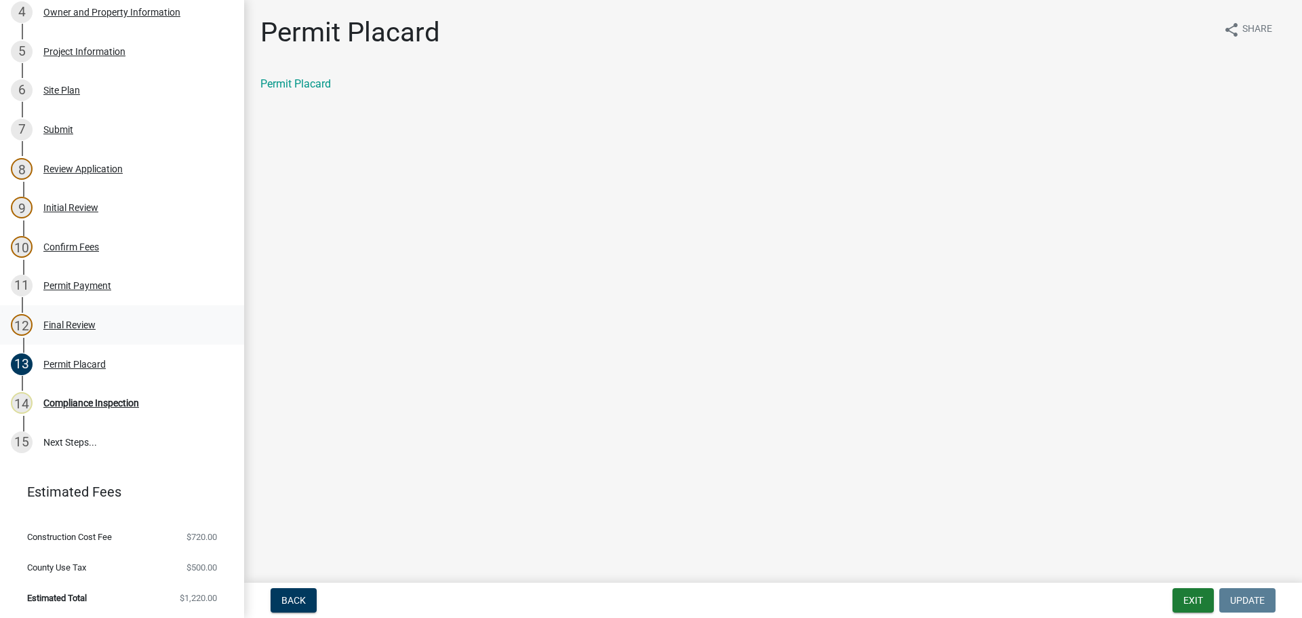
click at [84, 324] on div "Final Review" at bounding box center [69, 324] width 52 height 9
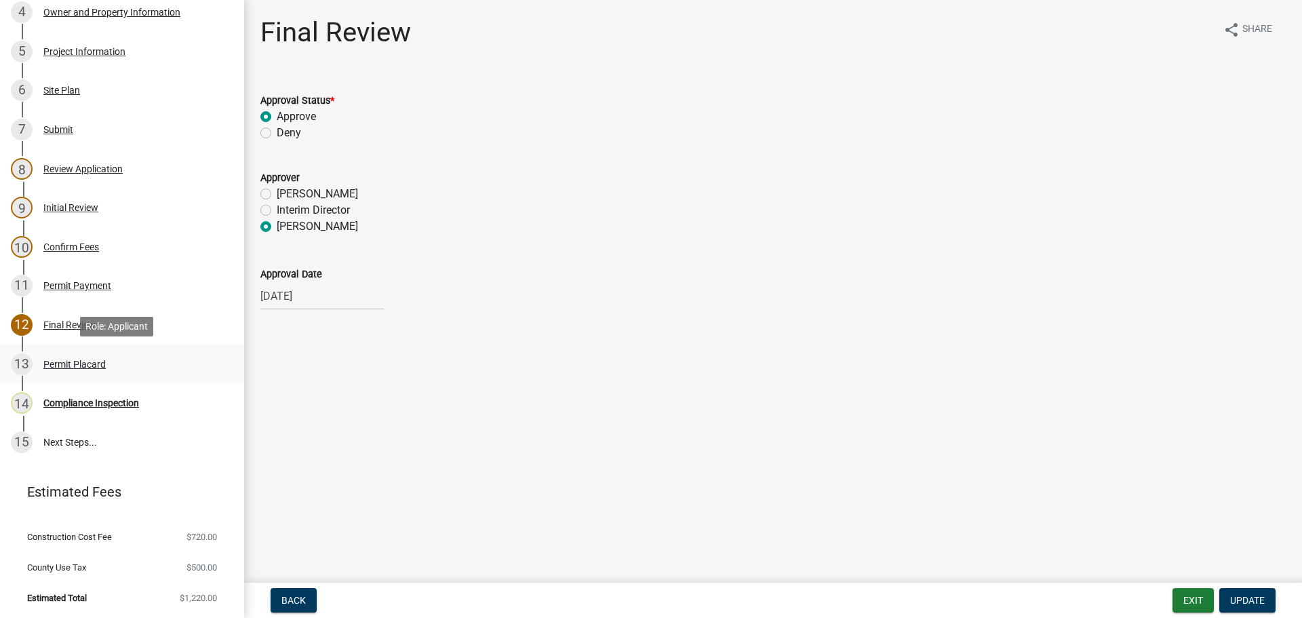
click at [96, 359] on div "Permit Placard" at bounding box center [74, 363] width 62 height 9
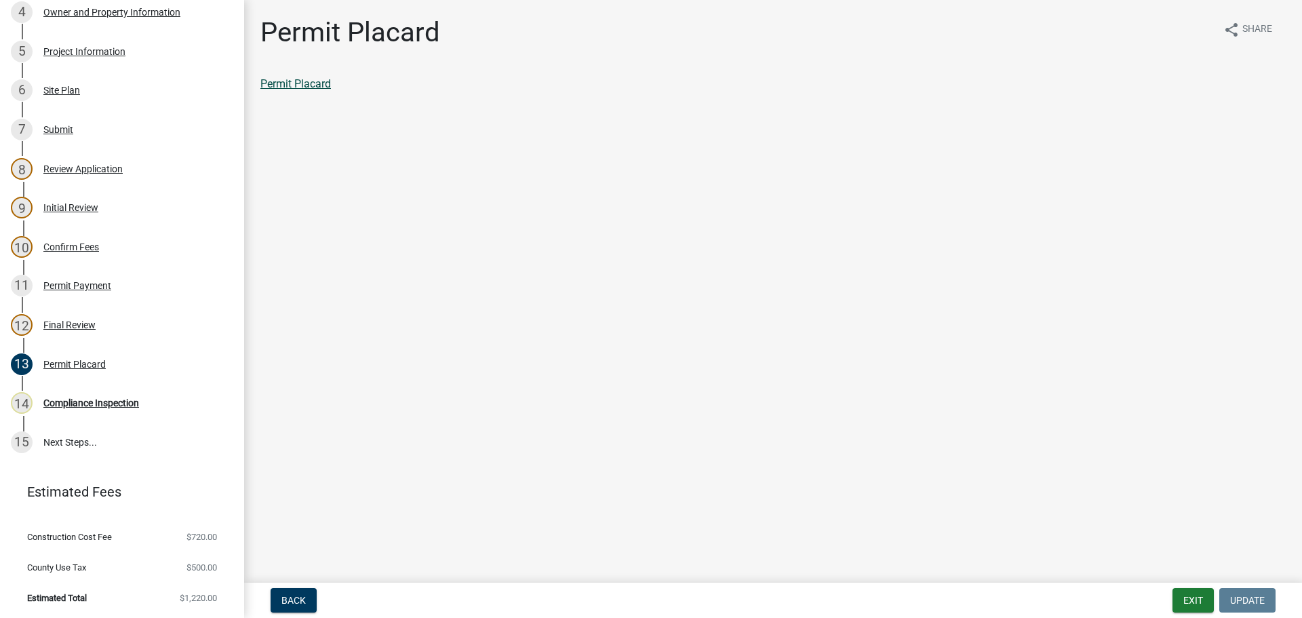
click at [310, 84] on link "Permit Placard" at bounding box center [295, 83] width 71 height 13
click at [1199, 599] on button "Exit" at bounding box center [1192, 600] width 41 height 24
